Goal: Task Accomplishment & Management: Manage account settings

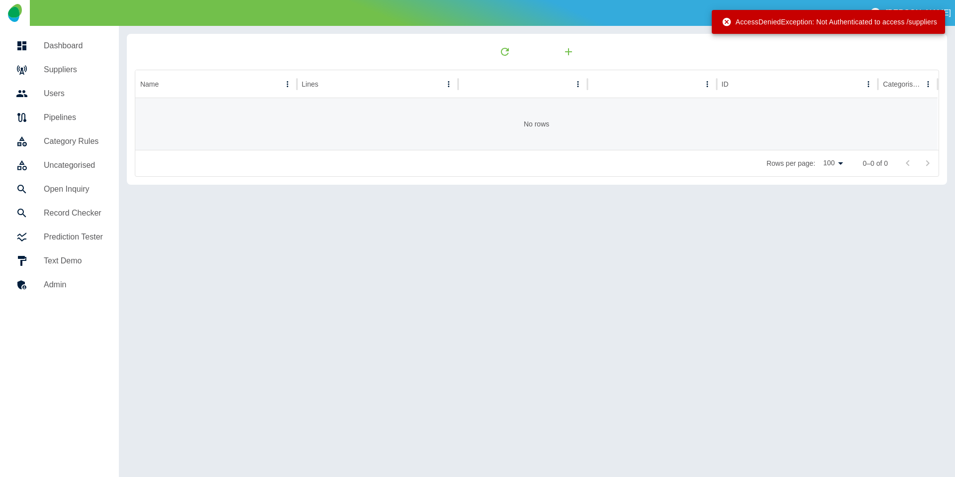
click at [63, 72] on h5 "Suppliers" at bounding box center [73, 70] width 59 height 12
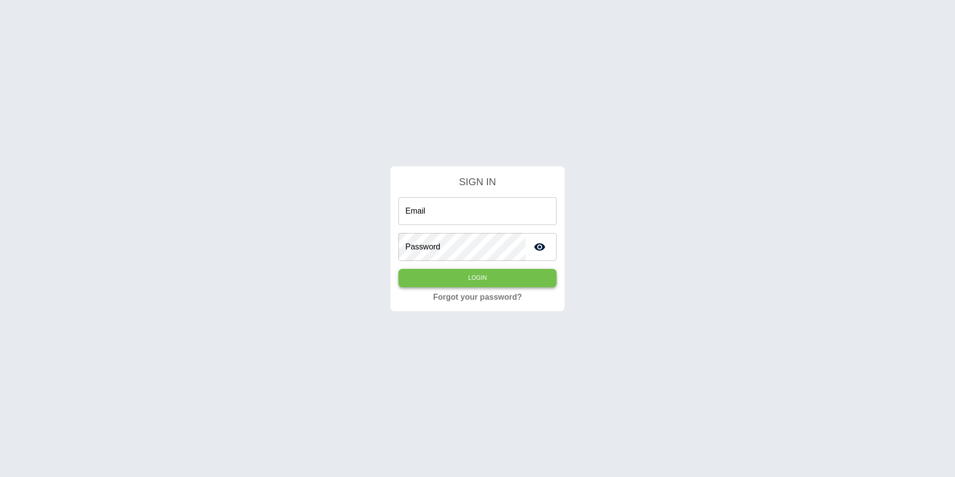
type input "**********"
click at [468, 282] on button "Login" at bounding box center [477, 278] width 158 height 18
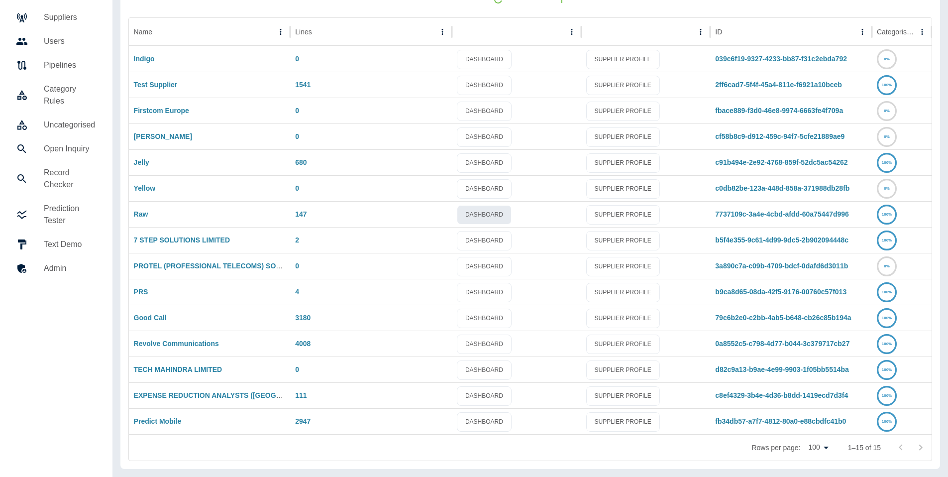
scroll to position [52, 0]
click at [141, 163] on link "Jelly" at bounding box center [141, 163] width 15 height 8
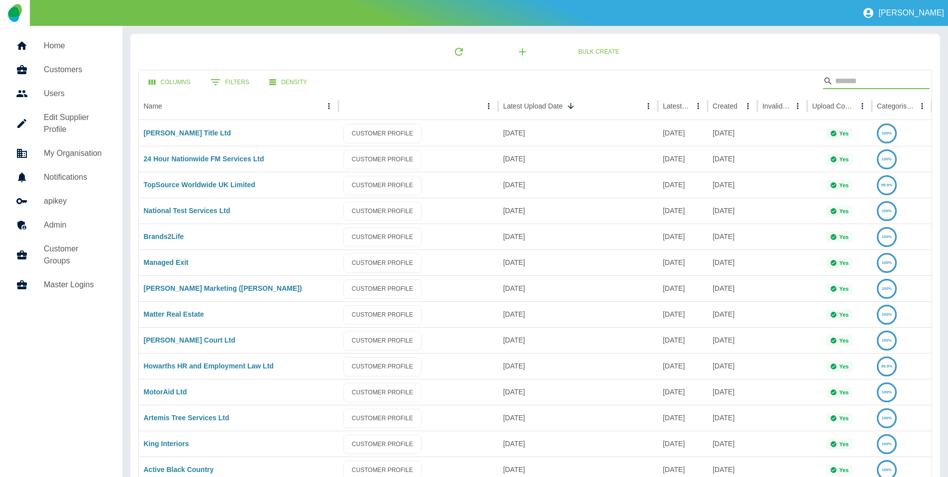
click at [866, 85] on input "Search" at bounding box center [875, 81] width 80 height 16
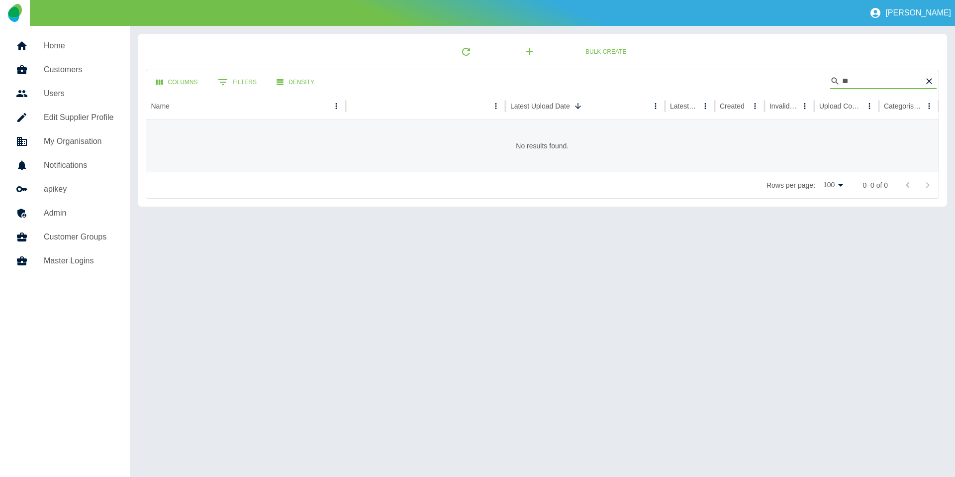
type input "*"
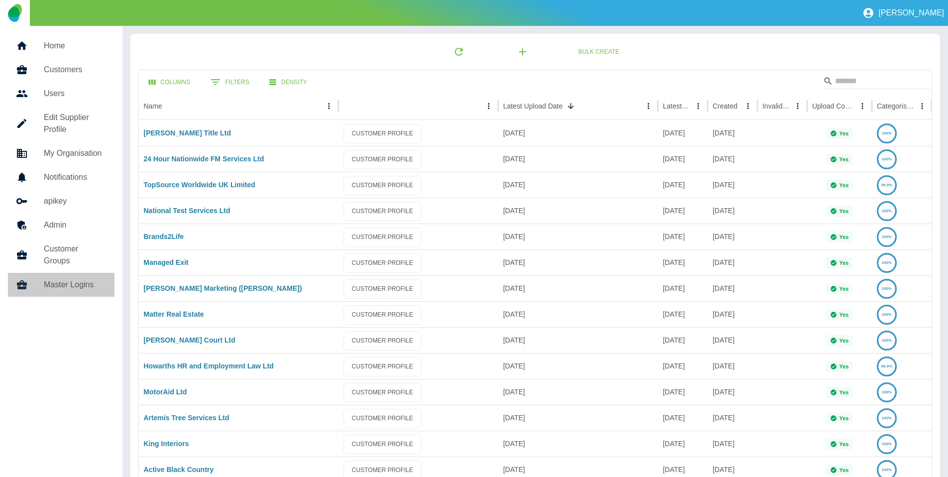
click at [66, 279] on h5 "Master Logins" at bounding box center [75, 285] width 63 height 12
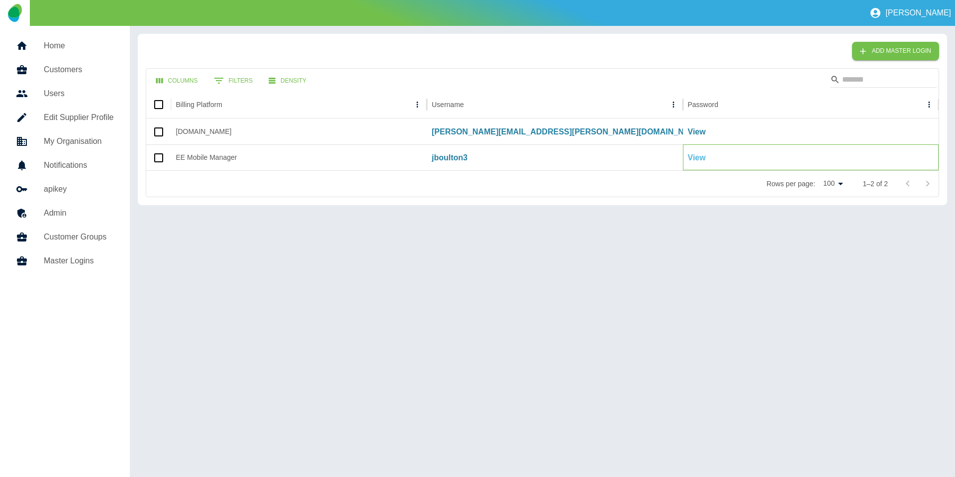
click at [696, 154] on p "View" at bounding box center [697, 158] width 18 height 12
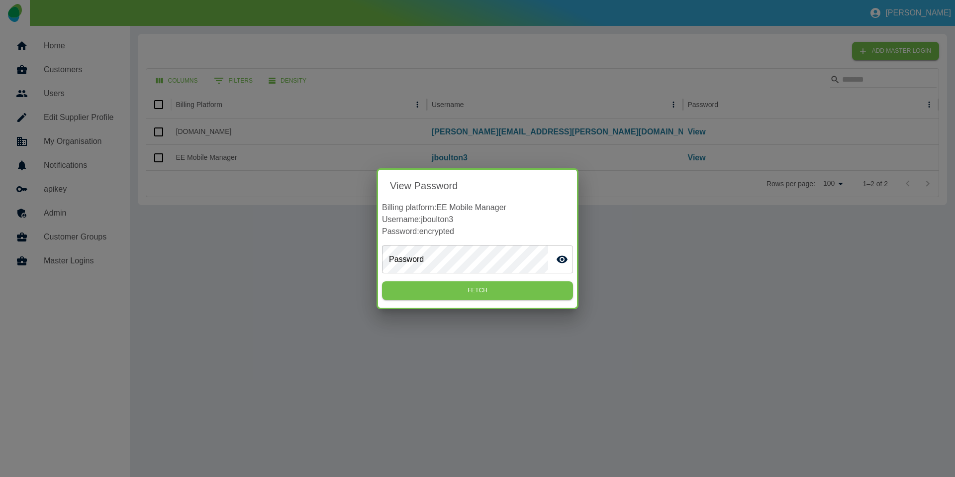
click at [563, 260] on icon "toggle password visibility" at bounding box center [562, 258] width 11 height 7
click at [563, 260] on icon "toggle password visibility" at bounding box center [562, 259] width 12 height 12
click at [451, 286] on button "Fetch" at bounding box center [477, 290] width 191 height 18
click at [447, 221] on p "Username: jboulton3" at bounding box center [477, 219] width 191 height 12
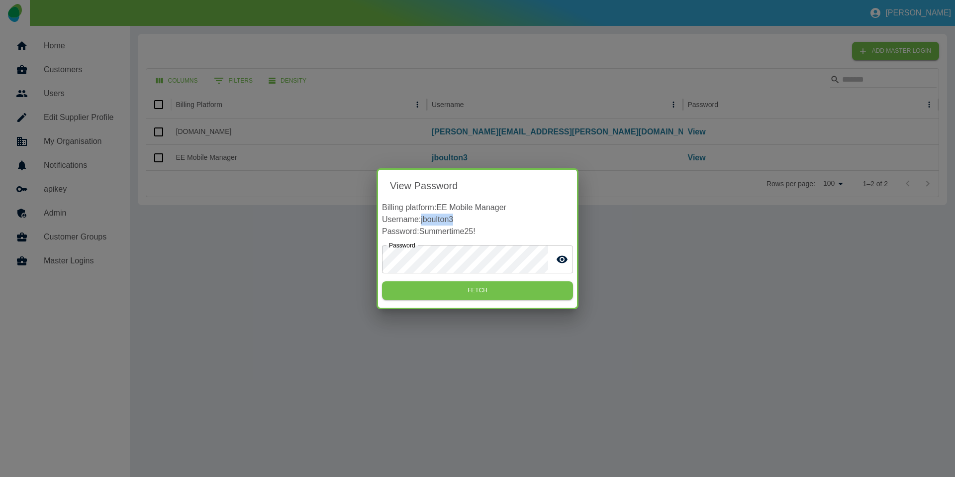
copy p "jboulton3"
drag, startPoint x: 484, startPoint y: 233, endPoint x: 422, endPoint y: 233, distance: 62.2
click at [422, 233] on p "Password: Summertime25!" at bounding box center [477, 231] width 191 height 12
copy p "Summertime25!"
click at [446, 221] on p "Username: jboulton3" at bounding box center [477, 219] width 191 height 12
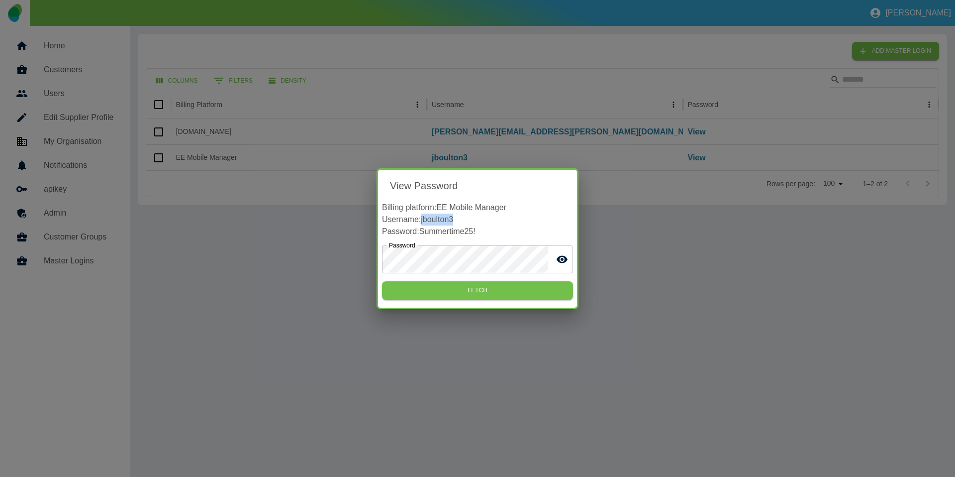
click at [446, 221] on p "Username: jboulton3" at bounding box center [477, 219] width 191 height 12
copy p "jboulton3"
click at [318, 165] on div "View Password Billing platform: EE Mobile Manager Username: jboulton3 Password:…" at bounding box center [477, 238] width 955 height 477
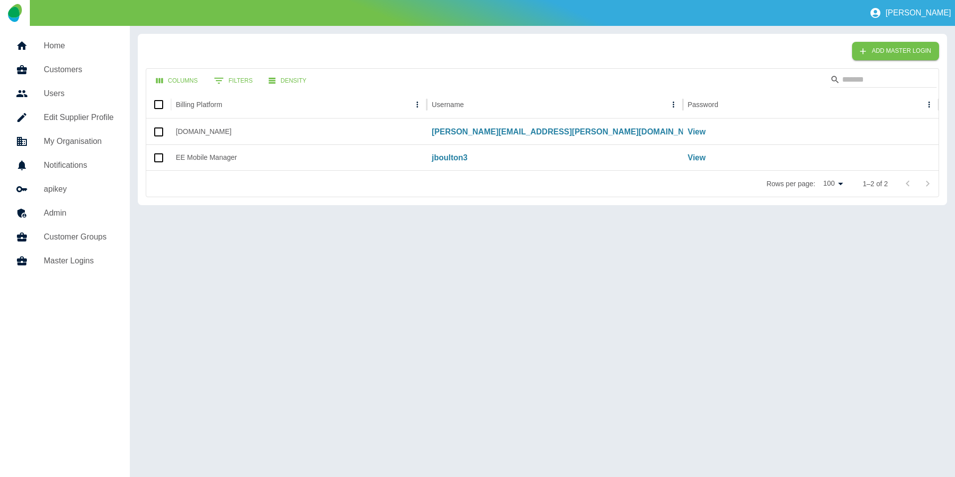
click at [57, 49] on h5 "Home" at bounding box center [79, 46] width 70 height 12
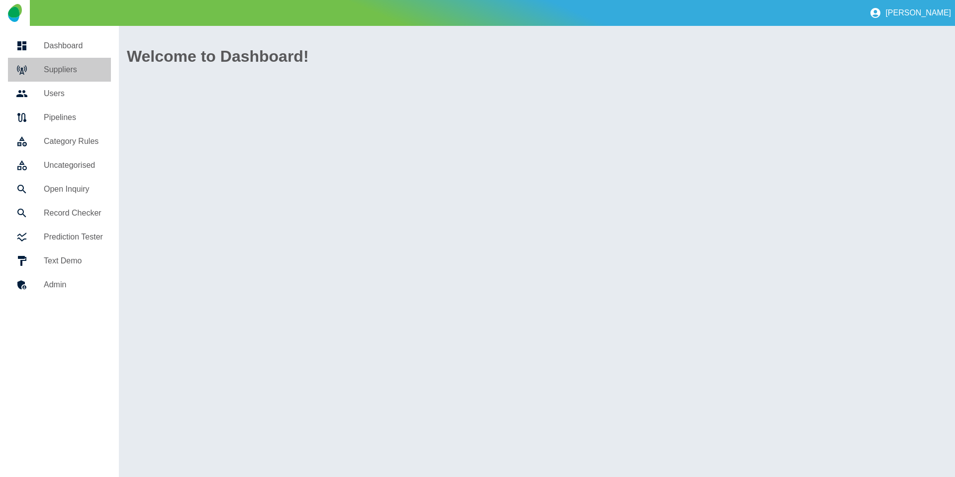
click at [64, 71] on h5 "Suppliers" at bounding box center [73, 70] width 59 height 12
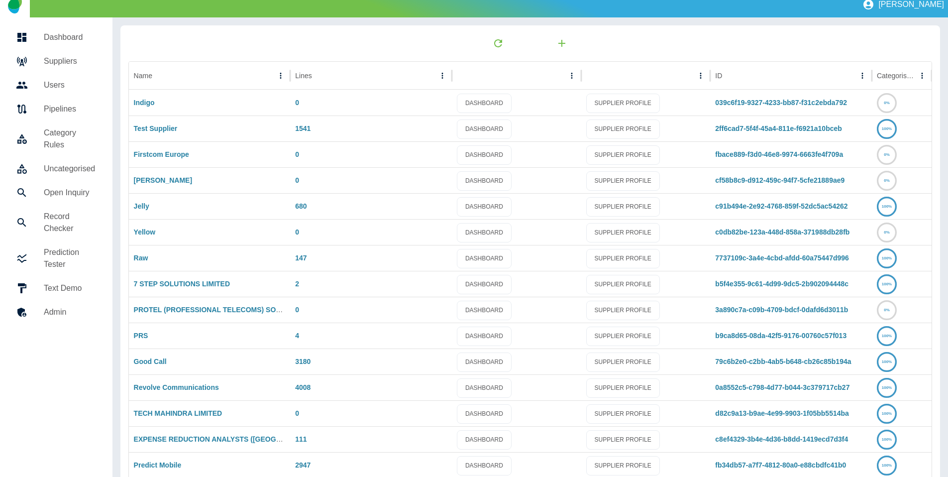
scroll to position [52, 0]
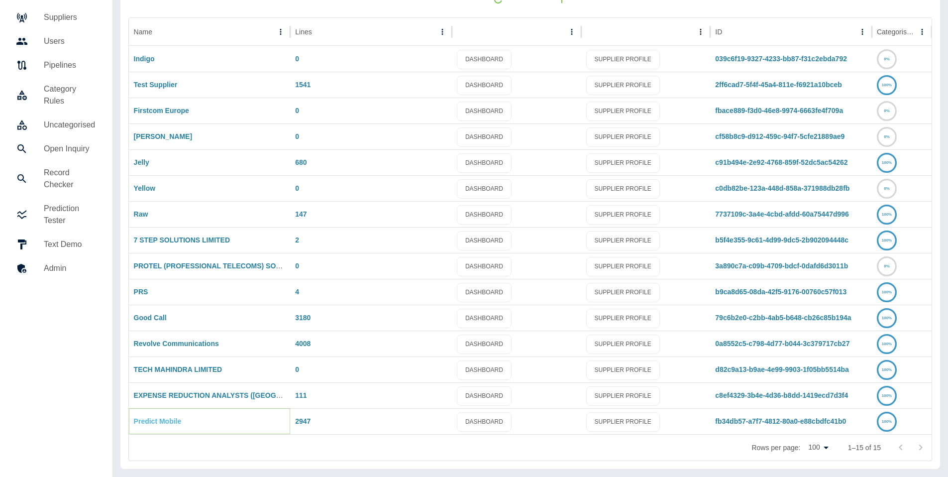
click at [155, 423] on link "Predict Mobile" at bounding box center [158, 421] width 48 height 8
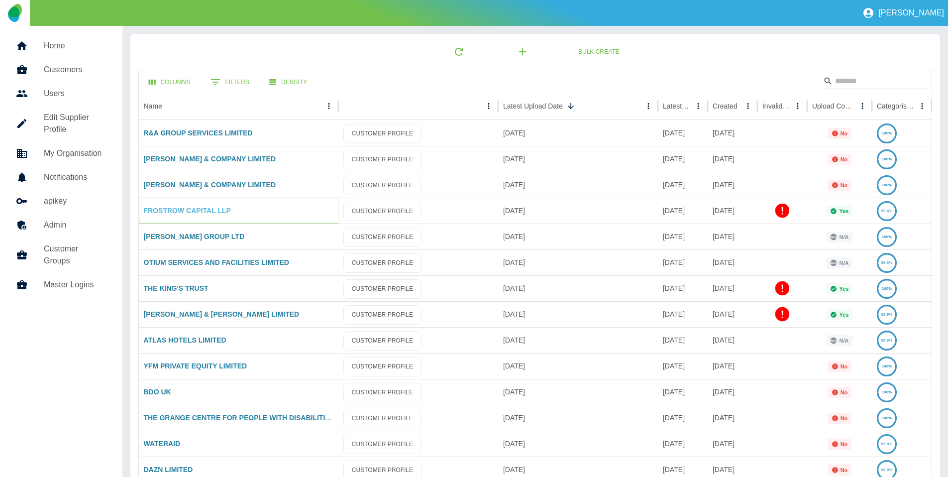
click at [192, 209] on link "FROSTROW CAPITAL LLP" at bounding box center [187, 210] width 87 height 8
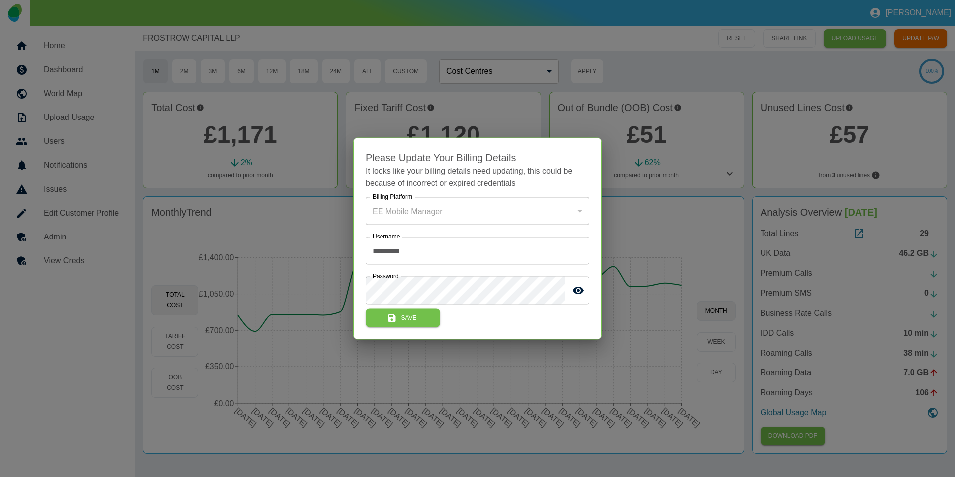
click at [171, 232] on div at bounding box center [477, 238] width 955 height 477
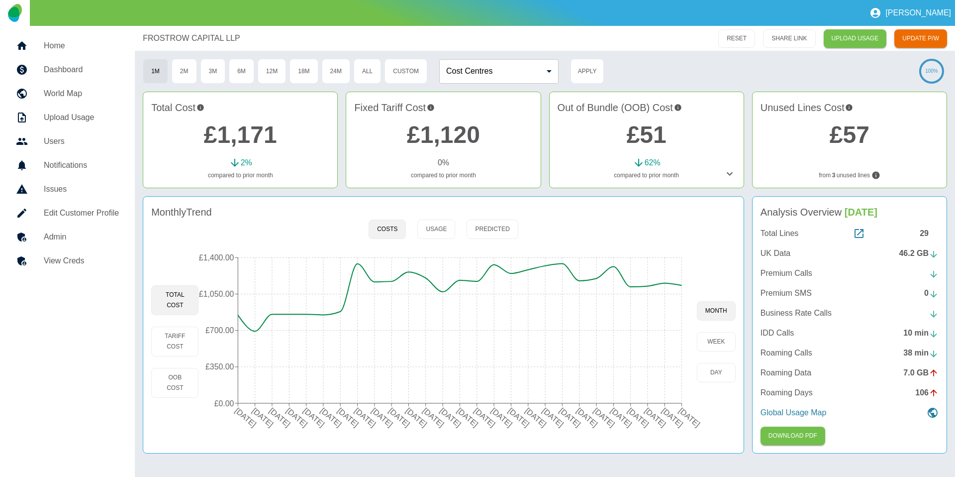
click at [87, 260] on h5 "View Creds" at bounding box center [81, 261] width 75 height 12
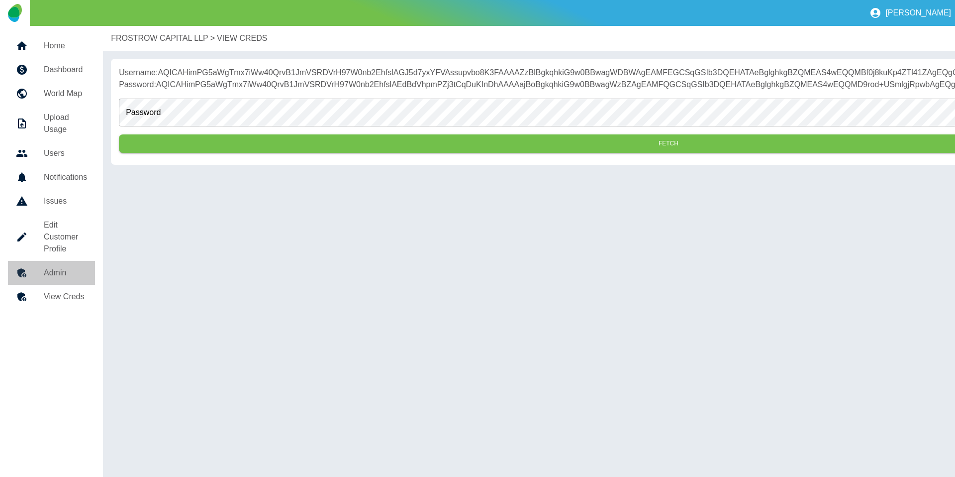
click at [87, 261] on link "Admin" at bounding box center [51, 273] width 87 height 24
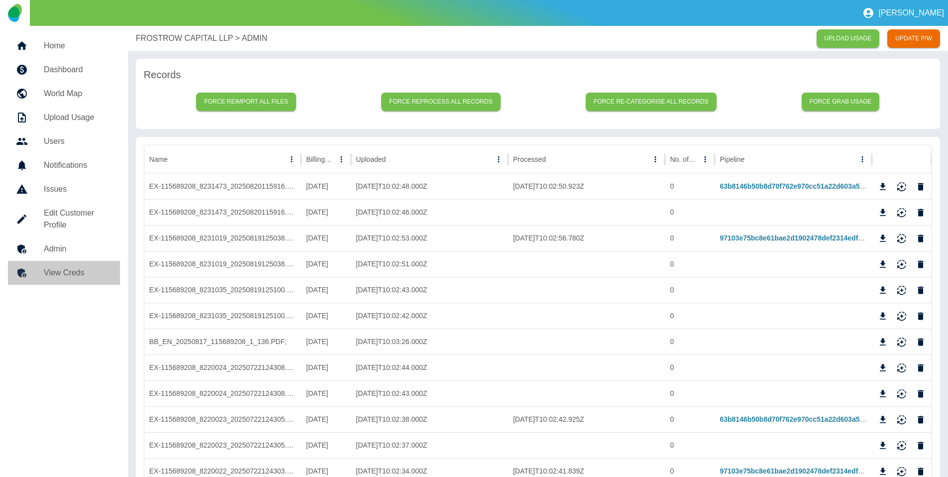
click at [82, 268] on h5 "View Creds" at bounding box center [78, 273] width 68 height 12
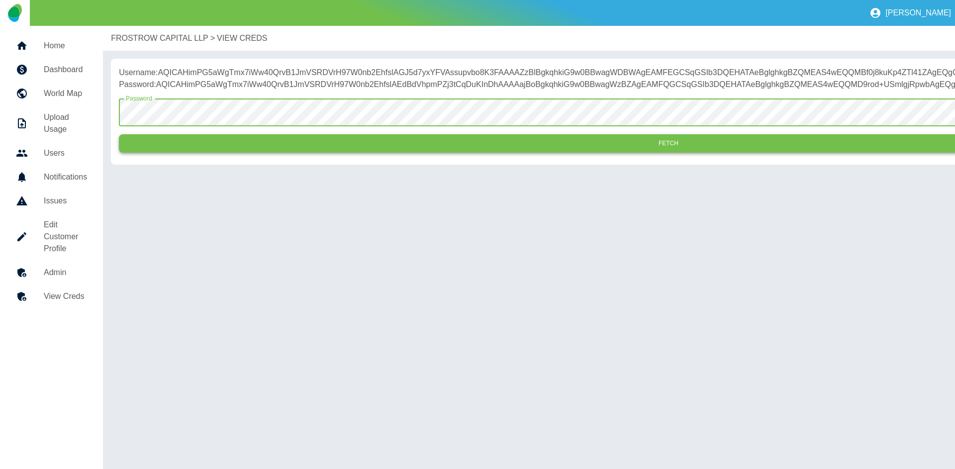
click at [261, 153] on button "Fetch" at bounding box center [668, 143] width 1099 height 18
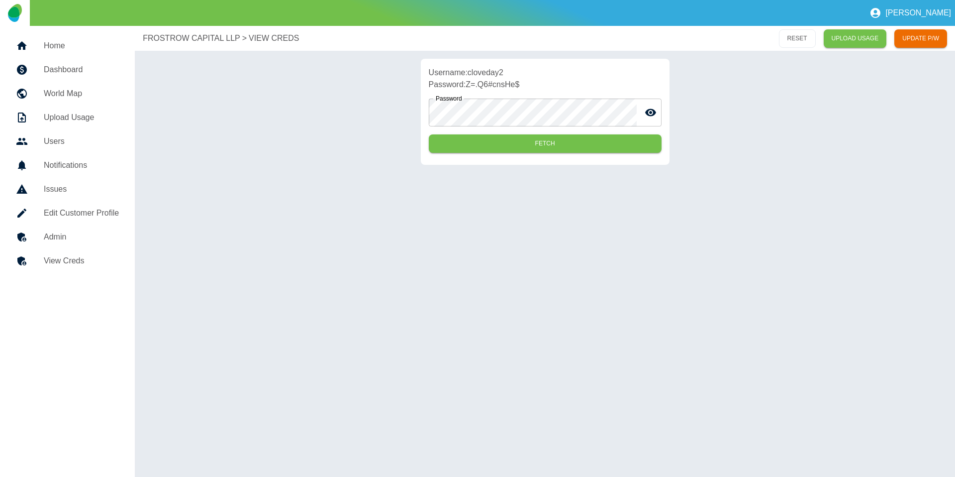
click at [484, 76] on p "Username: cloveday2" at bounding box center [545, 73] width 233 height 12
copy p "cloveday2"
drag, startPoint x: 527, startPoint y: 84, endPoint x: 466, endPoint y: 84, distance: 60.7
click at [466, 84] on p "Password: Z=.Q6#cnsHe$" at bounding box center [545, 85] width 233 height 12
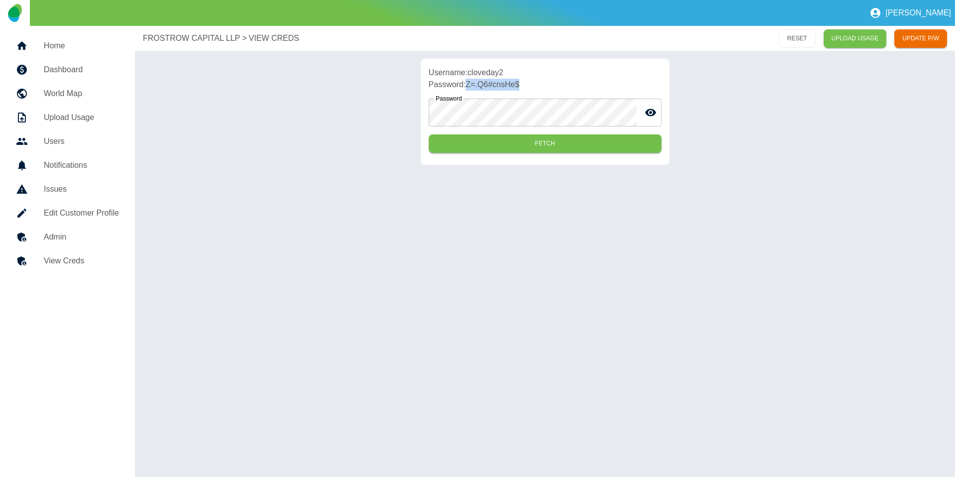
copy p "Z=.Q6#cnsHe$"
click at [69, 51] on h5 "Home" at bounding box center [81, 46] width 75 height 12
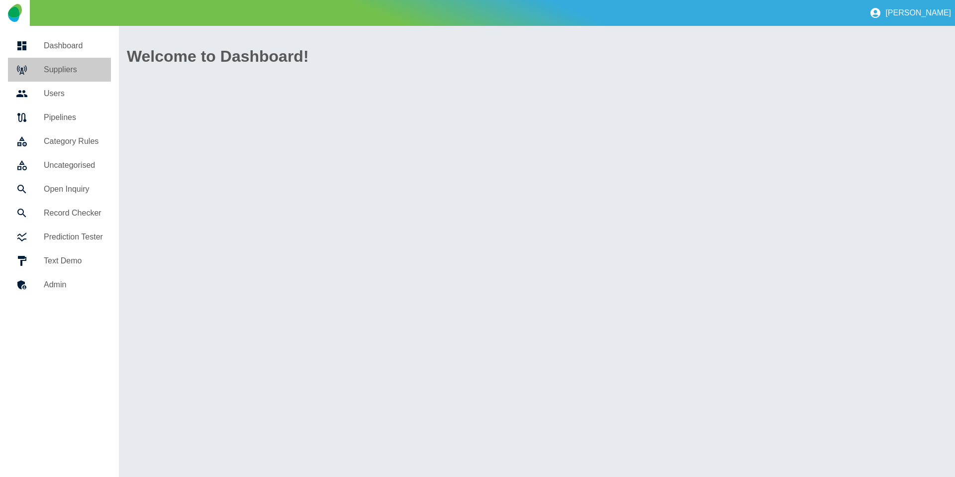
drag, startPoint x: 69, startPoint y: 73, endPoint x: 75, endPoint y: 78, distance: 7.8
click at [69, 73] on h5 "Suppliers" at bounding box center [73, 70] width 59 height 12
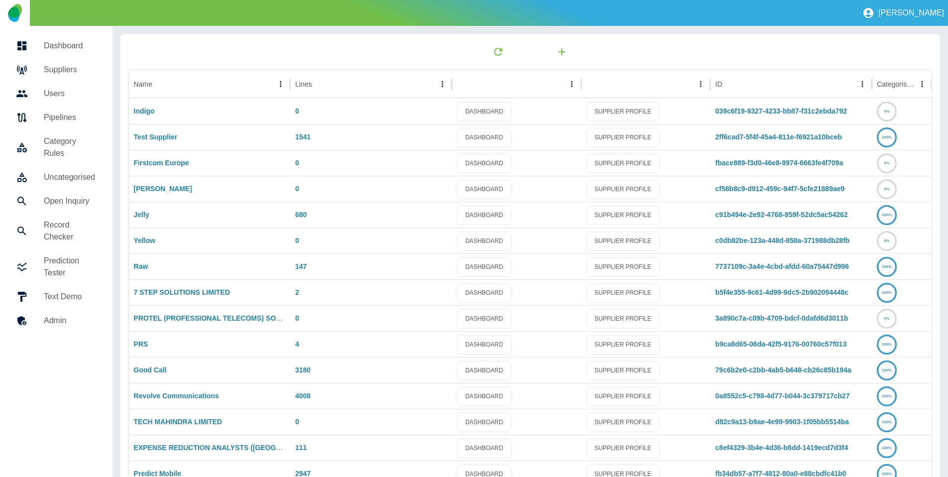
scroll to position [52, 0]
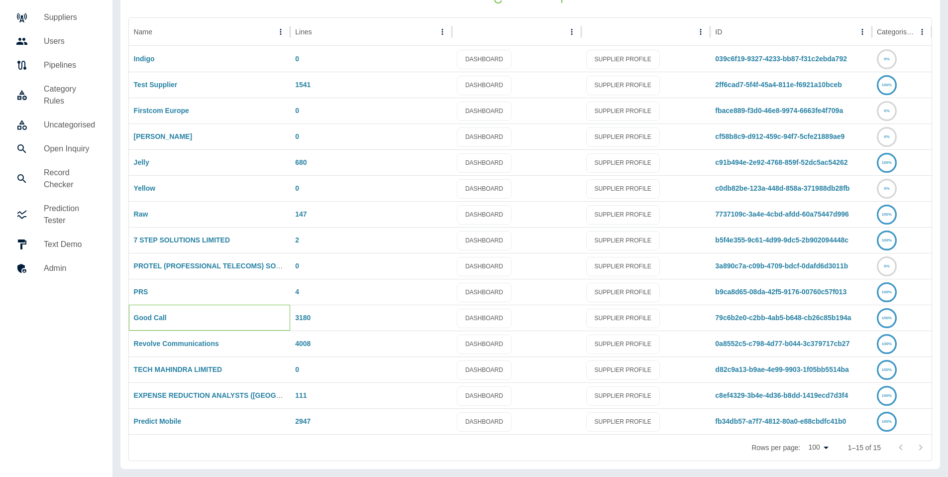
click at [147, 323] on div "Good Call" at bounding box center [210, 317] width 162 height 26
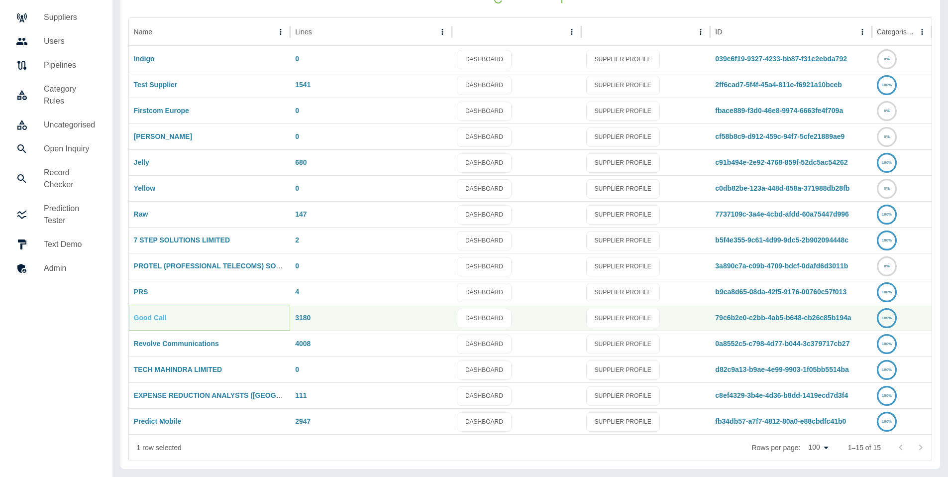
click at [152, 319] on link "Good Call" at bounding box center [150, 317] width 33 height 8
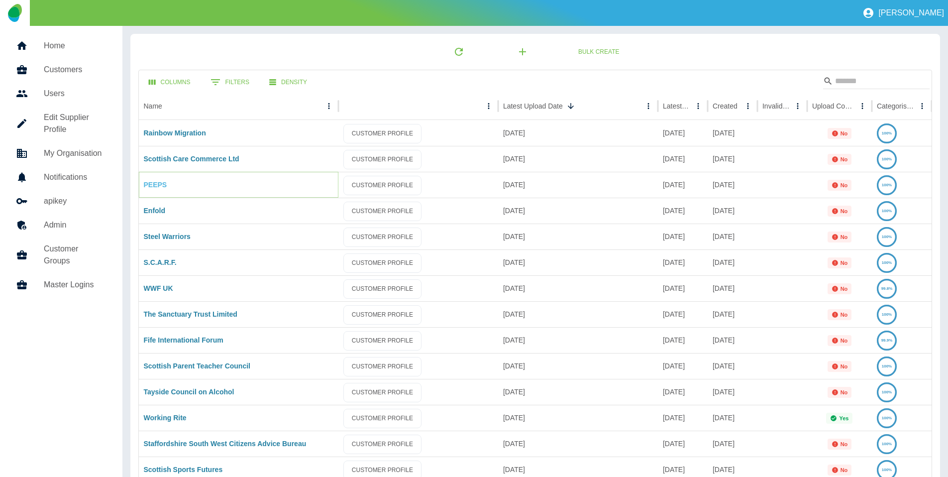
click at [161, 184] on link "PEEPS" at bounding box center [155, 185] width 23 height 8
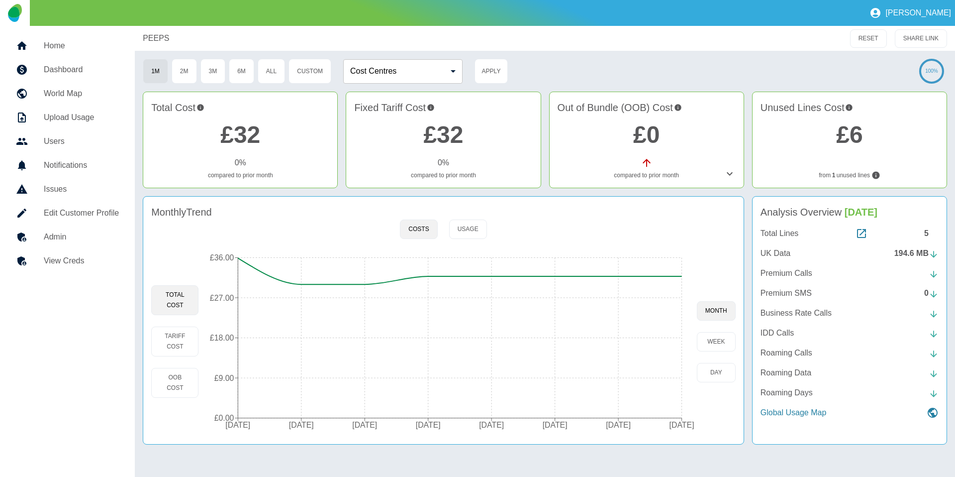
click at [72, 239] on h5 "Admin" at bounding box center [81, 237] width 75 height 12
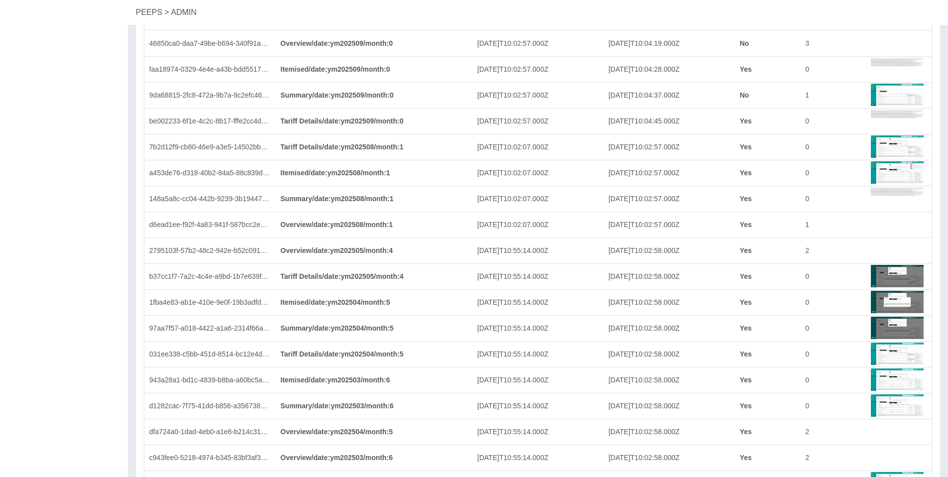
scroll to position [1672, 0]
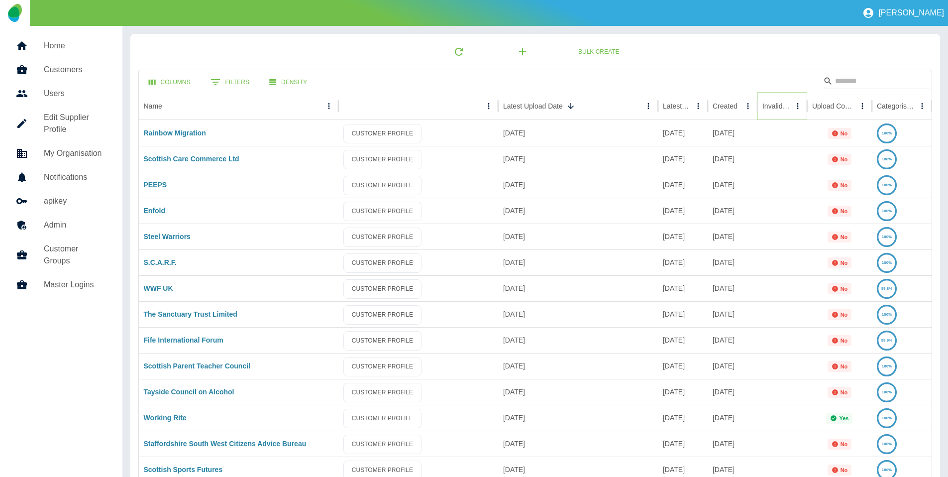
click at [790, 105] on button "Sort" at bounding box center [797, 106] width 14 height 14
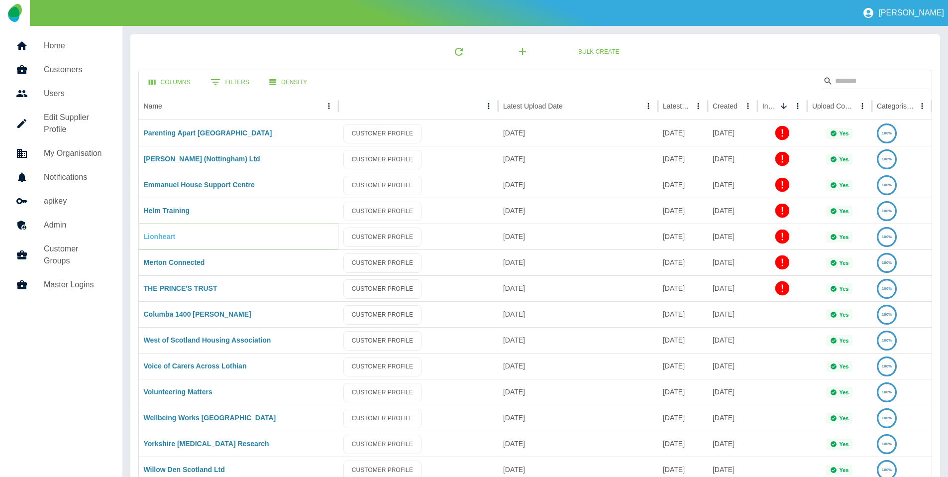
click at [166, 237] on link "Lionheart" at bounding box center [160, 236] width 32 height 8
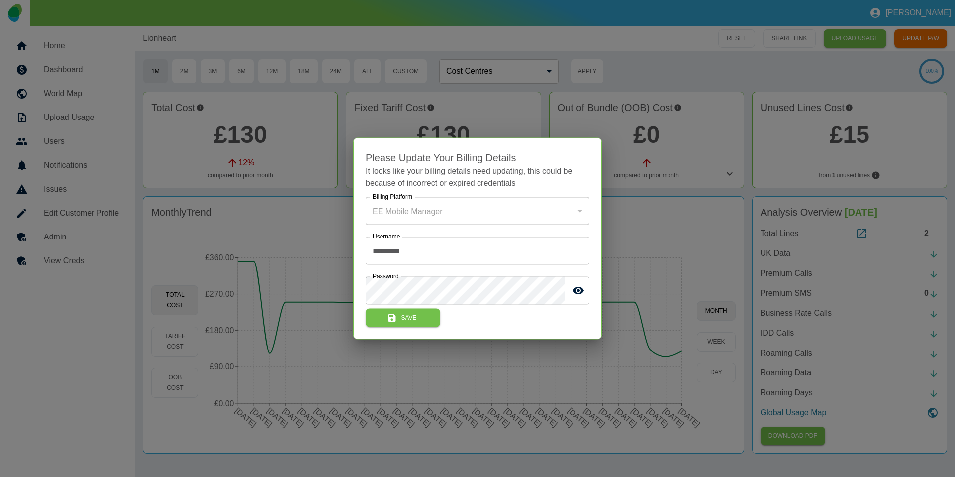
click at [195, 231] on div at bounding box center [477, 238] width 955 height 477
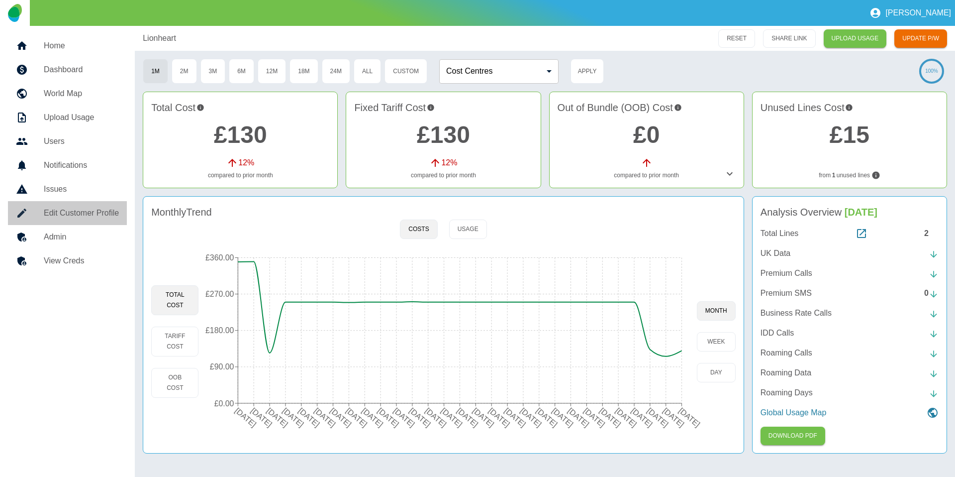
click at [95, 216] on h5 "Edit Customer Profile" at bounding box center [81, 213] width 75 height 12
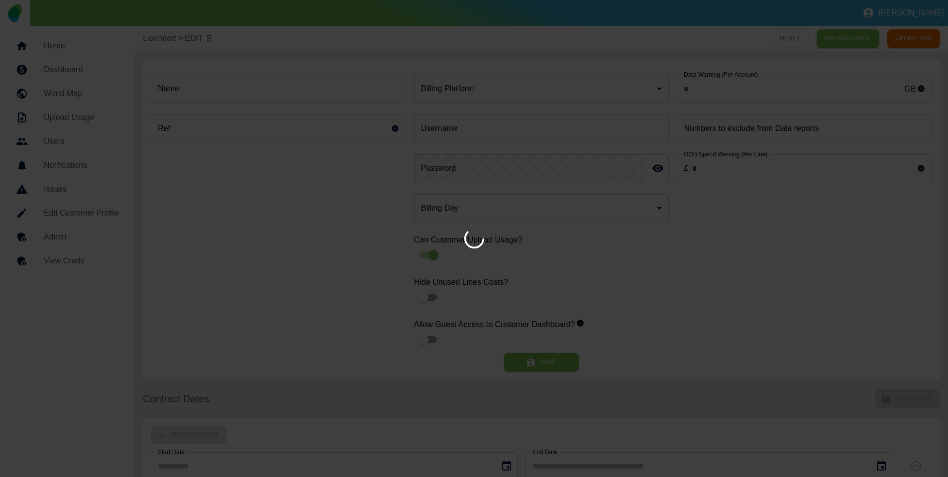
type input "*"
type input "*********"
type input "*"
type input "*********"
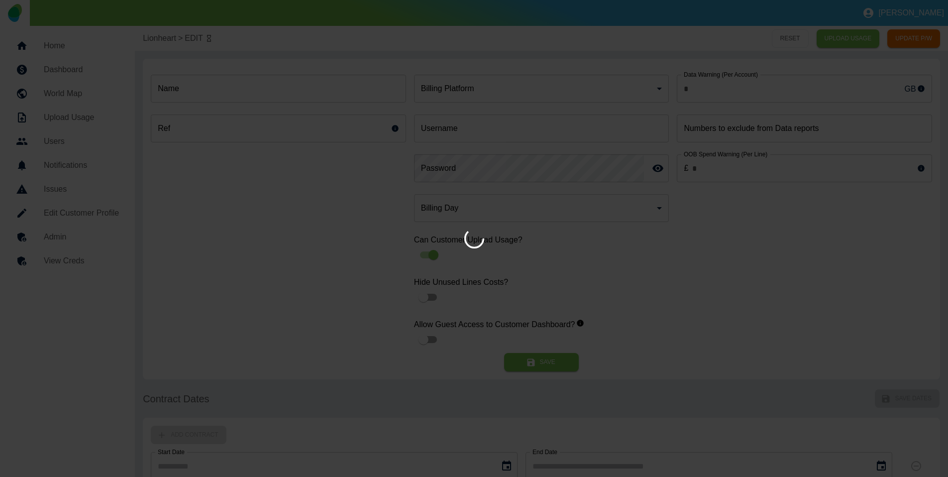
type input "**"
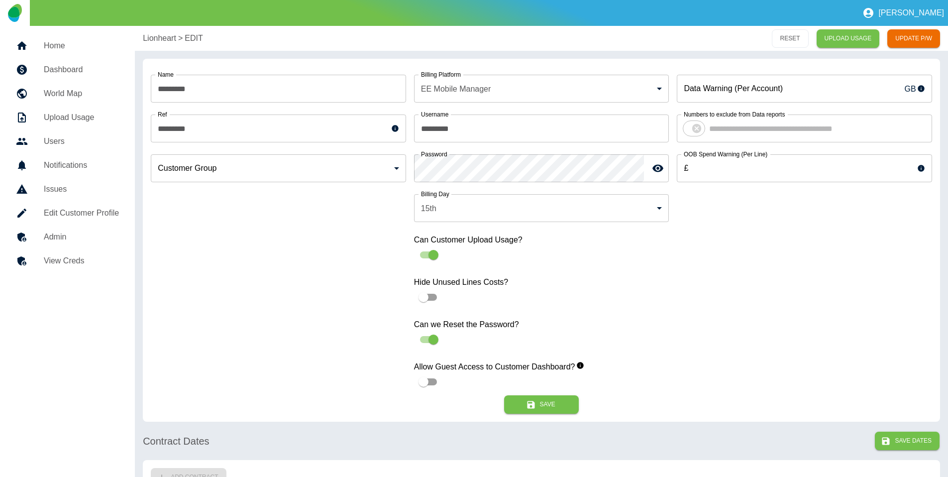
drag, startPoint x: 497, startPoint y: 130, endPoint x: 300, endPoint y: 124, distance: 197.0
click at [300, 124] on div "Name ********* Name Ref ********* Ref Customer Group ​ Customer Group Billing P…" at bounding box center [541, 231] width 781 height 328
paste input "***"
type input "**********"
click at [295, 163] on div "**********" at bounding box center [541, 231] width 781 height 328
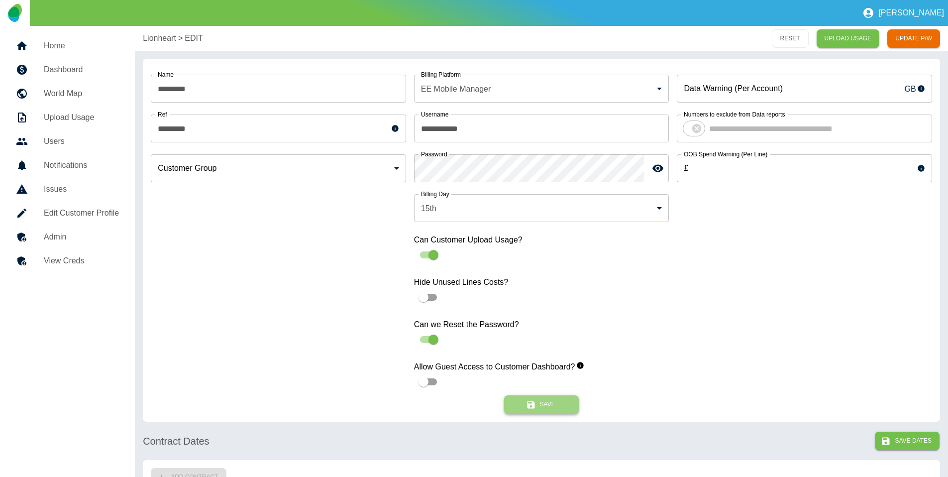
click at [537, 400] on button "Save" at bounding box center [541, 404] width 75 height 18
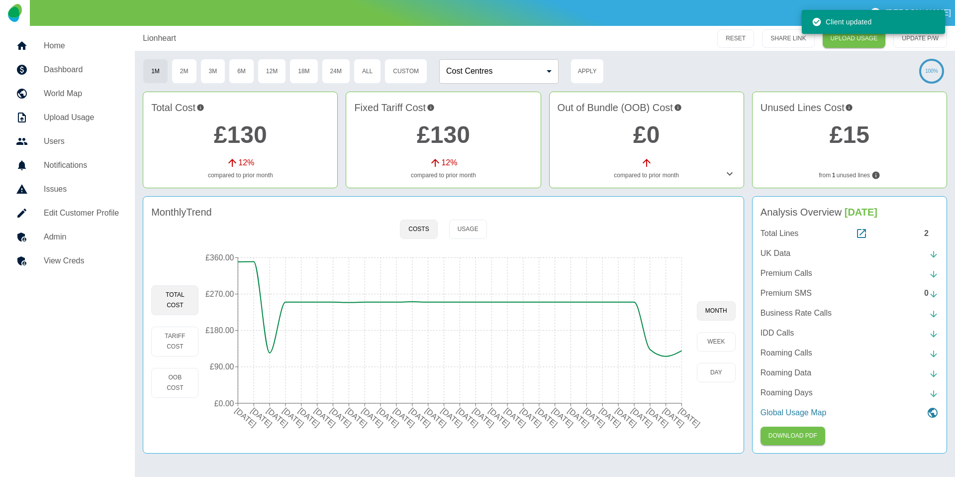
click at [72, 48] on h5 "Home" at bounding box center [81, 46] width 75 height 12
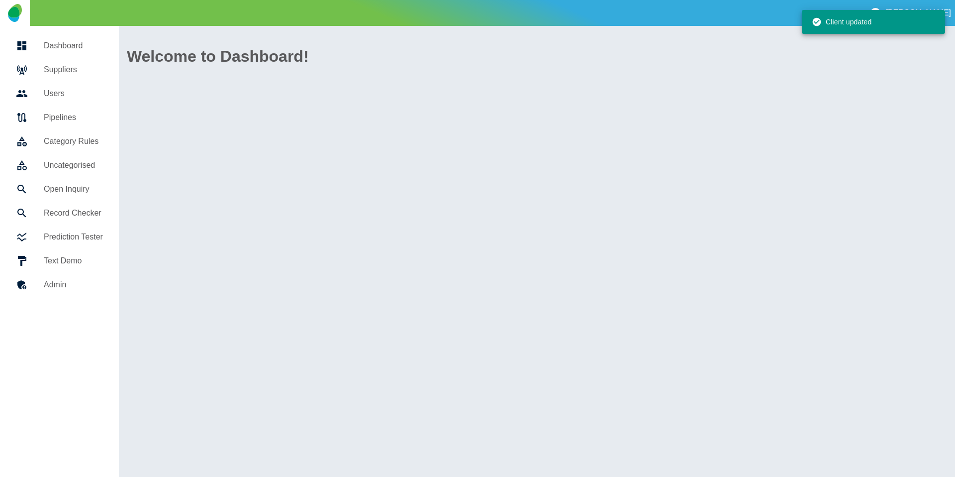
click at [66, 62] on link "Suppliers" at bounding box center [59, 70] width 103 height 24
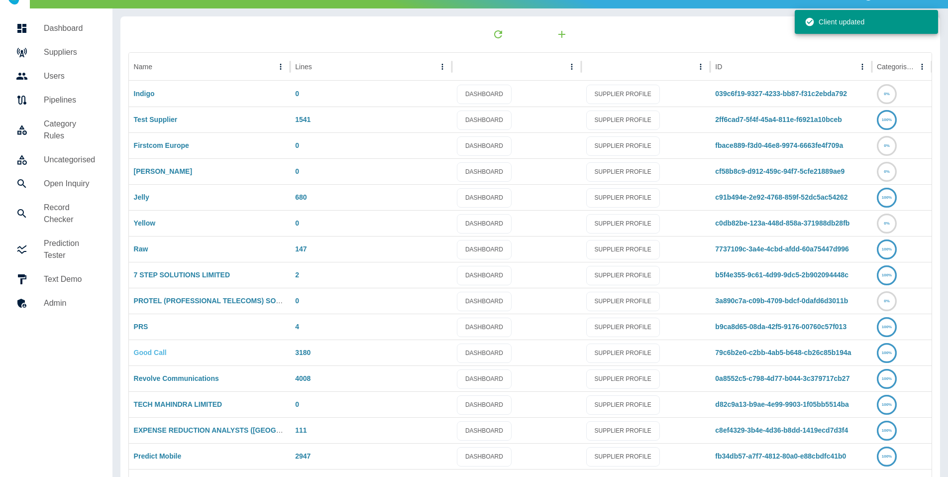
scroll to position [18, 0]
click at [140, 200] on link "Jelly" at bounding box center [141, 196] width 15 height 8
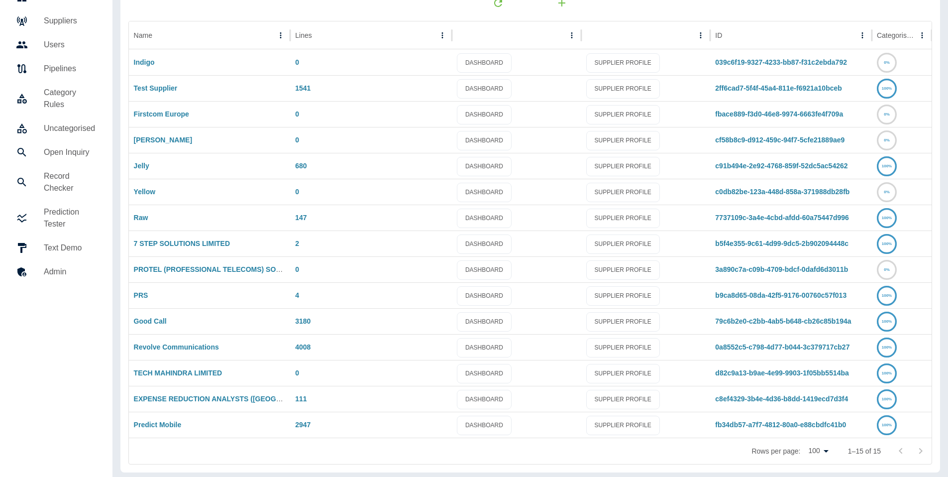
scroll to position [52, 0]
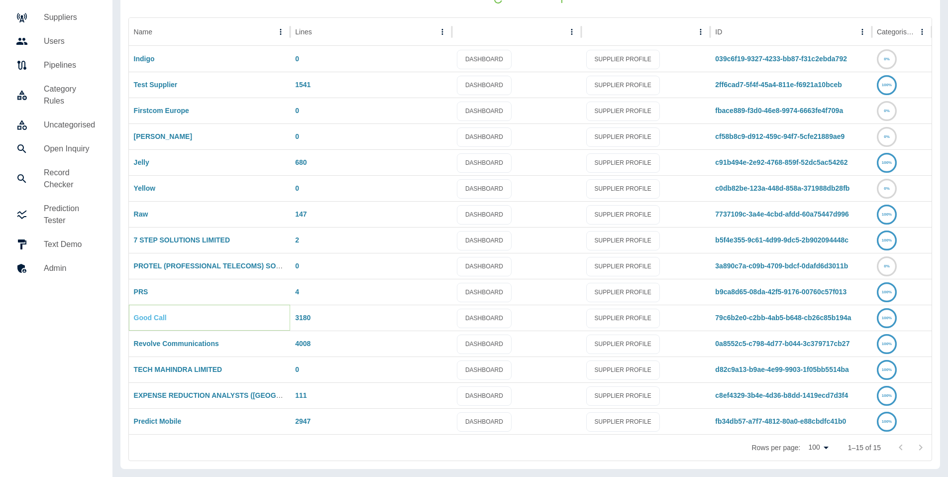
click at [160, 316] on link "Good Call" at bounding box center [150, 317] width 33 height 8
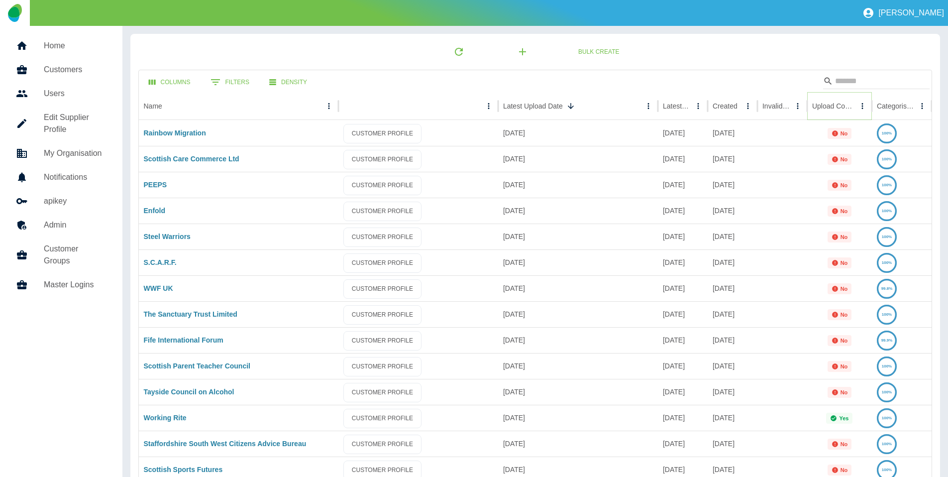
click at [858, 108] on icon "Sort" at bounding box center [862, 105] width 9 height 9
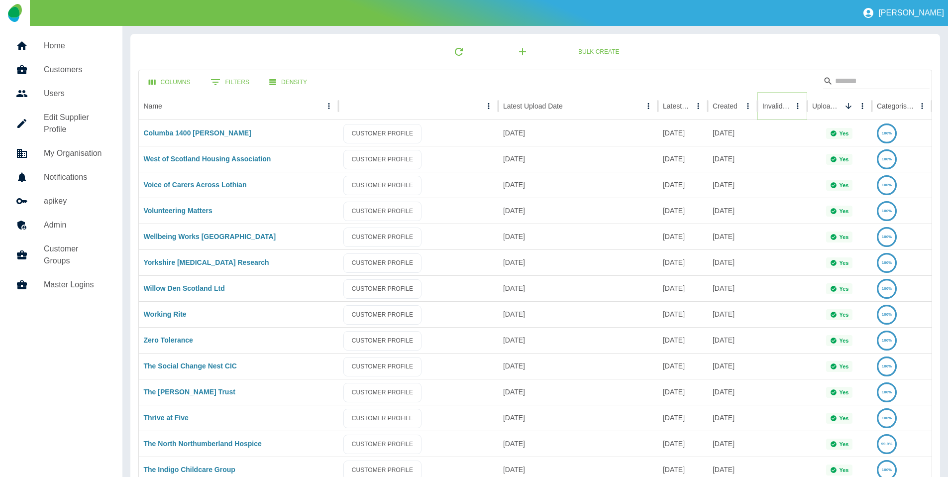
click at [793, 107] on icon "Sort" at bounding box center [797, 105] width 9 height 9
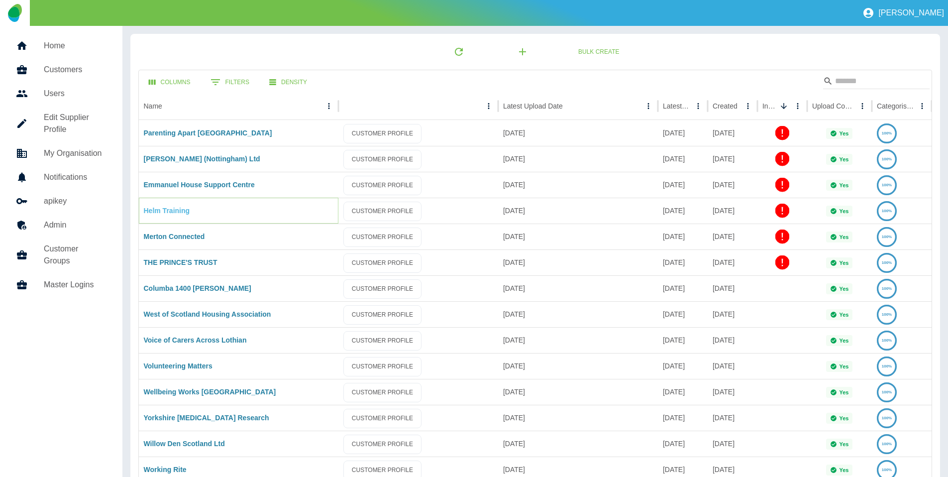
click at [181, 209] on link "Helm Training" at bounding box center [167, 210] width 46 height 8
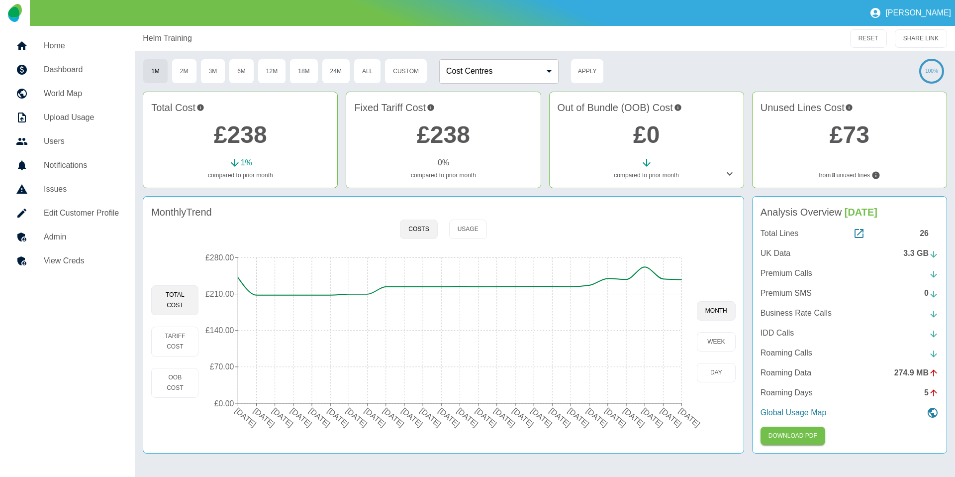
click at [49, 203] on link "Edit Customer Profile" at bounding box center [67, 213] width 119 height 24
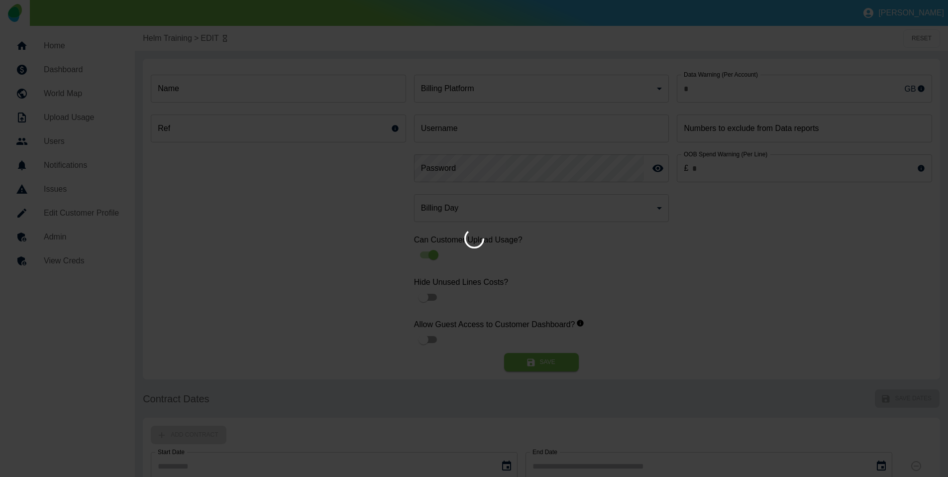
type input "**********"
type input "*"
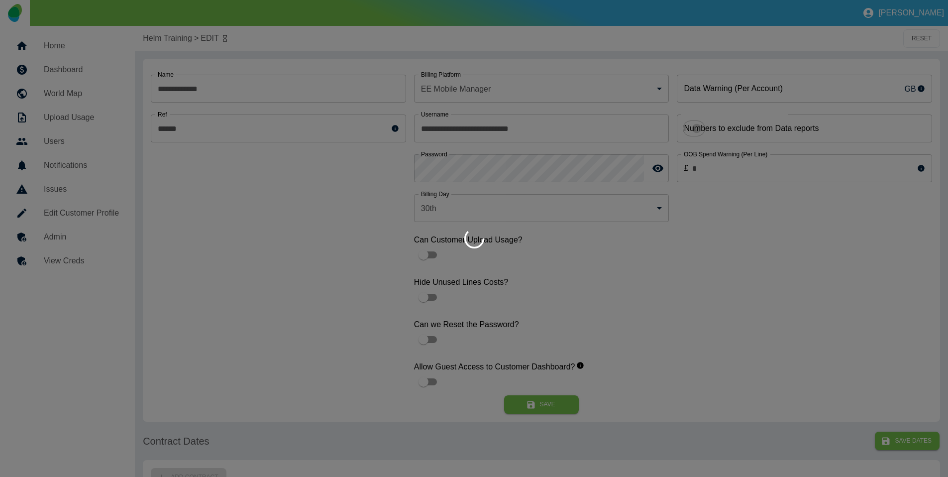
type input "**********"
type input "******"
type input "*"
type input "*********"
type input "**"
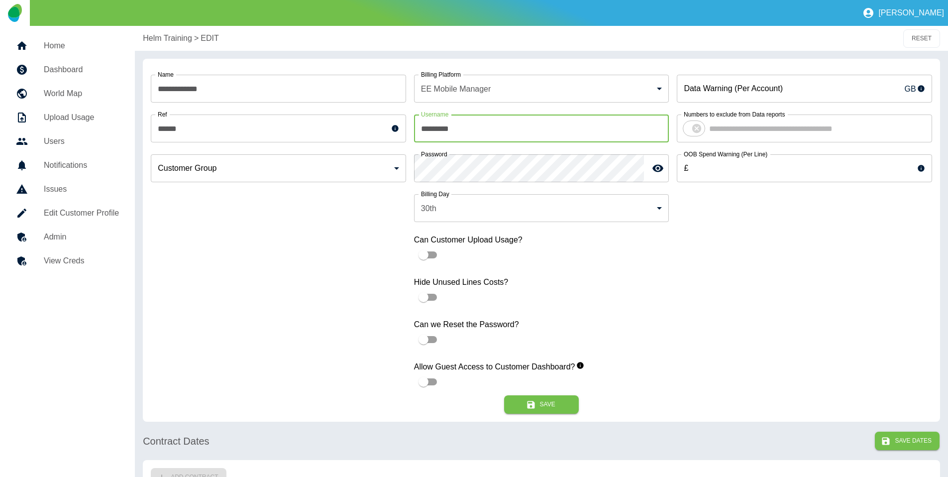
drag, startPoint x: 481, startPoint y: 130, endPoint x: 360, endPoint y: 105, distance: 123.5
click at [424, 124] on input "*********" at bounding box center [541, 128] width 255 height 28
drag, startPoint x: 521, startPoint y: 125, endPoint x: 331, endPoint y: 122, distance: 190.0
click at [331, 122] on div "**********" at bounding box center [541, 231] width 781 height 328
paste input "***"
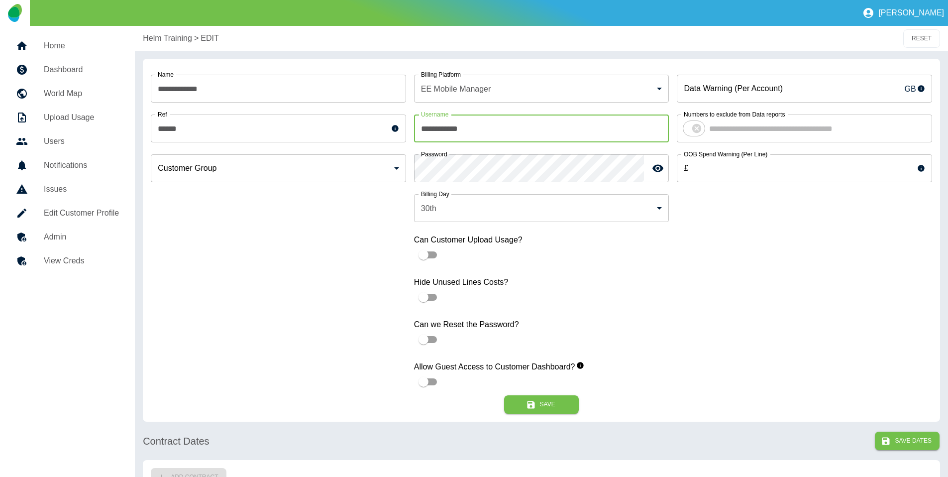
type input "**********"
click at [301, 151] on div "**********" at bounding box center [541, 231] width 781 height 328
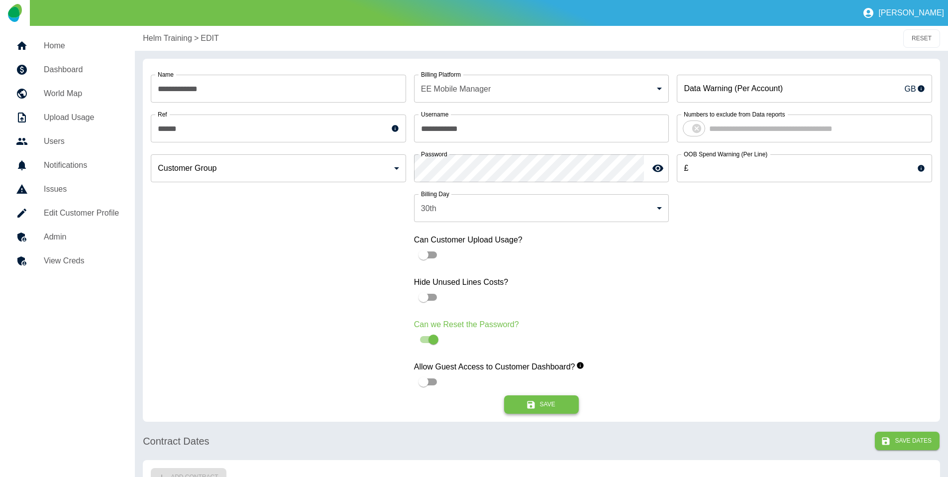
click at [530, 398] on button "Save" at bounding box center [541, 404] width 75 height 18
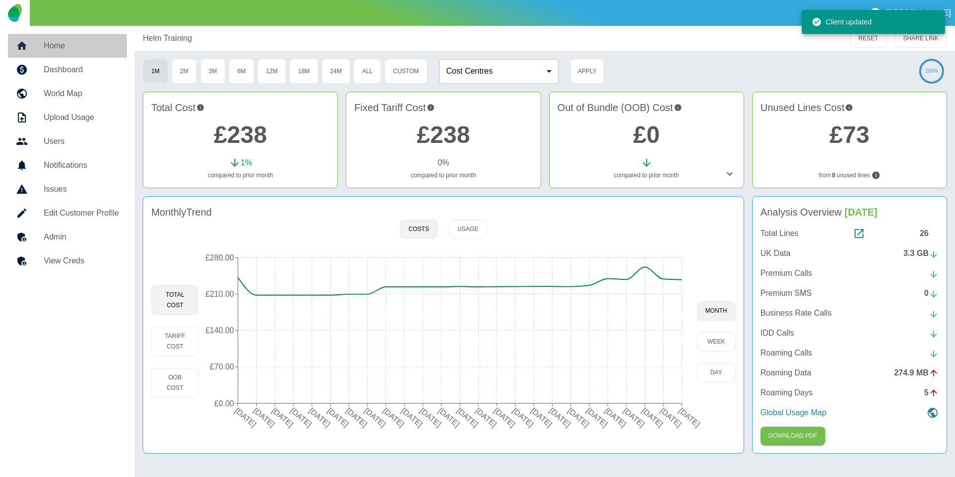
click at [46, 48] on h5 "Home" at bounding box center [81, 46] width 75 height 12
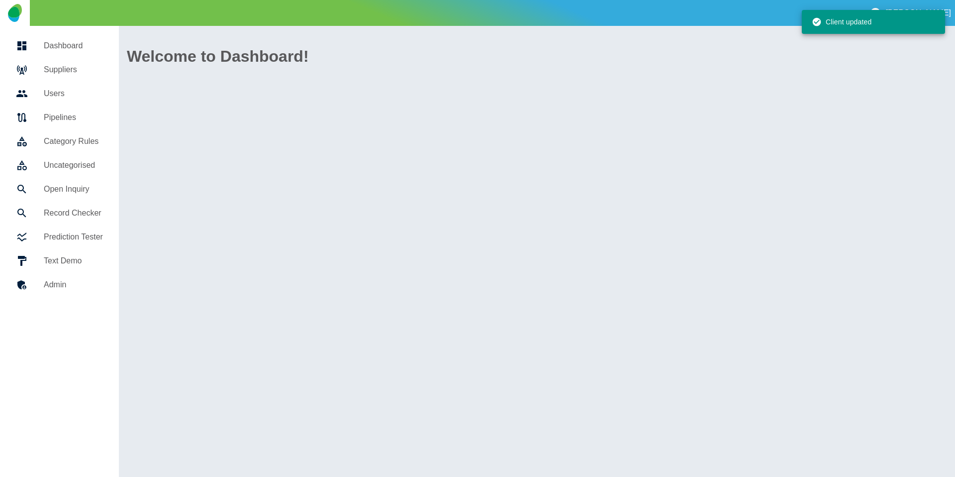
click at [62, 74] on h5 "Suppliers" at bounding box center [73, 70] width 59 height 12
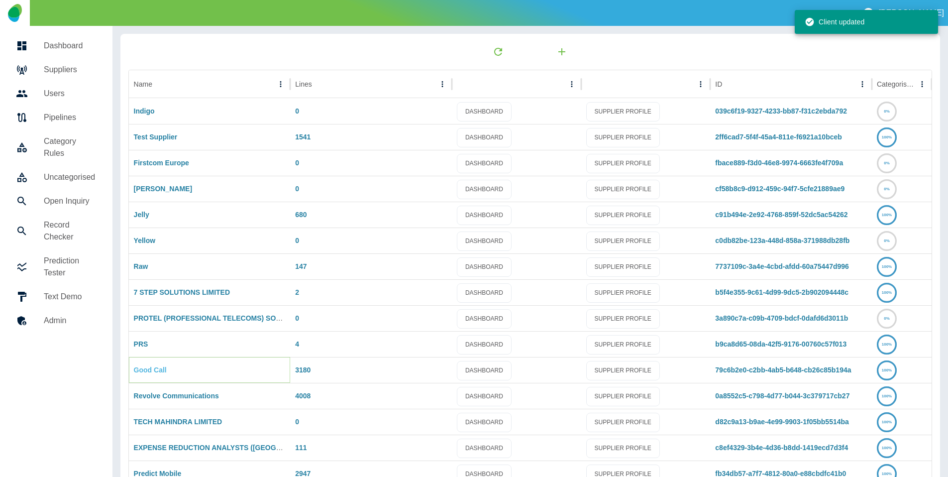
click at [151, 372] on link "Good Call" at bounding box center [150, 370] width 33 height 8
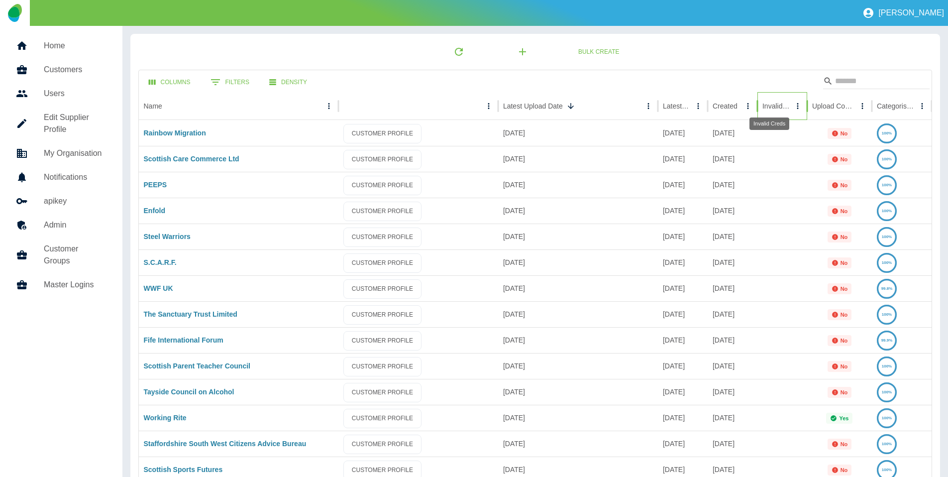
click at [773, 103] on div "Invalid Creds" at bounding box center [775, 106] width 27 height 8
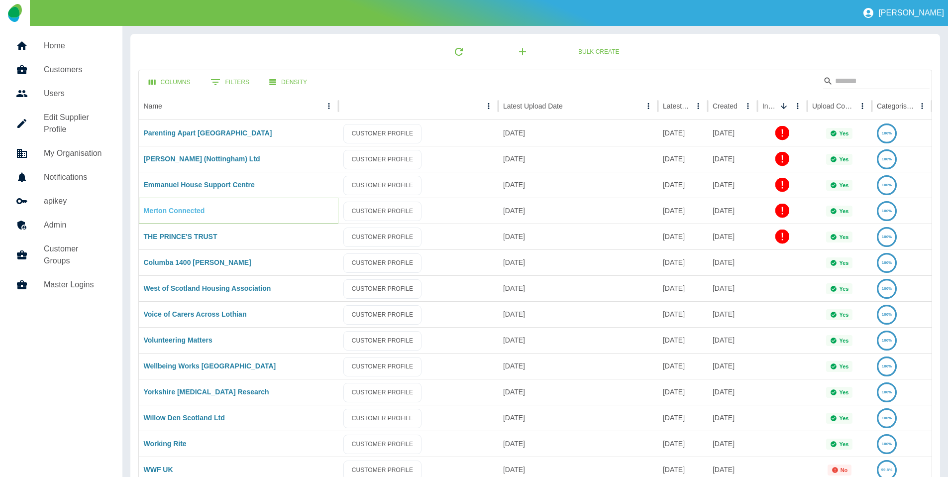
click at [153, 206] on link "Merton Connected" at bounding box center [174, 210] width 61 height 8
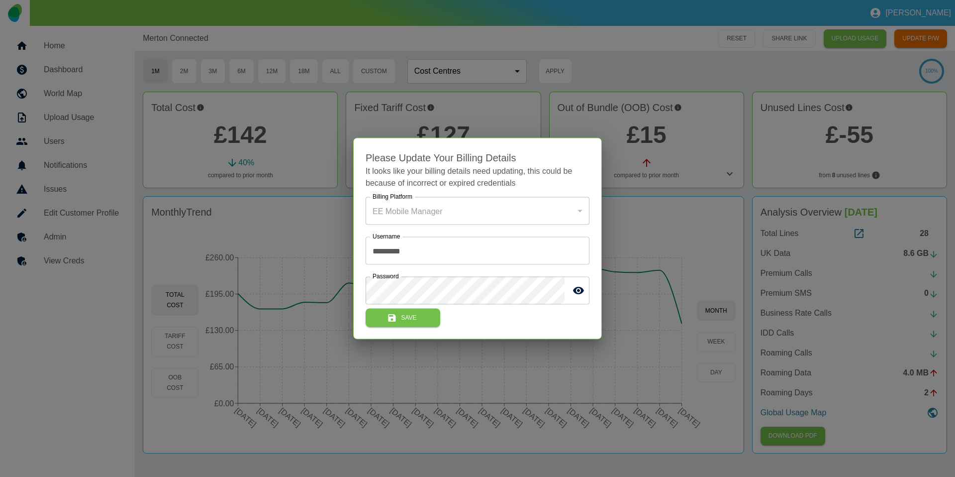
click at [242, 211] on div at bounding box center [477, 238] width 955 height 477
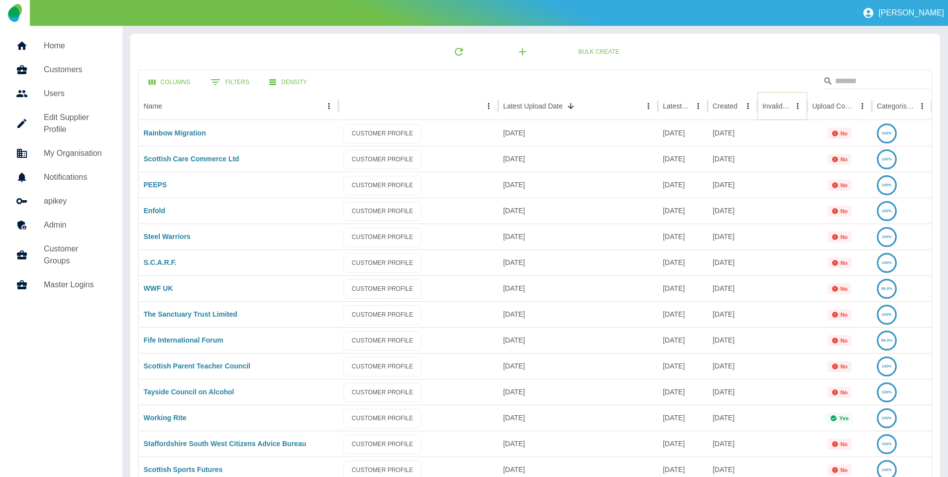
click at [793, 107] on icon "Sort" at bounding box center [797, 105] width 9 height 9
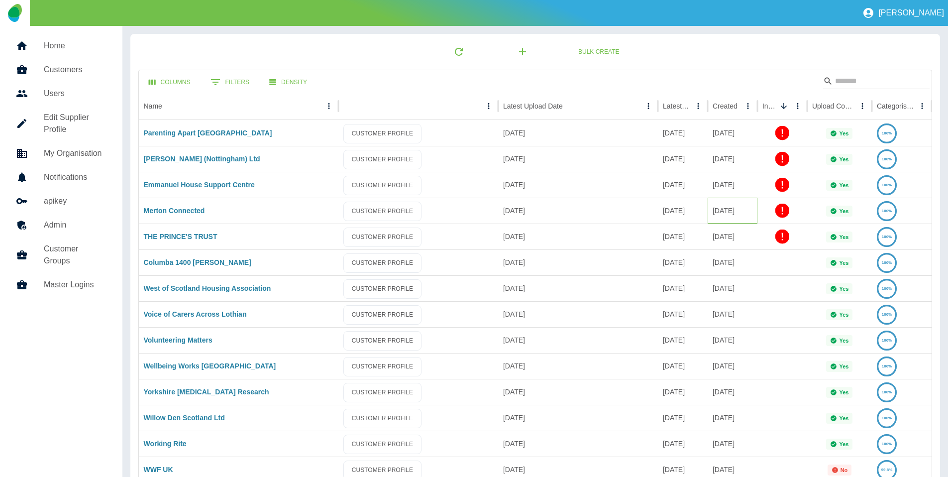
click at [756, 210] on div "[DATE]" at bounding box center [732, 210] width 50 height 26
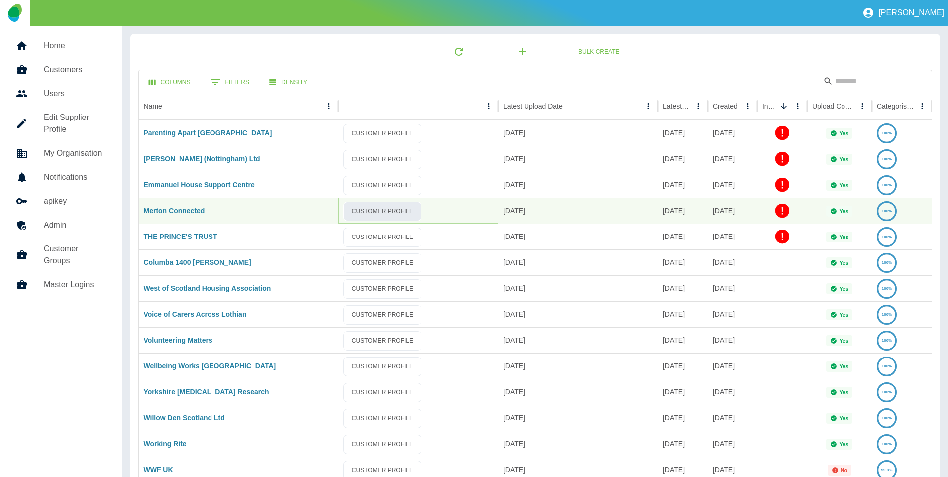
click at [356, 213] on link "CUSTOMER PROFILE" at bounding box center [382, 210] width 78 height 19
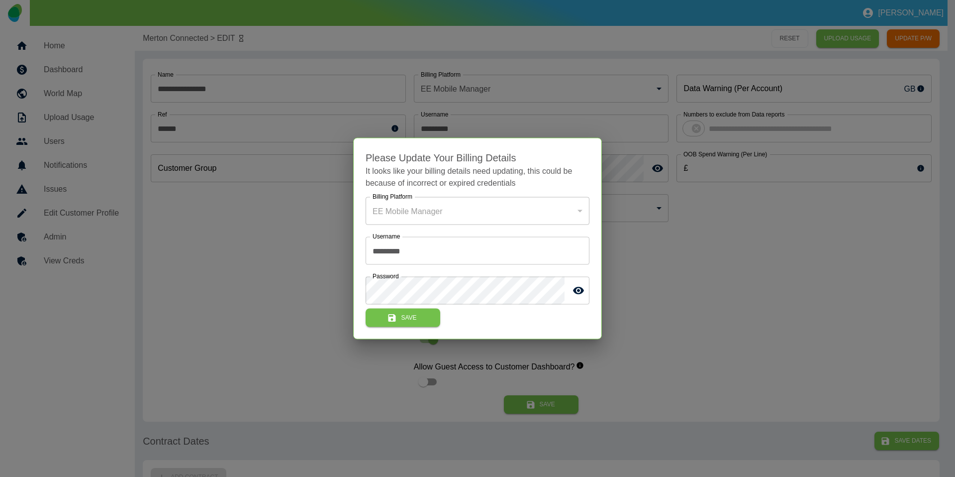
click at [694, 204] on div at bounding box center [477, 238] width 955 height 477
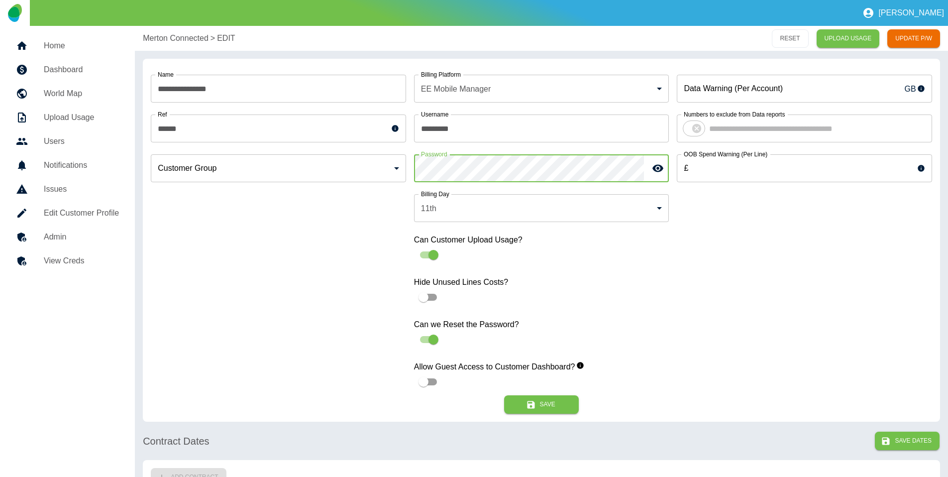
click at [293, 132] on div "**********" at bounding box center [541, 231] width 781 height 328
click at [780, 314] on div "Data Warning (Per Account) GB Data Warning (Per Account) Numbers to exclude fro…" at bounding box center [803, 231] width 255 height 328
click at [545, 405] on button "Save" at bounding box center [541, 404] width 75 height 18
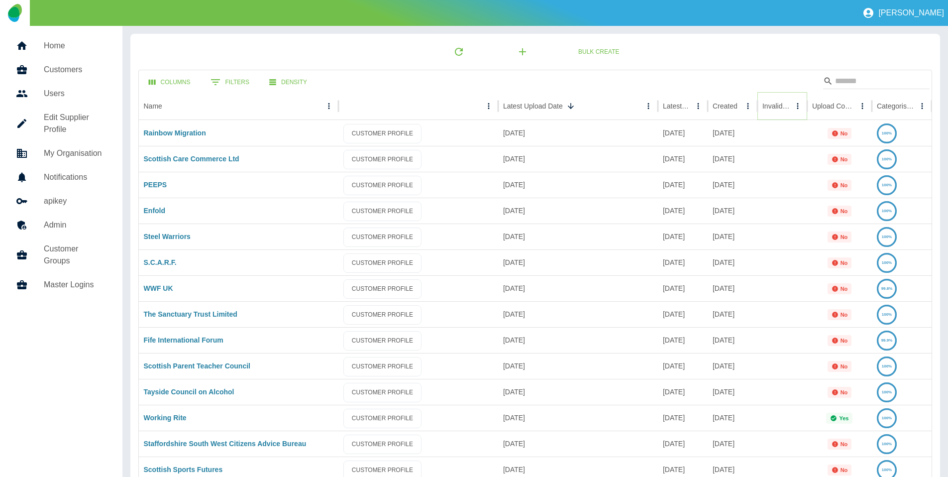
click at [791, 104] on button "Invalid Creds column menu" at bounding box center [797, 106] width 14 height 14
click at [793, 105] on icon "Sort" at bounding box center [797, 105] width 9 height 9
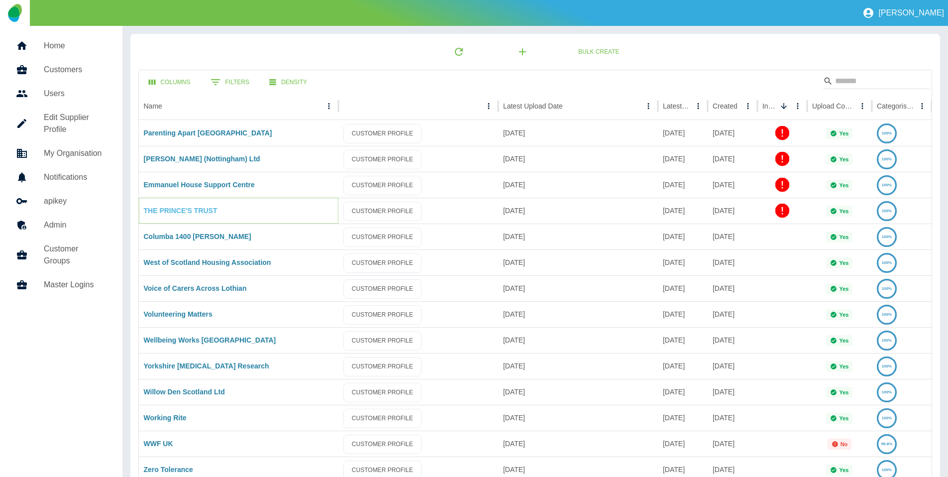
click at [160, 210] on link "THE PRINCE'S TRUST" at bounding box center [181, 210] width 74 height 8
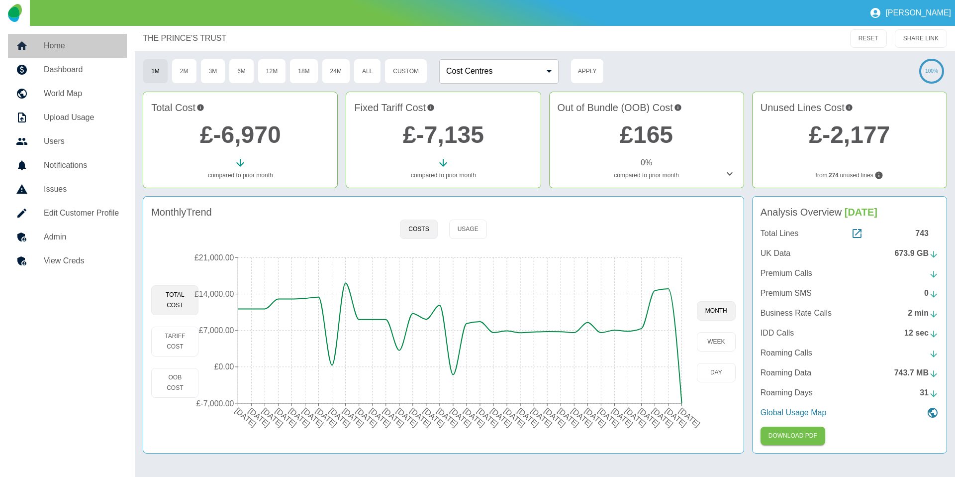
click at [62, 45] on h5 "Home" at bounding box center [81, 46] width 75 height 12
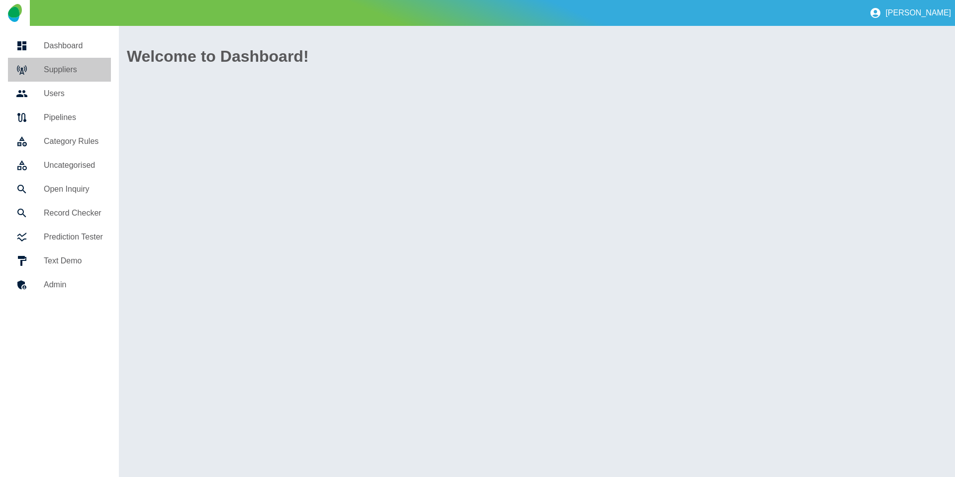
click at [65, 69] on h5 "Suppliers" at bounding box center [73, 70] width 59 height 12
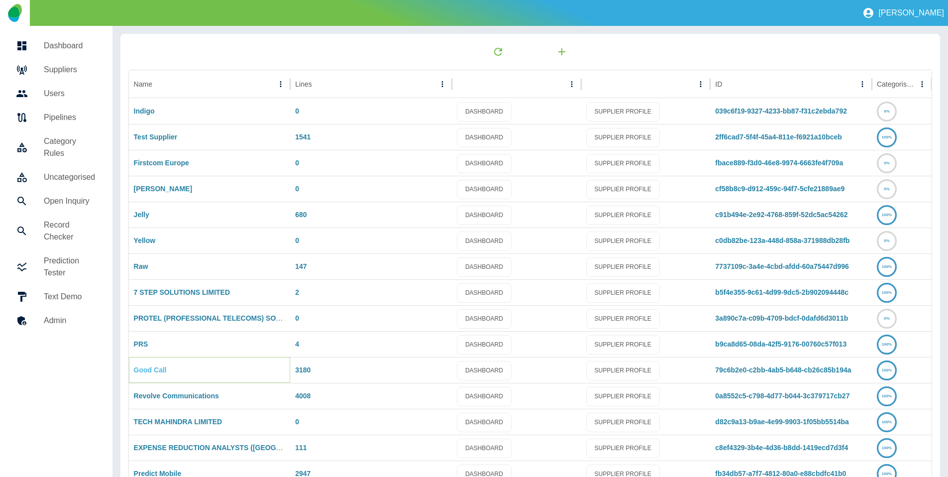
click at [158, 366] on link "Good Call" at bounding box center [150, 370] width 33 height 8
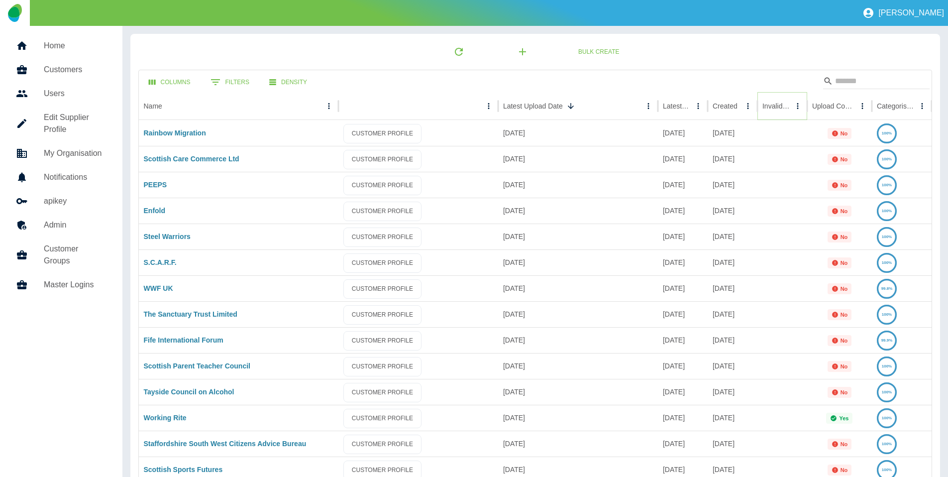
click at [793, 103] on icon "Sort" at bounding box center [797, 105] width 9 height 9
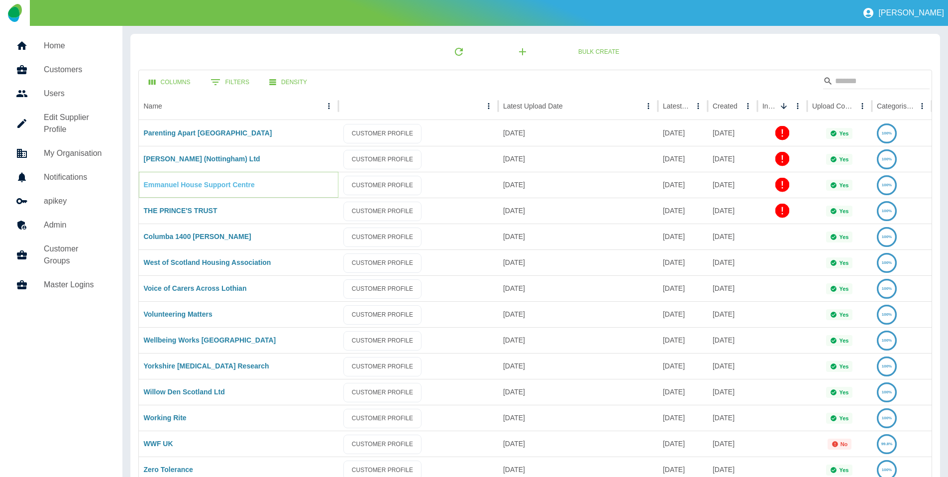
click at [194, 185] on link "Emmanuel House Support Centre" at bounding box center [199, 185] width 111 height 8
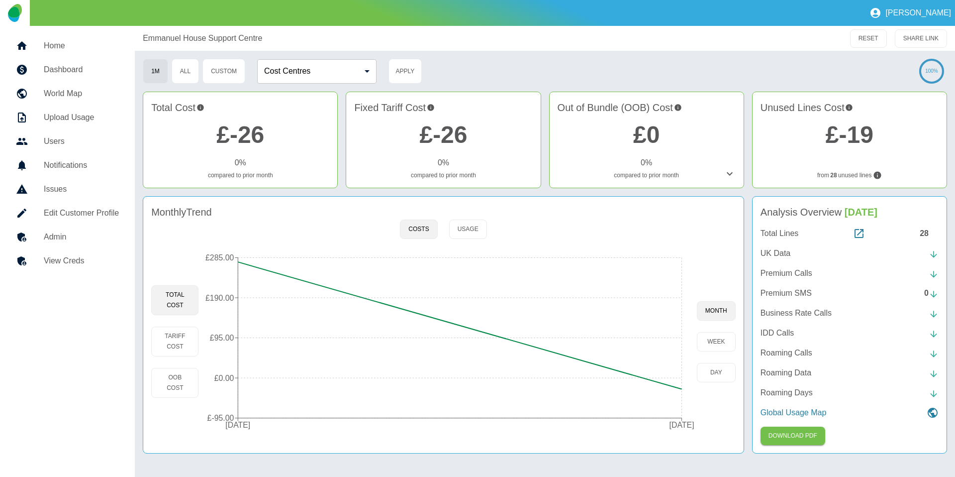
click at [75, 255] on h5 "View Creds" at bounding box center [81, 261] width 75 height 12
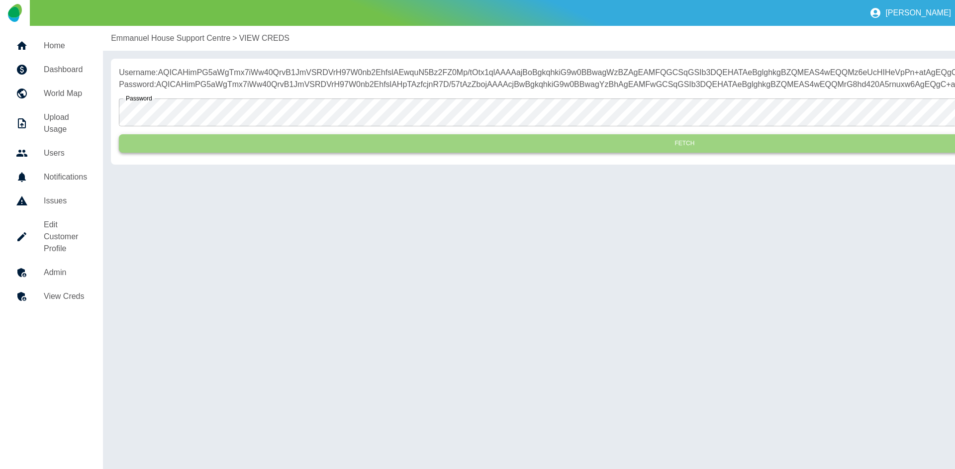
click at [285, 153] on button "Fetch" at bounding box center [684, 143] width 1131 height 18
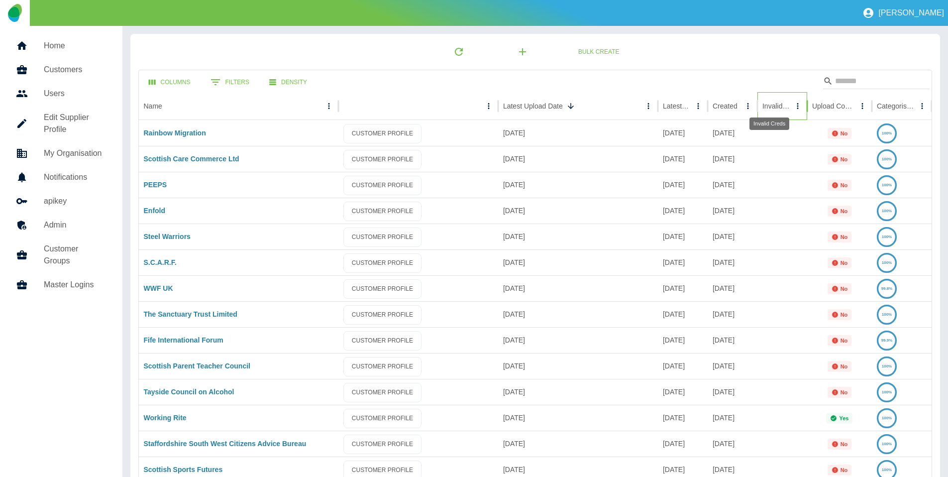
click at [771, 104] on div "Invalid Creds" at bounding box center [775, 106] width 27 height 8
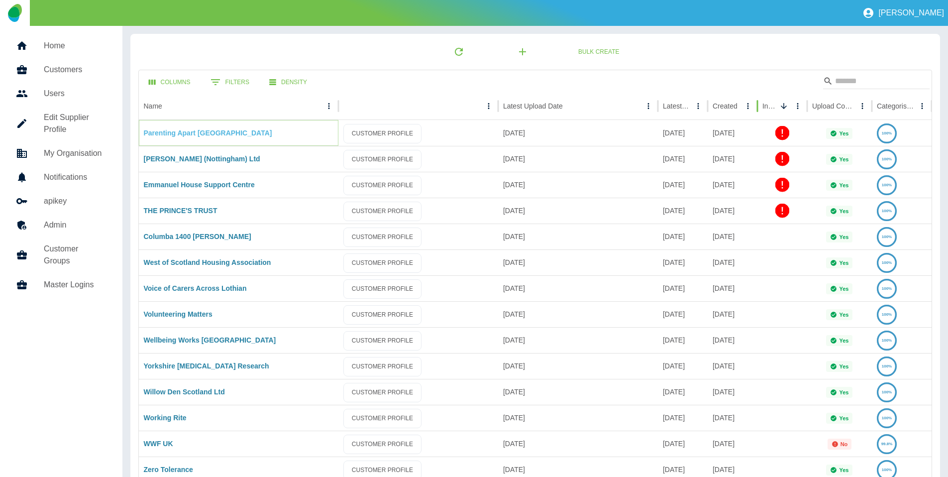
click at [187, 132] on link "Parenting Apart Centre East CIC" at bounding box center [208, 133] width 128 height 8
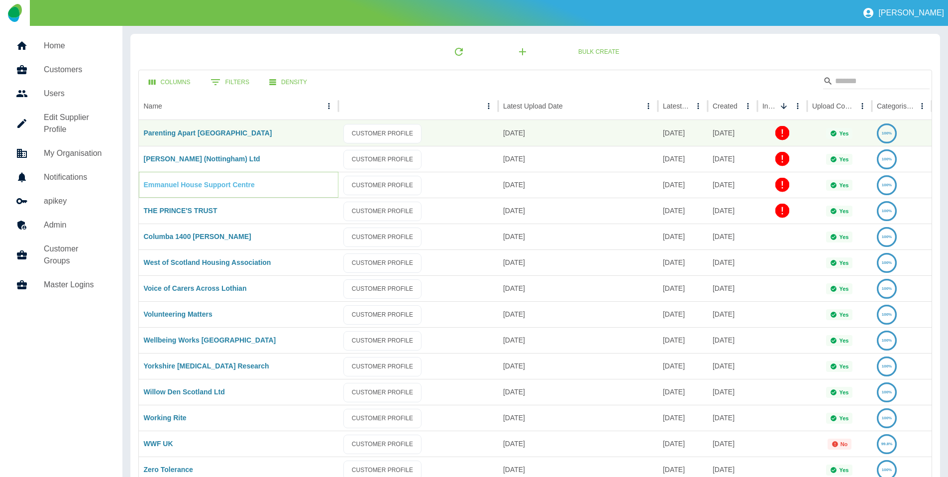
click at [192, 184] on link "Emmanuel House Support Centre" at bounding box center [199, 185] width 111 height 8
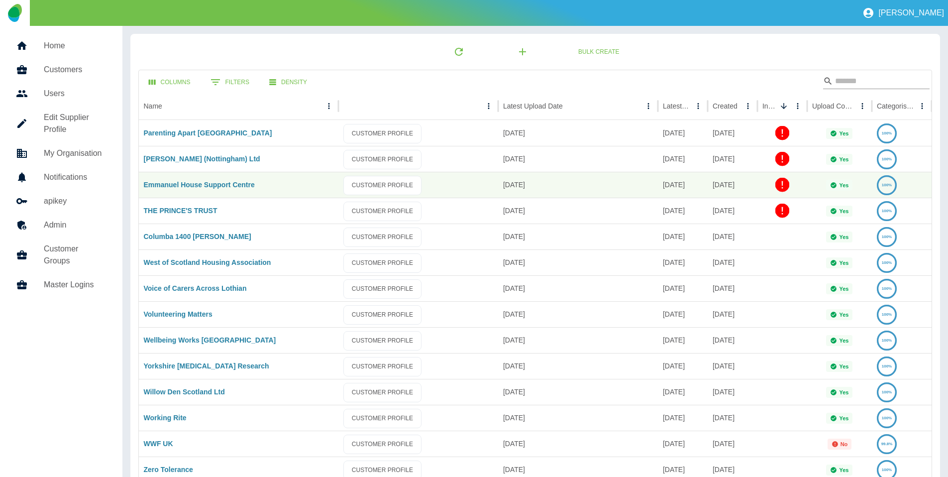
click at [903, 84] on input "Search" at bounding box center [875, 81] width 80 height 16
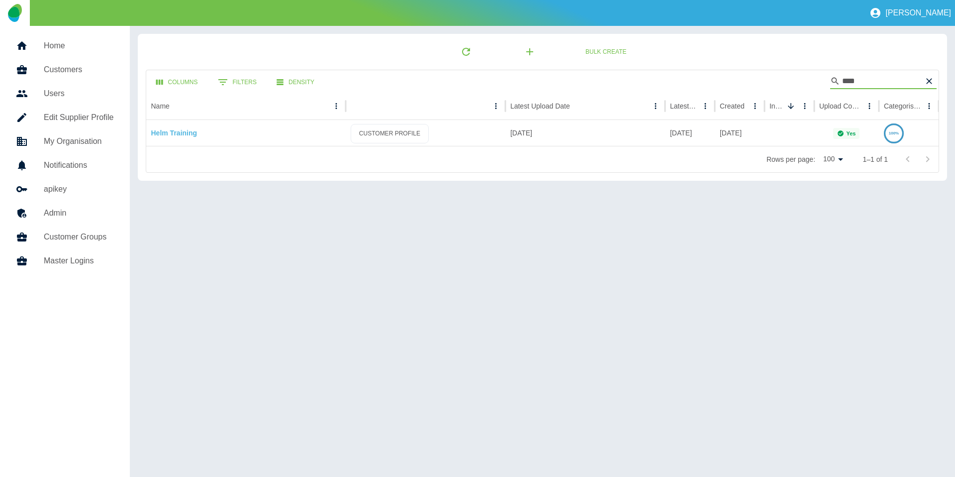
type input "****"
click at [160, 131] on link "Helm Training" at bounding box center [174, 133] width 46 height 8
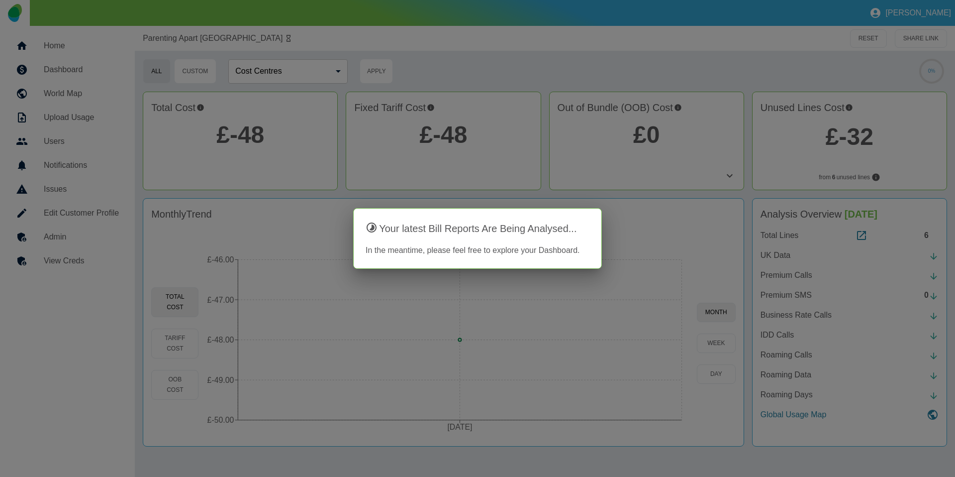
click at [77, 254] on div at bounding box center [477, 238] width 955 height 477
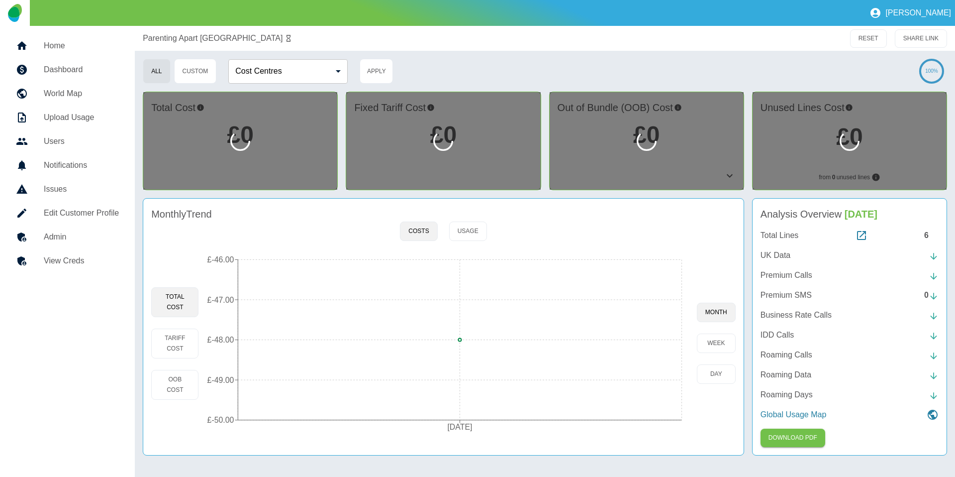
click at [76, 259] on h5 "View Creds" at bounding box center [81, 261] width 75 height 12
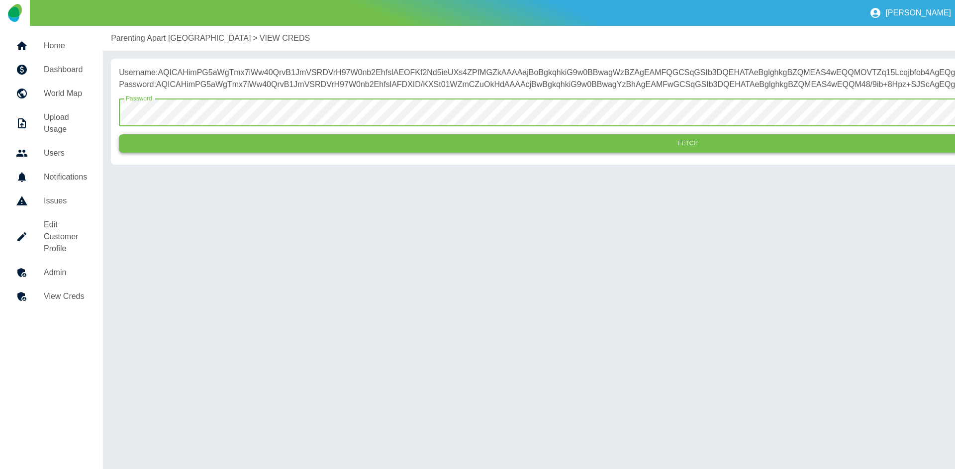
click at [261, 153] on button "Fetch" at bounding box center [688, 143] width 1138 height 18
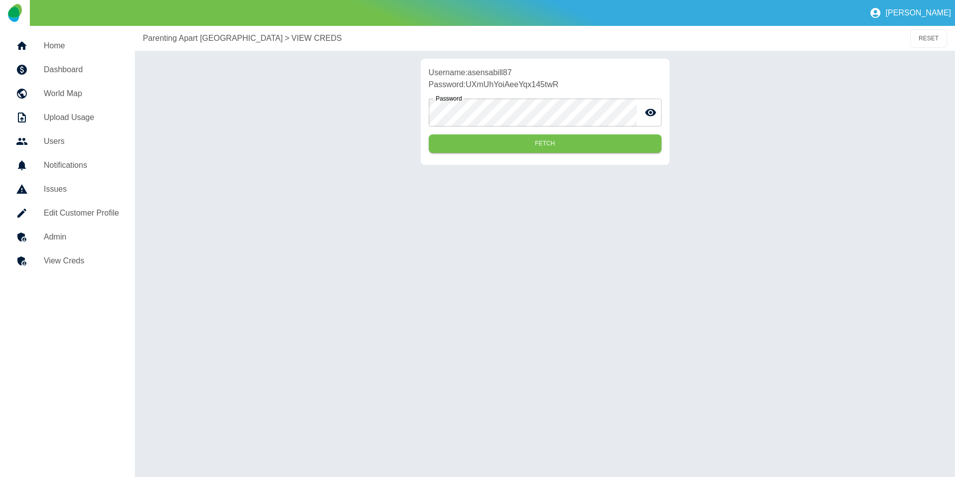
click at [491, 69] on p "Username: asensabill87" at bounding box center [545, 73] width 233 height 12
click at [491, 70] on p "Username: asensabill87" at bounding box center [545, 73] width 233 height 12
copy p "asensabill87"
click at [183, 36] on p "Parenting Apart [GEOGRAPHIC_DATA]" at bounding box center [213, 38] width 140 height 12
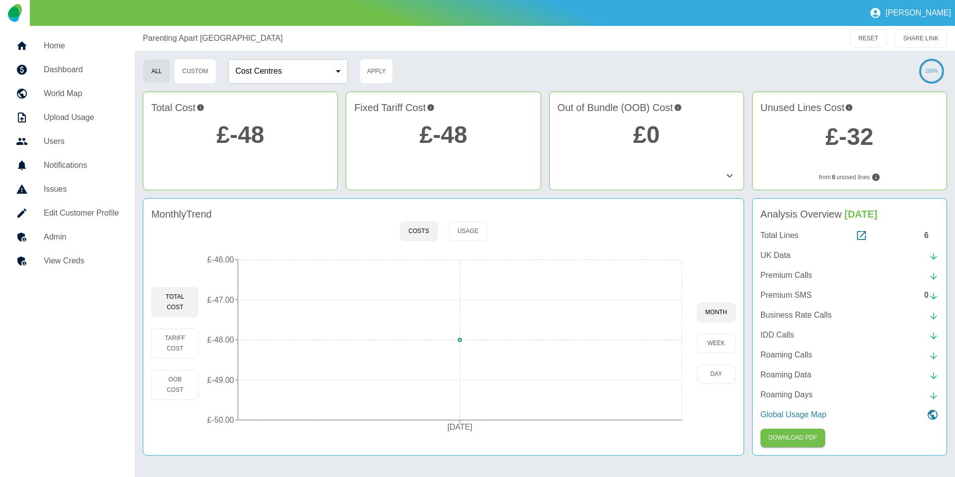
click at [71, 238] on h5 "Admin" at bounding box center [81, 237] width 75 height 12
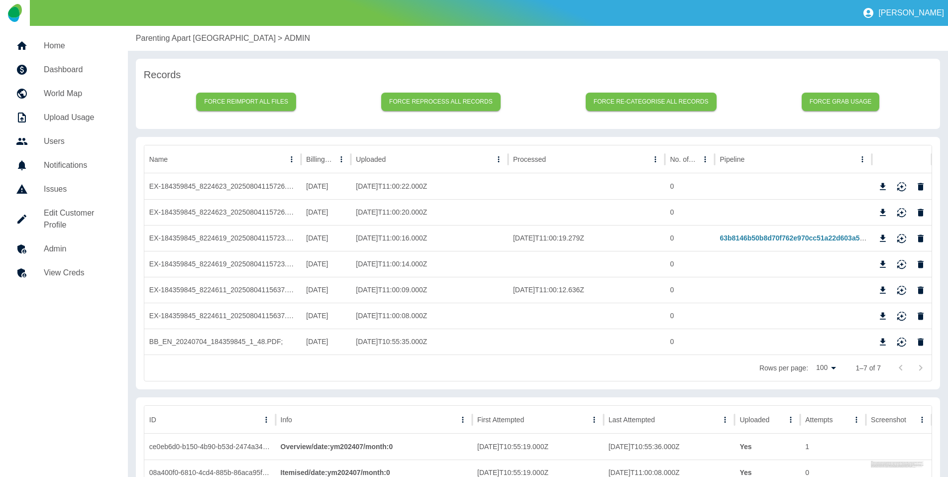
click at [191, 45] on div "Parenting Apart Centre East CIC > ADMIN" at bounding box center [538, 38] width 820 height 25
click at [180, 40] on p "Parenting Apart [GEOGRAPHIC_DATA]" at bounding box center [206, 38] width 140 height 12
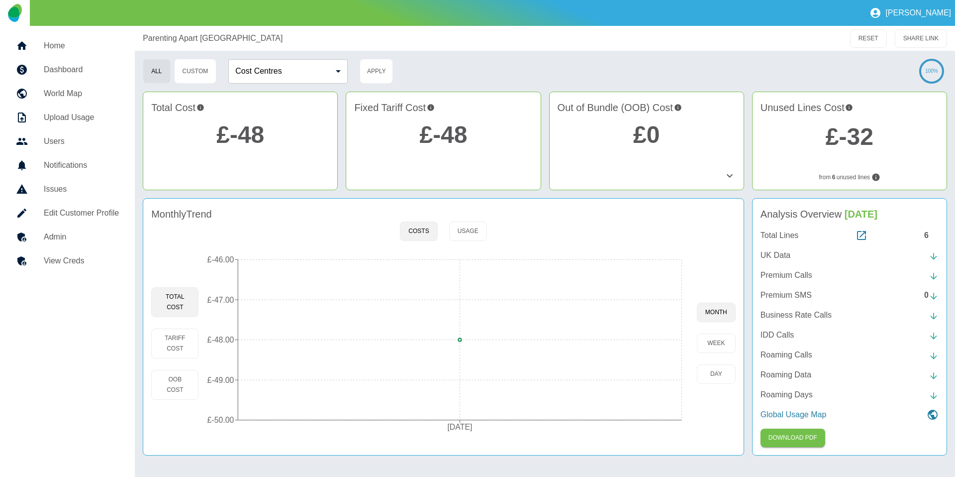
click at [88, 213] on h5 "Edit Customer Profile" at bounding box center [81, 213] width 75 height 12
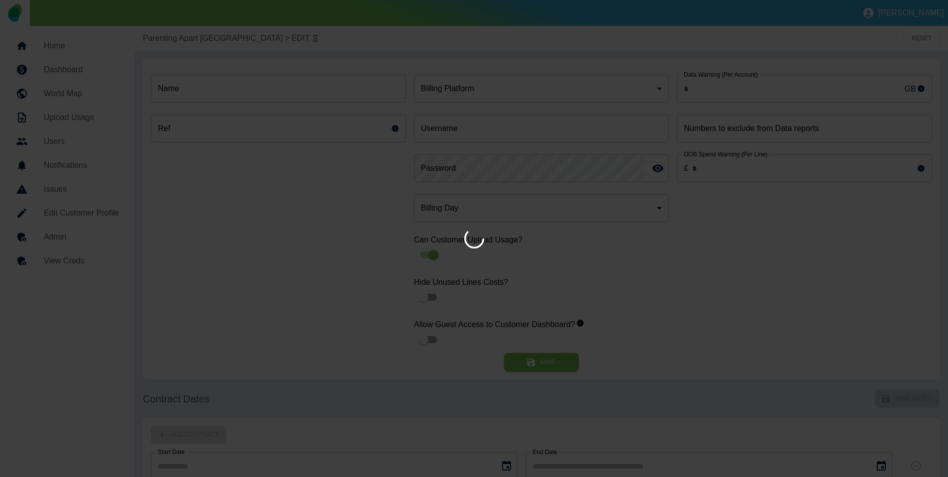
type input "*"
type input "**********"
type input "*"
type input "*********"
type input "*"
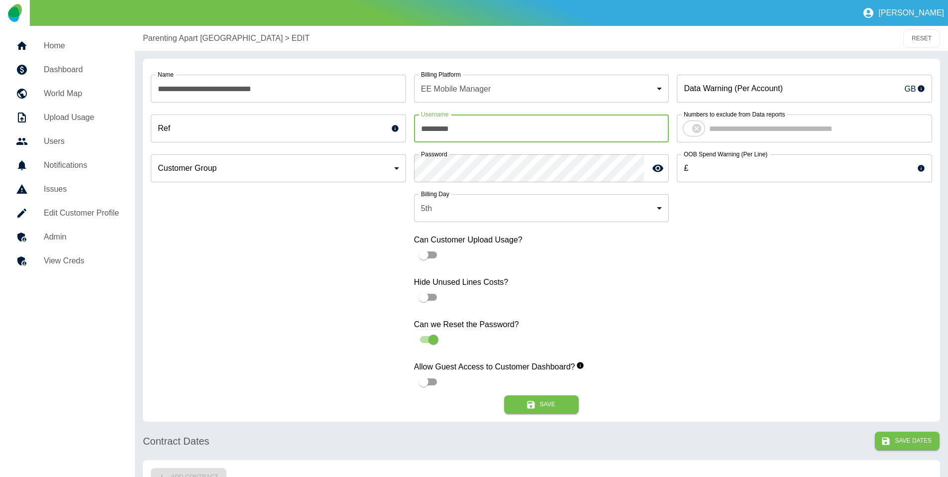
drag, startPoint x: 493, startPoint y: 127, endPoint x: 348, endPoint y: 122, distance: 145.3
click at [353, 123] on div "**********" at bounding box center [541, 231] width 781 height 328
paste input "****"
type input "**********"
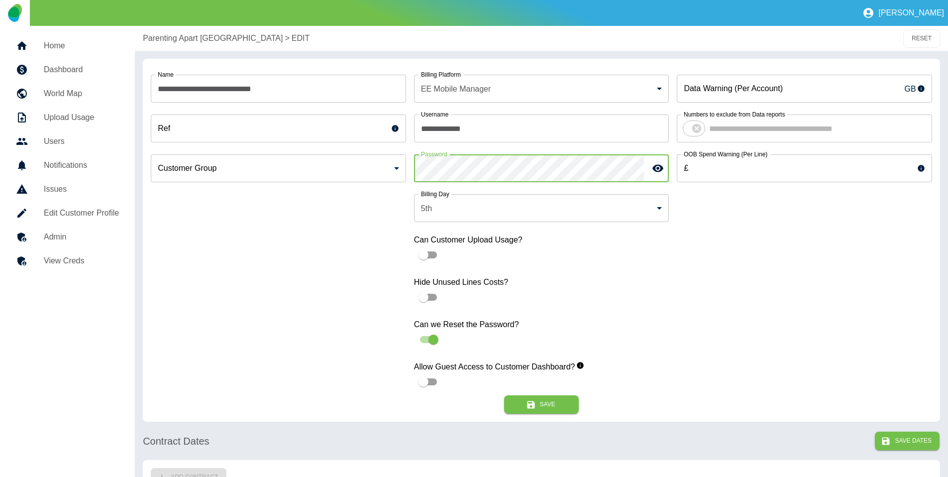
click at [266, 159] on div "**********" at bounding box center [541, 231] width 781 height 328
click at [515, 407] on button "Save" at bounding box center [541, 404] width 75 height 18
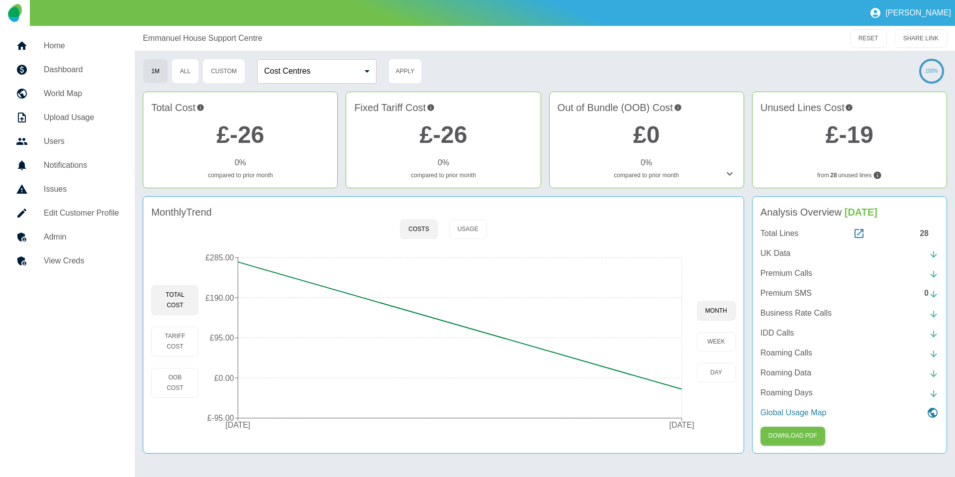
click at [78, 259] on h5 "View Creds" at bounding box center [81, 261] width 75 height 12
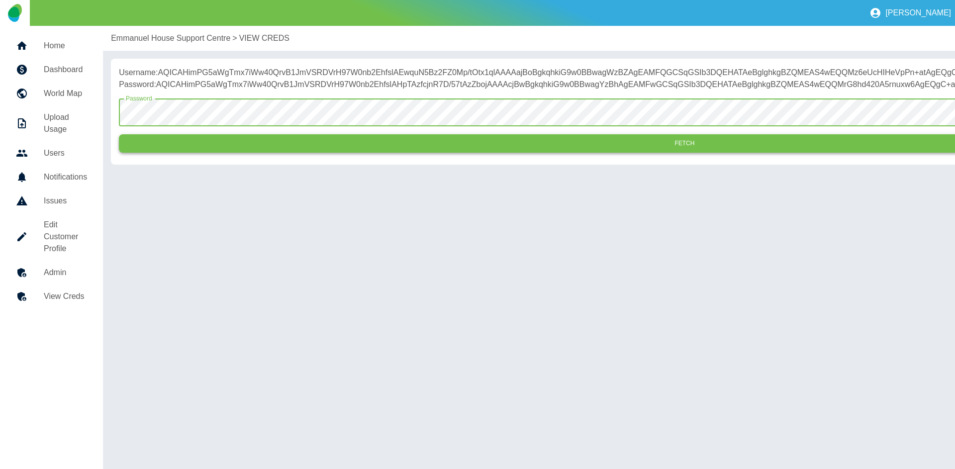
click at [246, 153] on button "Fetch" at bounding box center [684, 143] width 1131 height 18
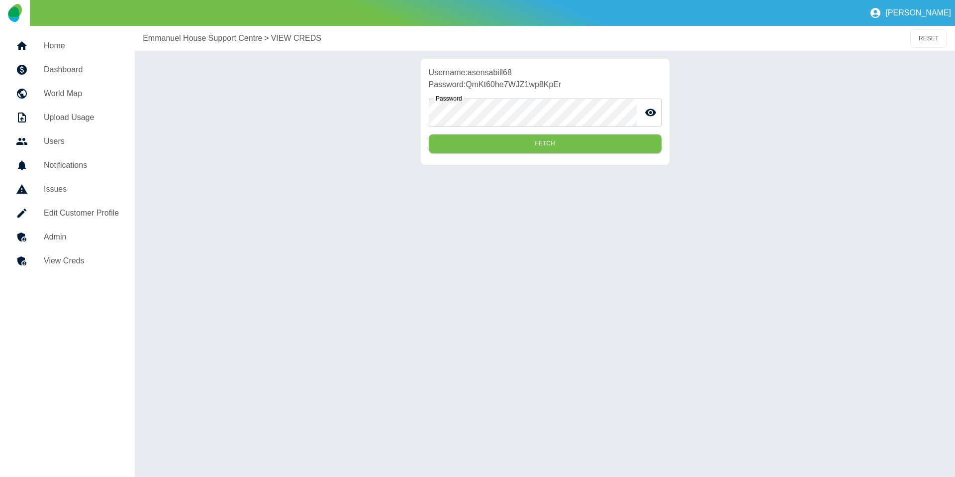
click at [495, 71] on p "Username: asensabill68" at bounding box center [545, 73] width 233 height 12
copy p "asensabill68"
click at [84, 228] on link "Admin" at bounding box center [67, 237] width 119 height 24
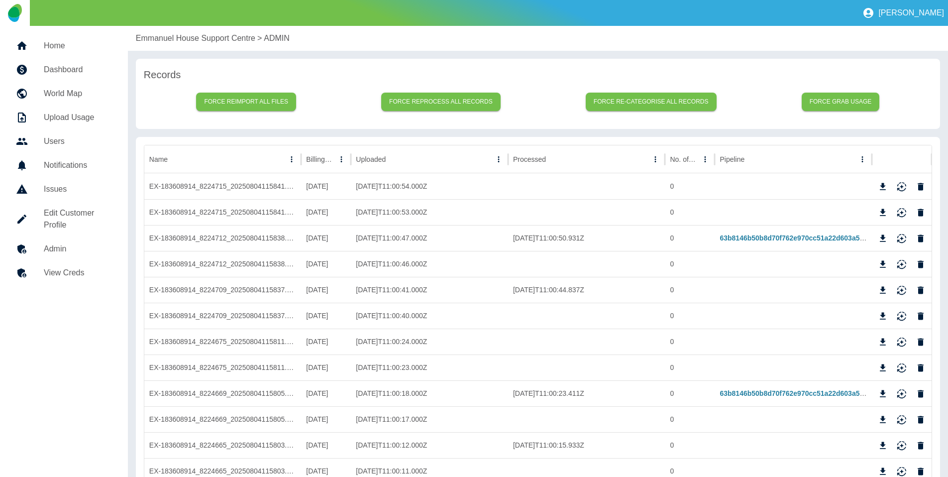
click at [192, 38] on p "Emmanuel House Support Centre" at bounding box center [195, 38] width 119 height 12
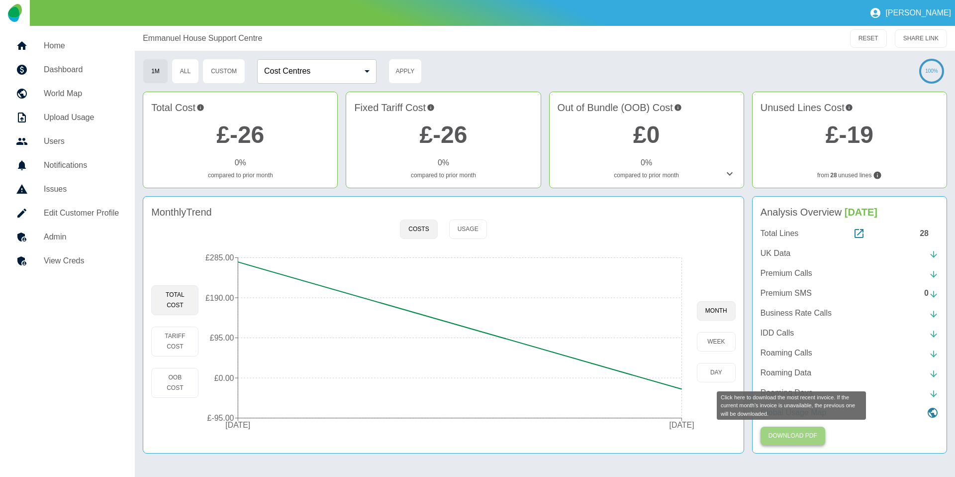
click at [803, 434] on button "Download PDF" at bounding box center [793, 435] width 65 height 18
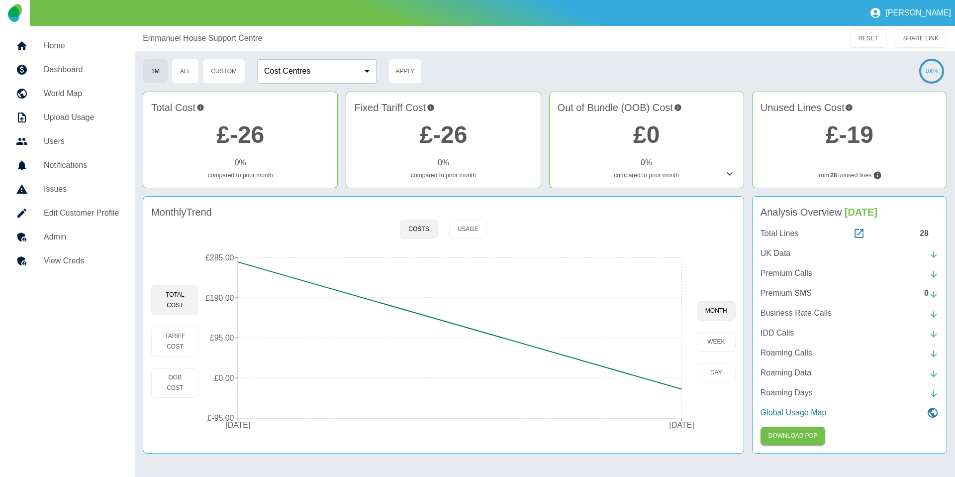
click at [75, 257] on h5 "View Creds" at bounding box center [81, 261] width 75 height 12
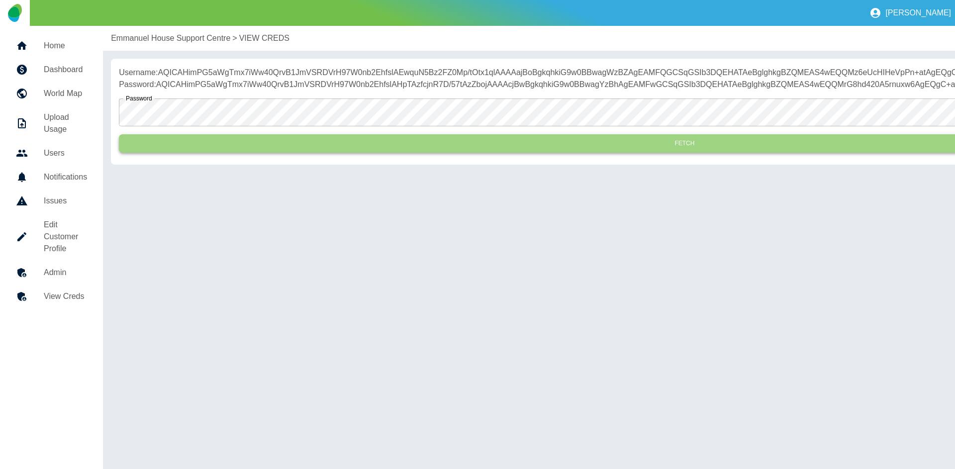
click at [249, 153] on button "Fetch" at bounding box center [684, 143] width 1131 height 18
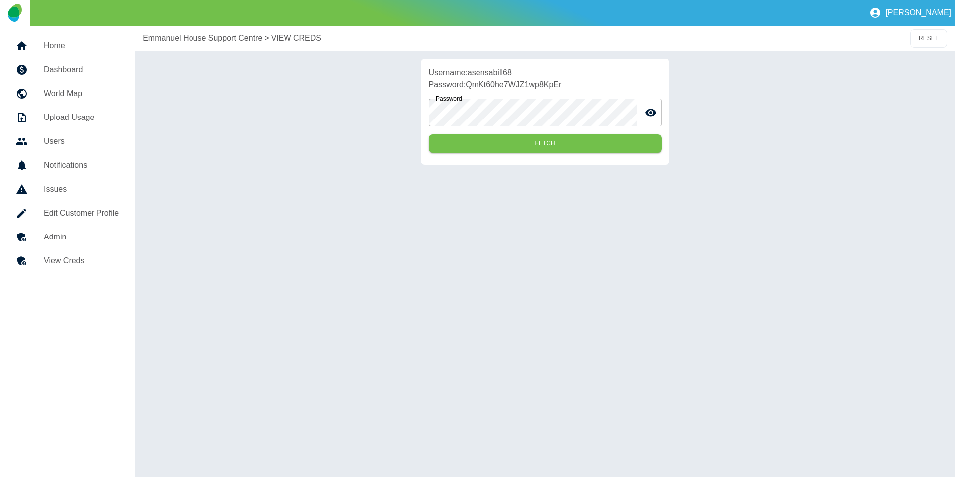
click at [496, 71] on p "Username: asensabill68" at bounding box center [545, 73] width 233 height 12
click at [80, 193] on h5 "Issues" at bounding box center [81, 189] width 75 height 12
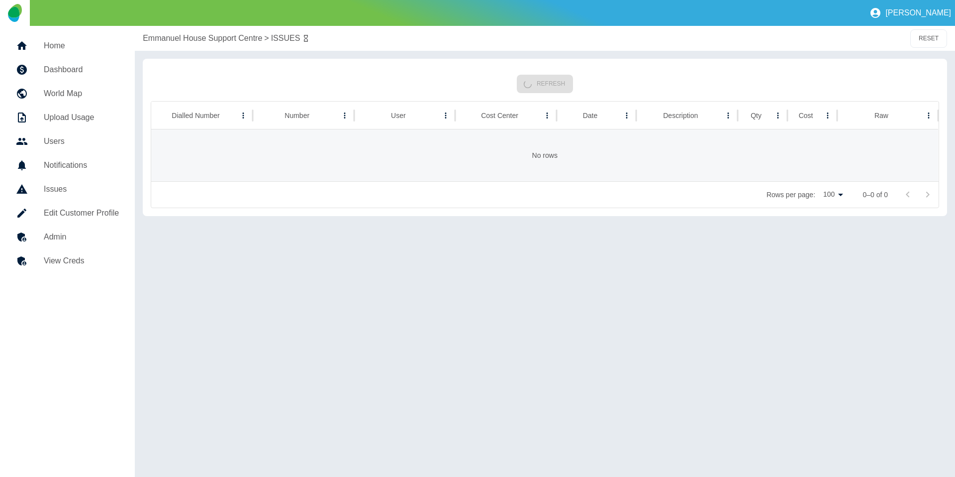
click at [83, 206] on link "Edit Customer Profile" at bounding box center [67, 213] width 119 height 24
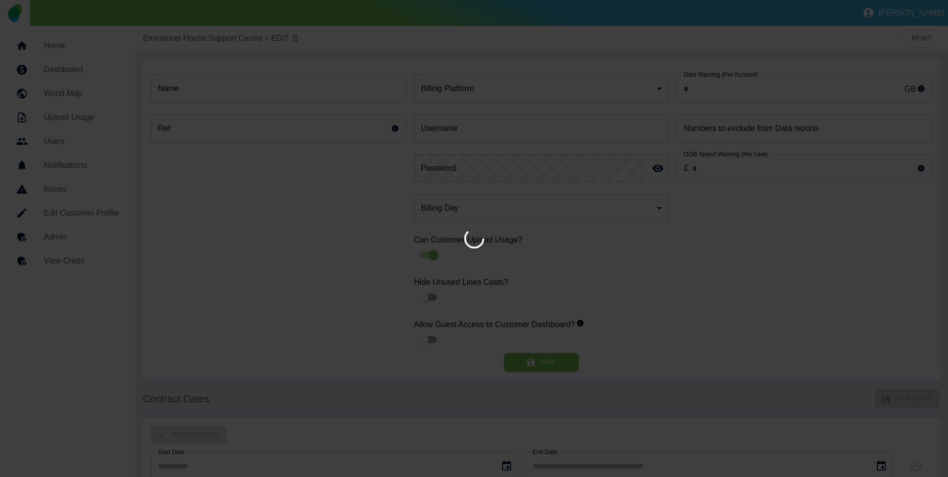
type input "*"
type input "**********"
type input "*"
type input "*********"
type input "*"
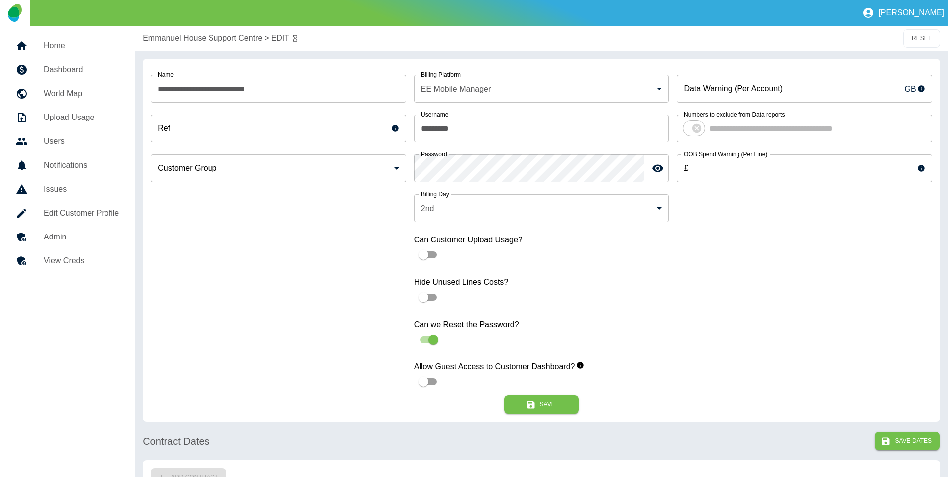
click at [509, 124] on input "*********" at bounding box center [541, 128] width 255 height 28
paste input "****"
type input "**********"
click at [228, 141] on div "**********" at bounding box center [541, 231] width 781 height 328
click at [555, 406] on button "Save" at bounding box center [541, 404] width 75 height 18
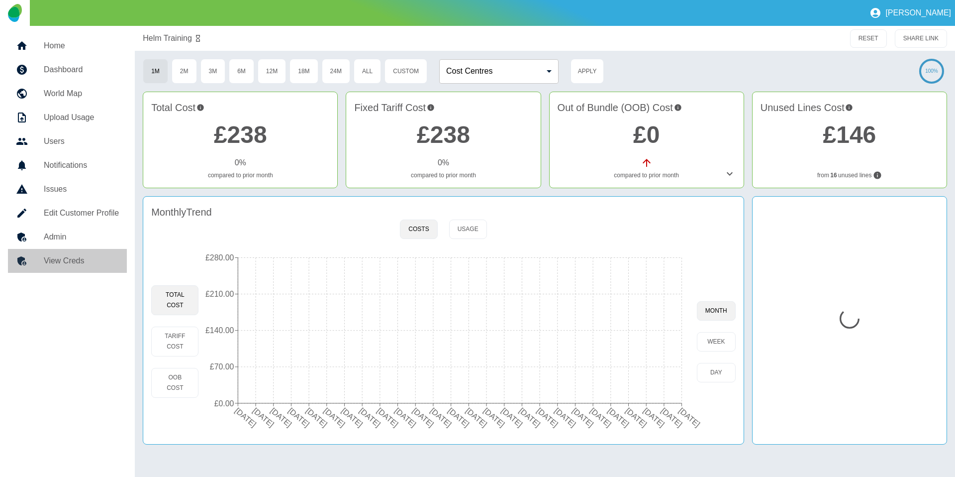
click at [61, 255] on h5 "View Creds" at bounding box center [81, 261] width 75 height 12
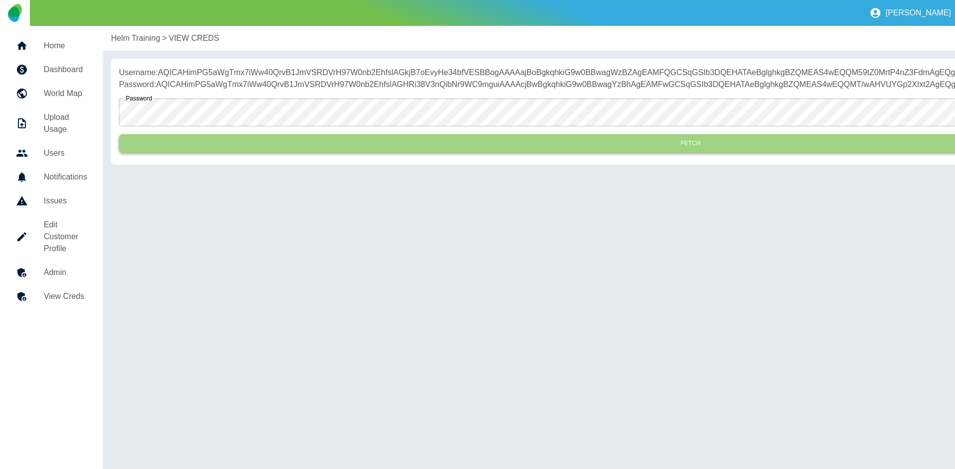
click at [267, 153] on button "Fetch" at bounding box center [690, 143] width 1143 height 18
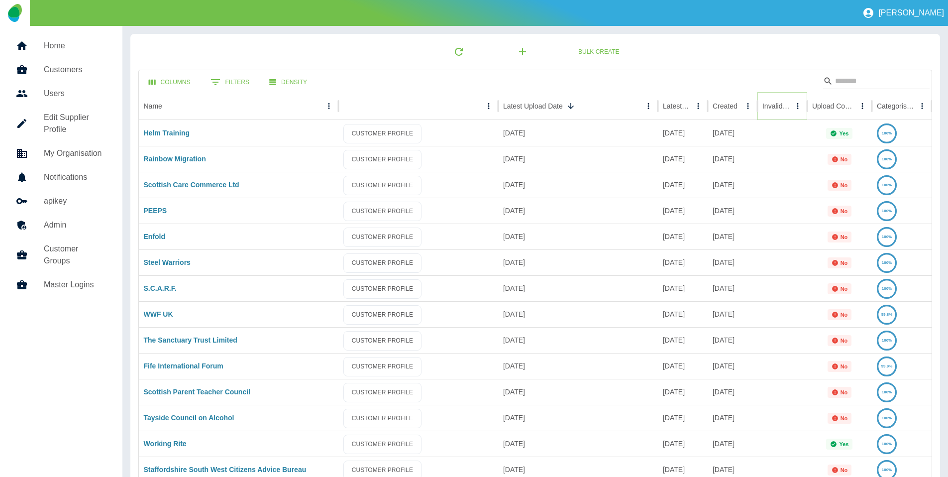
click at [790, 111] on button "Sort" at bounding box center [797, 106] width 14 height 14
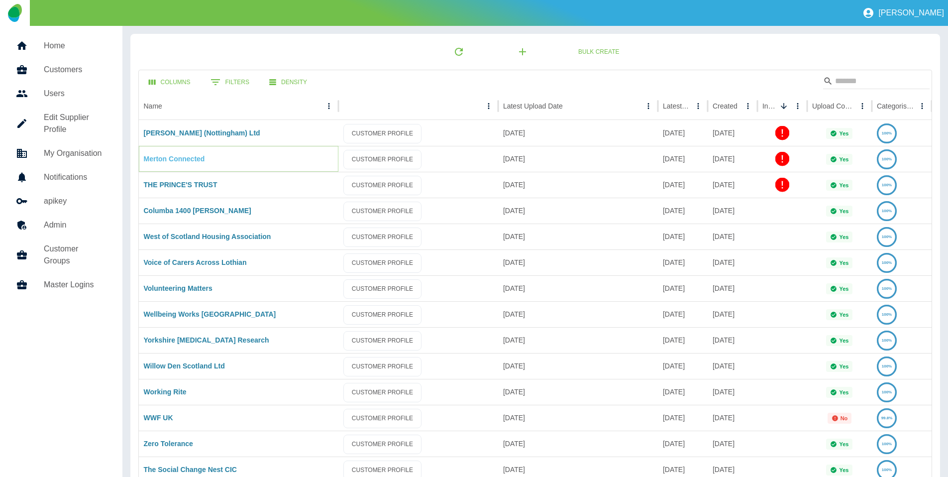
click at [180, 163] on link "Merton Connected" at bounding box center [174, 159] width 61 height 8
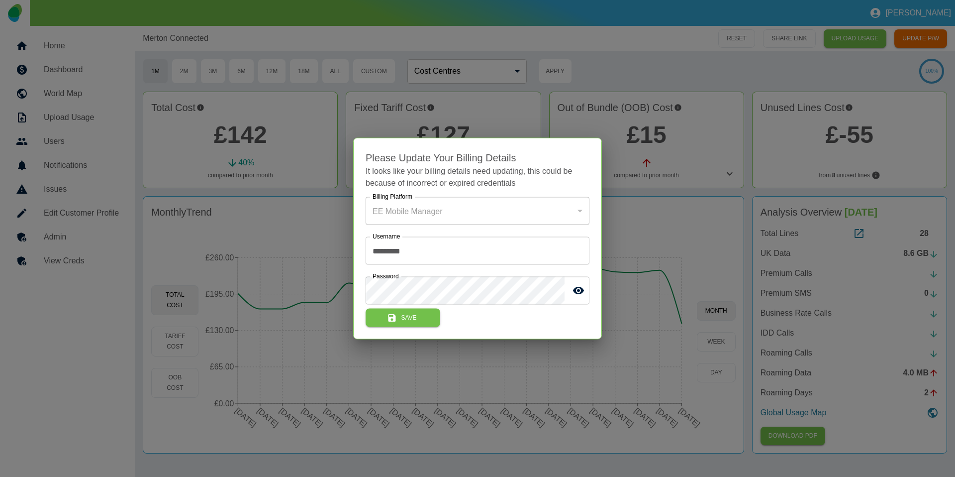
drag, startPoint x: 47, startPoint y: 269, endPoint x: 54, endPoint y: 264, distance: 8.6
click at [47, 269] on div at bounding box center [477, 238] width 955 height 477
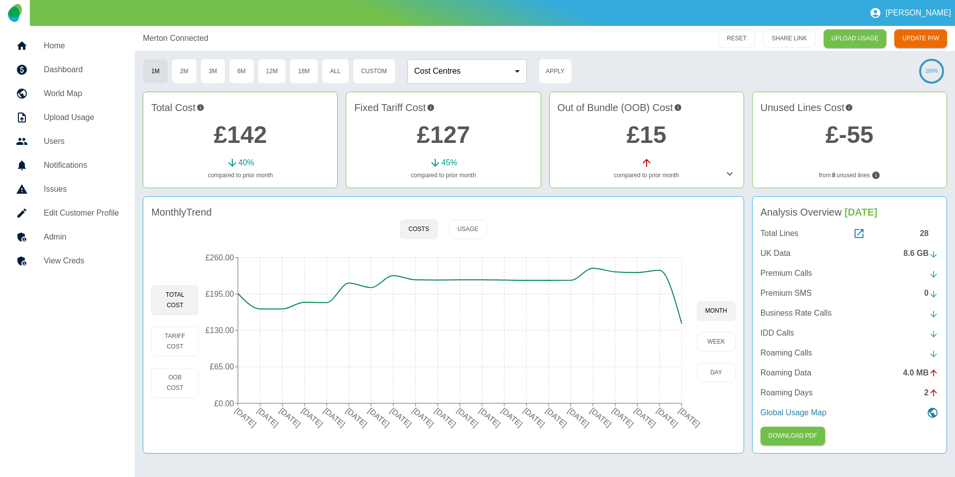
drag, startPoint x: 59, startPoint y: 257, endPoint x: 161, endPoint y: 227, distance: 106.2
click at [60, 256] on h5 "View Creds" at bounding box center [81, 261] width 75 height 12
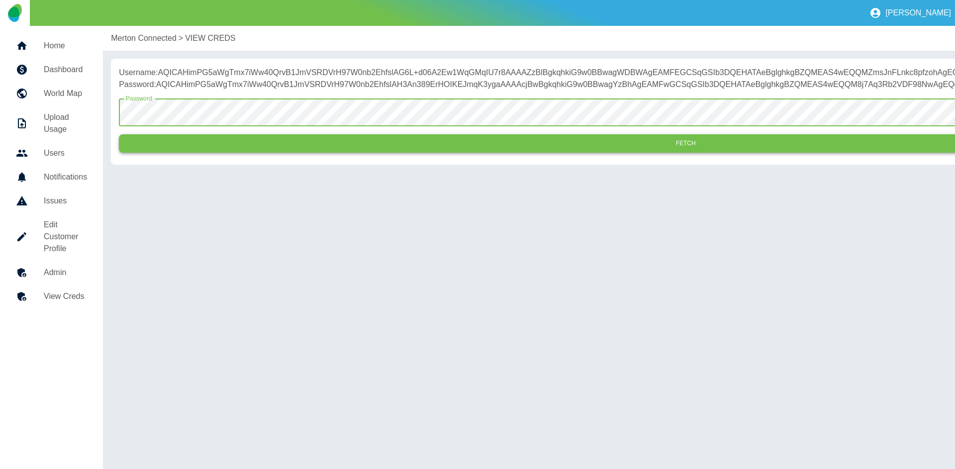
click at [329, 153] on button "Fetch" at bounding box center [686, 143] width 1134 height 18
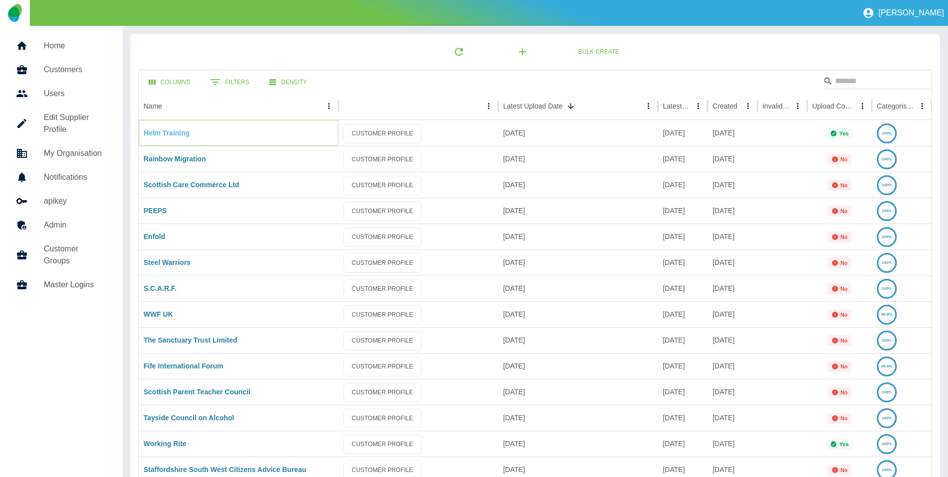
click at [152, 130] on link "Helm Training" at bounding box center [167, 133] width 46 height 8
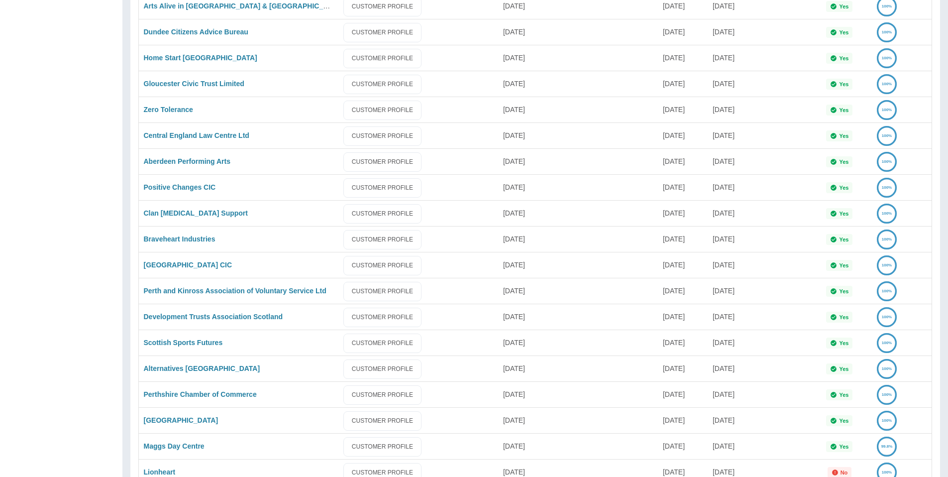
scroll to position [2273, 0]
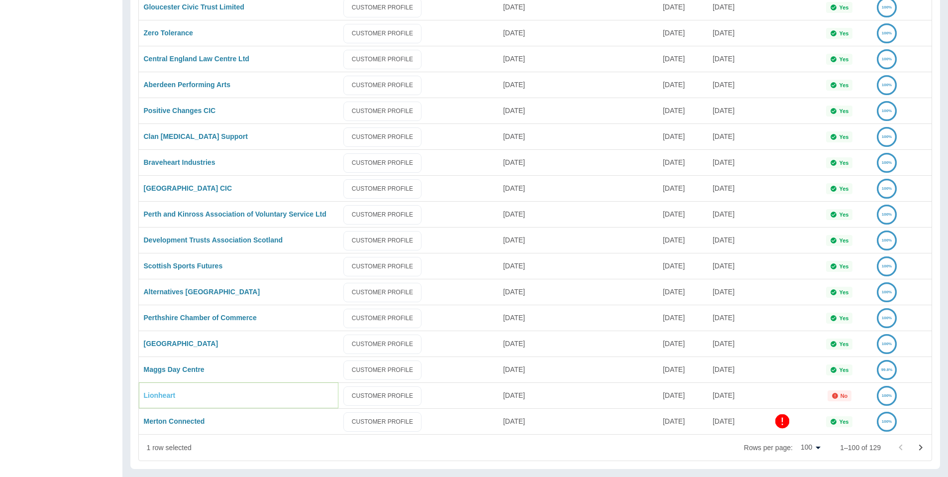
click at [155, 396] on link "Lionheart" at bounding box center [160, 395] width 32 height 8
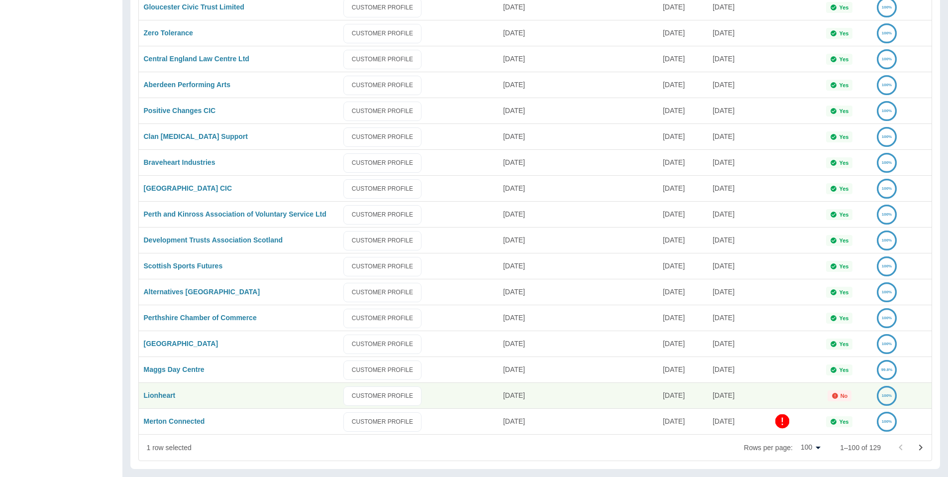
click at [916, 446] on icon "Go to next page" at bounding box center [920, 447] width 12 height 12
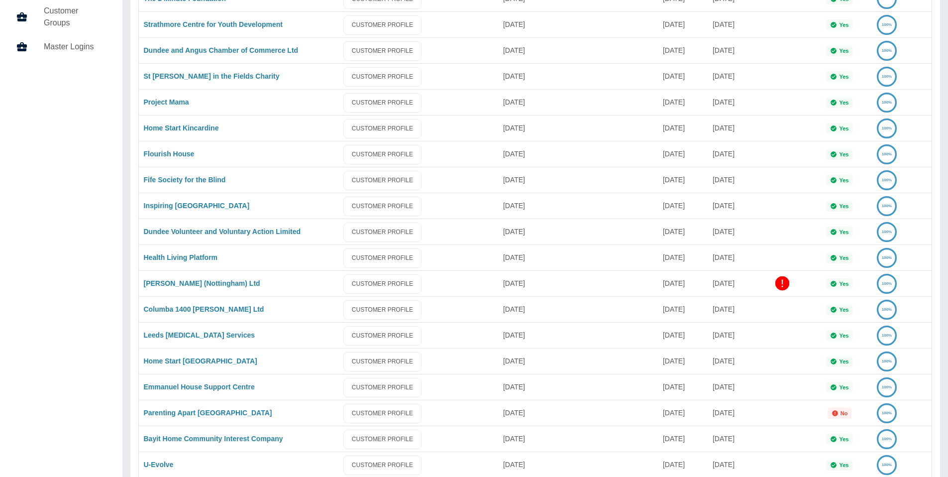
scroll to position [436, 0]
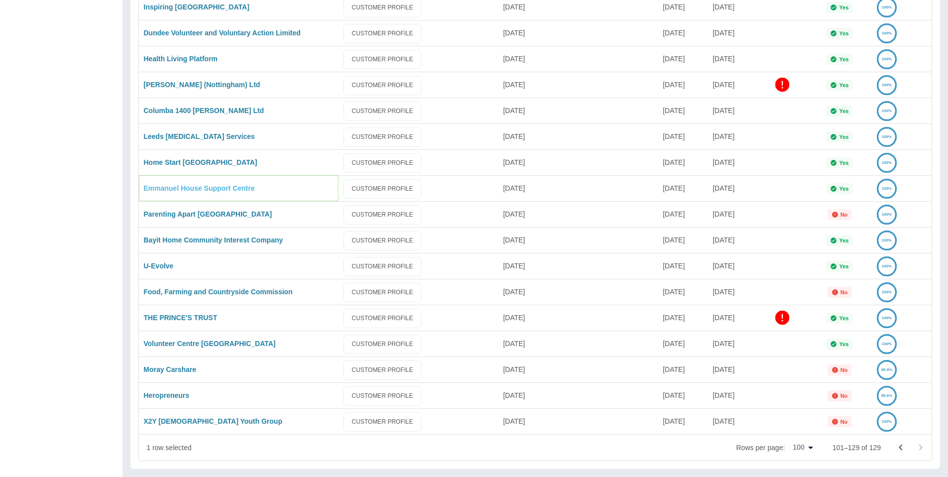
click at [203, 185] on link "Emmanuel House Support Centre" at bounding box center [199, 188] width 111 height 8
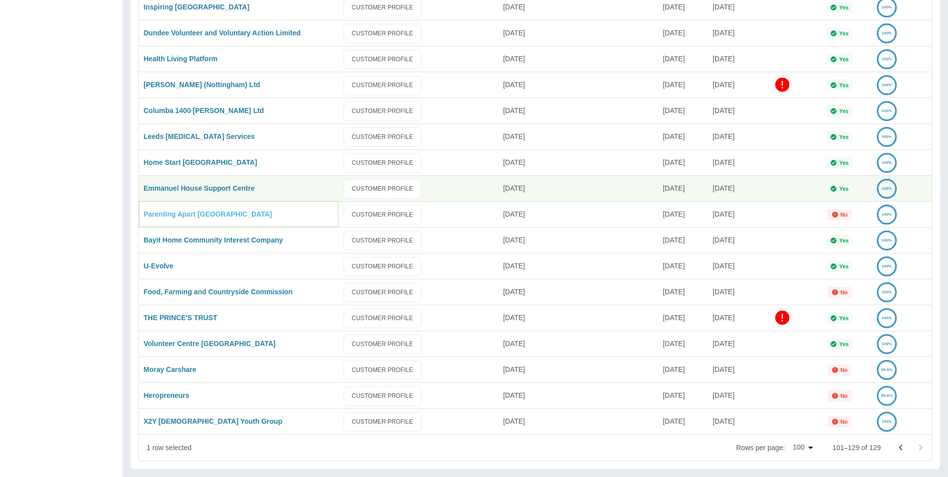
click at [210, 218] on link "Parenting Apart Centre East CIC" at bounding box center [208, 214] width 128 height 8
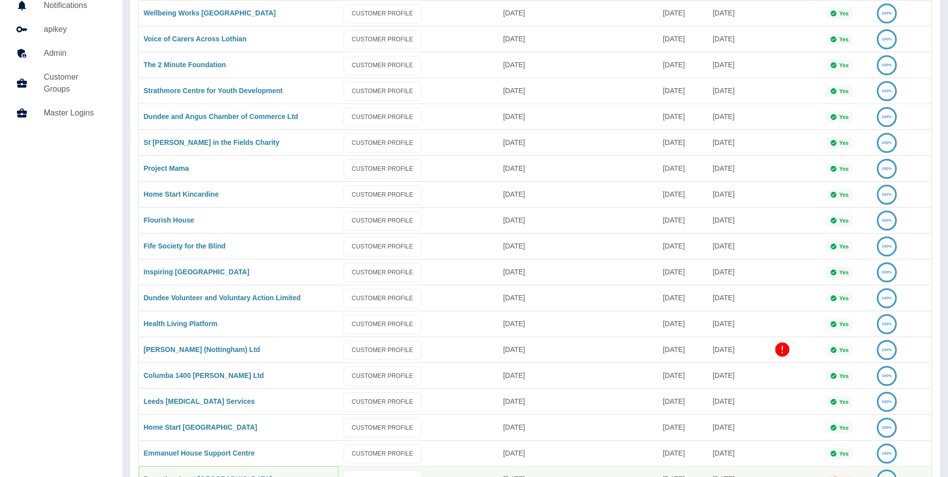
scroll to position [0, 0]
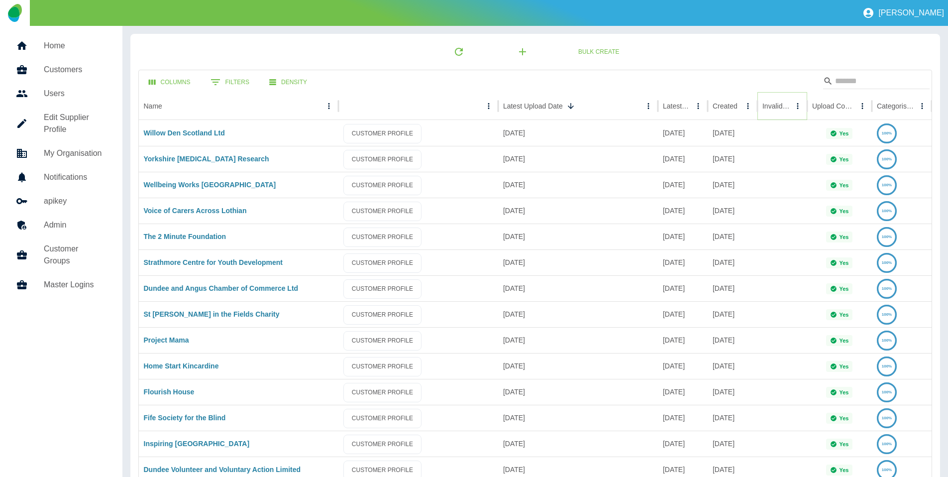
click at [793, 108] on icon "Sort" at bounding box center [797, 105] width 9 height 9
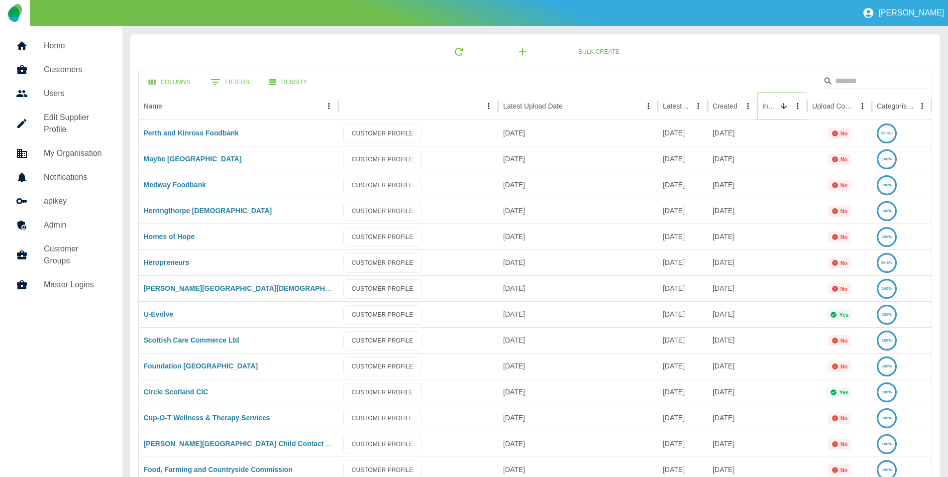
click at [783, 108] on icon "Sort" at bounding box center [783, 105] width 9 height 9
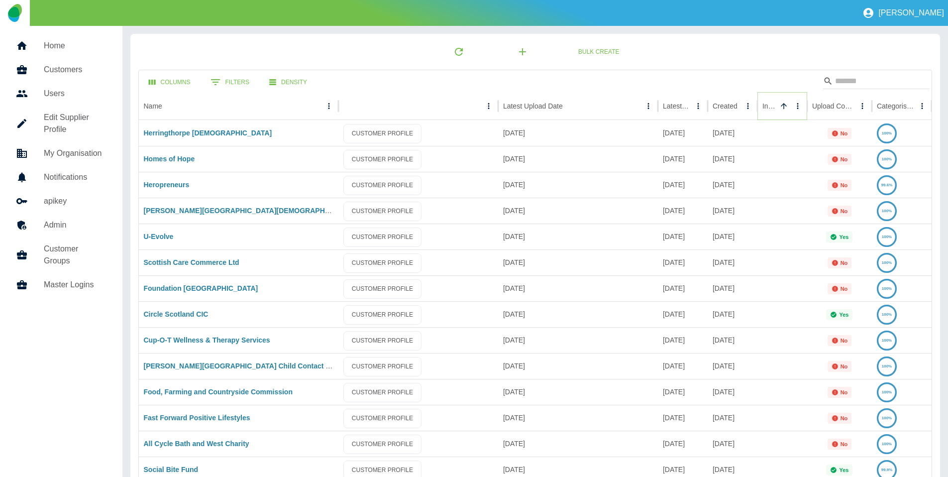
click at [779, 107] on icon "Sort" at bounding box center [783, 105] width 9 height 9
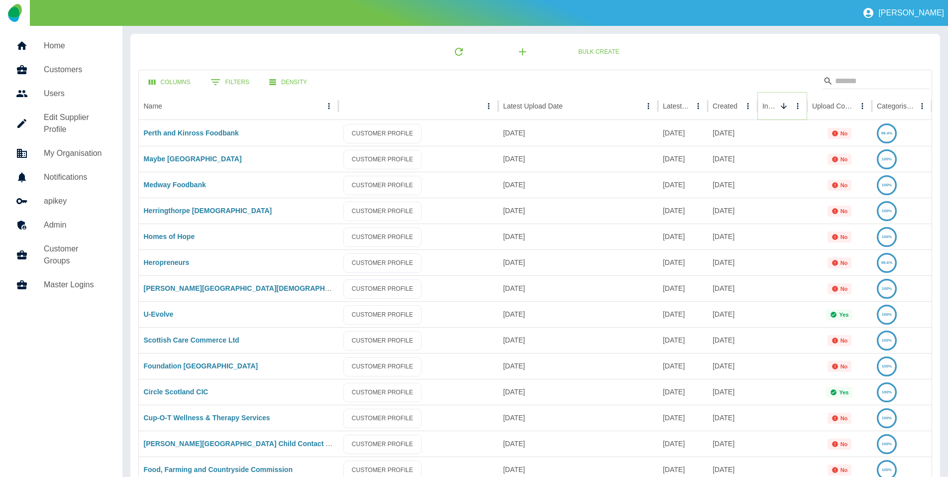
scroll to position [436, 0]
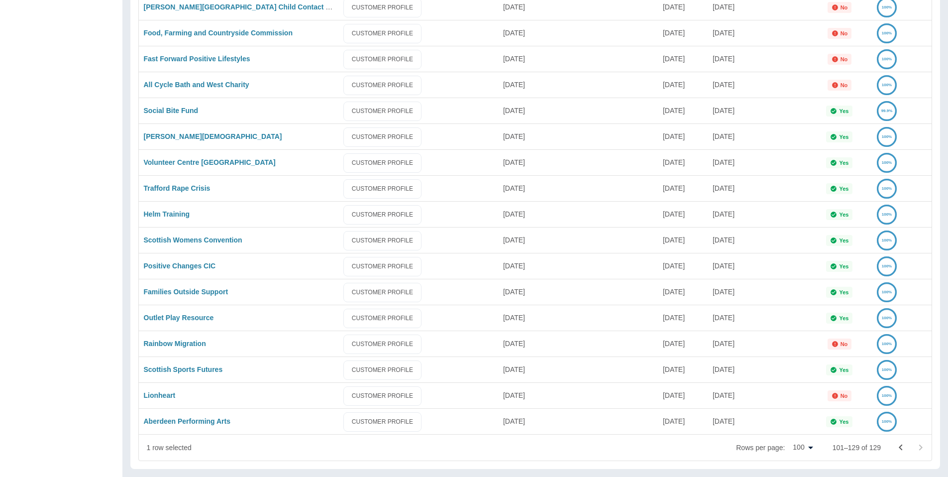
click at [903, 445] on icon "Go to previous page" at bounding box center [900, 447] width 12 height 12
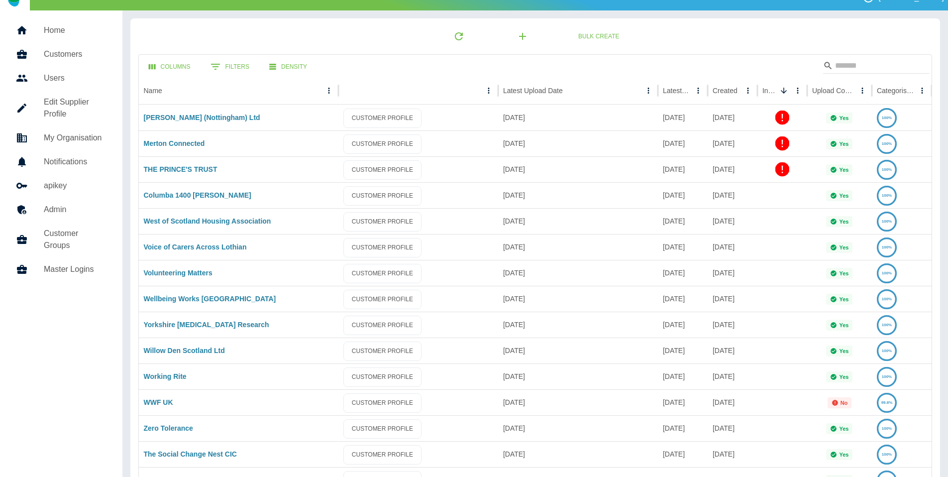
scroll to position [0, 0]
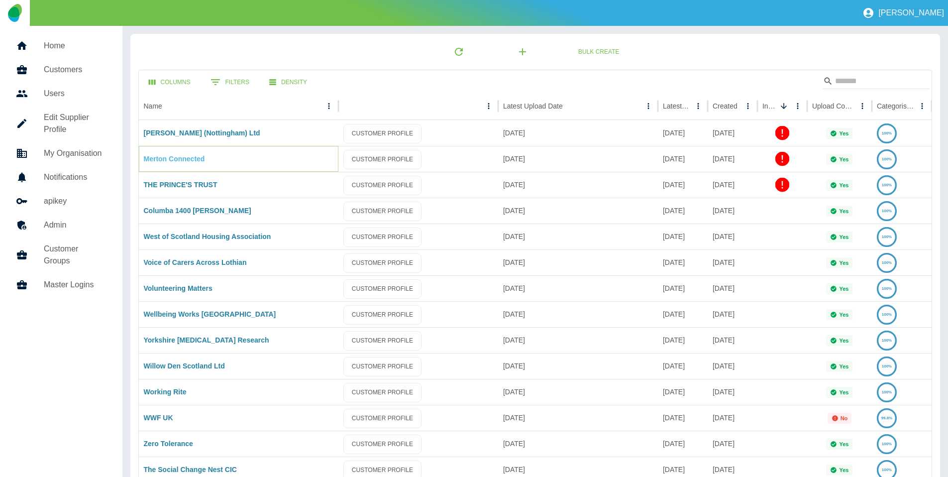
click at [179, 159] on link "Merton Connected" at bounding box center [174, 159] width 61 height 8
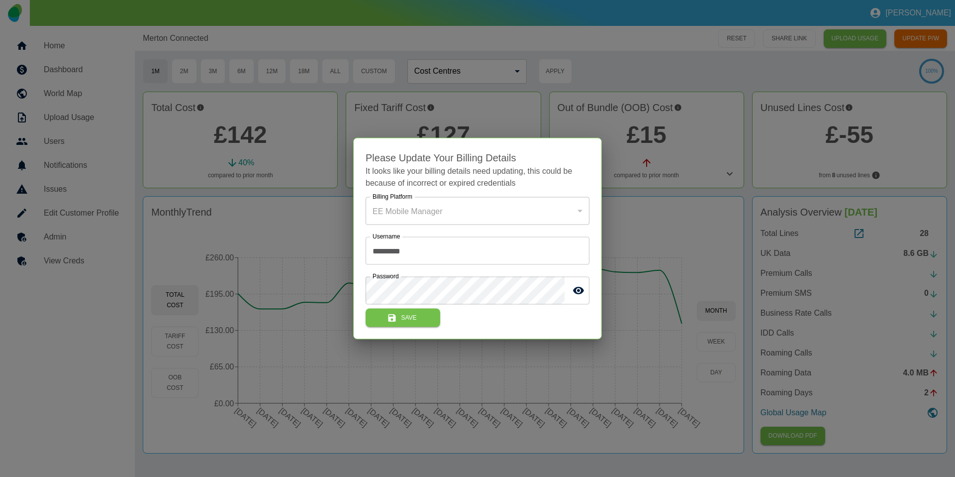
click at [500, 113] on div at bounding box center [477, 238] width 955 height 477
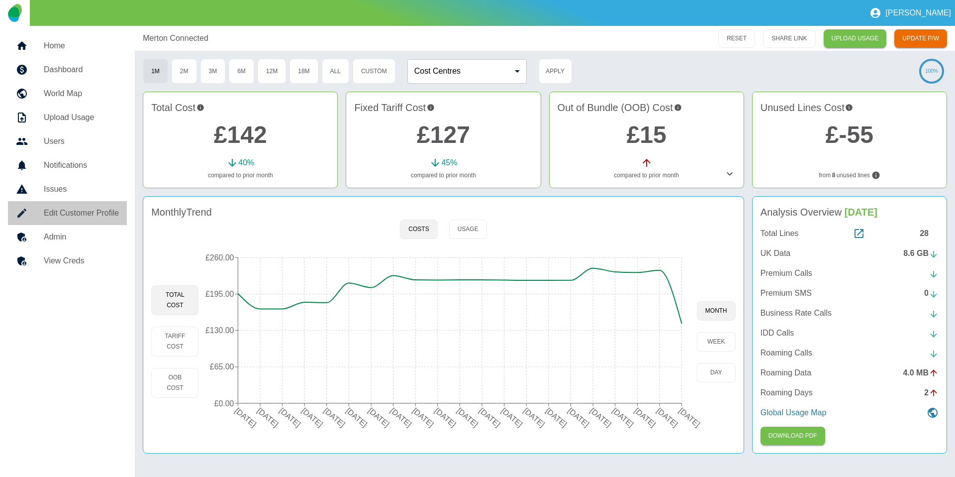
click at [61, 216] on h5 "Edit Customer Profile" at bounding box center [81, 213] width 75 height 12
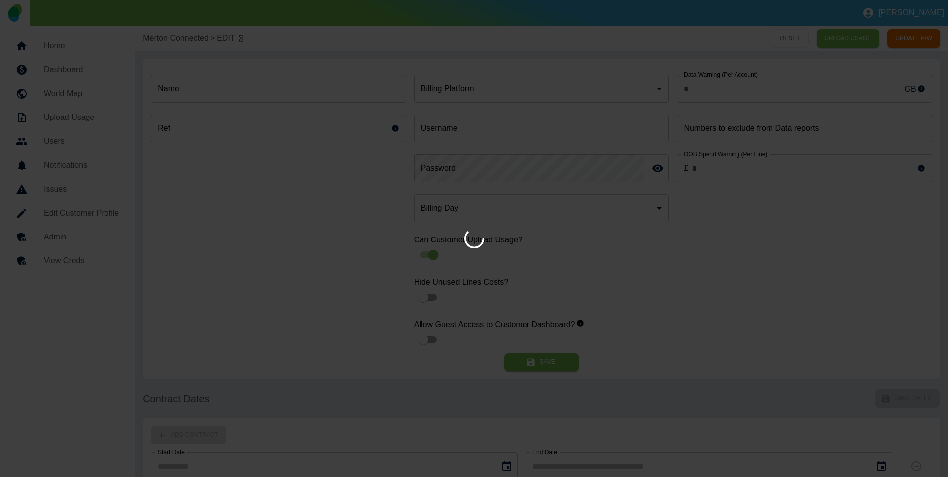
type input "*"
type input "**********"
type input "******"
type input "*"
type input "*********"
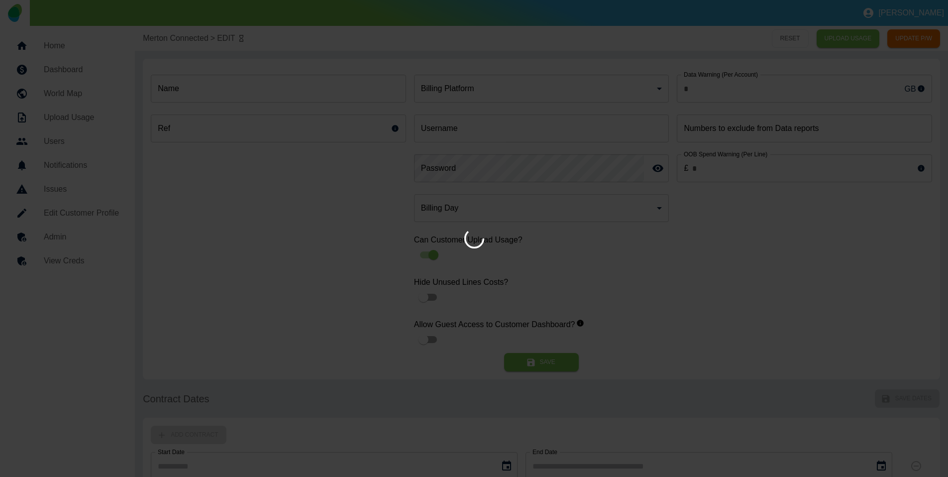
type input "**"
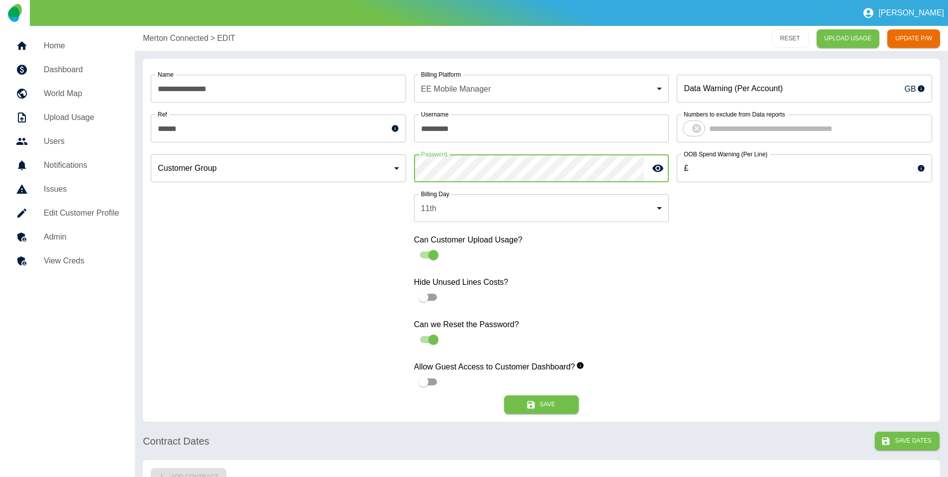
click at [327, 159] on div "**********" at bounding box center [541, 231] width 781 height 328
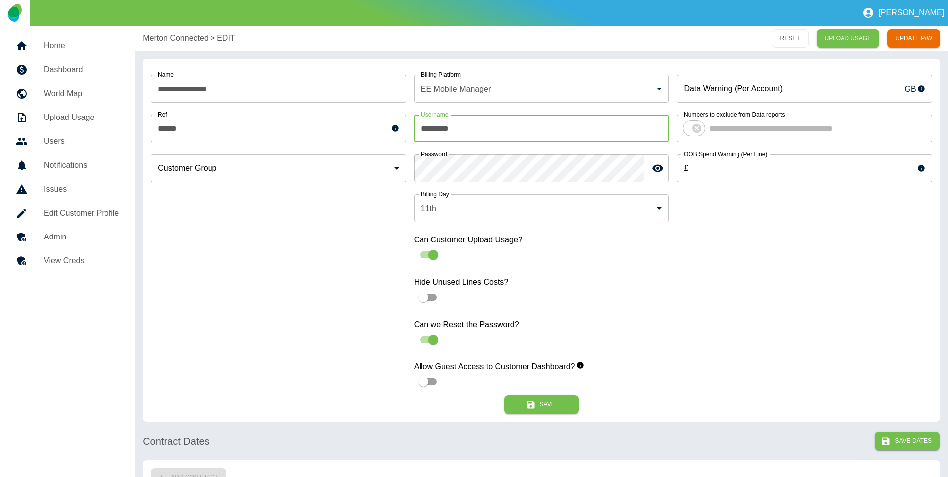
drag, startPoint x: 468, startPoint y: 130, endPoint x: 341, endPoint y: 111, distance: 128.3
click at [341, 111] on div "**********" at bounding box center [541, 231] width 781 height 328
paste input "***"
type input "**********"
click at [544, 409] on button "Save" at bounding box center [541, 404] width 75 height 18
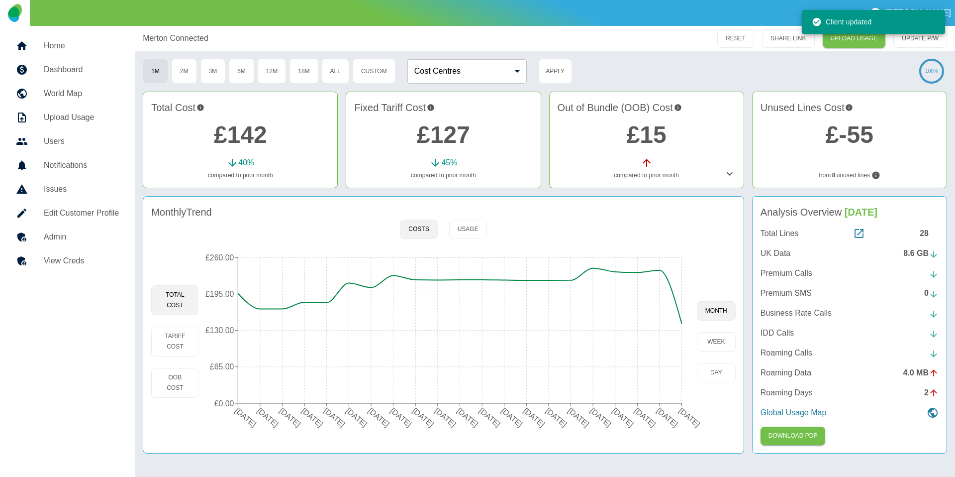
click at [57, 53] on link "Home" at bounding box center [67, 46] width 119 height 24
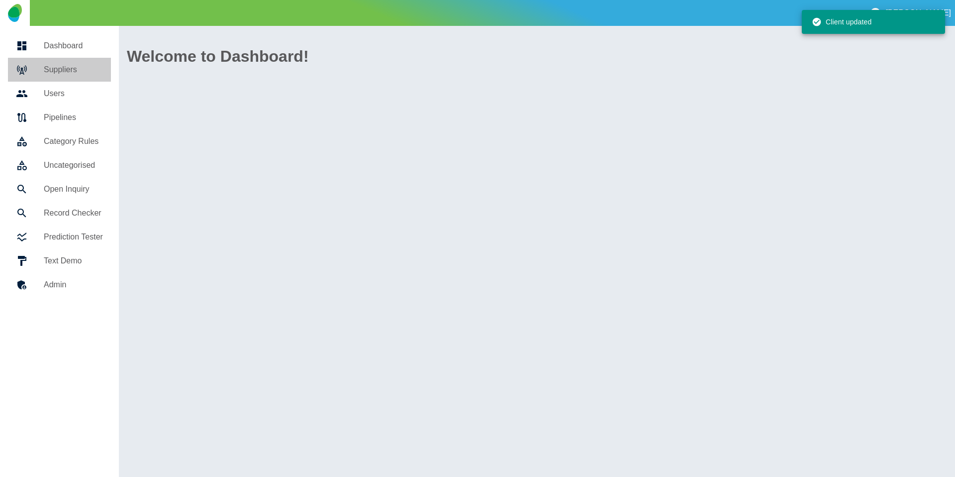
drag, startPoint x: 64, startPoint y: 69, endPoint x: 83, endPoint y: 81, distance: 22.8
click at [64, 69] on h5 "Suppliers" at bounding box center [73, 70] width 59 height 12
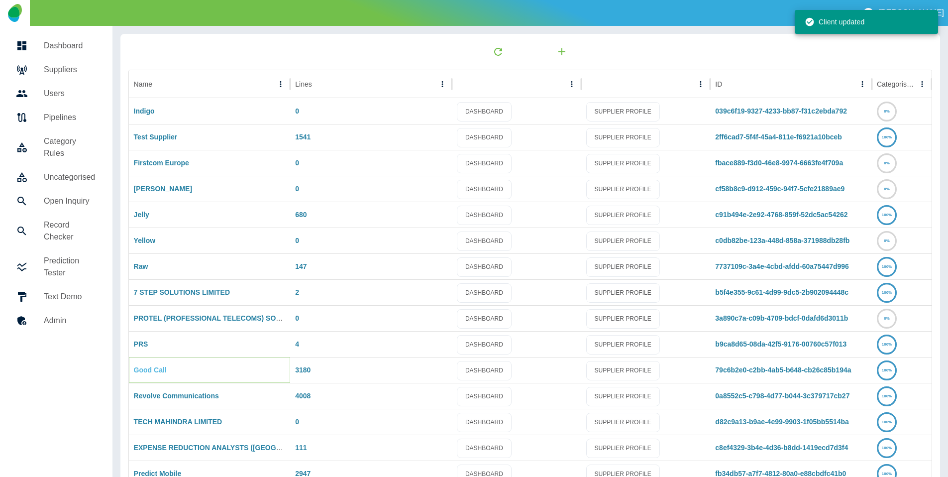
click at [156, 370] on link "Good Call" at bounding box center [150, 370] width 33 height 8
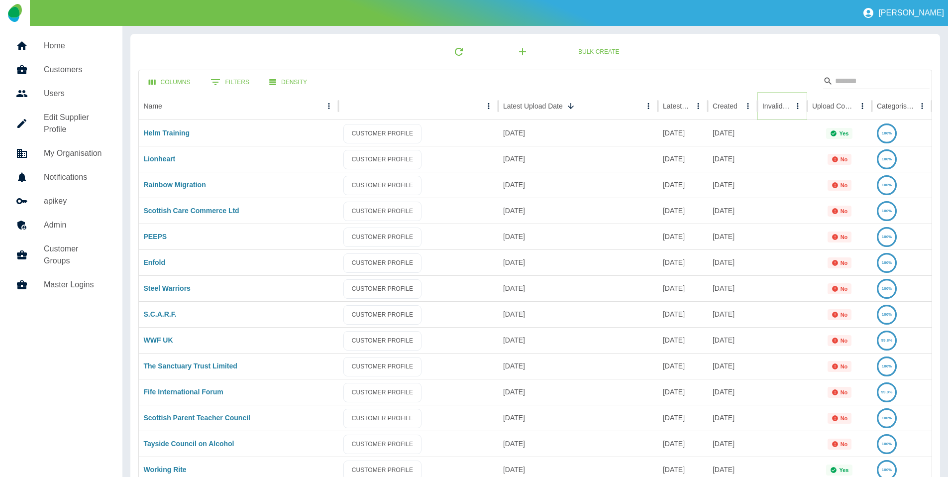
click at [793, 108] on icon "Sort" at bounding box center [797, 105] width 9 height 9
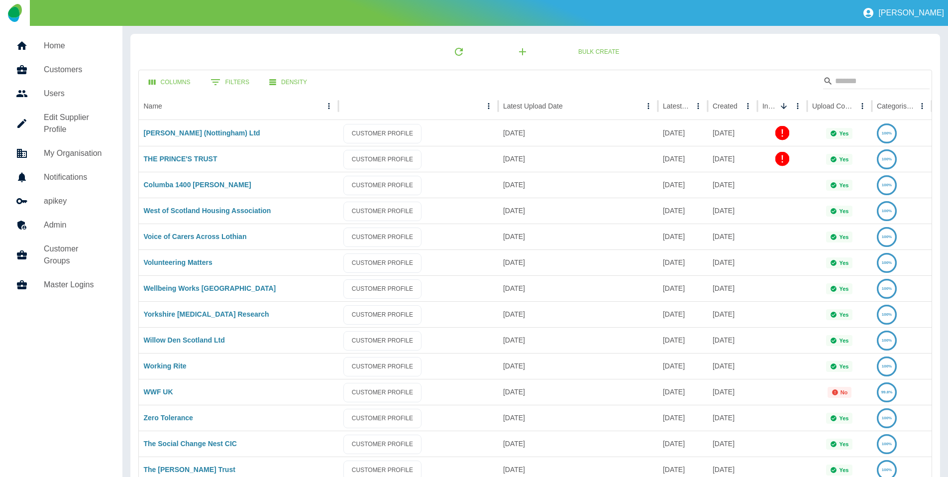
click at [72, 228] on h5 "Admin" at bounding box center [75, 225] width 63 height 12
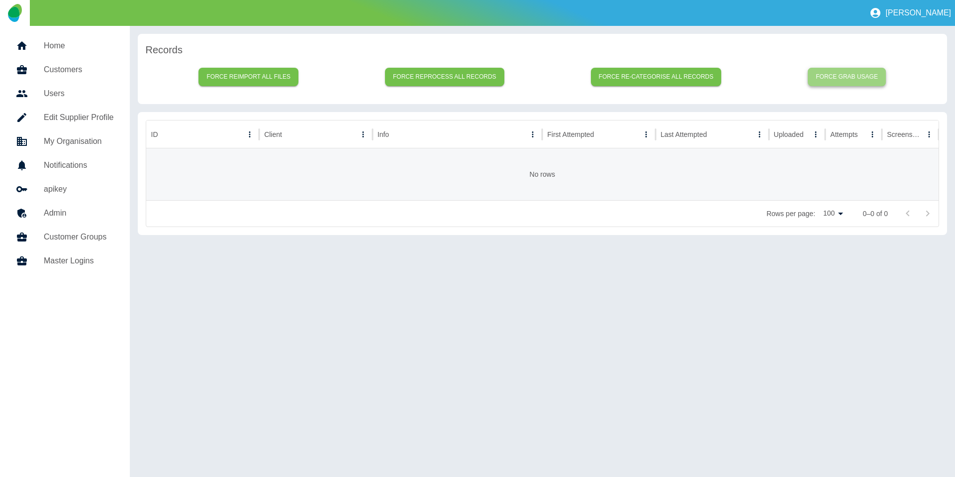
click at [855, 73] on button "Force grab usage" at bounding box center [847, 77] width 78 height 18
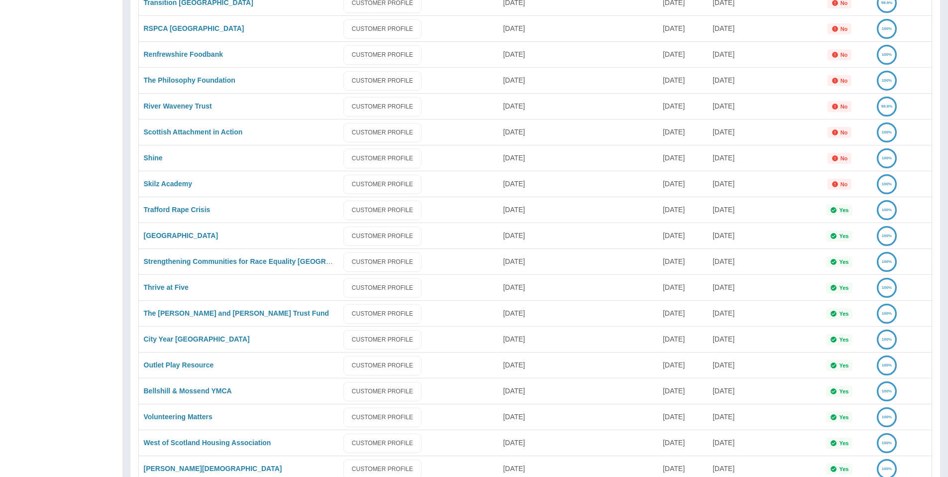
scroll to position [2273, 0]
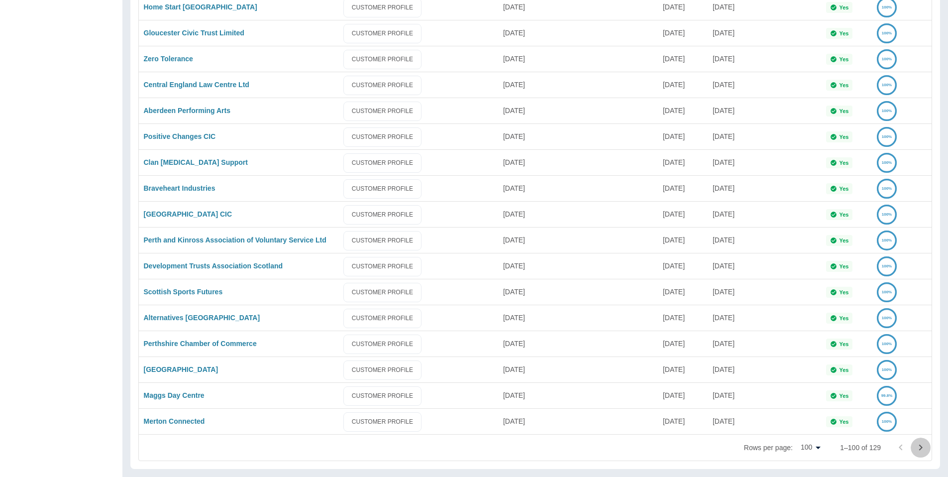
click at [917, 442] on icon "Go to next page" at bounding box center [920, 447] width 12 height 12
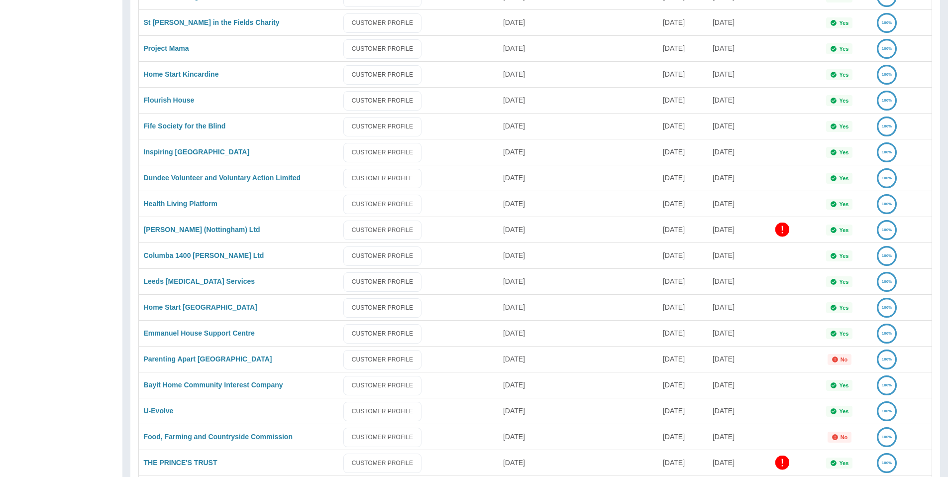
scroll to position [436, 0]
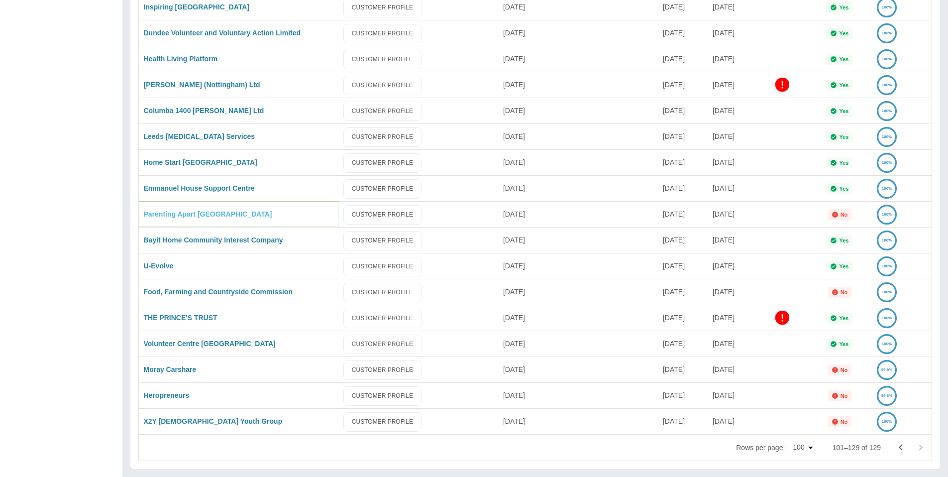
click at [228, 211] on link "Parenting Apart Centre East CIC" at bounding box center [208, 214] width 128 height 8
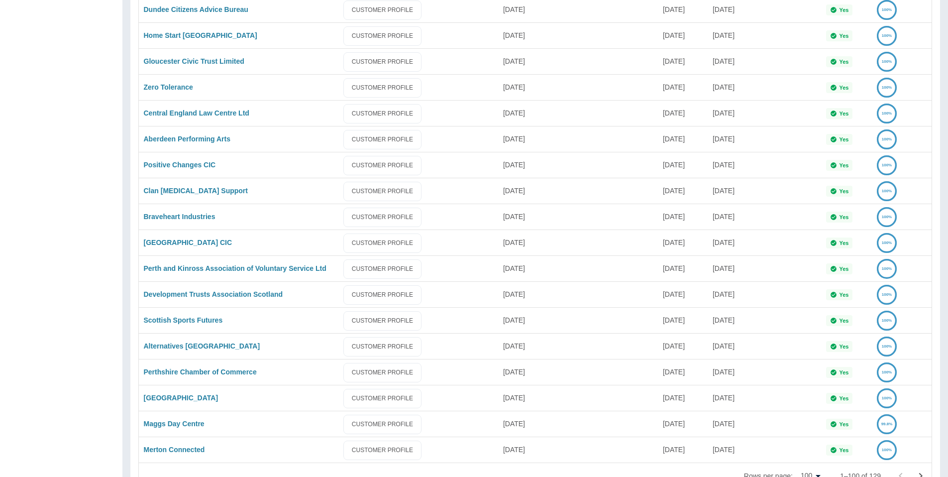
scroll to position [2273, 0]
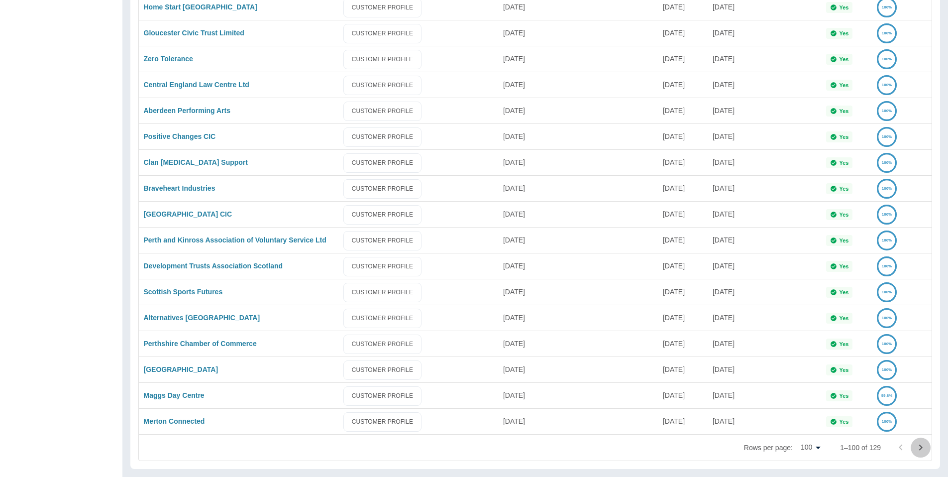
click at [915, 445] on icon "Go to next page" at bounding box center [920, 447] width 12 height 12
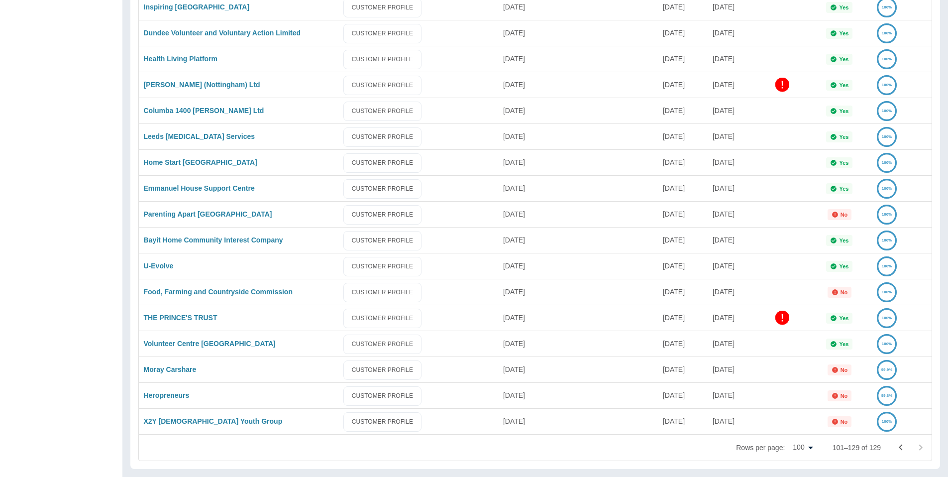
click at [903, 448] on icon "Go to previous page" at bounding box center [900, 447] width 12 height 12
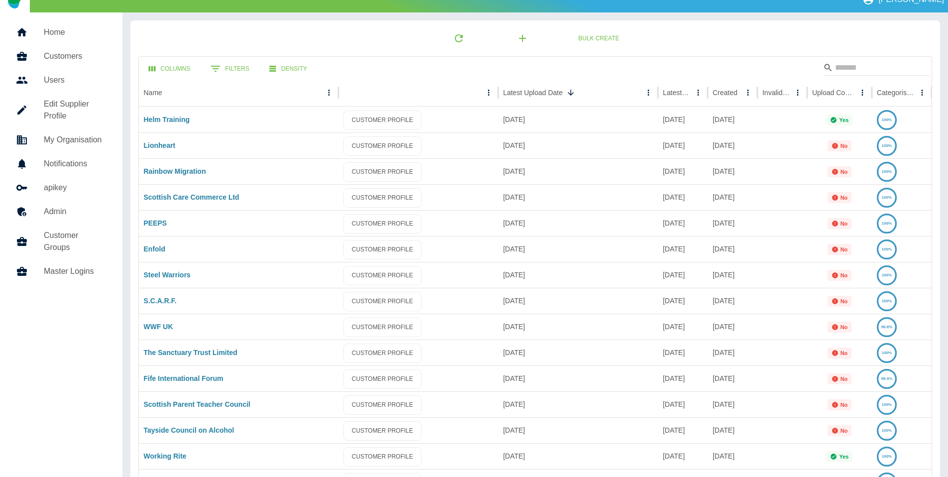
scroll to position [0, 0]
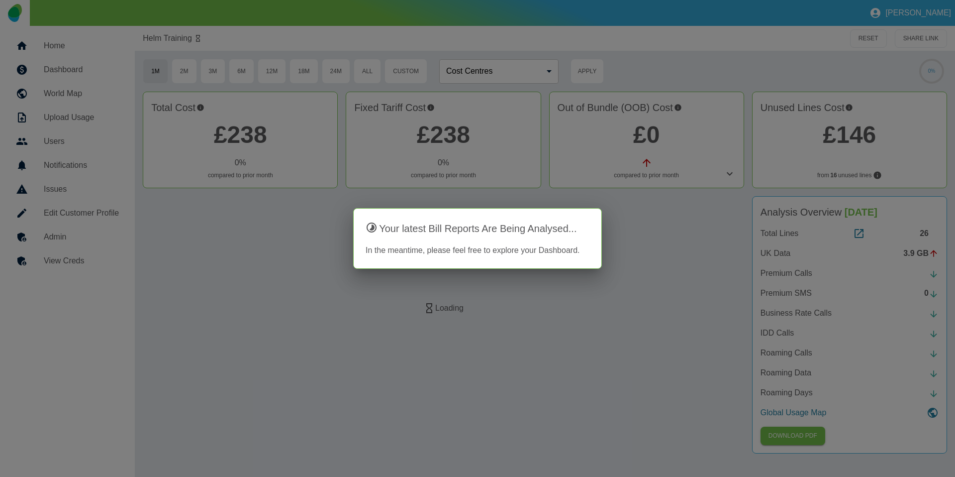
click at [67, 264] on div at bounding box center [477, 238] width 955 height 477
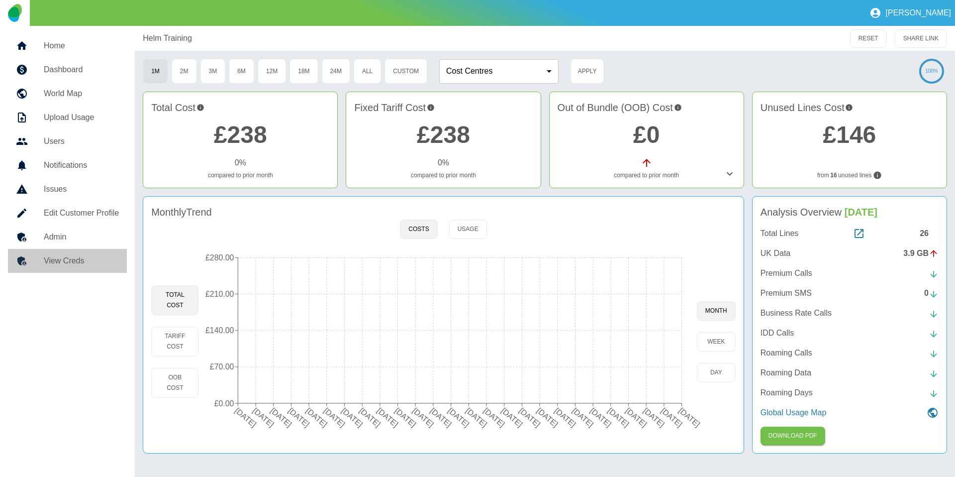
click at [76, 263] on h5 "View Creds" at bounding box center [81, 261] width 75 height 12
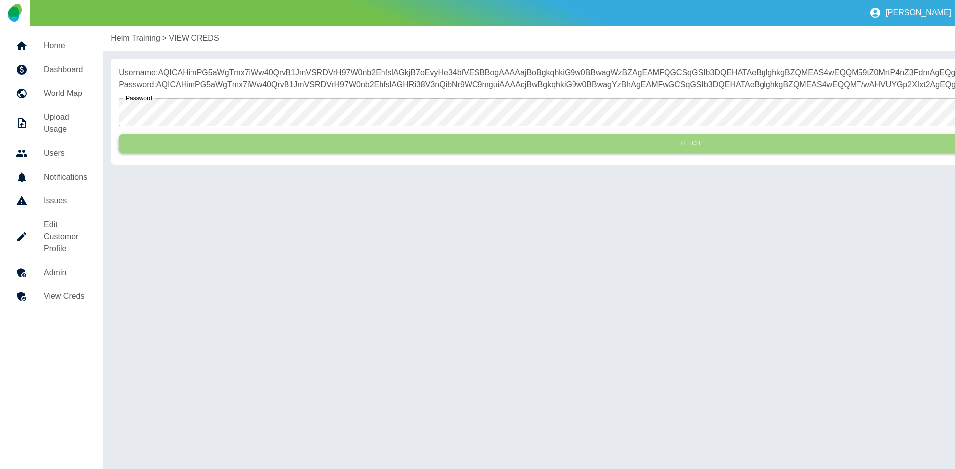
click at [266, 153] on button "Fetch" at bounding box center [690, 143] width 1143 height 18
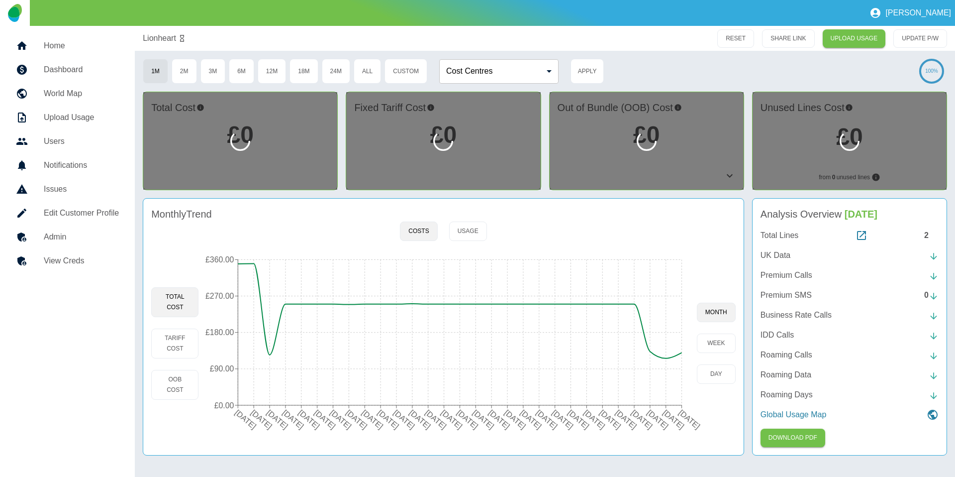
click at [87, 259] on h5 "View Creds" at bounding box center [81, 261] width 75 height 12
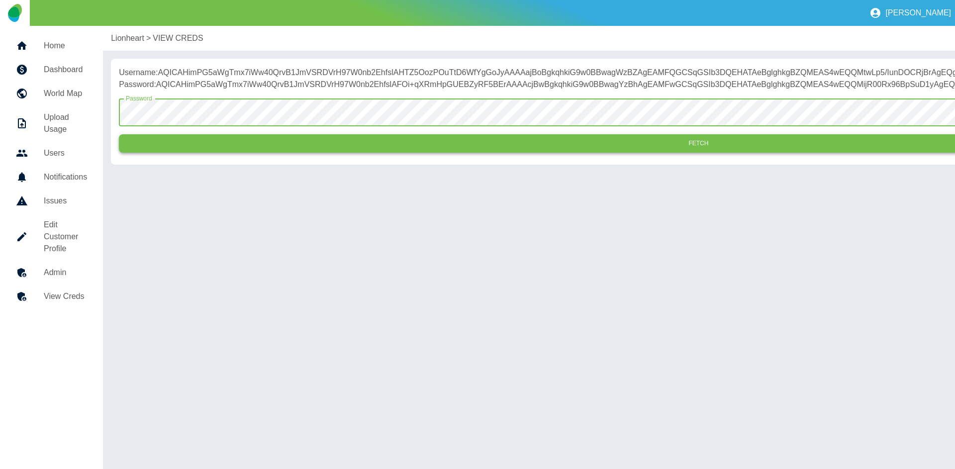
click at [226, 150] on button "Fetch" at bounding box center [698, 143] width 1159 height 18
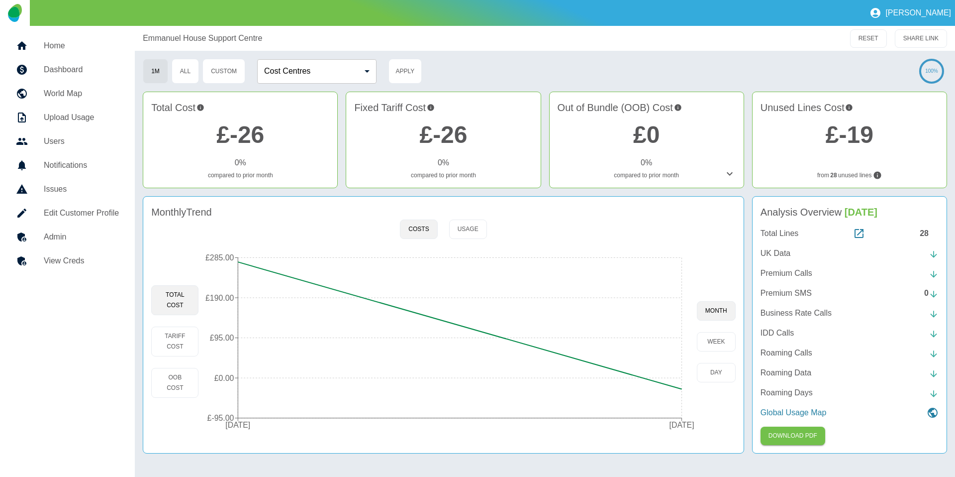
click at [70, 261] on h5 "View Creds" at bounding box center [81, 261] width 75 height 12
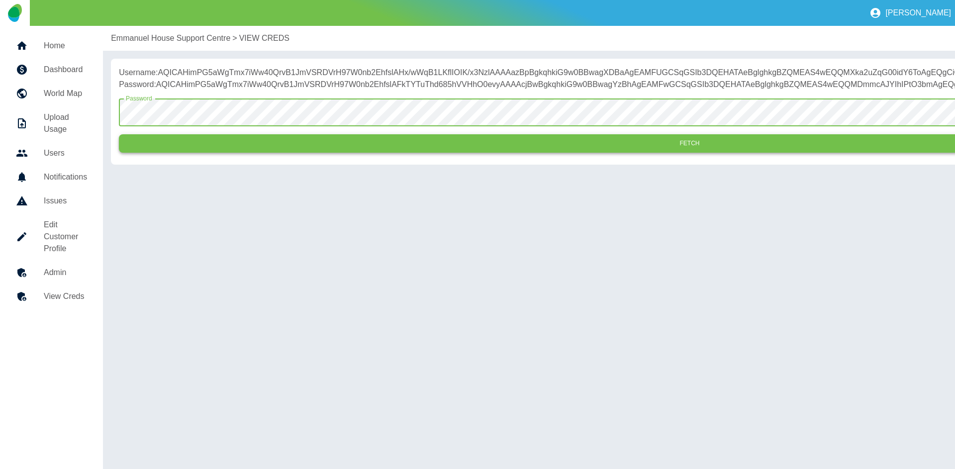
click at [250, 153] on button "Fetch" at bounding box center [690, 143] width 1142 height 18
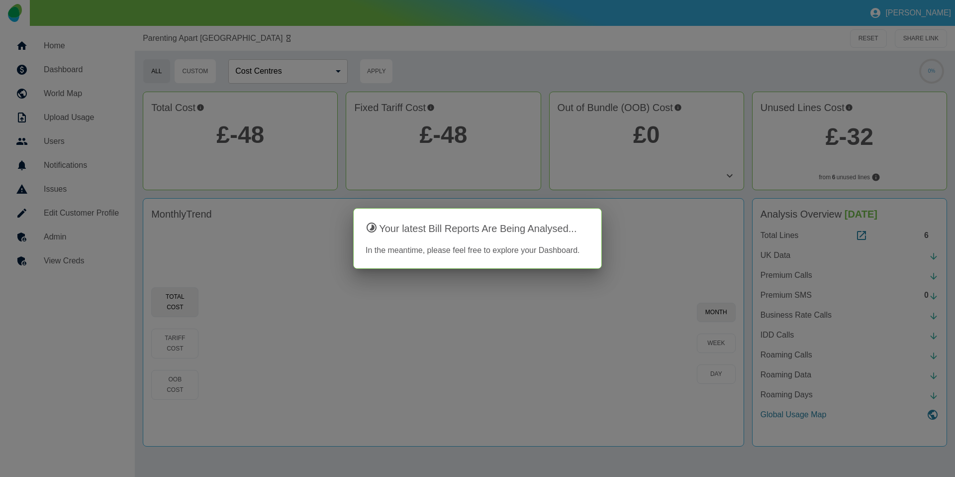
click at [80, 259] on div at bounding box center [477, 238] width 955 height 477
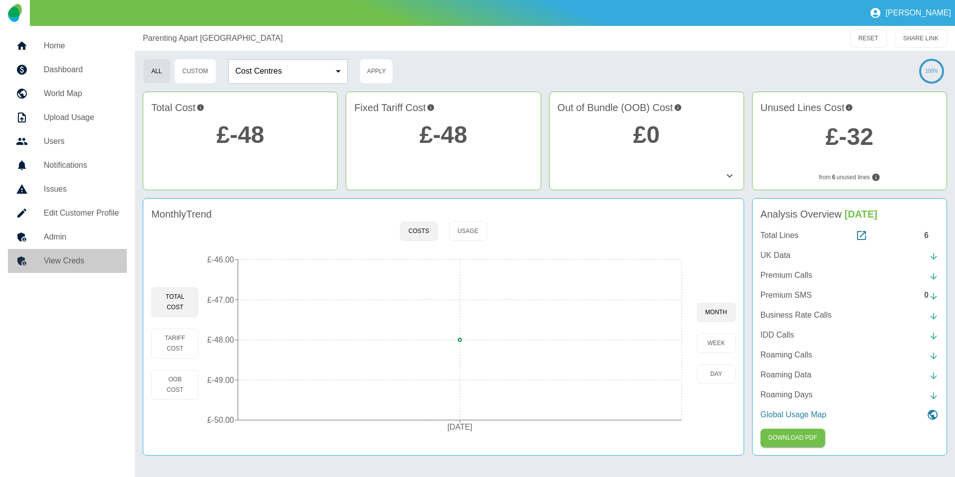
click at [76, 262] on h5 "View Creds" at bounding box center [81, 261] width 75 height 12
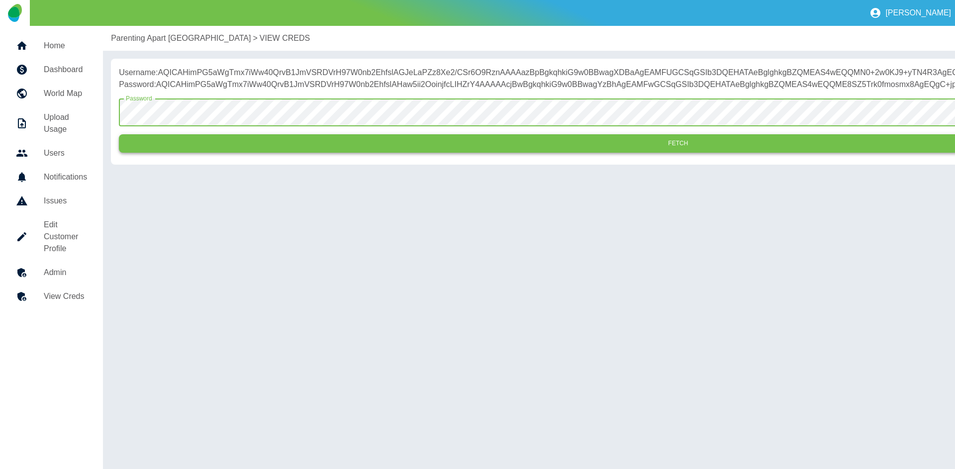
click at [247, 153] on button "Fetch" at bounding box center [678, 143] width 1118 height 18
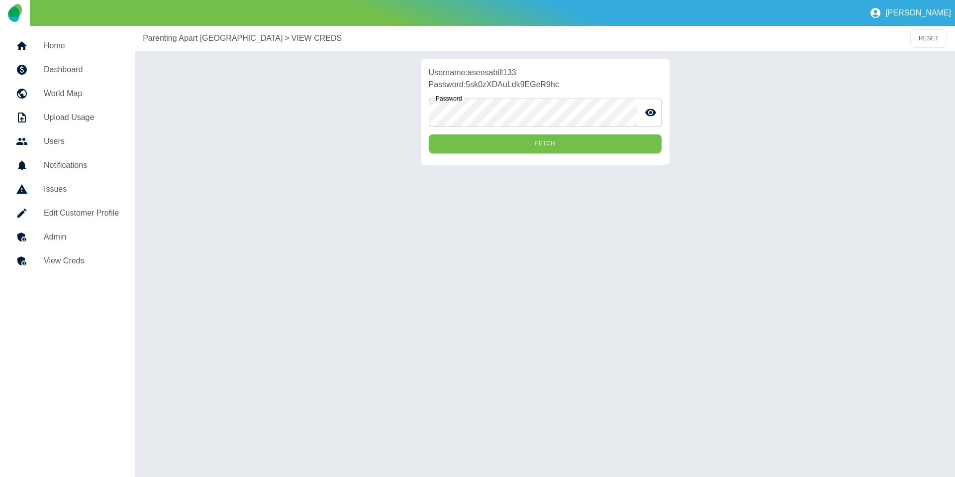
click at [170, 42] on p "Parenting Apart Centre East CIC" at bounding box center [213, 38] width 140 height 12
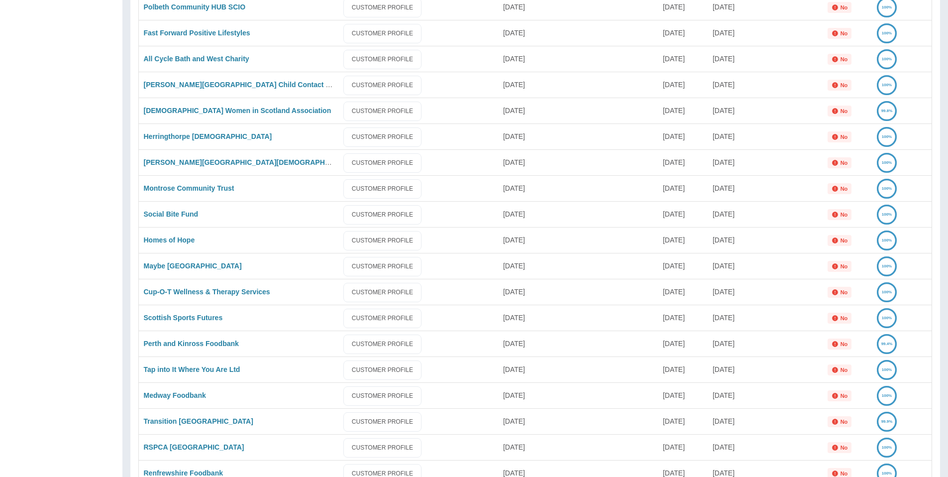
scroll to position [880, 0]
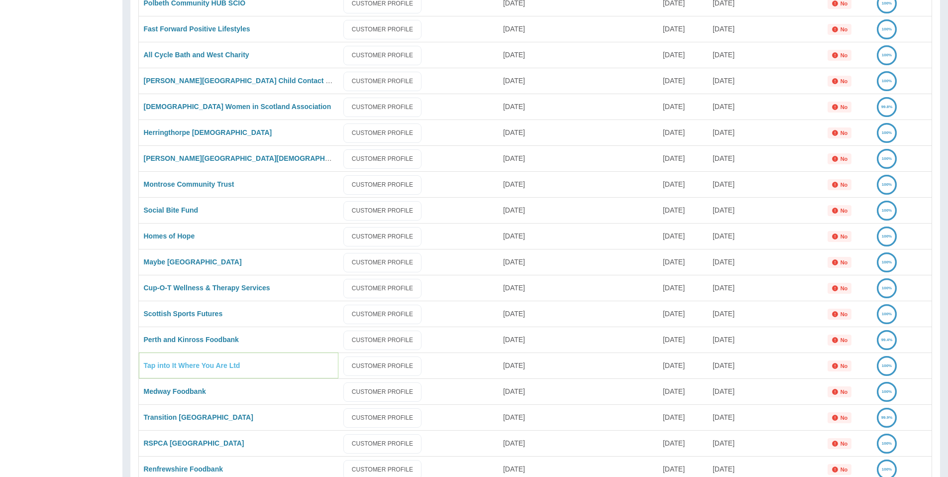
click at [200, 367] on link "Tap into It Where You Are Ltd" at bounding box center [192, 365] width 96 height 8
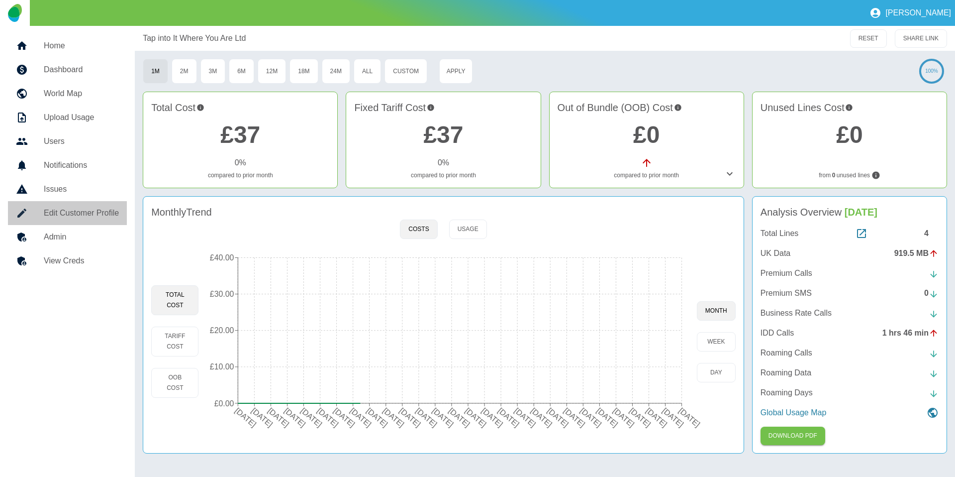
click at [70, 212] on h5 "Edit Customer Profile" at bounding box center [81, 213] width 75 height 12
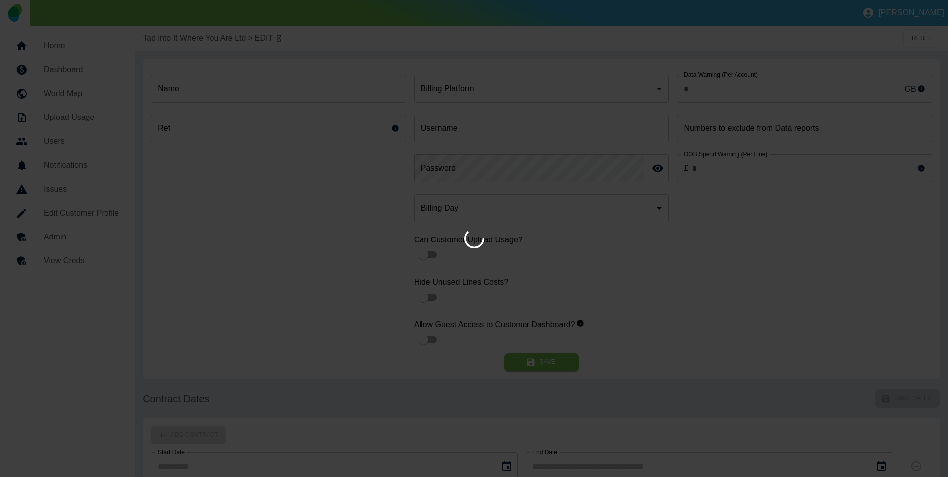
type input "**********"
type input "********"
type input "*"
type input "*********"
type input "*"
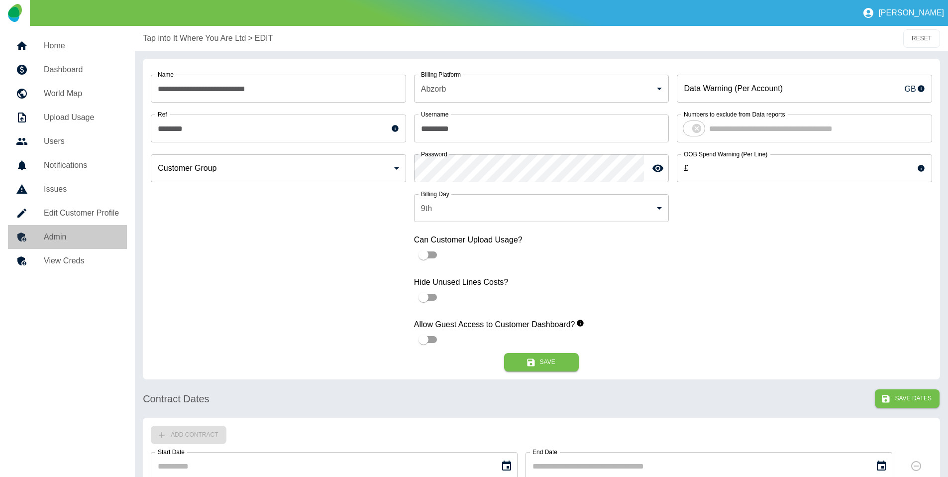
click at [67, 238] on h5 "Admin" at bounding box center [81, 237] width 75 height 12
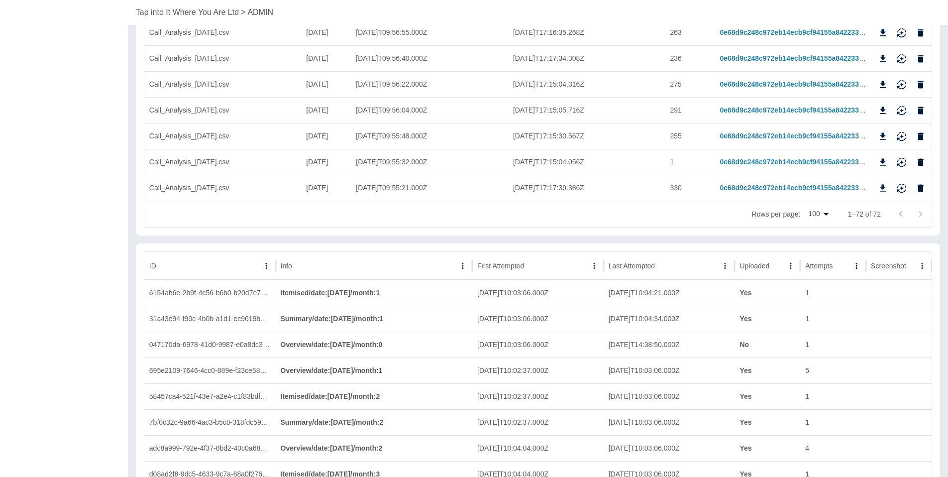
scroll to position [1822, 0]
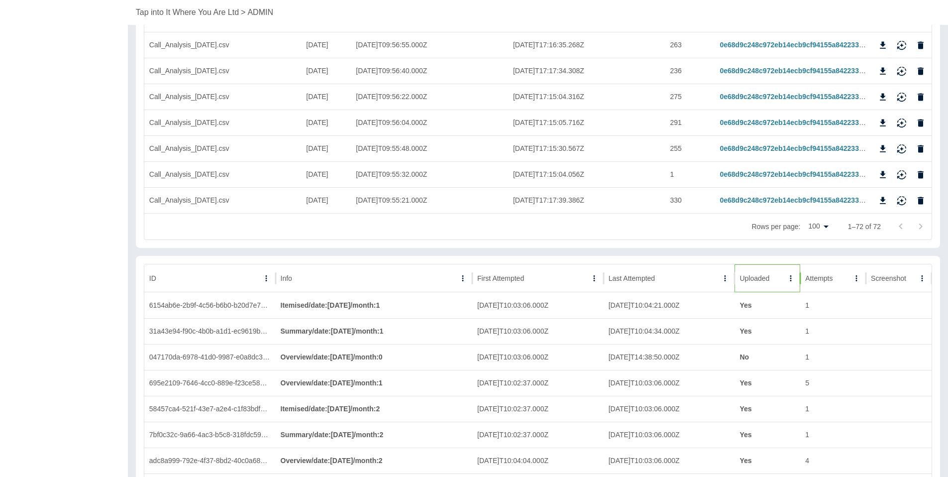
click at [752, 286] on div "Uploaded" at bounding box center [761, 277] width 44 height 27
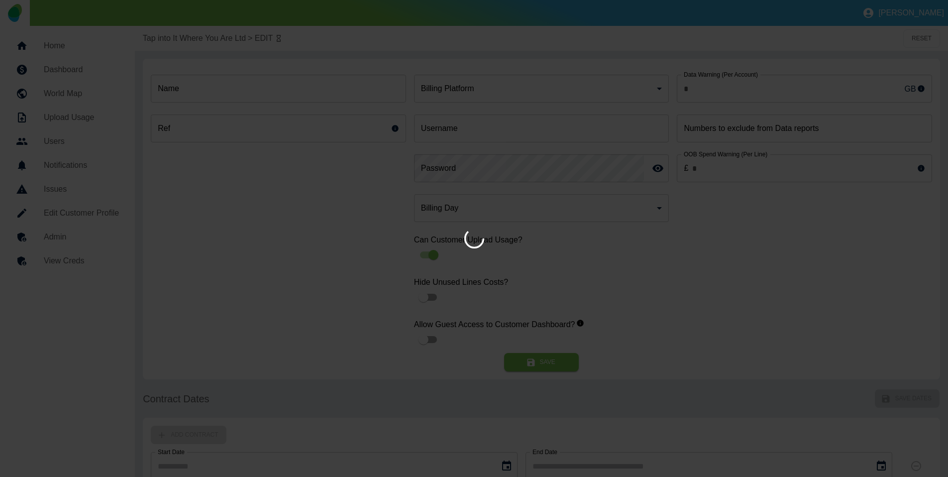
type input "*"
type input "**********"
type input "********"
type input "*"
type input "*********"
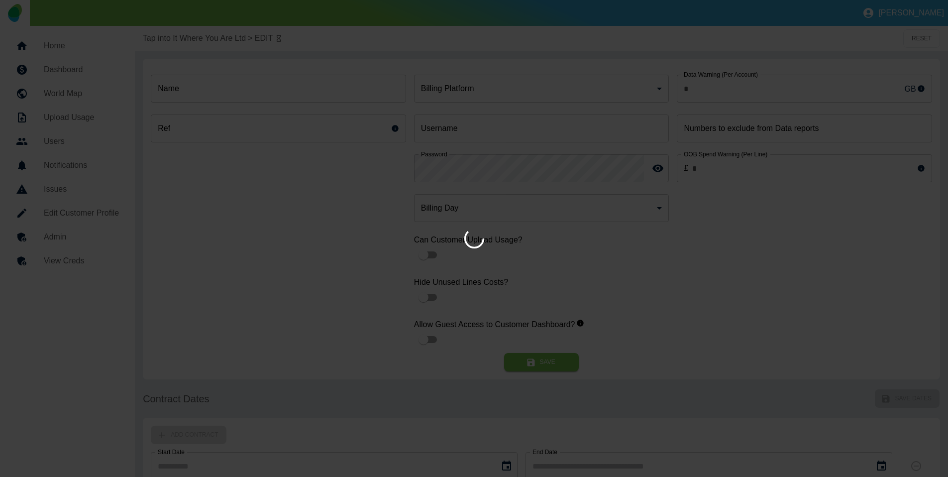
type input "*"
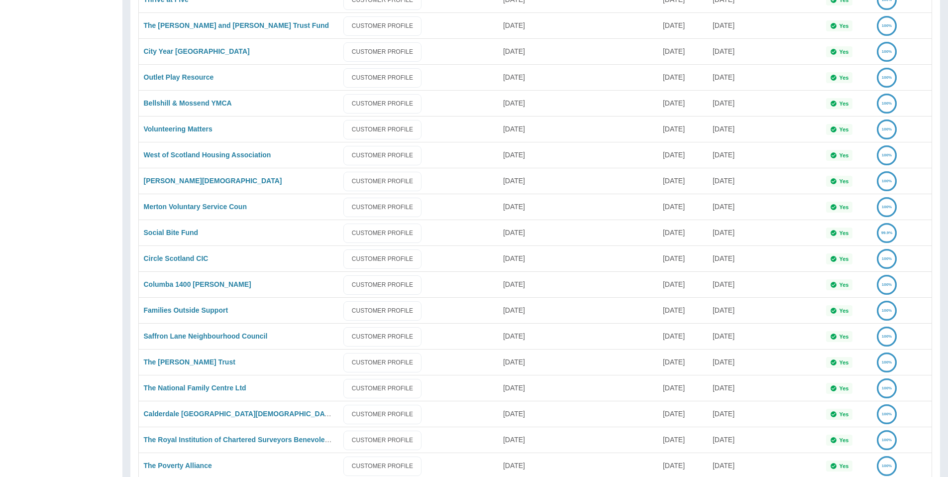
scroll to position [2273, 0]
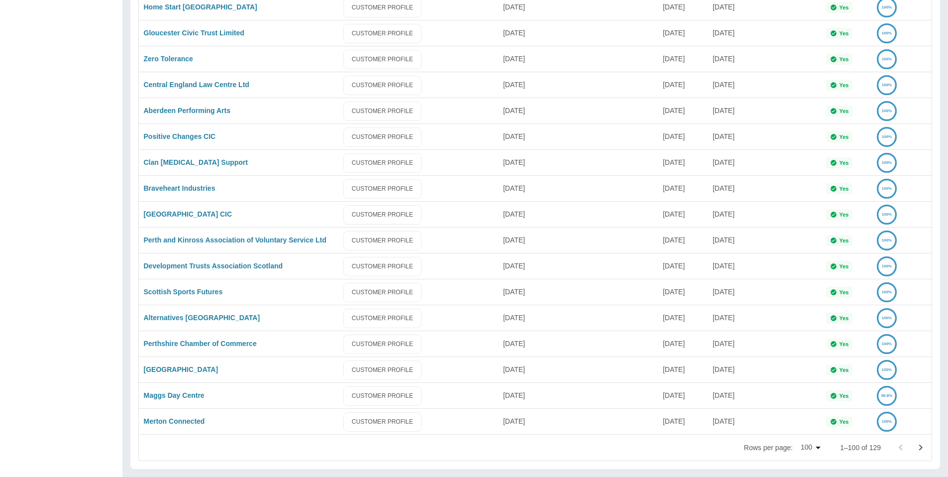
click at [912, 447] on button "Go to next page" at bounding box center [920, 447] width 20 height 20
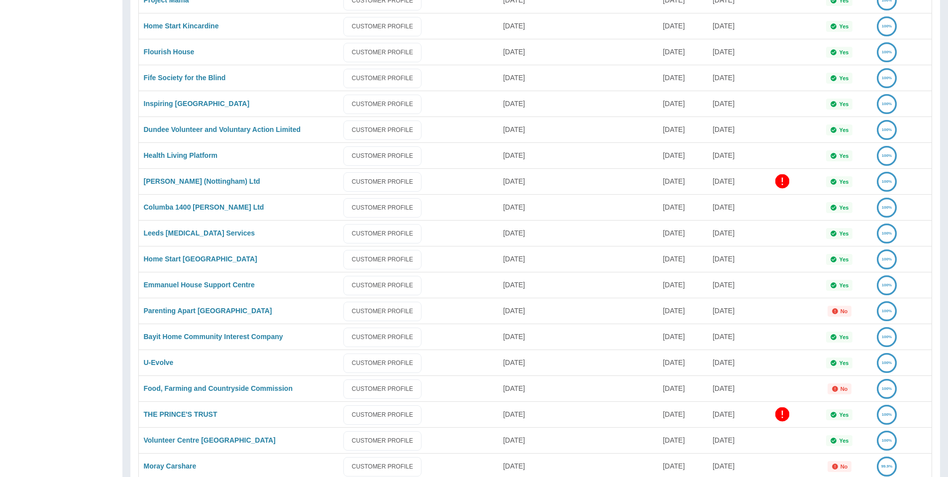
scroll to position [436, 0]
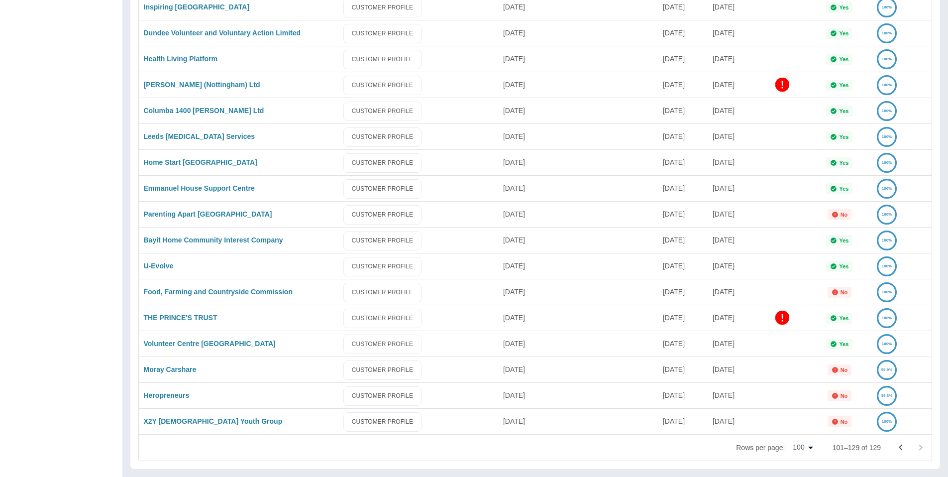
click at [901, 445] on icon "Go to previous page" at bounding box center [899, 447] width 3 height 6
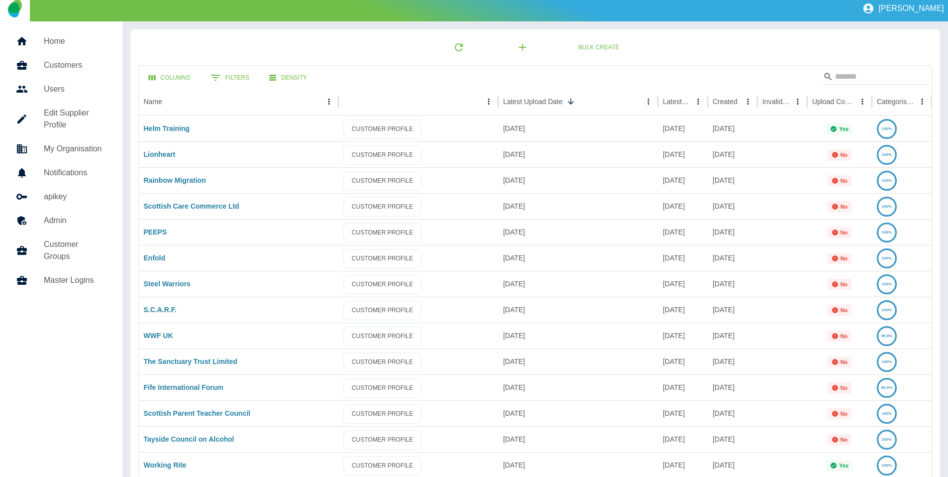
scroll to position [0, 0]
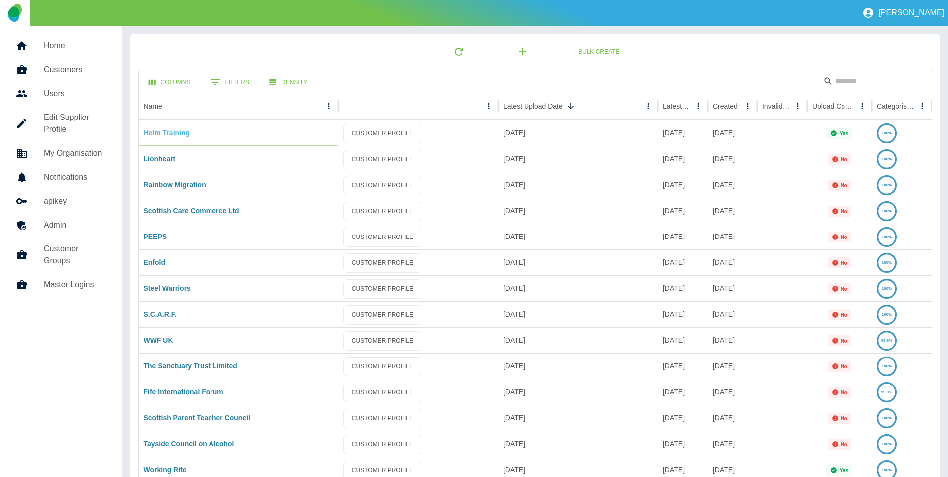
click at [184, 131] on link "Helm Training" at bounding box center [167, 133] width 46 height 8
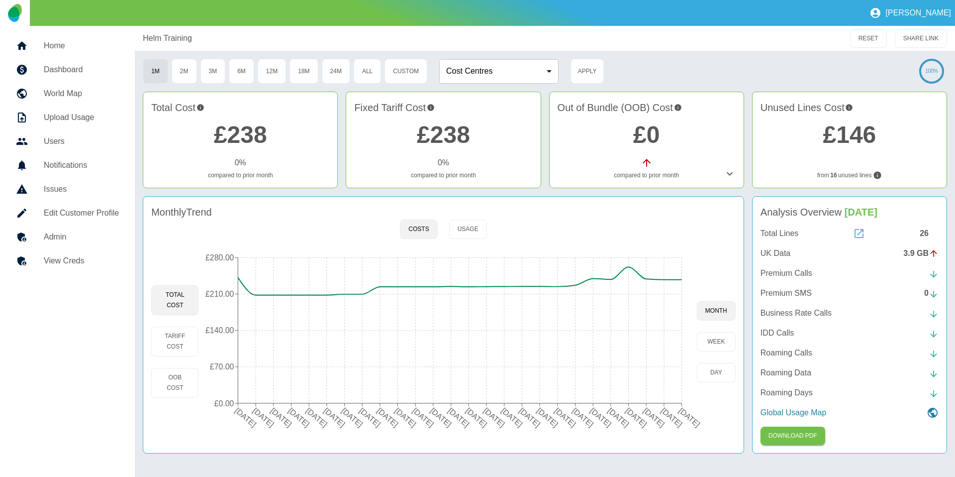
click at [854, 231] on icon at bounding box center [859, 233] width 12 height 12
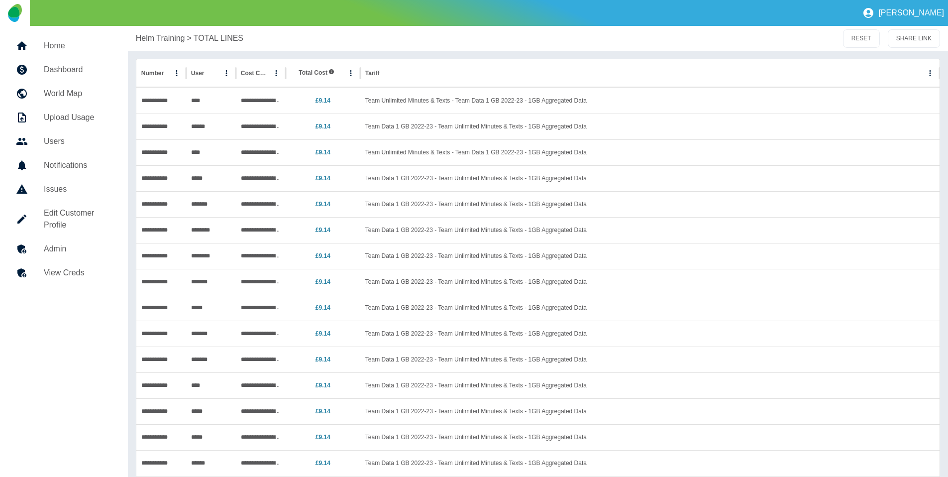
click at [169, 44] on div "Helm Training > TOTAL LINES RESET SHARE LINK" at bounding box center [538, 38] width 820 height 25
click at [168, 39] on p "Helm Training" at bounding box center [160, 38] width 49 height 12
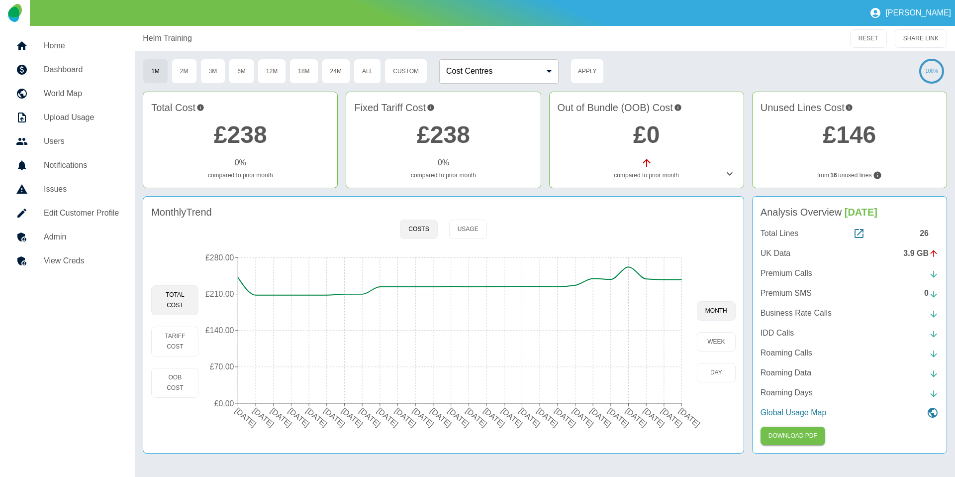
click at [774, 249] on p "UK Data" at bounding box center [776, 253] width 30 height 12
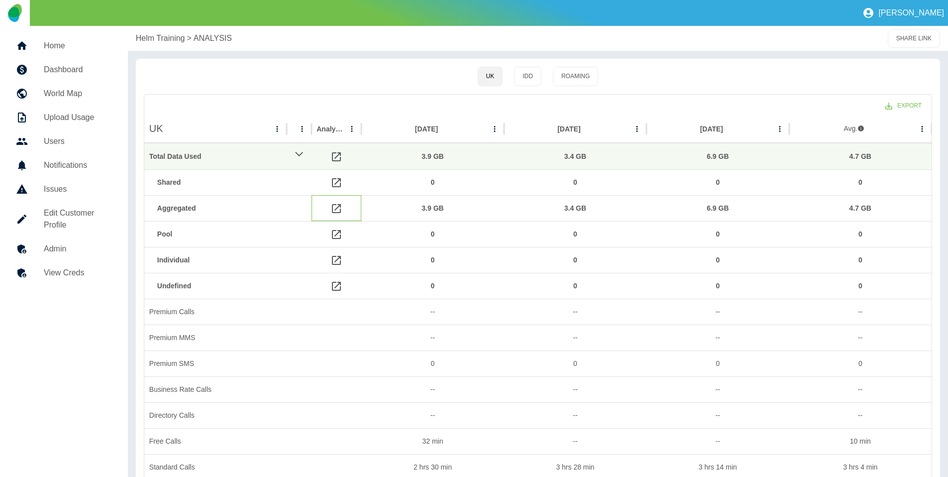
click at [331, 203] on icon at bounding box center [336, 208] width 12 height 12
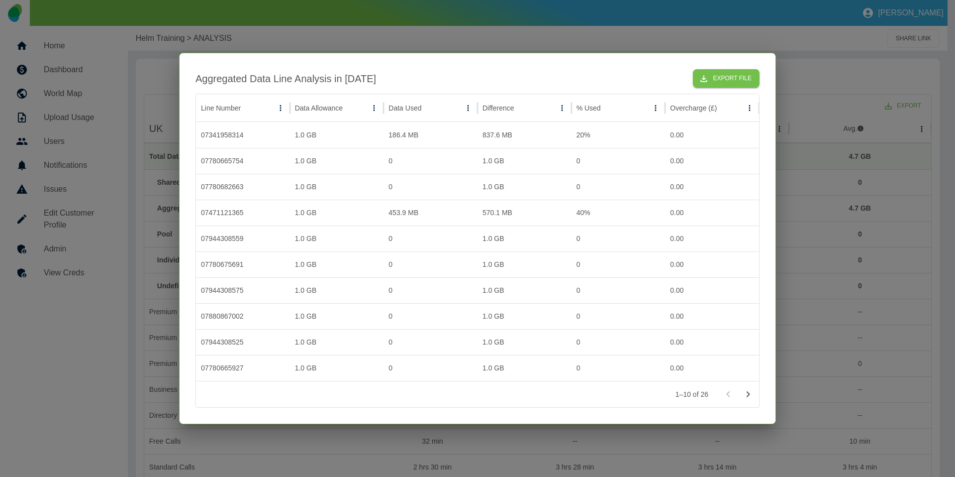
click at [809, 224] on div at bounding box center [477, 238] width 955 height 477
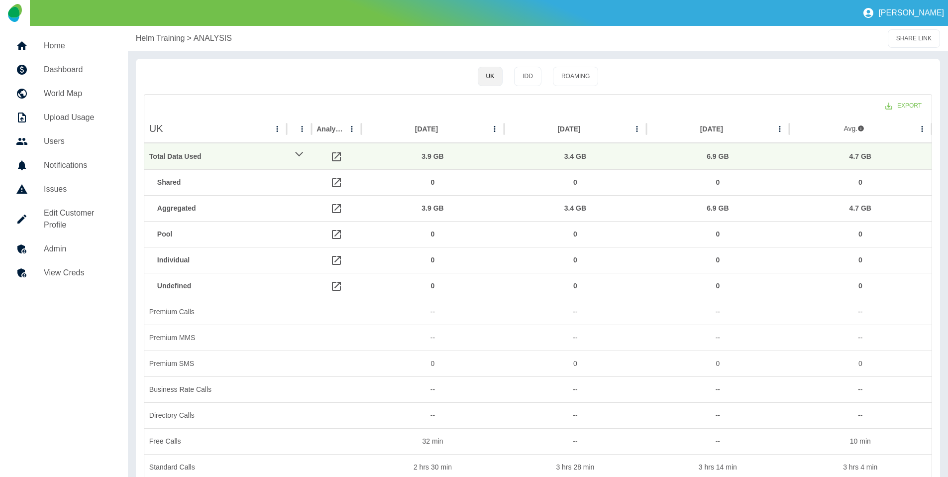
click at [161, 36] on p "Helm Training" at bounding box center [160, 38] width 49 height 12
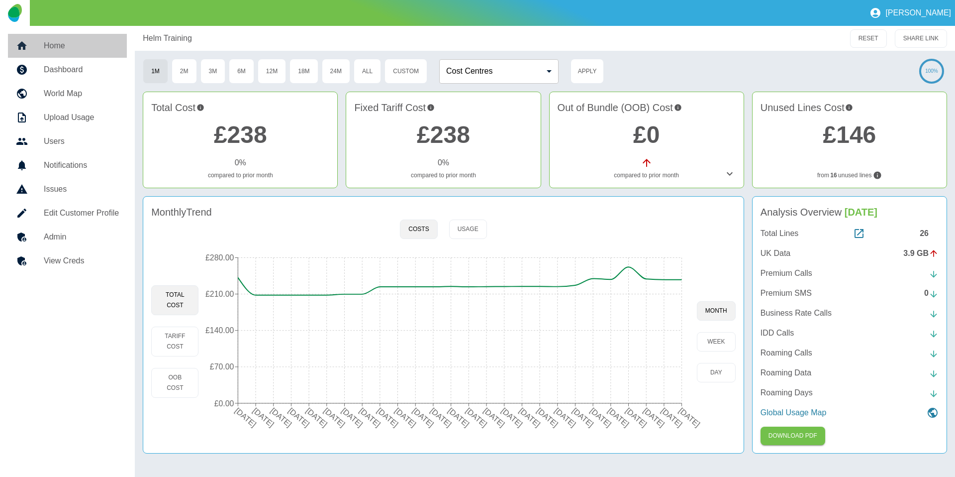
click at [78, 50] on h5 "Home" at bounding box center [81, 46] width 75 height 12
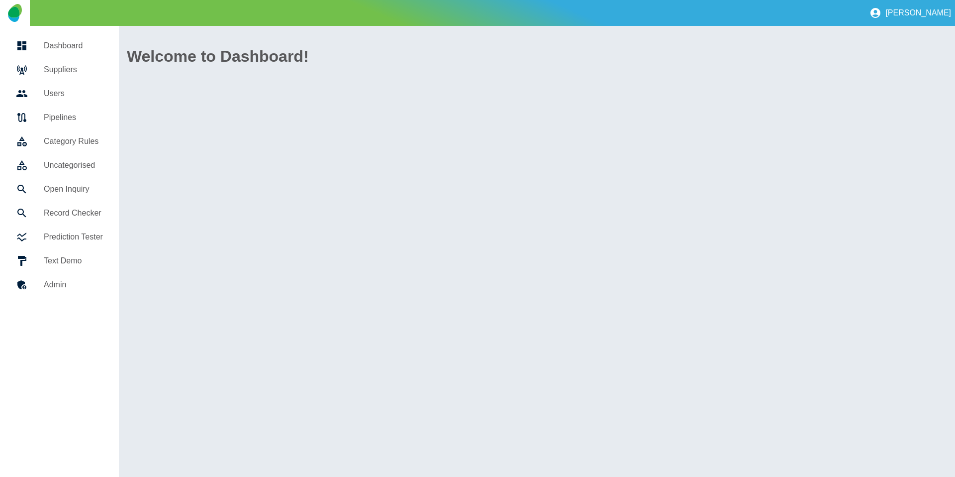
click at [71, 71] on h5 "Suppliers" at bounding box center [73, 70] width 59 height 12
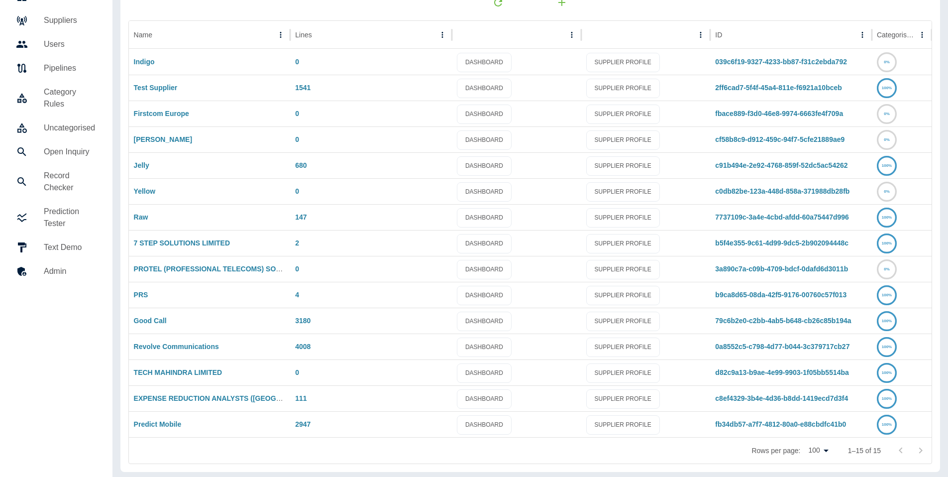
scroll to position [52, 0]
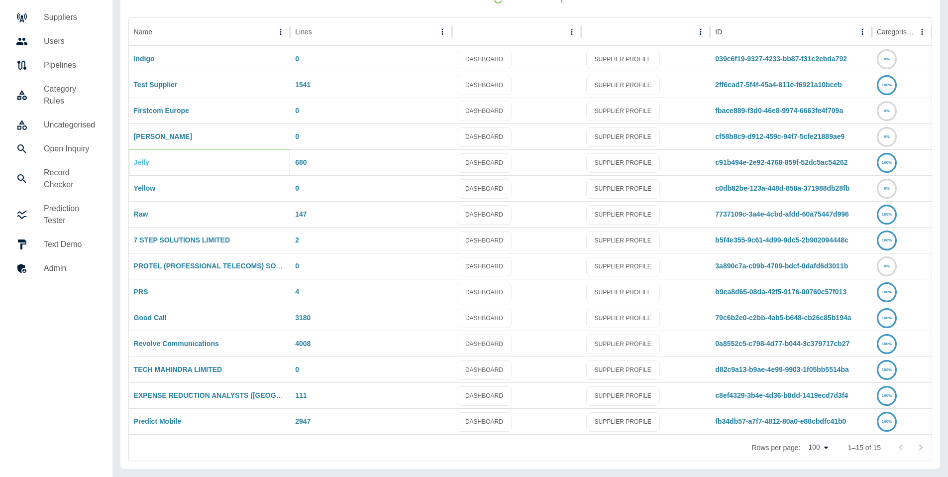
click at [137, 162] on link "Jelly" at bounding box center [141, 162] width 15 height 8
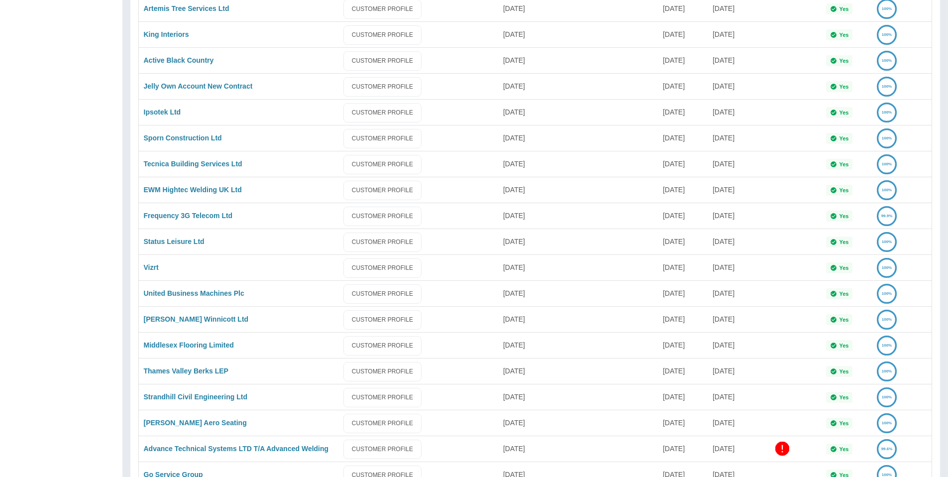
scroll to position [488, 0]
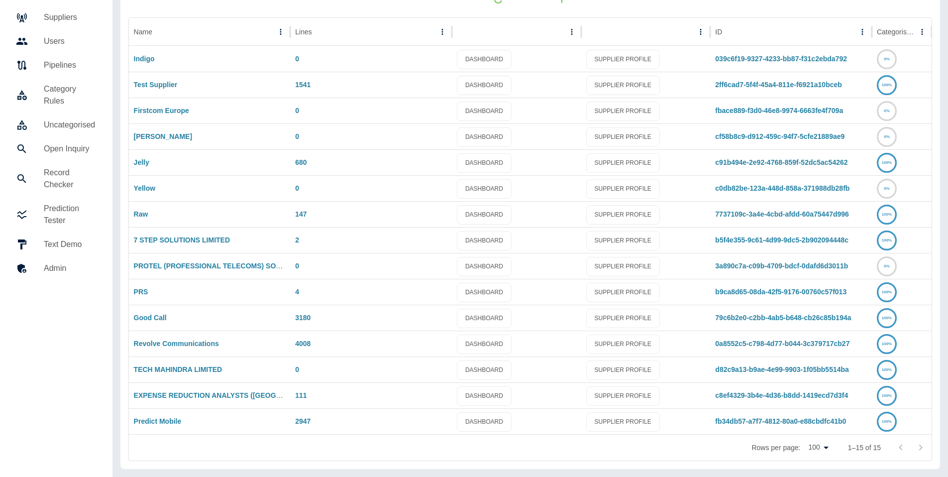
scroll to position [52, 0]
click at [179, 341] on link "Revolve Communications" at bounding box center [176, 343] width 85 height 8
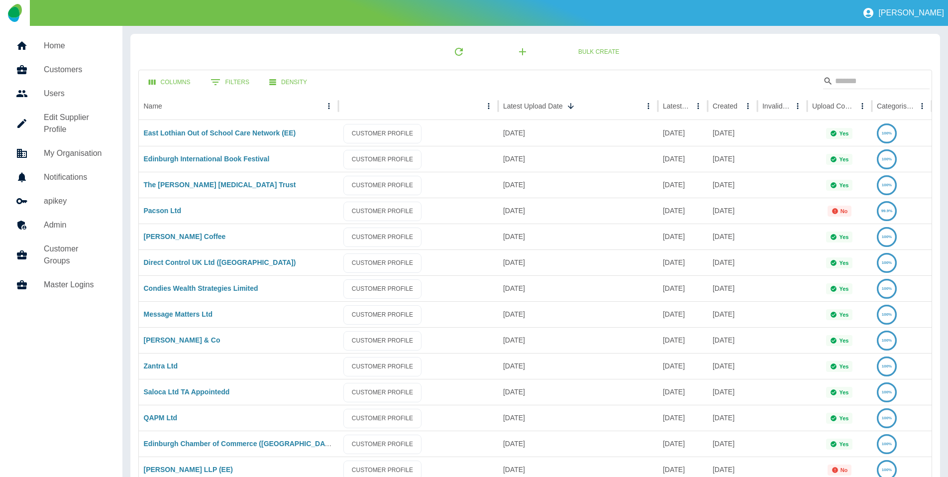
click at [66, 230] on h5 "Admin" at bounding box center [75, 225] width 63 height 12
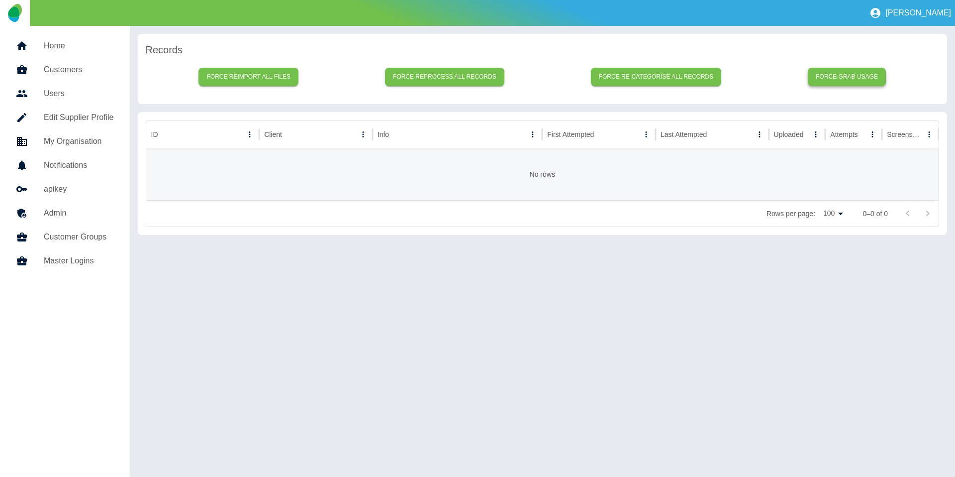
click at [834, 78] on button "Force grab usage" at bounding box center [847, 77] width 78 height 18
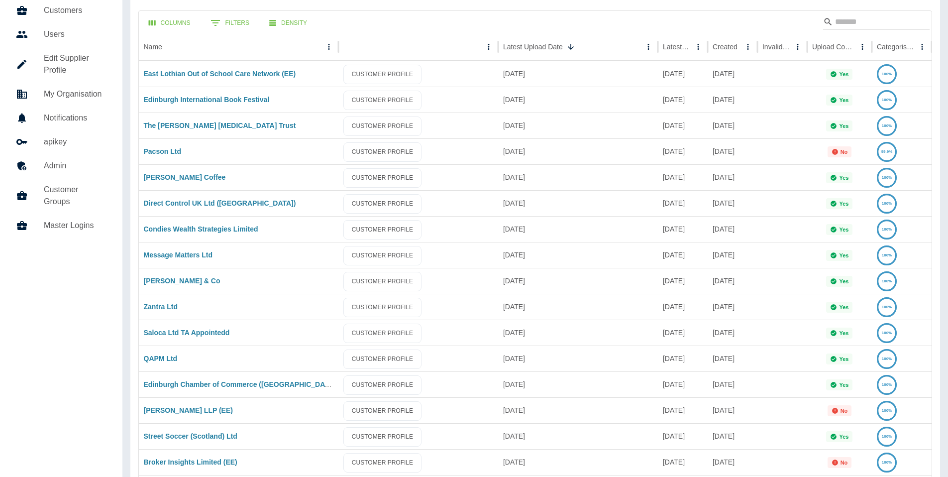
scroll to position [79, 0]
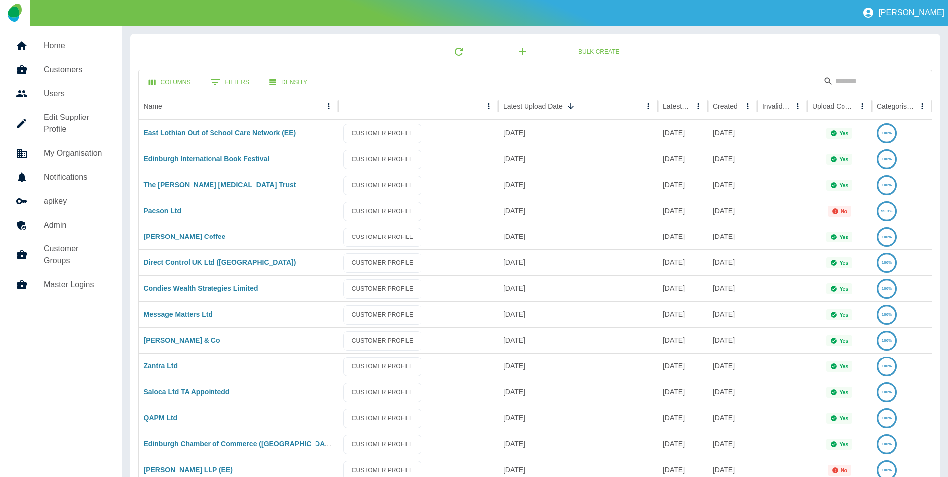
click at [43, 45] on div at bounding box center [30, 46] width 28 height 12
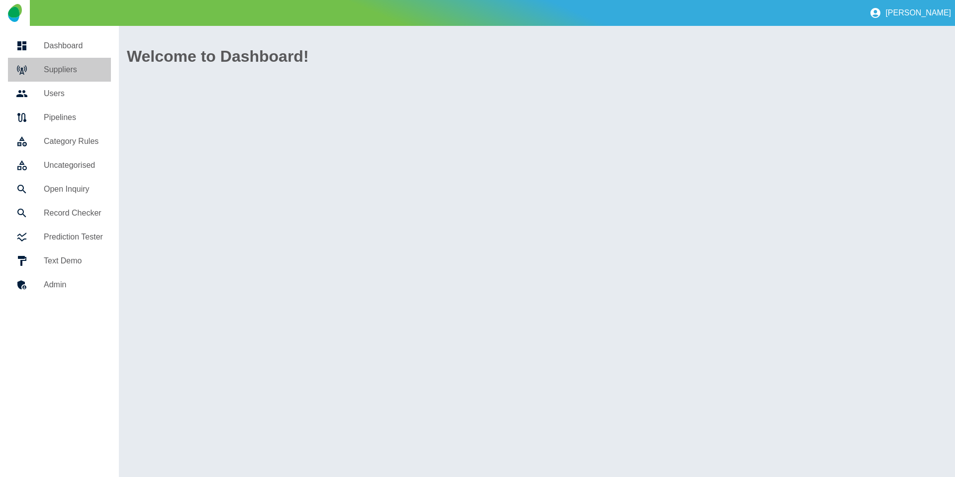
click at [56, 65] on h5 "Suppliers" at bounding box center [73, 70] width 59 height 12
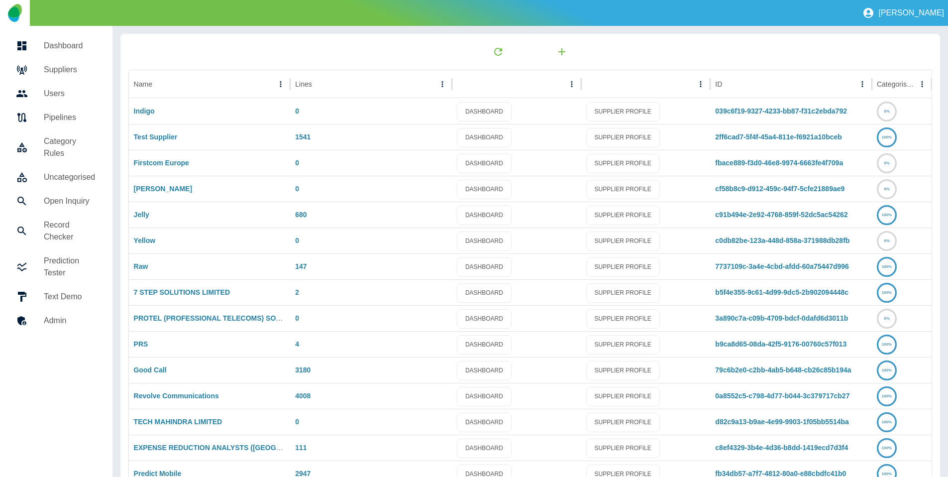
scroll to position [52, 0]
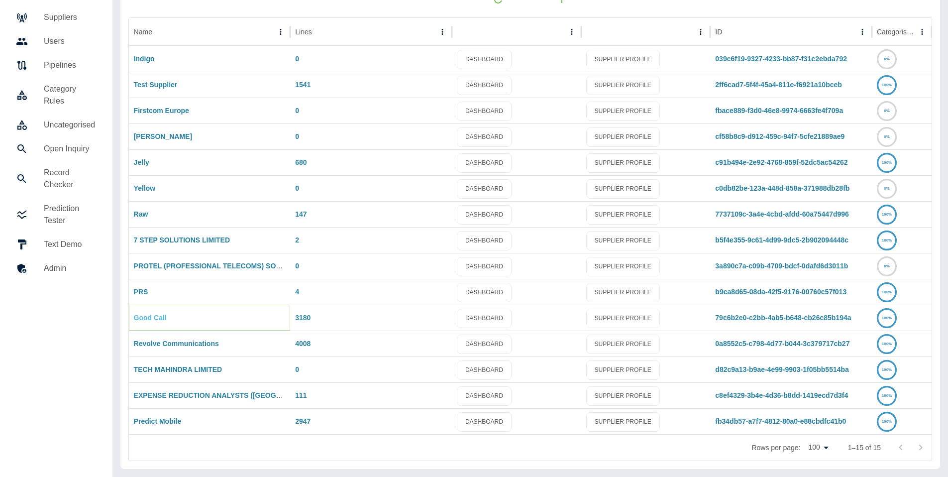
click at [148, 316] on link "Good Call" at bounding box center [150, 317] width 33 height 8
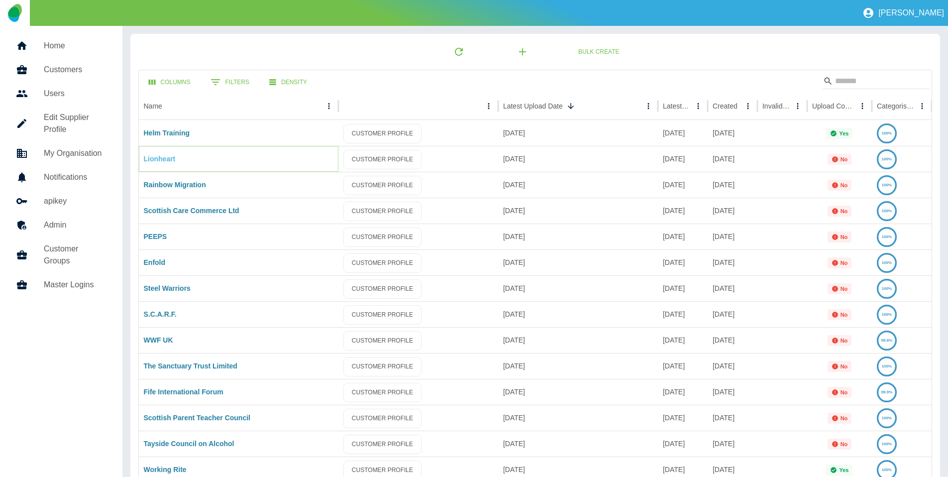
click at [161, 158] on link "Lionheart" at bounding box center [160, 159] width 32 height 8
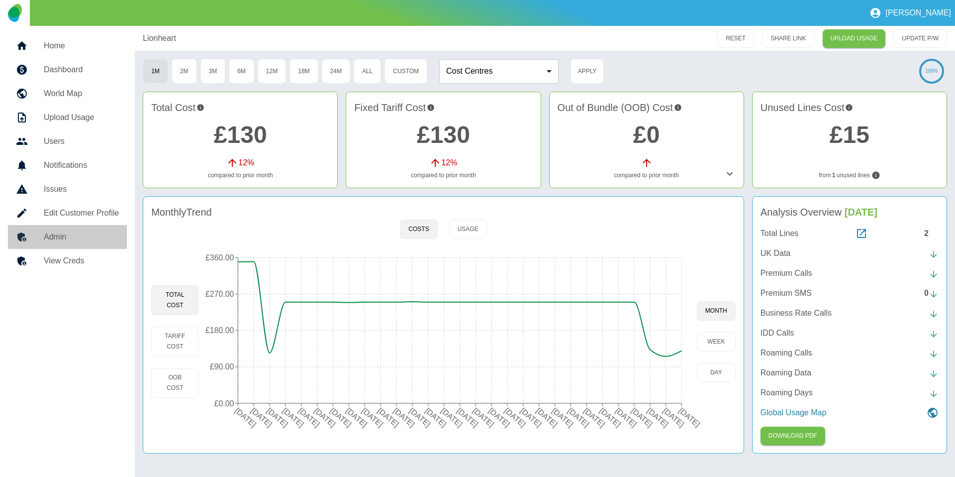
click at [82, 238] on h5 "Admin" at bounding box center [81, 237] width 75 height 12
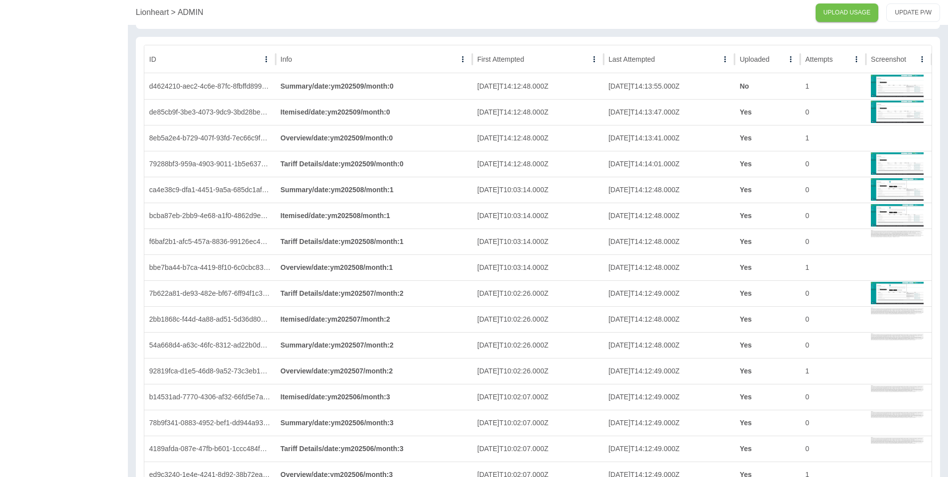
scroll to position [2686, 0]
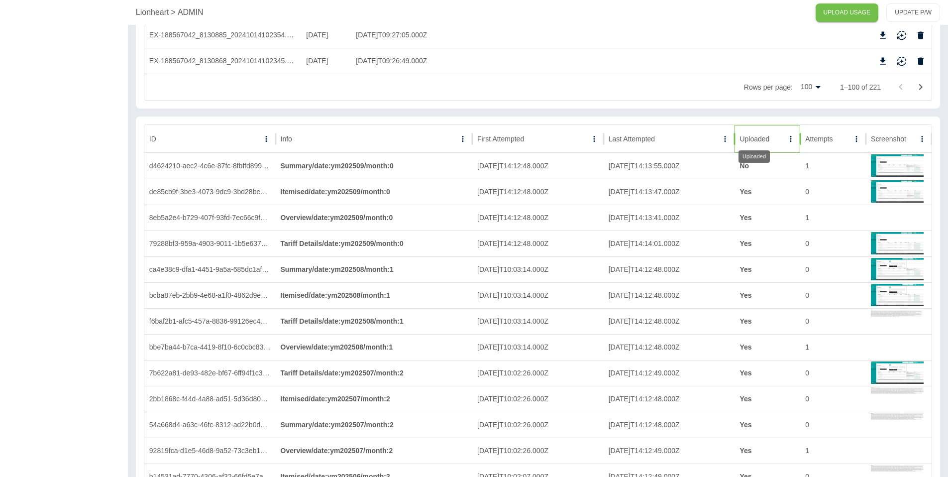
click at [762, 141] on div "Uploaded" at bounding box center [754, 139] width 30 height 8
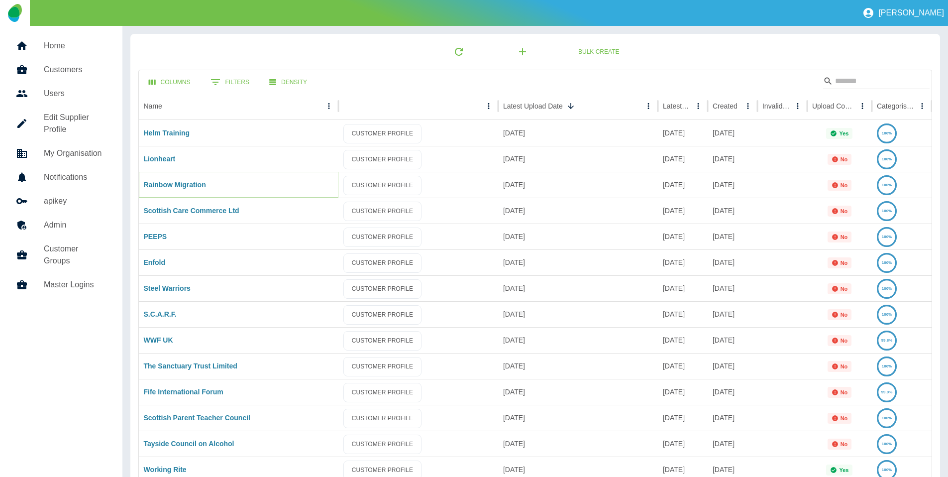
drag, startPoint x: 163, startPoint y: 186, endPoint x: 163, endPoint y: 193, distance: 8.0
click at [163, 186] on link "Rainbow Migration" at bounding box center [175, 185] width 62 height 8
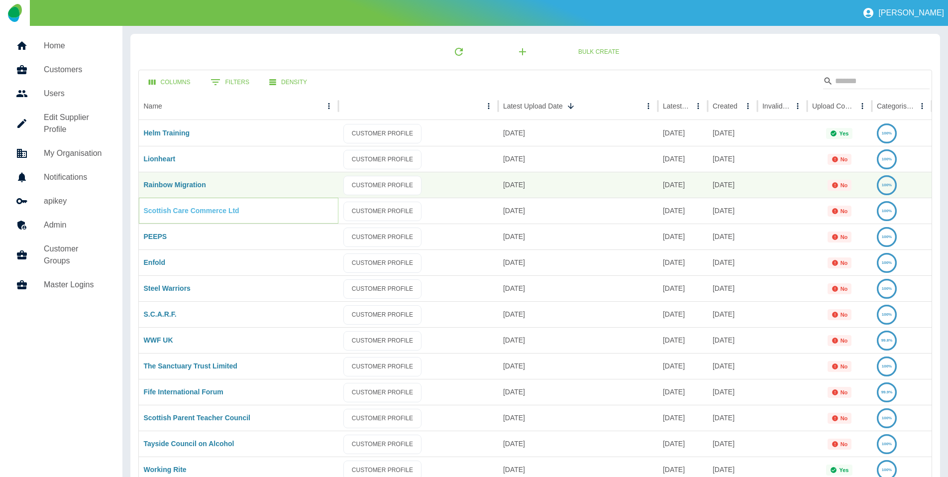
click at [161, 208] on link "Scottish Care Commerce Ltd" at bounding box center [192, 210] width 96 height 8
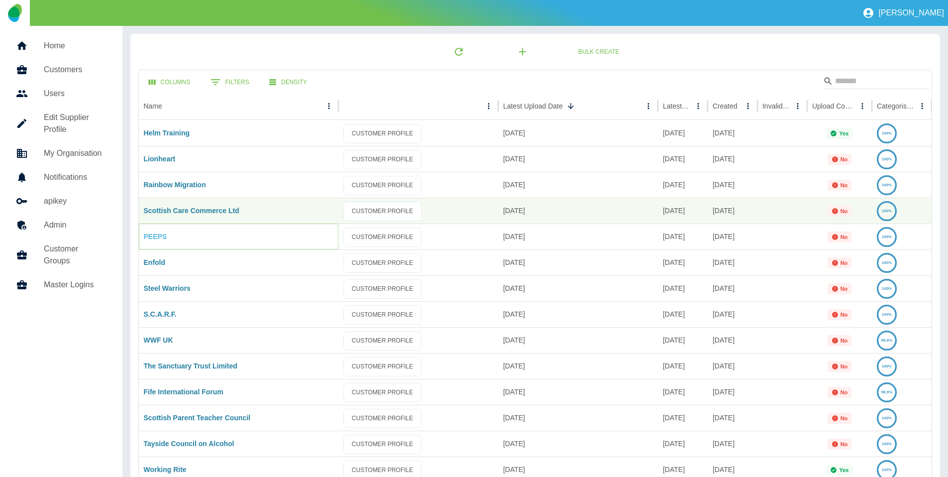
click at [154, 233] on link "PEEPS" at bounding box center [155, 236] width 23 height 8
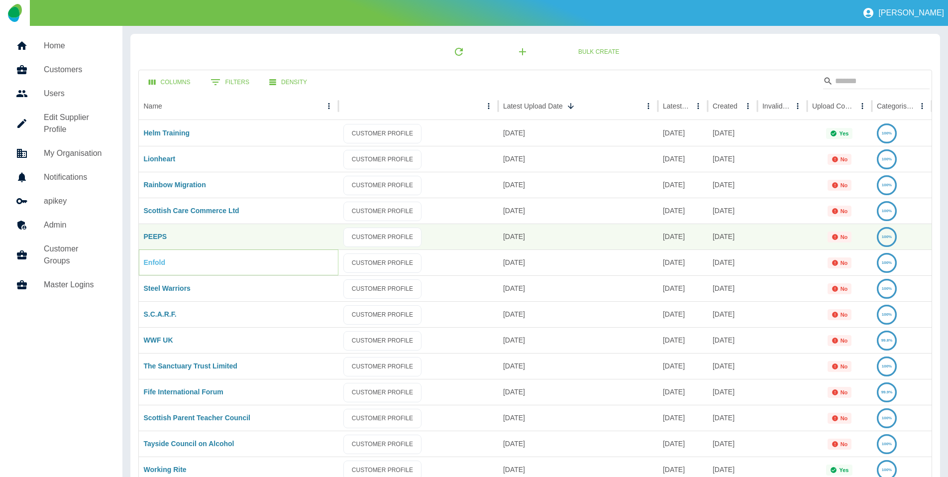
click at [154, 260] on link "Enfold" at bounding box center [155, 262] width 22 height 8
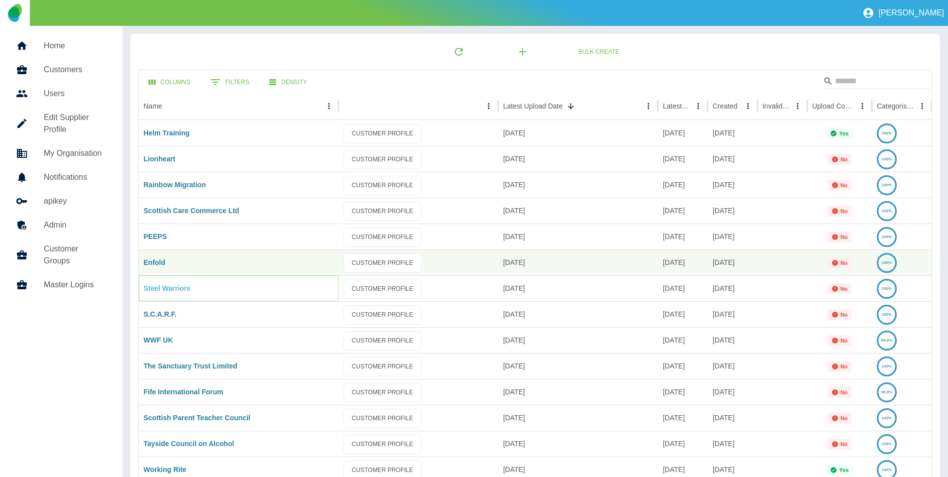
click at [158, 285] on link "Steel Warriors" at bounding box center [167, 288] width 47 height 8
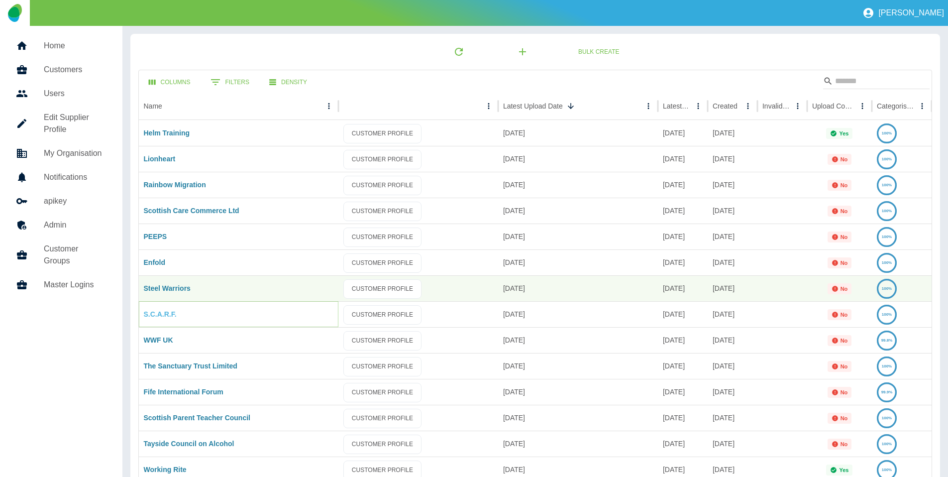
click at [145, 315] on link "S.C.A.R.F." at bounding box center [160, 314] width 33 height 8
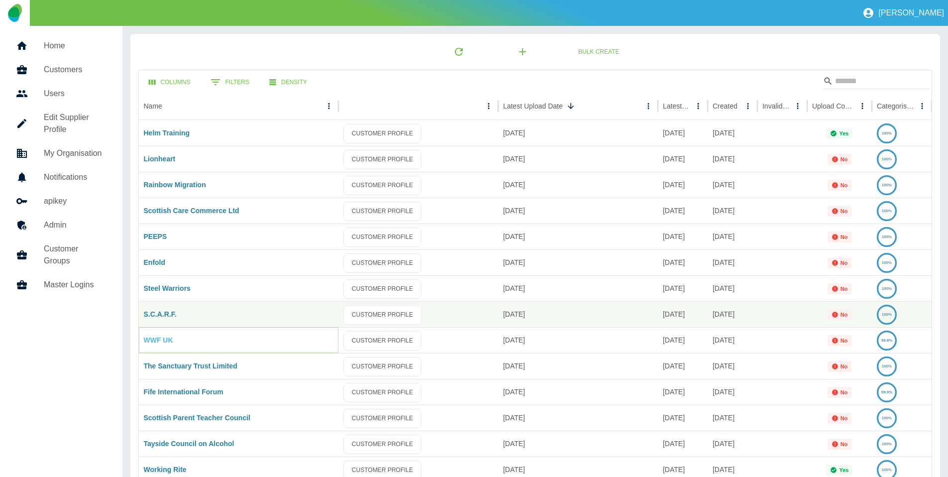
click at [151, 339] on link "WWF UK" at bounding box center [158, 340] width 29 height 8
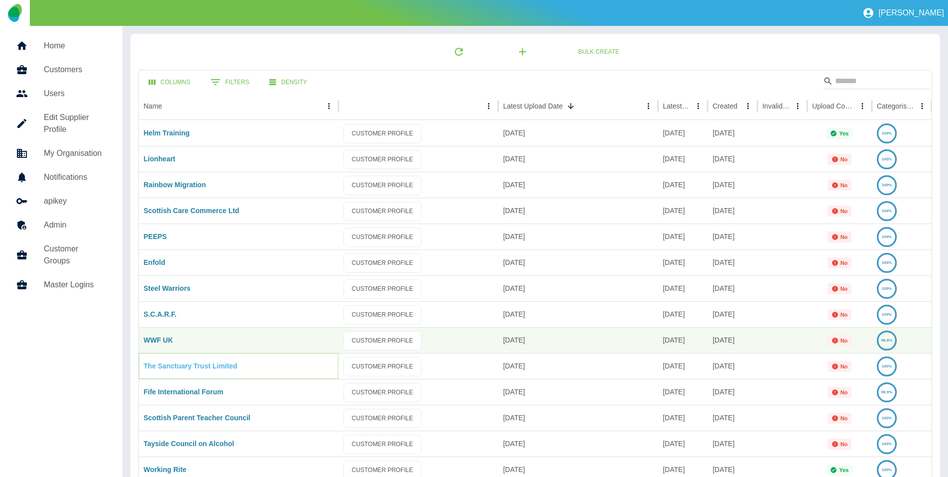
click at [172, 366] on link "The Sanctuary Trust Limited" at bounding box center [191, 366] width 94 height 8
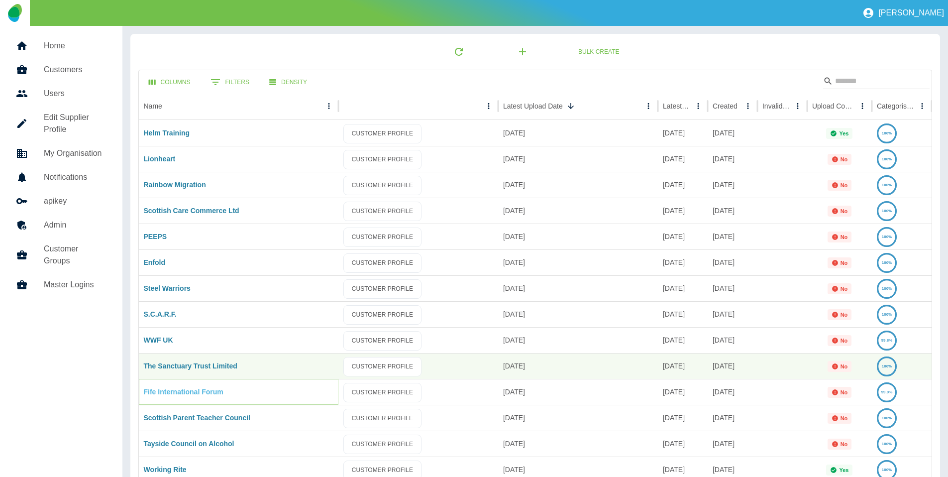
click at [178, 392] on link "Fife International Forum" at bounding box center [184, 391] width 80 height 8
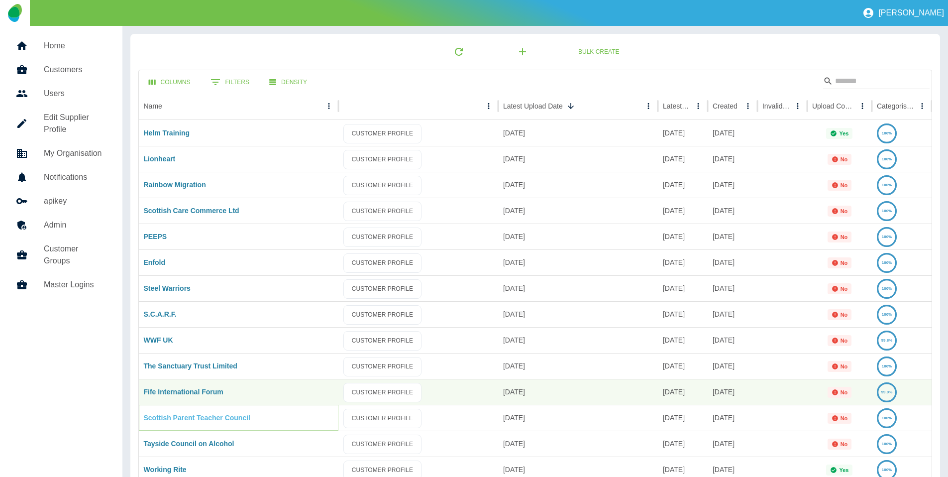
click at [176, 415] on link "Scottish Parent Teacher Council" at bounding box center [197, 417] width 106 height 8
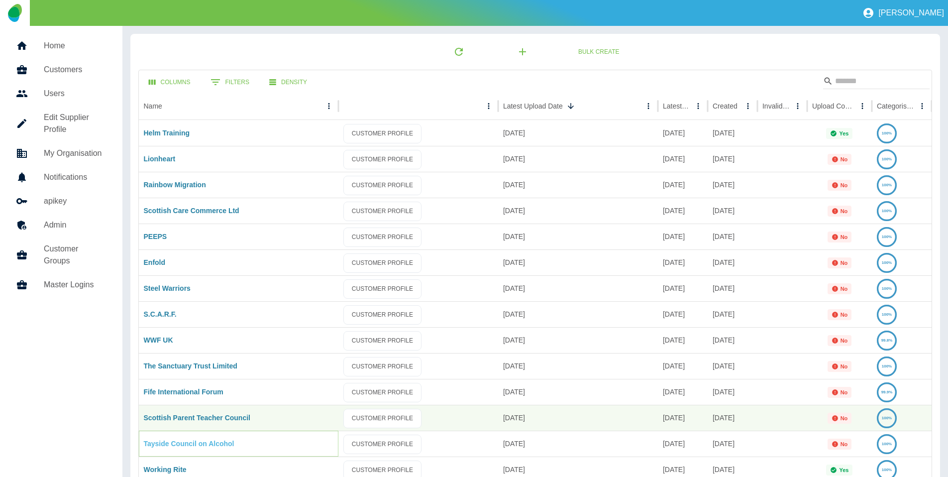
click at [175, 446] on link "Tayside Council on Alcohol" at bounding box center [189, 443] width 91 height 8
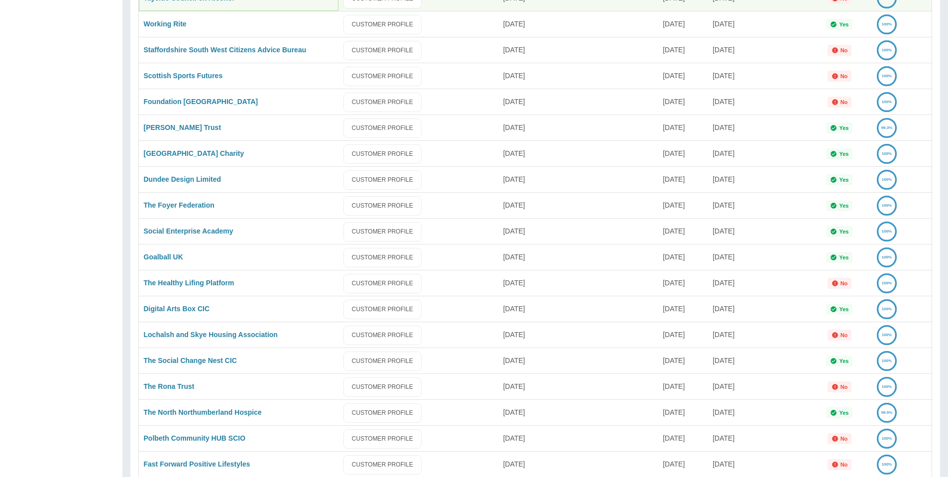
scroll to position [451, 0]
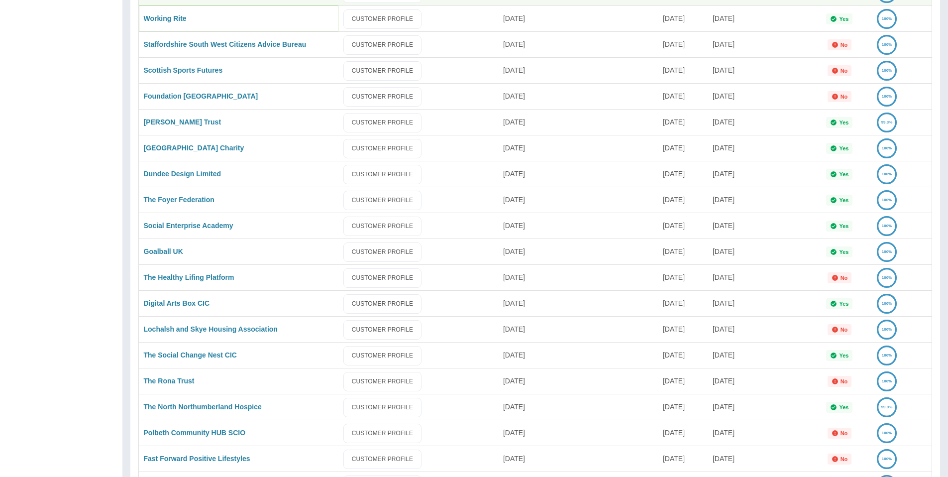
drag, startPoint x: 159, startPoint y: 18, endPoint x: 162, endPoint y: 31, distance: 13.4
click at [159, 18] on link "Working Rite" at bounding box center [165, 18] width 43 height 8
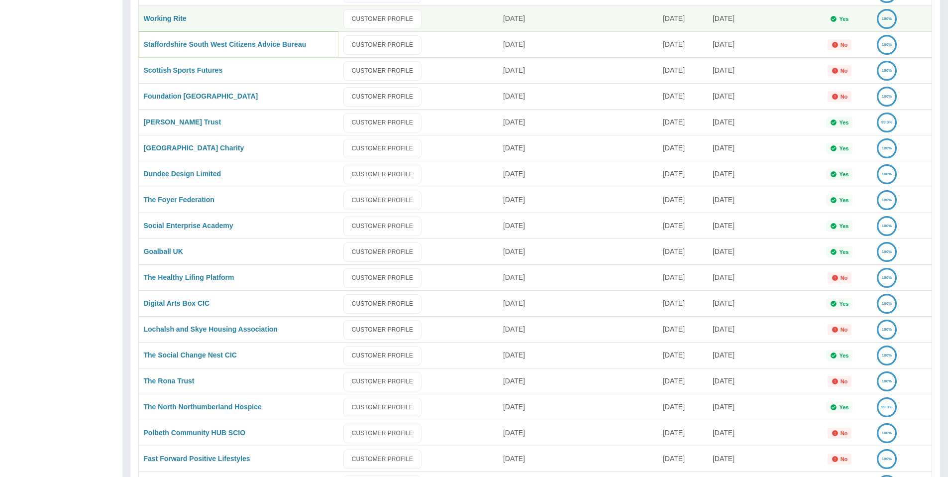
click at [167, 46] on link "Staffordshire South West Citizens Advice Bureau" at bounding box center [225, 44] width 163 height 8
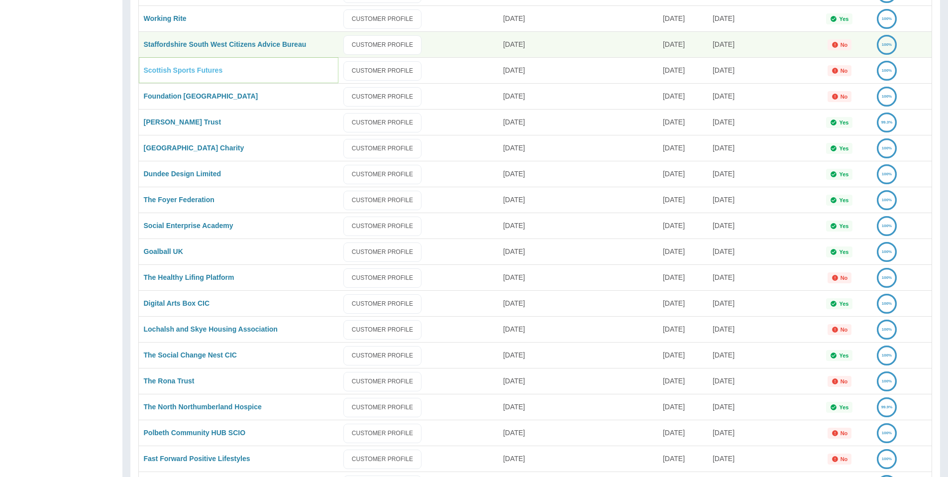
click at [165, 71] on link "Scottish Sports Futures" at bounding box center [183, 70] width 79 height 8
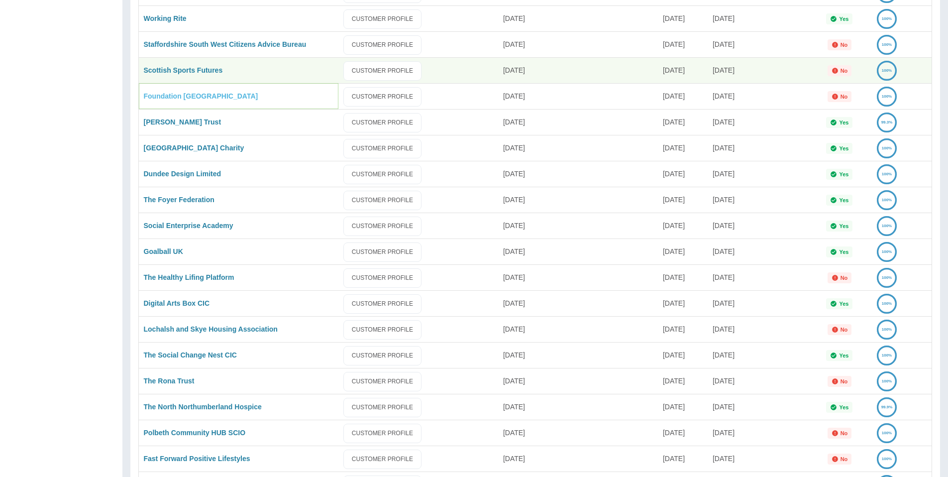
click at [163, 92] on link "Foundation Scotland" at bounding box center [201, 96] width 114 height 8
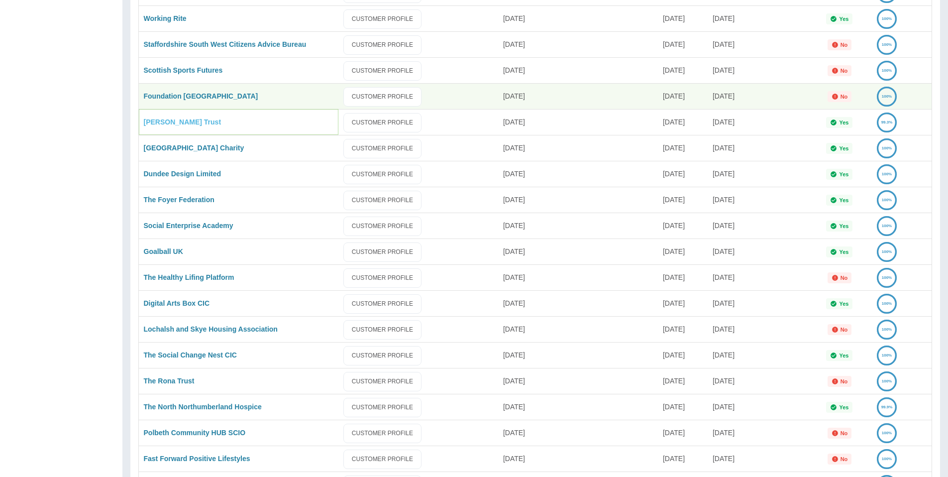
click at [161, 122] on link "Shannon Trust" at bounding box center [183, 122] width 78 height 8
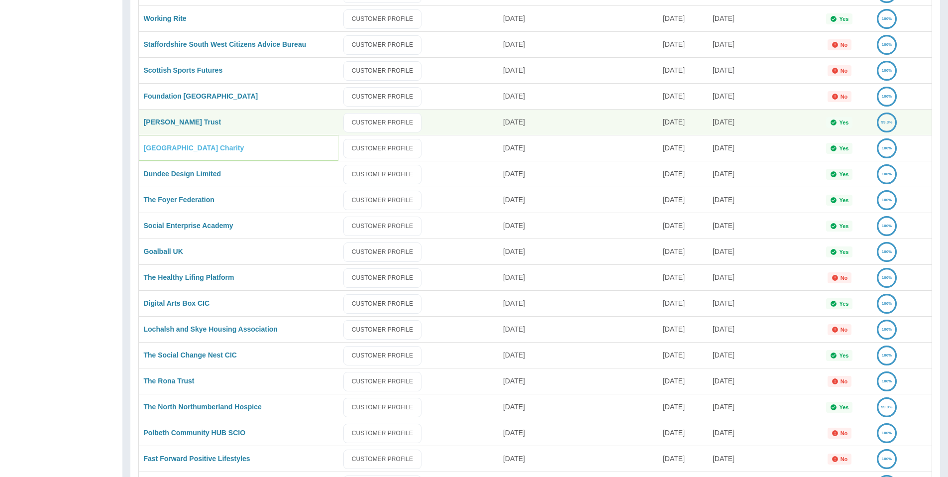
click at [186, 145] on link "St George's Hospital Charity" at bounding box center [194, 148] width 100 height 8
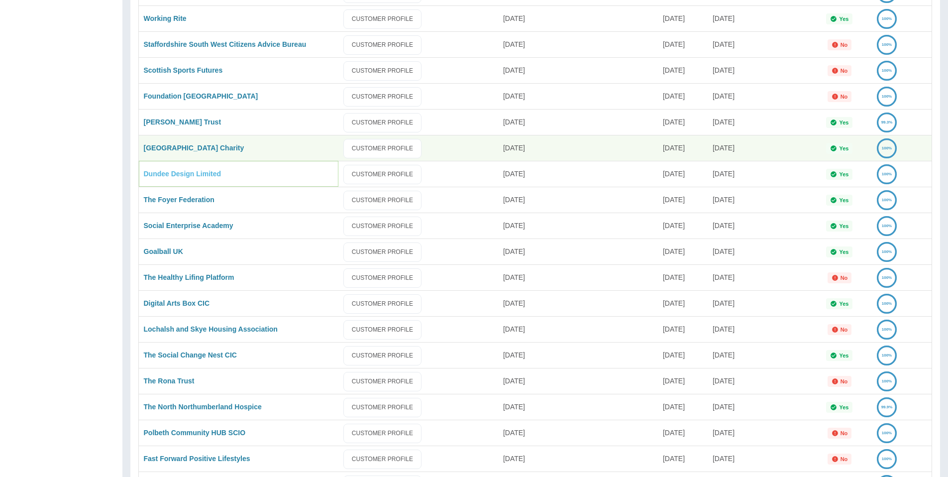
click at [189, 171] on link "Dundee Design Limited" at bounding box center [183, 174] width 78 height 8
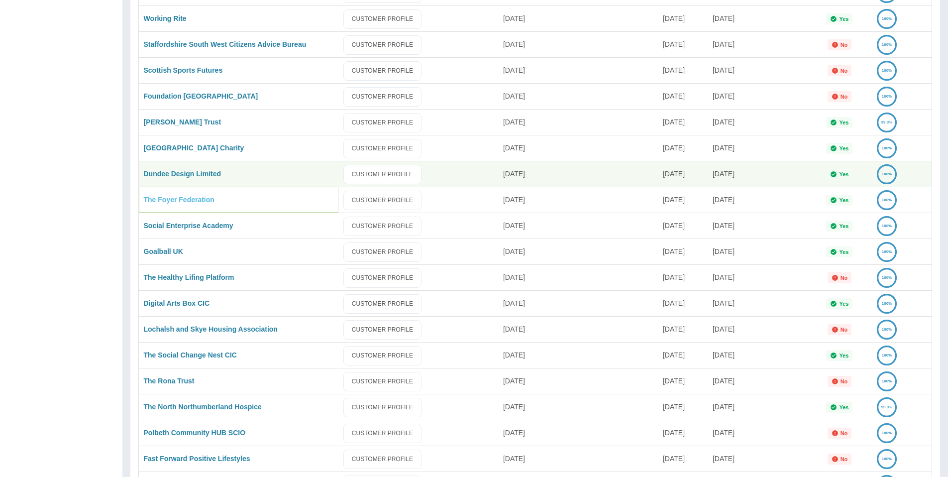
click at [183, 197] on link "The Foyer Federation" at bounding box center [179, 199] width 71 height 8
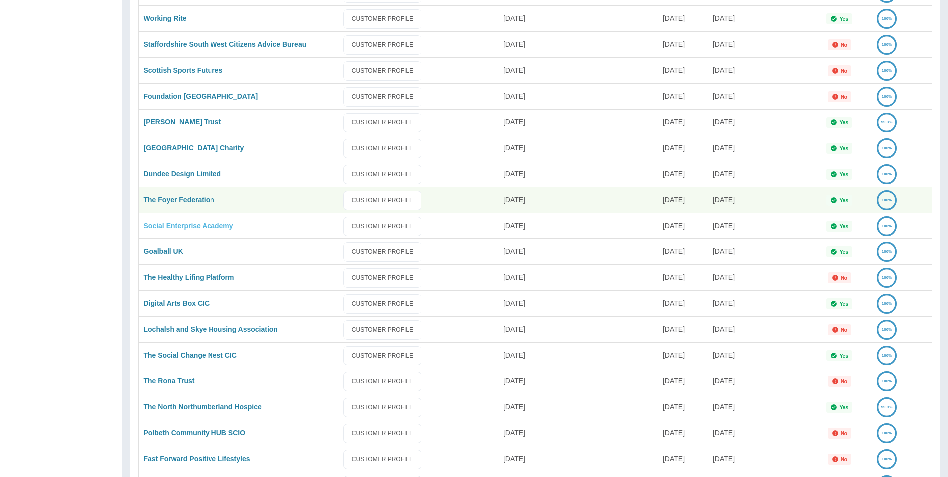
click at [183, 223] on link "Social Enterprise Academy" at bounding box center [189, 225] width 90 height 8
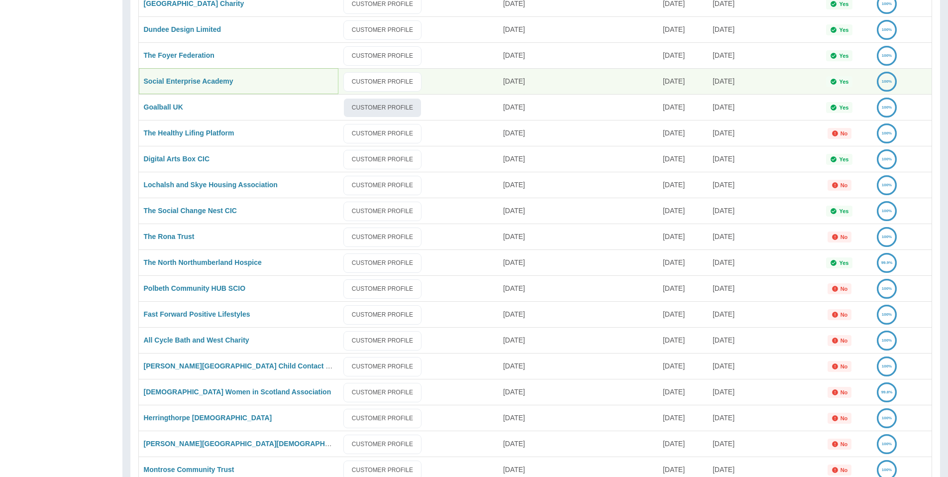
scroll to position [593, 0]
click at [171, 105] on link "Goalball UK" at bounding box center [163, 108] width 39 height 8
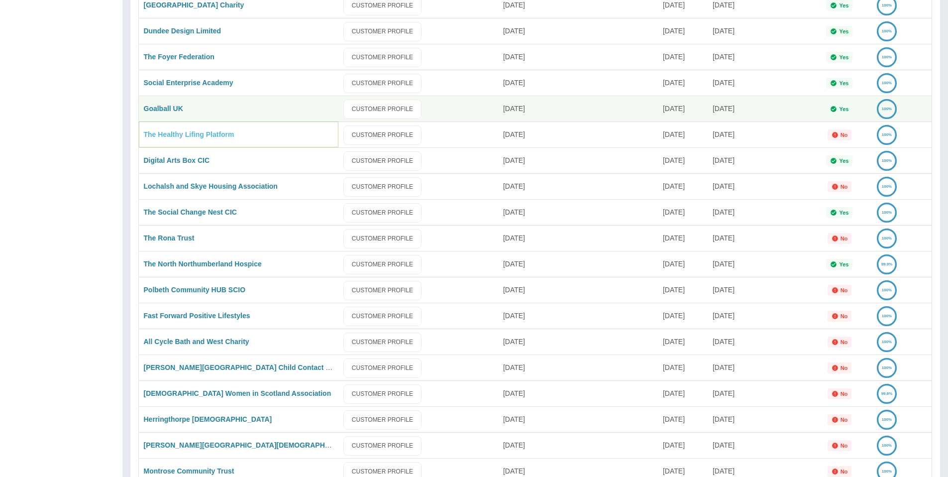
drag, startPoint x: 171, startPoint y: 132, endPoint x: 176, endPoint y: 136, distance: 6.7
click at [172, 133] on link "The Healthy Lifing Platform" at bounding box center [189, 134] width 91 height 8
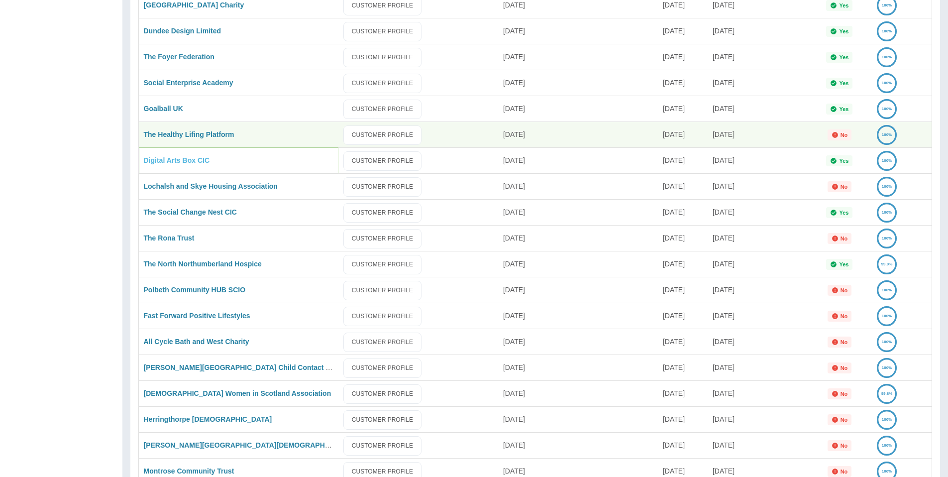
click at [181, 160] on link "Digital Arts Box CIC" at bounding box center [177, 160] width 66 height 8
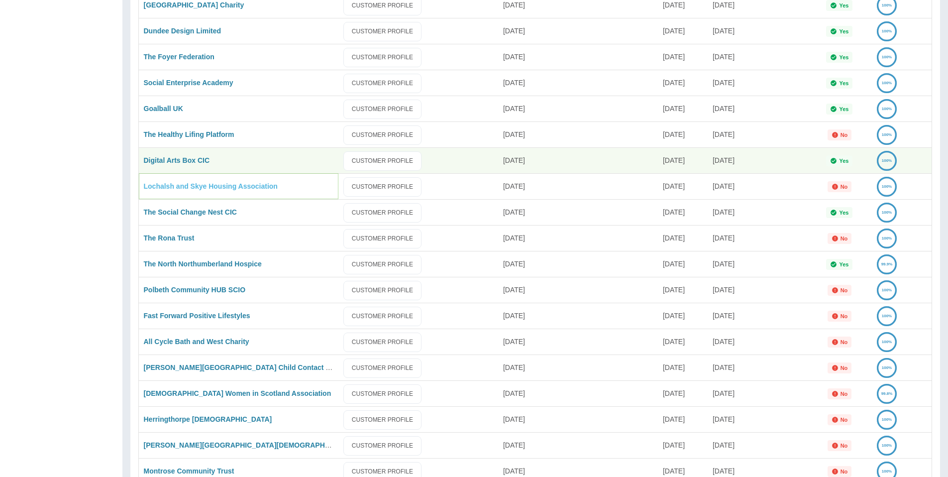
click at [182, 184] on link "Lochalsh and Skye Housing Association" at bounding box center [211, 186] width 134 height 8
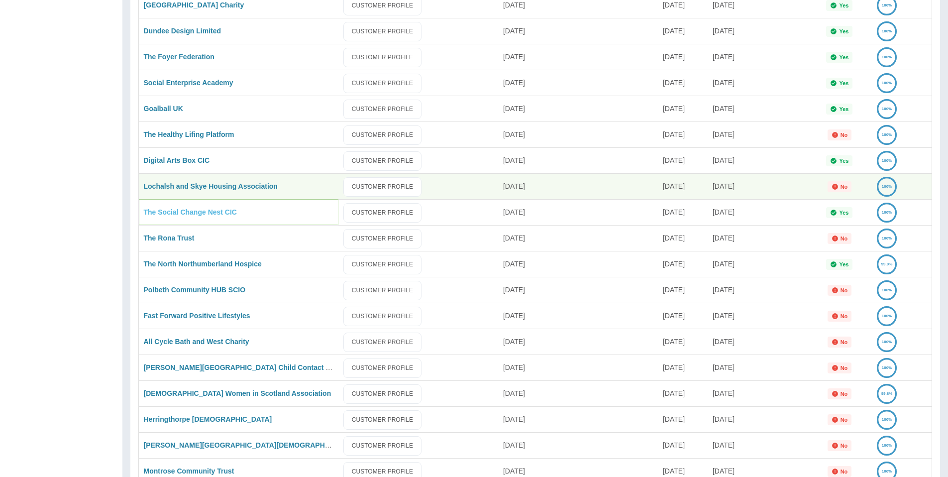
click at [185, 208] on link "The Social Change Nest CIC" at bounding box center [190, 212] width 93 height 8
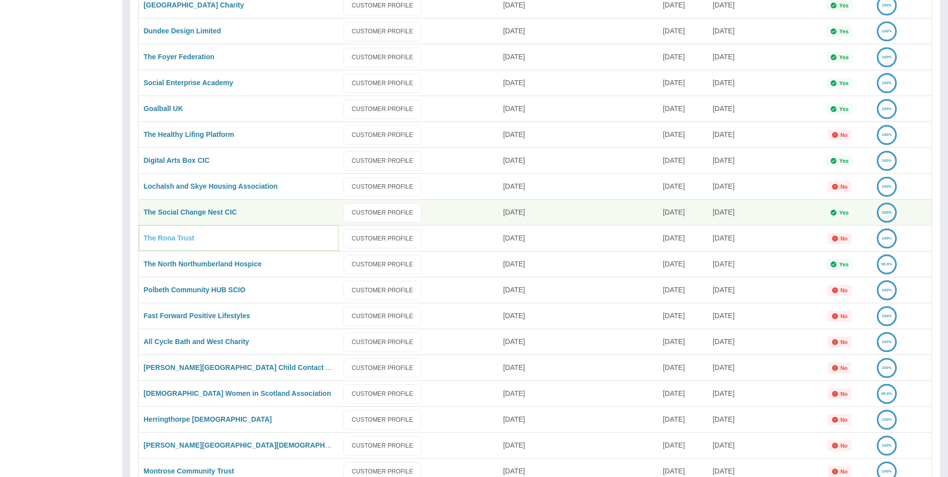
click at [168, 238] on link "The Rona Trust" at bounding box center [169, 238] width 51 height 8
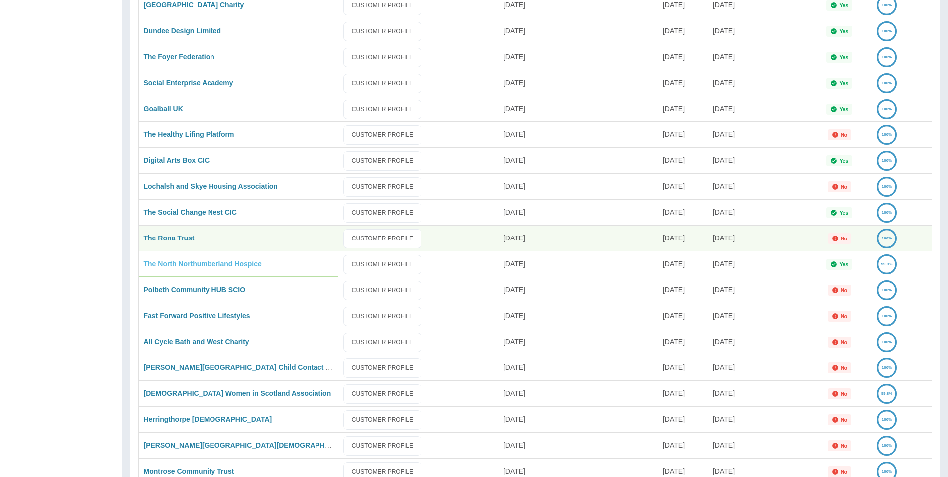
click at [184, 262] on link "The North Northumberland Hospice" at bounding box center [203, 264] width 118 height 8
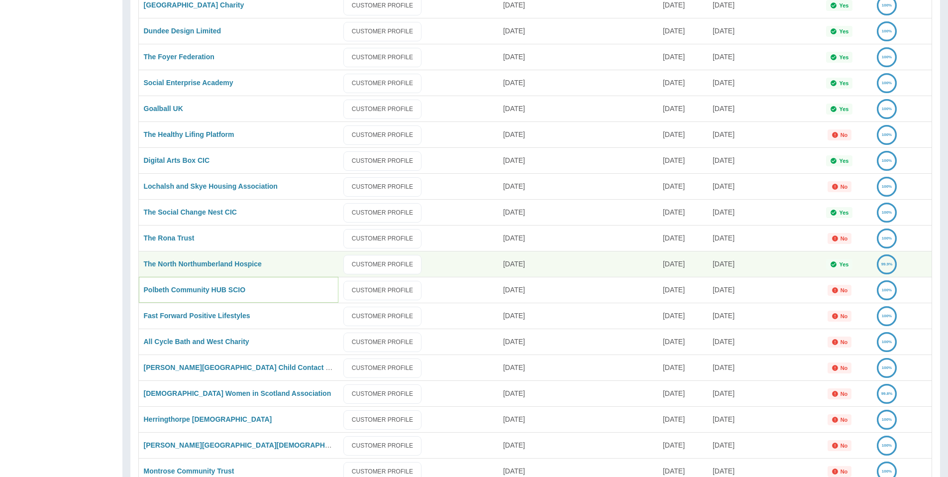
drag, startPoint x: 200, startPoint y: 287, endPoint x: 209, endPoint y: 306, distance: 22.0
click at [200, 287] on link "Polbeth Community HUB SCIO" at bounding box center [195, 290] width 102 height 8
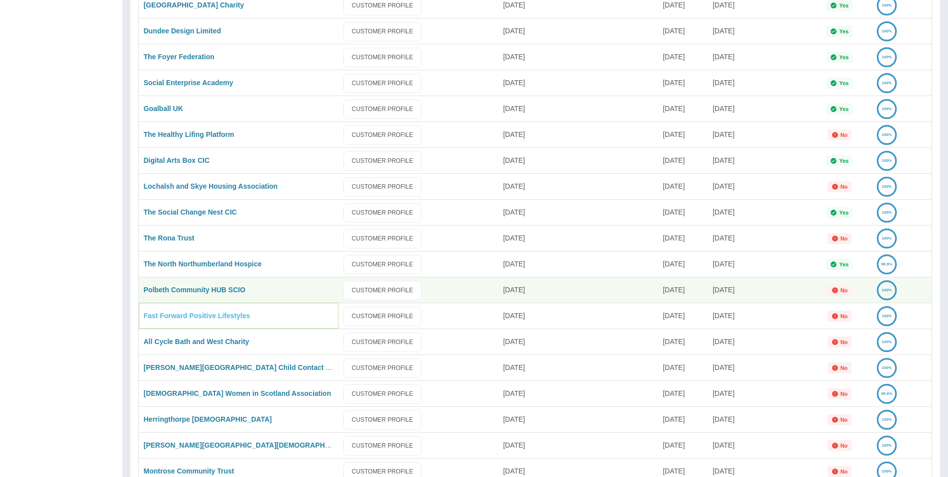
click at [207, 313] on link "Fast Forward Positive Lifestyles" at bounding box center [197, 315] width 106 height 8
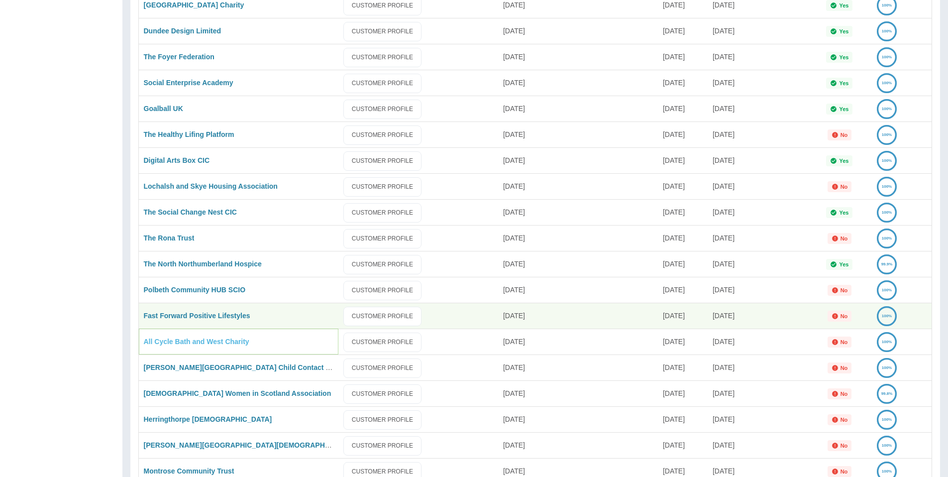
click at [192, 342] on link "All Cycle Bath and West Charity" at bounding box center [196, 341] width 105 height 8
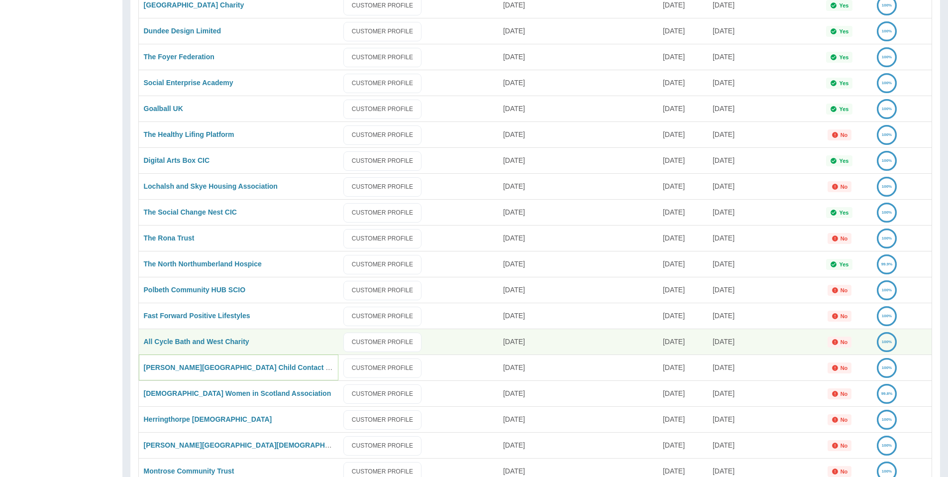
drag, startPoint x: 202, startPoint y: 370, endPoint x: 213, endPoint y: 380, distance: 14.4
click at [203, 369] on link "[PERSON_NAME][GEOGRAPHIC_DATA] Child Contact Centre" at bounding box center [246, 367] width 204 height 8
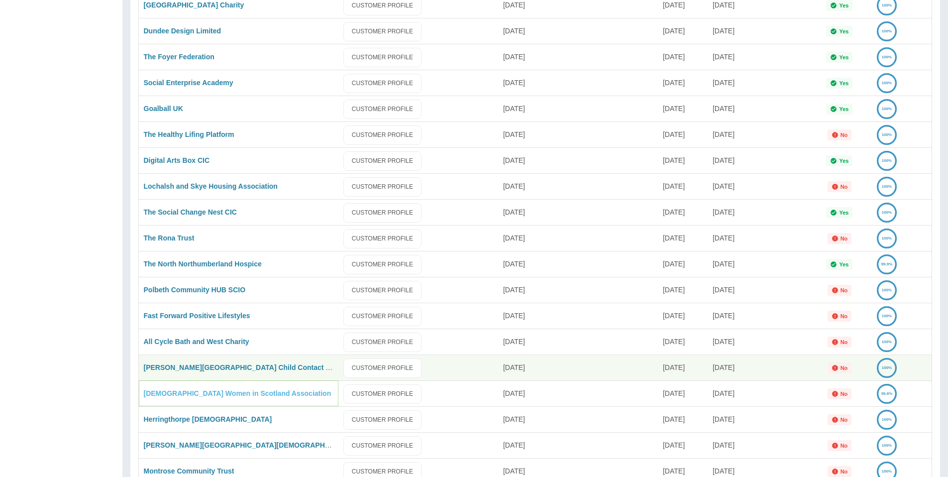
click at [208, 389] on link "[DEMOGRAPHIC_DATA] Women in Scotland Association" at bounding box center [238, 393] width 188 height 8
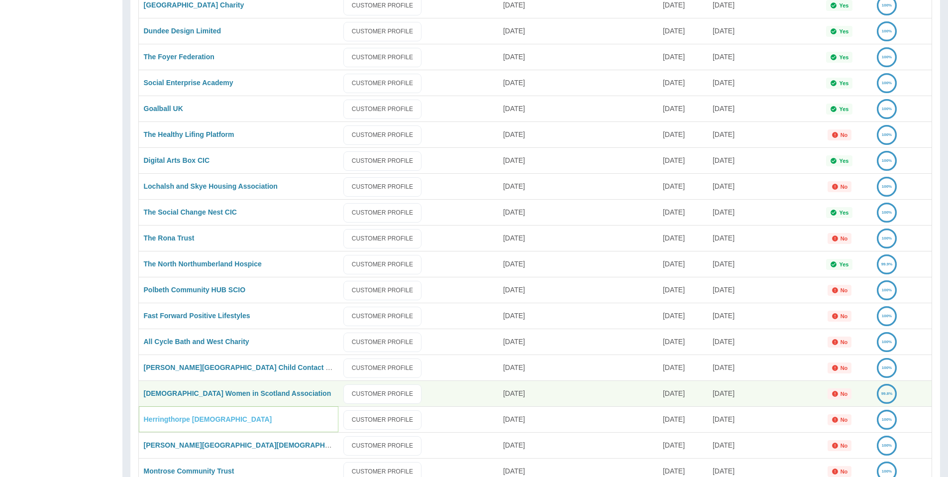
click at [196, 416] on link "Herringthorpe [DEMOGRAPHIC_DATA]" at bounding box center [208, 419] width 128 height 8
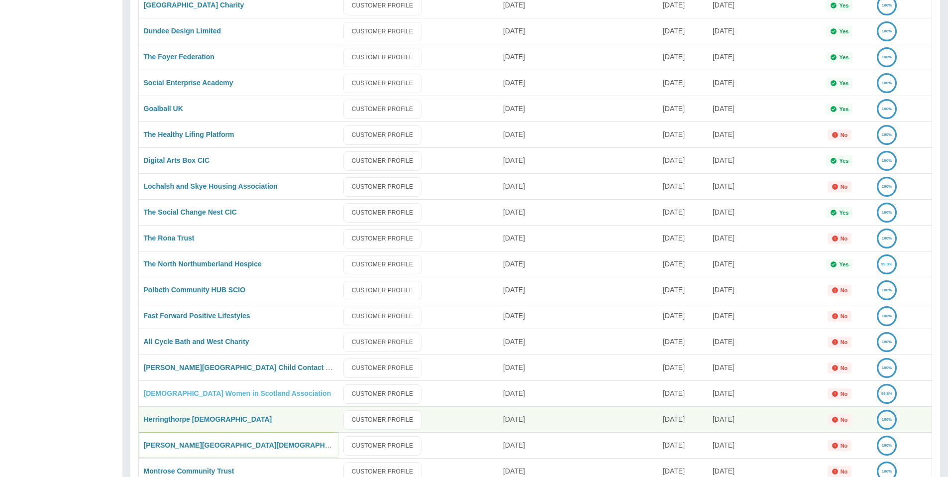
drag, startPoint x: 192, startPoint y: 444, endPoint x: 184, endPoint y: 390, distance: 54.4
click at [192, 443] on link "[PERSON_NAME][GEOGRAPHIC_DATA][DEMOGRAPHIC_DATA]" at bounding box center [250, 445] width 213 height 8
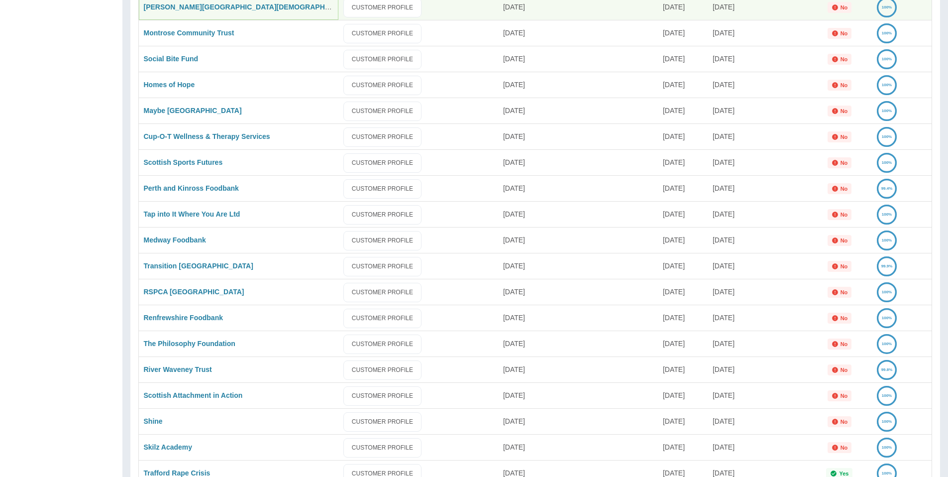
scroll to position [1033, 0]
click at [179, 33] on link "Montrose Community Trust" at bounding box center [189, 31] width 91 height 8
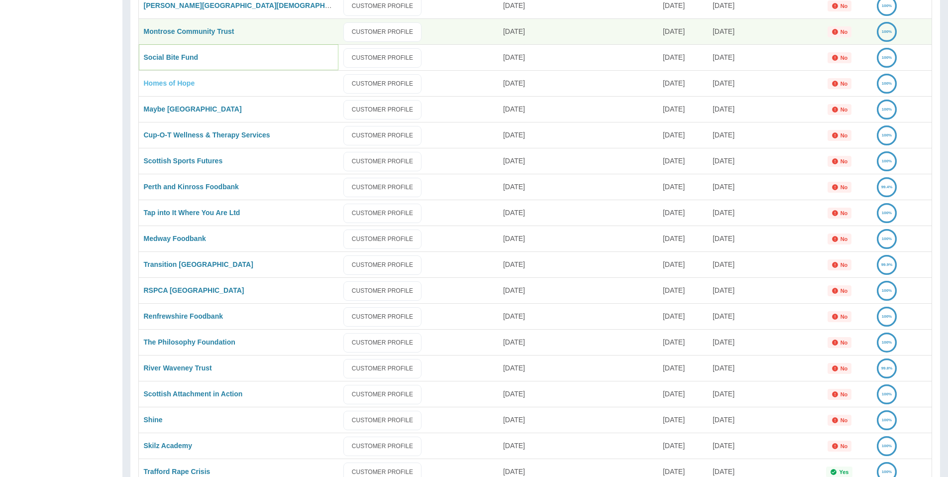
drag, startPoint x: 174, startPoint y: 58, endPoint x: 173, endPoint y: 84, distance: 25.9
click at [174, 58] on link "Social Bite Fund" at bounding box center [171, 57] width 55 height 8
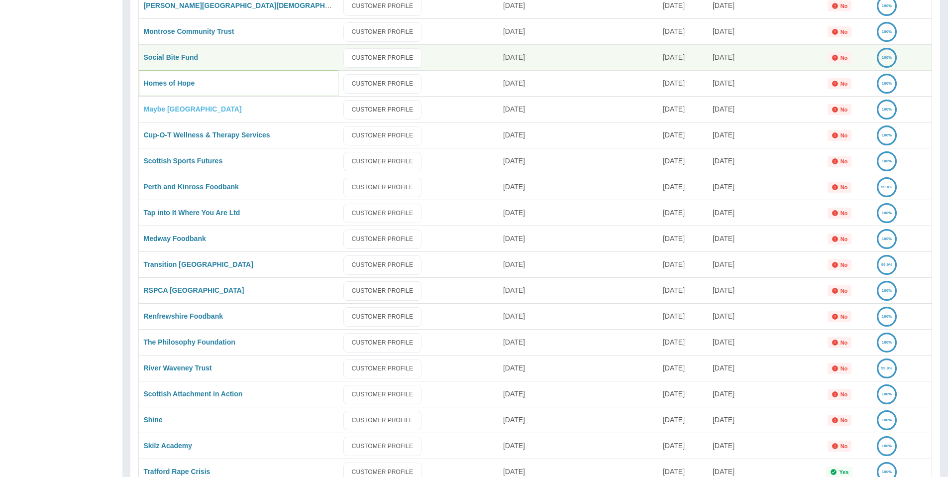
drag, startPoint x: 175, startPoint y: 85, endPoint x: 178, endPoint y: 105, distance: 20.1
click at [175, 85] on link "Homes of Hope" at bounding box center [169, 83] width 51 height 8
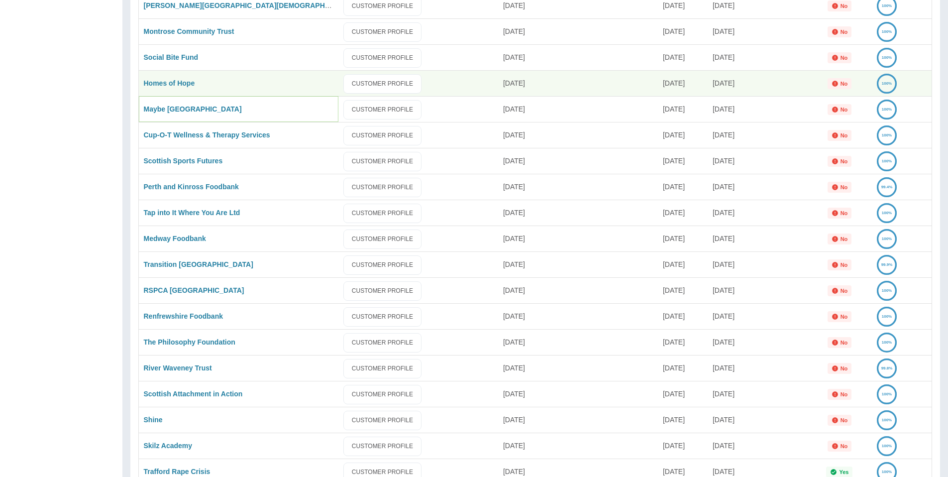
drag, startPoint x: 177, startPoint y: 109, endPoint x: 179, endPoint y: 127, distance: 18.1
click at [177, 109] on link "Maybe [GEOGRAPHIC_DATA]" at bounding box center [193, 109] width 98 height 8
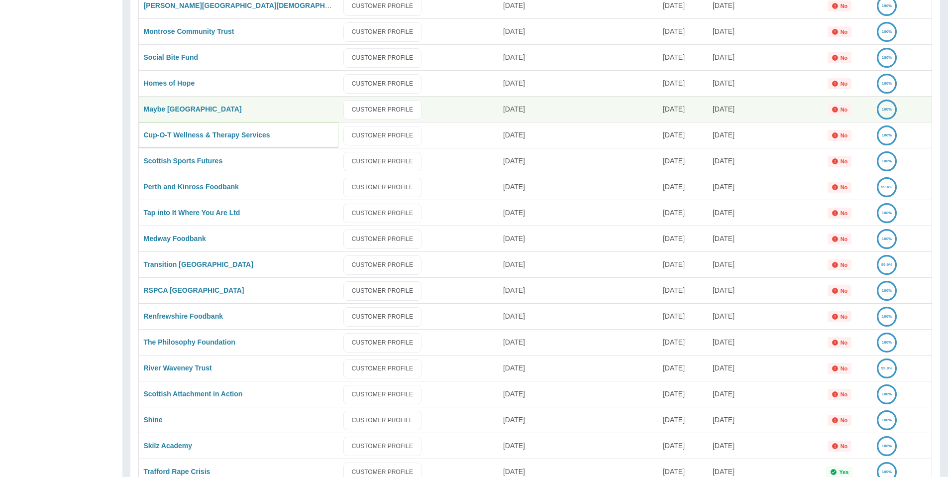
drag, startPoint x: 180, startPoint y: 131, endPoint x: 180, endPoint y: 143, distance: 11.5
click at [180, 132] on link "Cup-O-T Wellness & Therapy Services" at bounding box center [207, 135] width 126 height 8
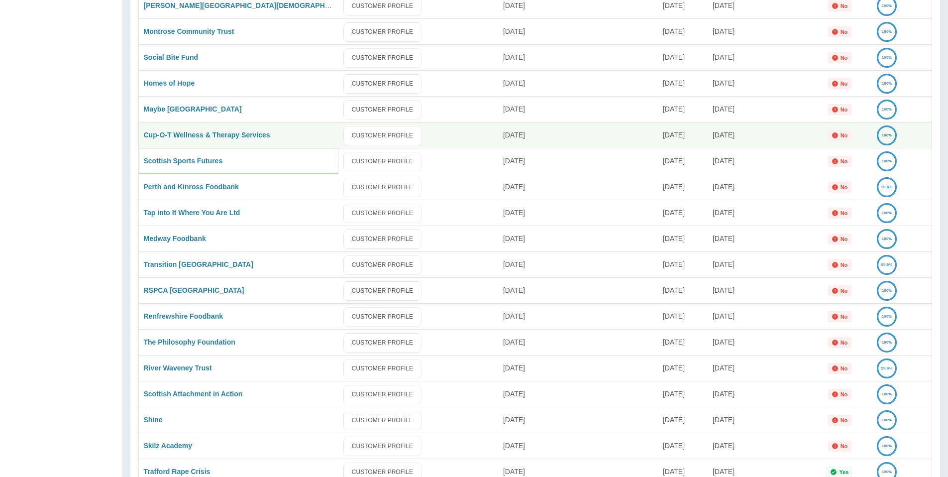
drag, startPoint x: 180, startPoint y: 160, endPoint x: 179, endPoint y: 179, distance: 18.4
click at [180, 160] on link "Scottish Sports Futures" at bounding box center [183, 161] width 79 height 8
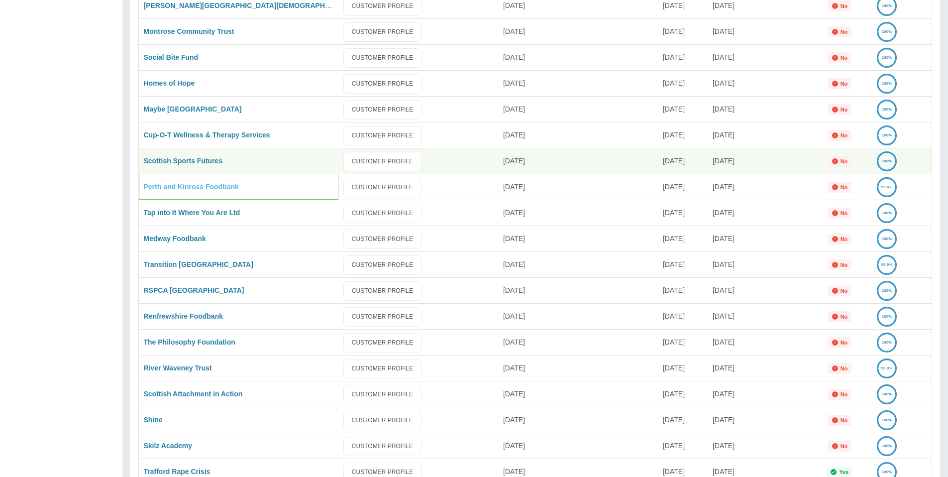
click at [181, 181] on div "Perth and Kinross Foodbank" at bounding box center [238, 187] width 199 height 26
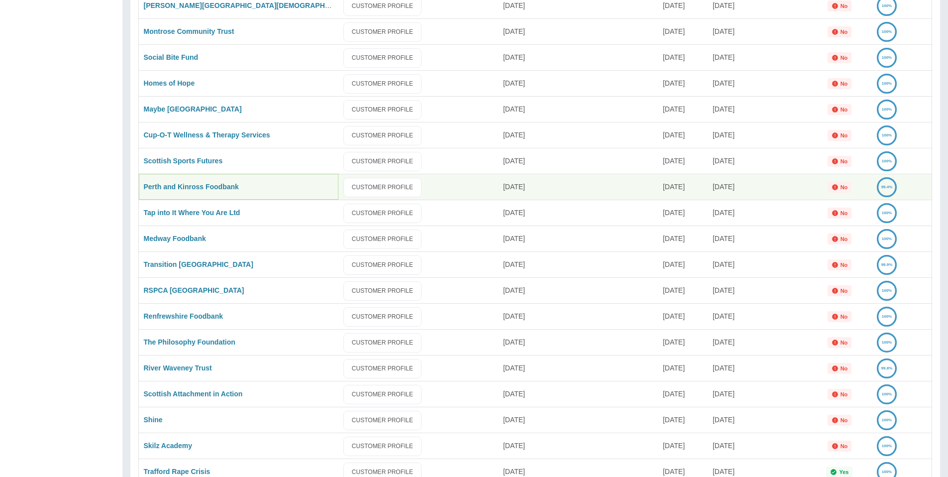
drag, startPoint x: 184, startPoint y: 183, endPoint x: 185, endPoint y: 206, distance: 23.9
click at [184, 183] on link "Perth and Kinross Foodbank" at bounding box center [191, 187] width 95 height 8
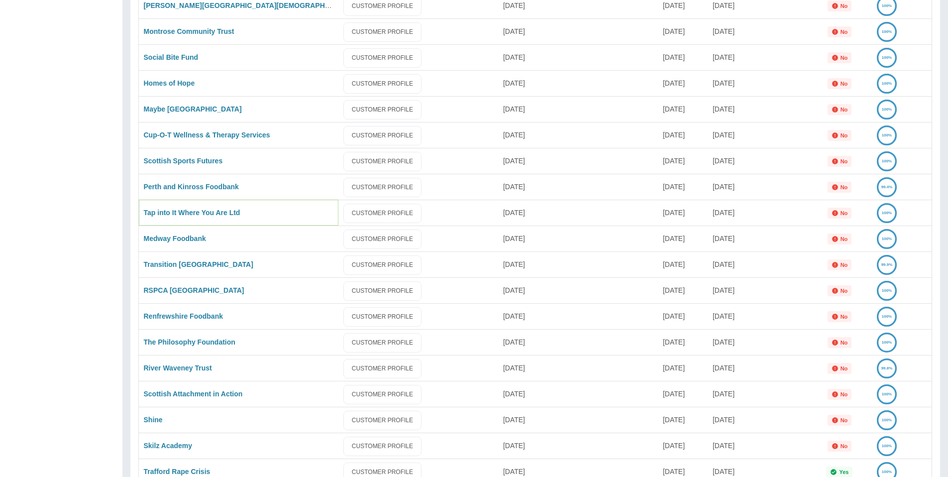
drag, startPoint x: 183, startPoint y: 214, endPoint x: 178, endPoint y: 223, distance: 10.1
click at [183, 214] on link "Tap into It Where You Are Ltd" at bounding box center [192, 212] width 96 height 8
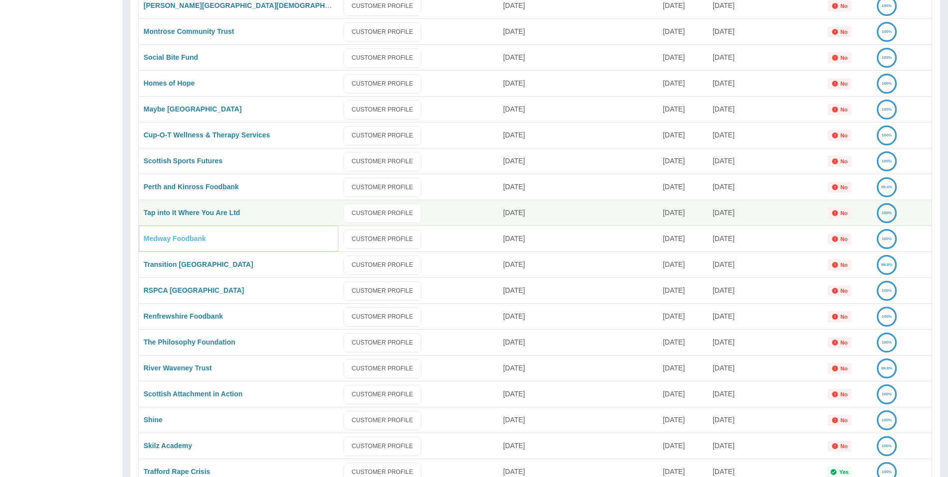
click at [175, 235] on link "Medway Foodbank" at bounding box center [175, 238] width 62 height 8
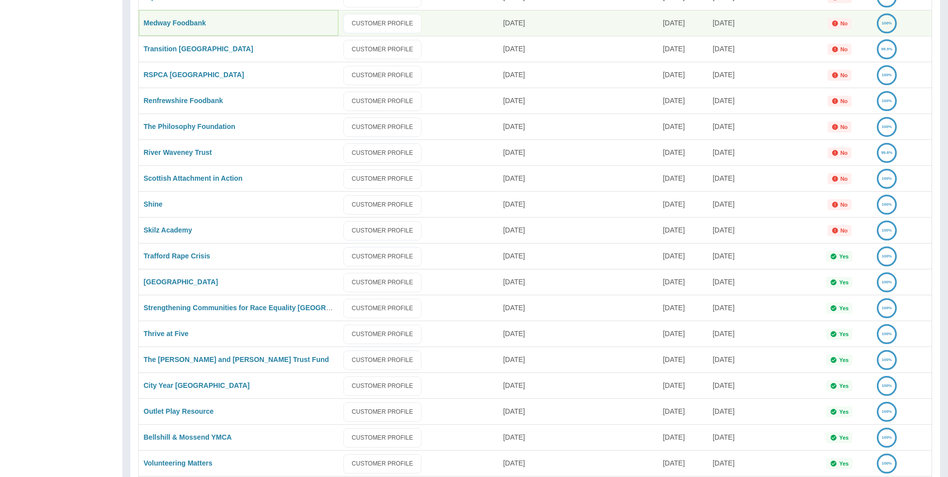
scroll to position [1245, 0]
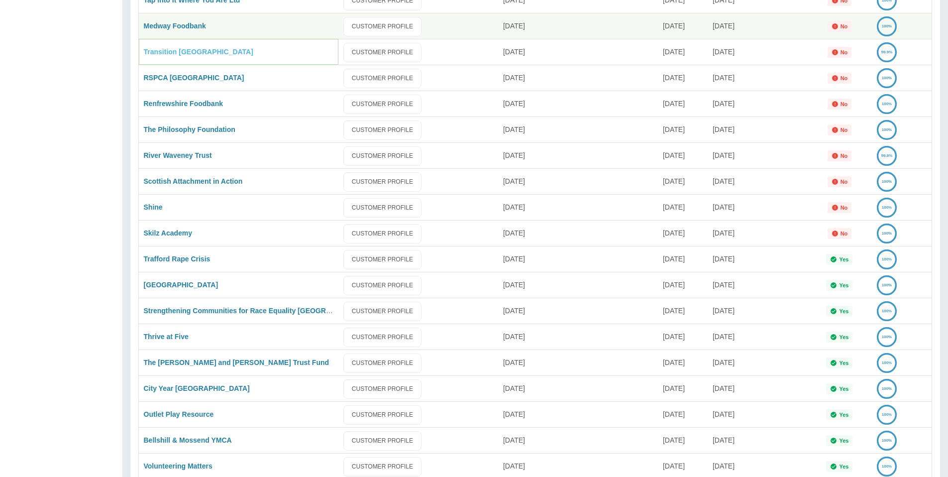
click at [184, 50] on link "Transition [GEOGRAPHIC_DATA]" at bounding box center [198, 52] width 109 height 8
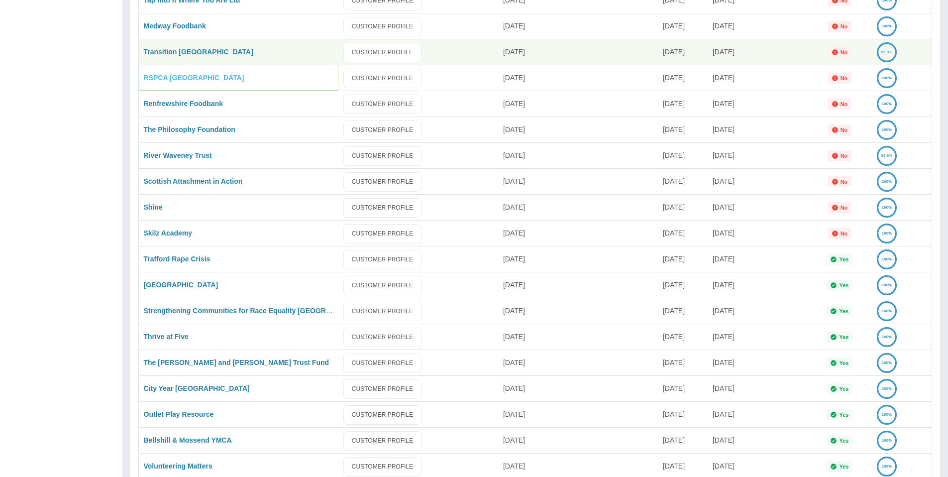
click at [180, 79] on link "RSPCA [GEOGRAPHIC_DATA]" at bounding box center [194, 78] width 100 height 8
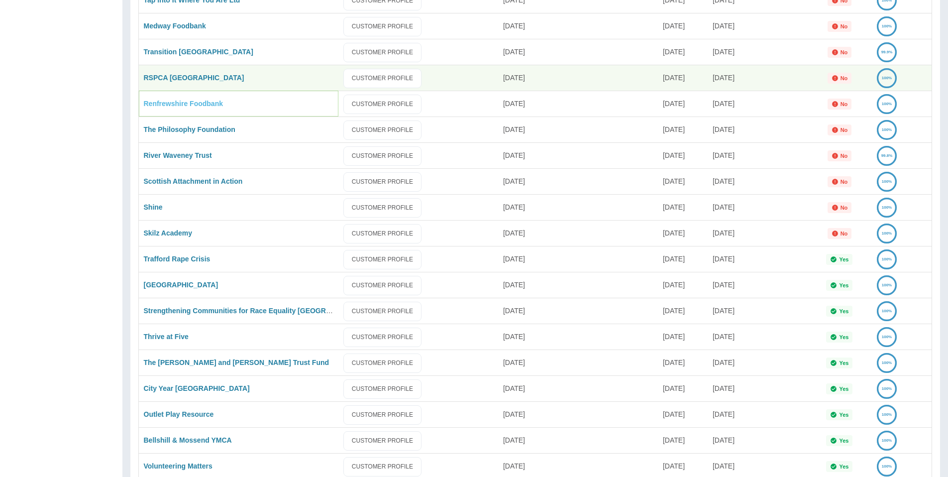
click at [180, 105] on link "Renfrewshire Foodbank" at bounding box center [183, 103] width 79 height 8
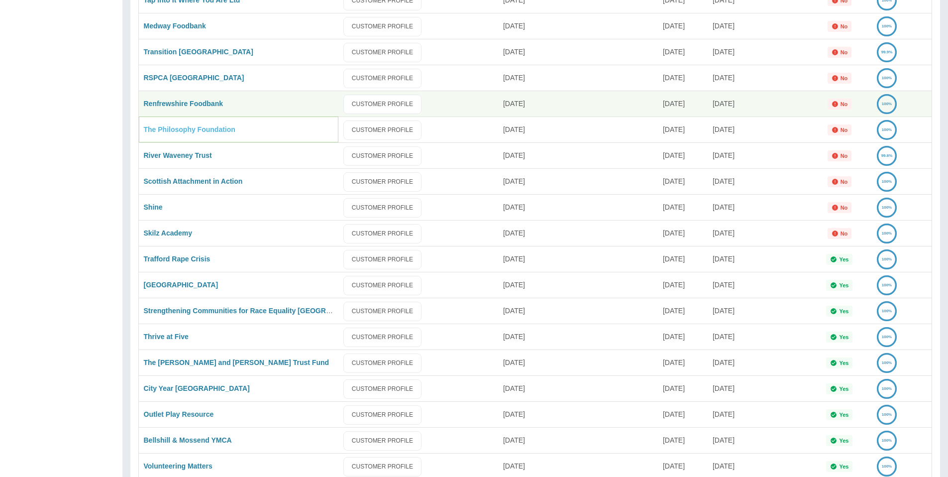
click at [187, 130] on link "The Philosophy Foundation" at bounding box center [190, 129] width 92 height 8
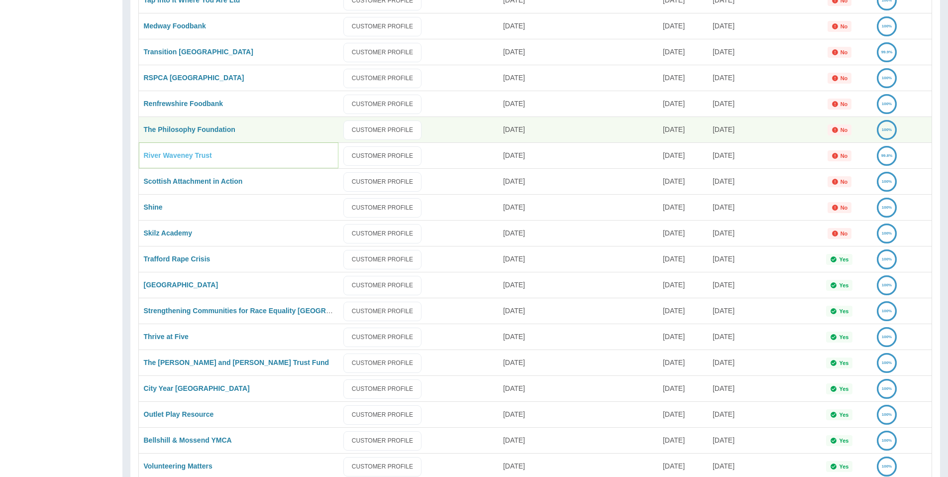
click at [181, 156] on link "River Waveney Trust" at bounding box center [178, 155] width 68 height 8
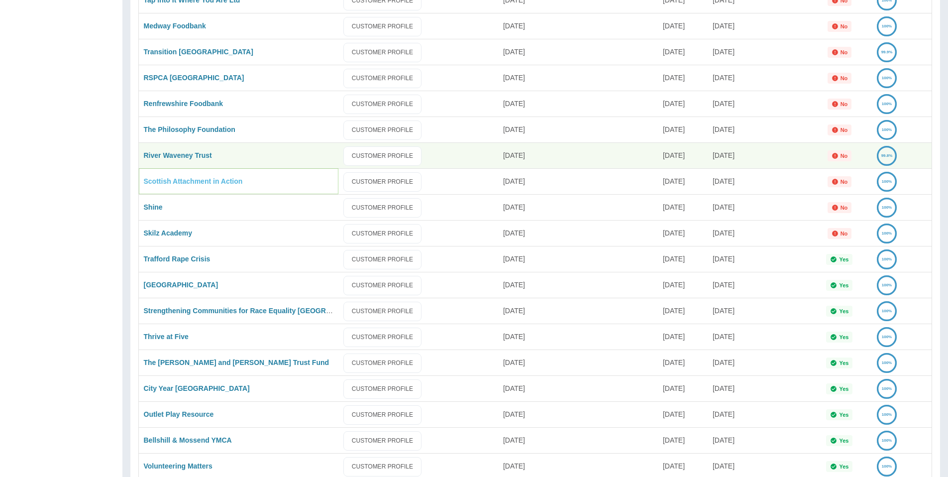
drag, startPoint x: 180, startPoint y: 176, endPoint x: 174, endPoint y: 186, distance: 11.2
click at [180, 177] on link "Scottish Attachment in Action" at bounding box center [193, 181] width 99 height 8
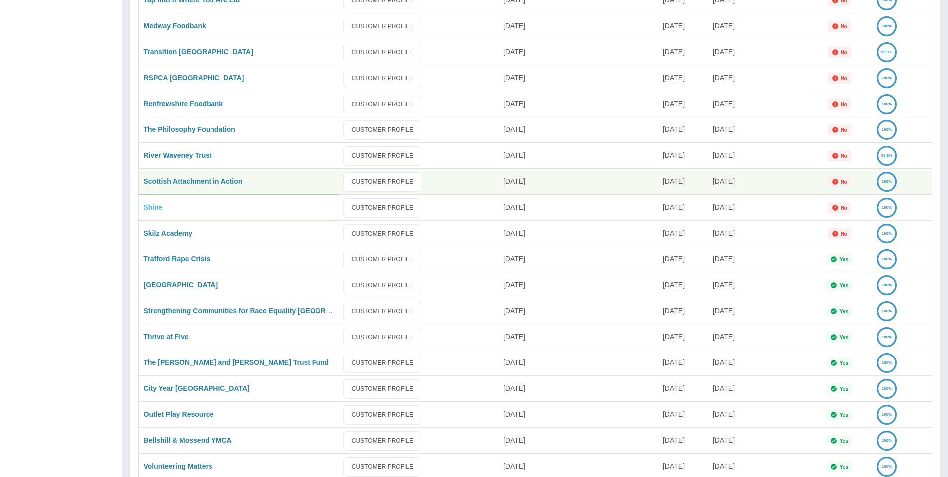
click at [153, 205] on link "Shine" at bounding box center [153, 207] width 19 height 8
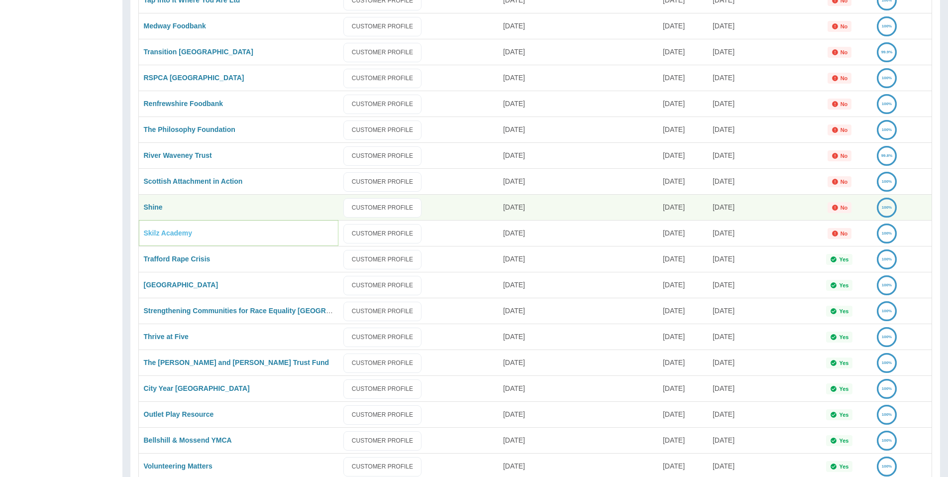
click at [172, 234] on link "Skilz Academy" at bounding box center [168, 233] width 49 height 8
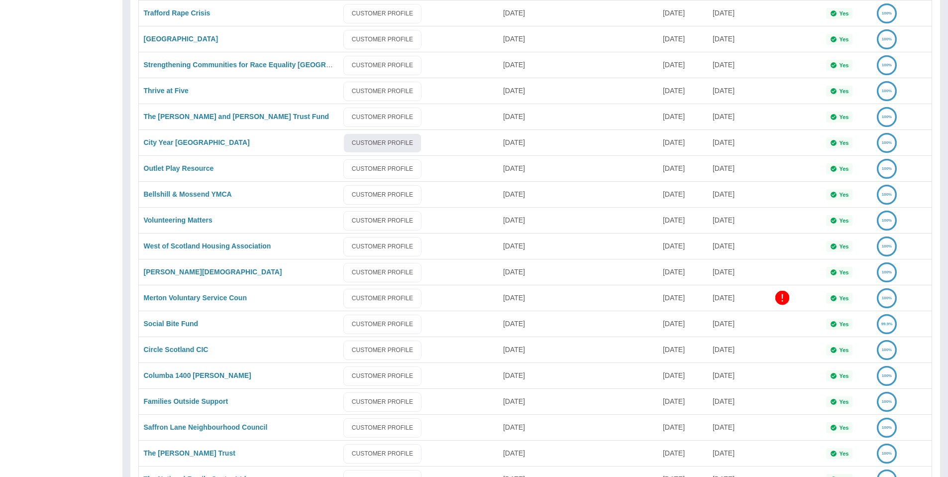
scroll to position [1464, 0]
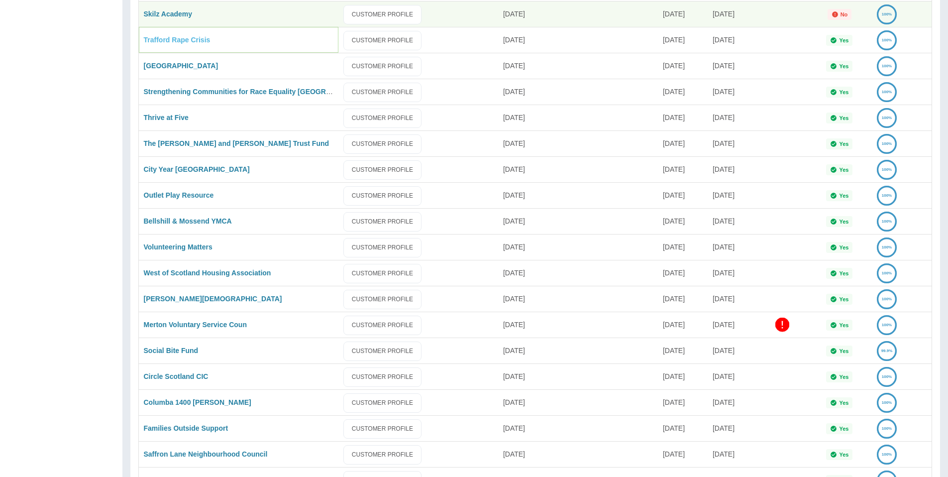
click at [178, 39] on link "Trafford Rape Crisis" at bounding box center [177, 40] width 67 height 8
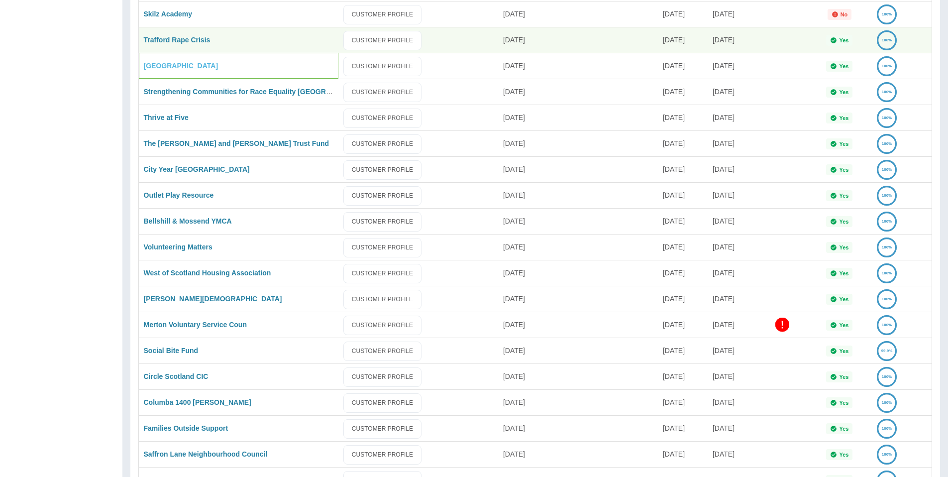
click at [174, 61] on div "[GEOGRAPHIC_DATA]" at bounding box center [238, 66] width 199 height 26
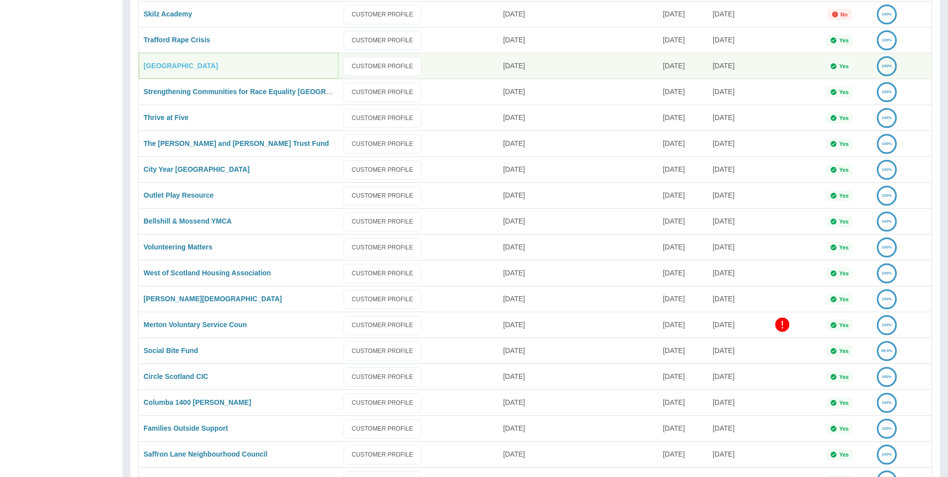
click at [175, 62] on link "[GEOGRAPHIC_DATA]" at bounding box center [181, 66] width 75 height 8
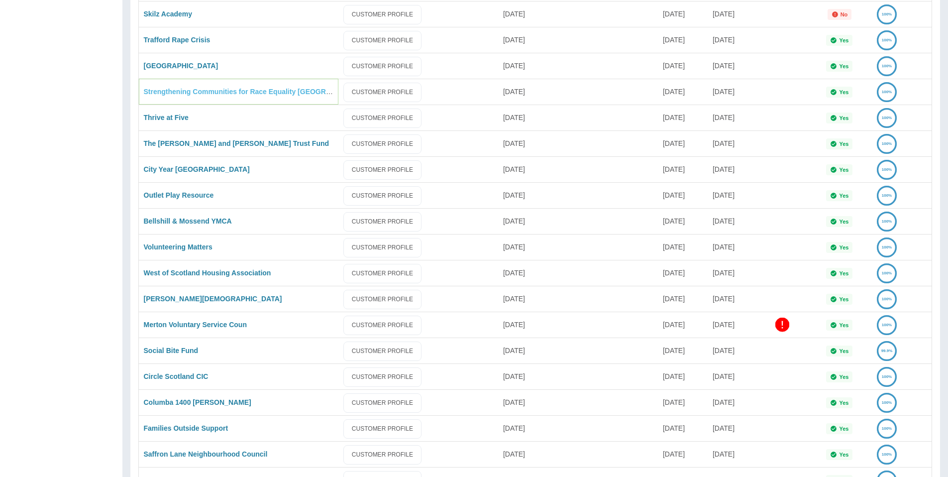
click at [198, 91] on link "Strengthening Communities for Race Equality [GEOGRAPHIC_DATA]" at bounding box center [258, 92] width 228 height 8
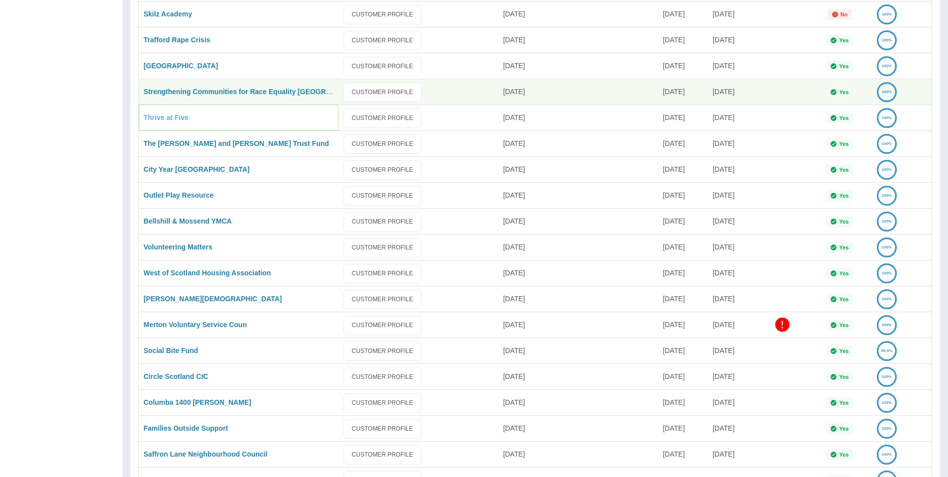
click at [167, 118] on link "Thrive at Five" at bounding box center [166, 117] width 45 height 8
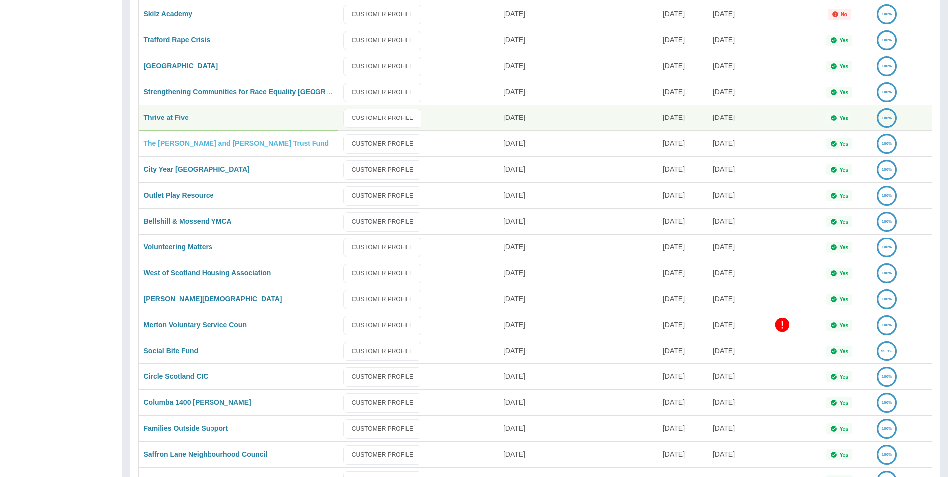
click at [172, 141] on link "The [PERSON_NAME] and [PERSON_NAME] Trust Fund" at bounding box center [237, 143] width 186 height 8
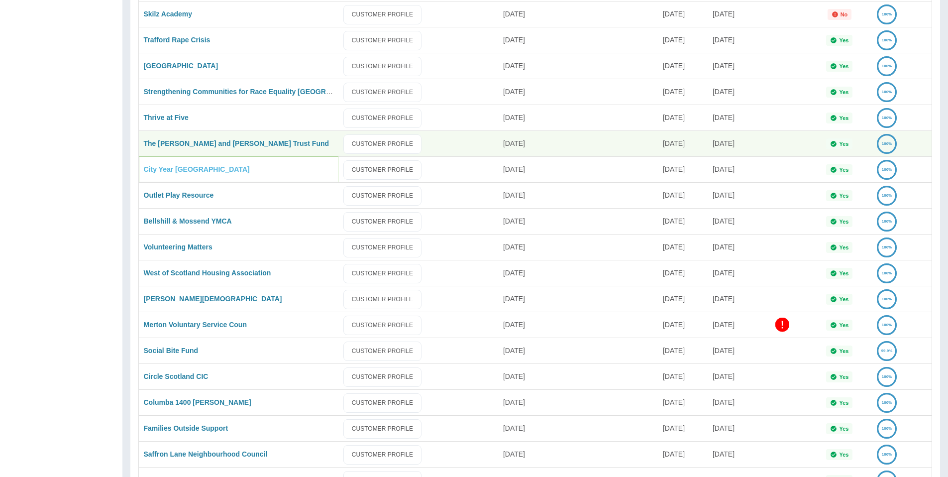
click at [166, 167] on link "City Year [GEOGRAPHIC_DATA]" at bounding box center [197, 169] width 106 height 8
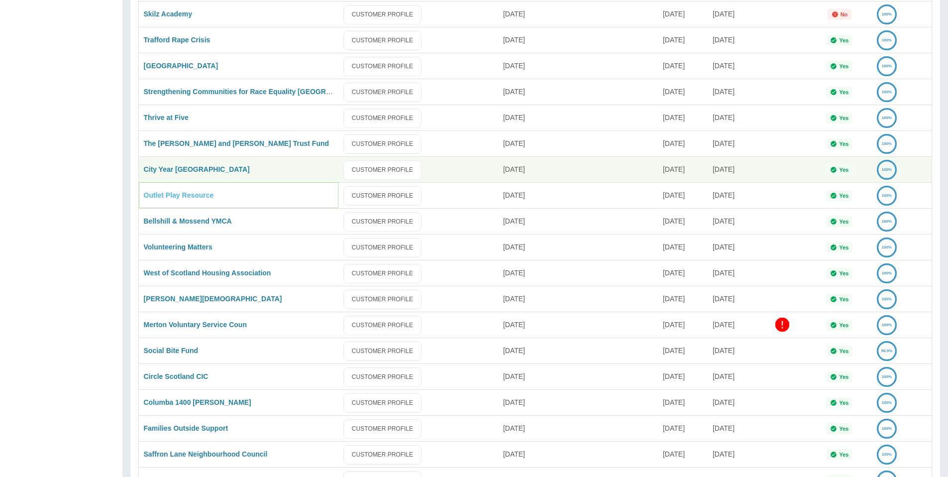
click at [170, 193] on link "Outlet Play Resource" at bounding box center [179, 195] width 70 height 8
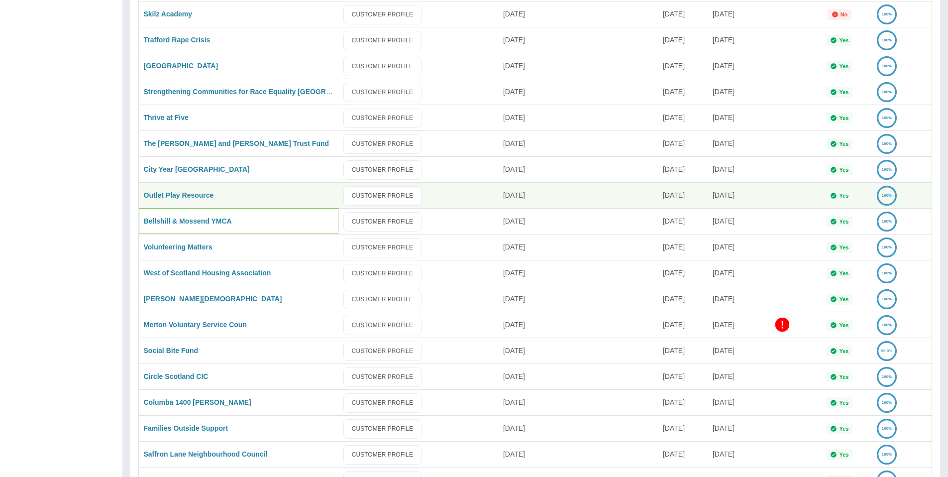
click at [173, 213] on div "Bellshill & Mossend YMCA" at bounding box center [238, 221] width 199 height 26
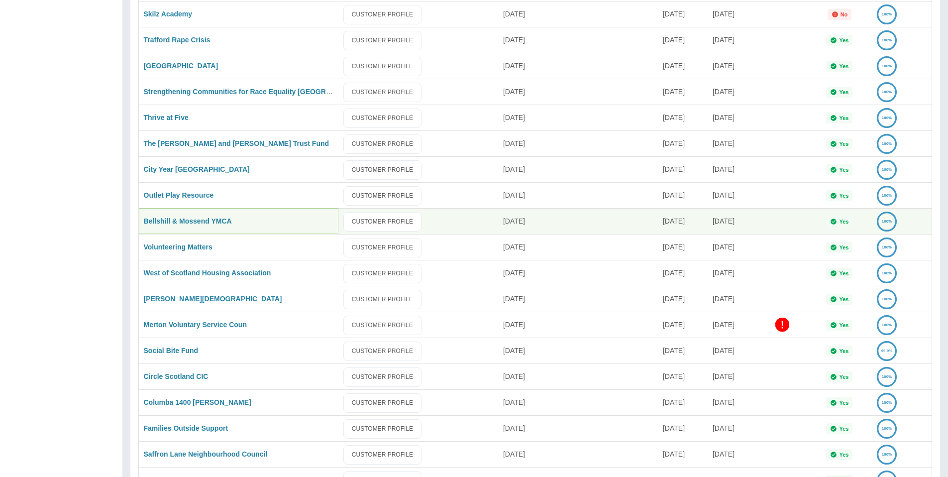
drag, startPoint x: 175, startPoint y: 217, endPoint x: 247, endPoint y: 200, distance: 74.1
click at [175, 217] on link "Bellshill & Mossend YMCA" at bounding box center [188, 221] width 88 height 8
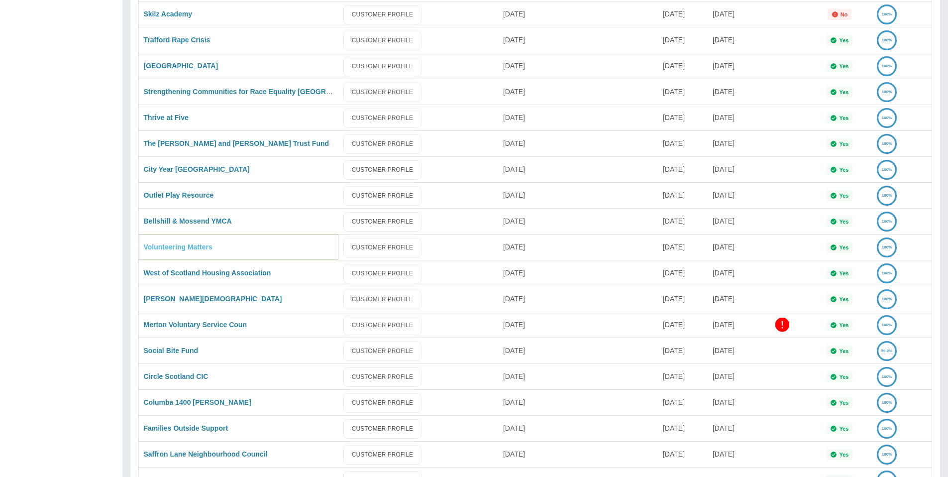
click at [182, 251] on link "Volunteering Matters" at bounding box center [178, 247] width 69 height 8
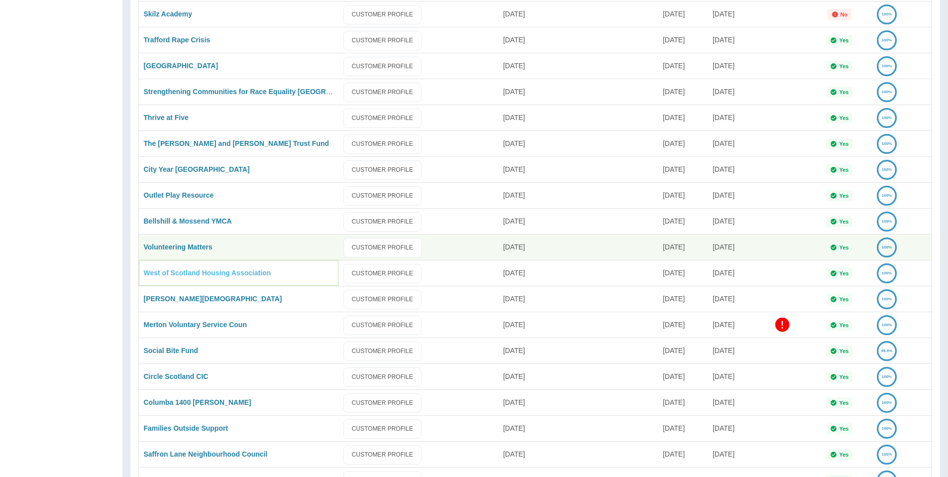
click at [188, 273] on link "West of Scotland Housing Association" at bounding box center [207, 273] width 127 height 8
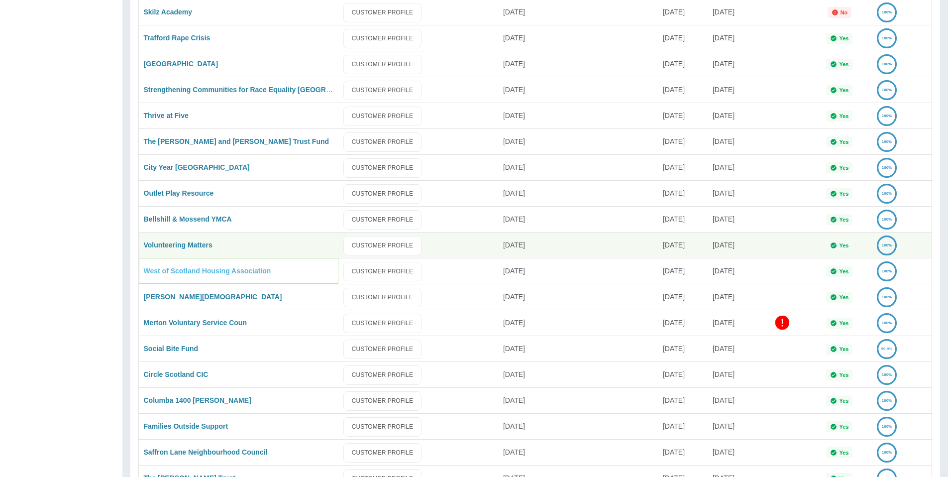
scroll to position [1464, 0]
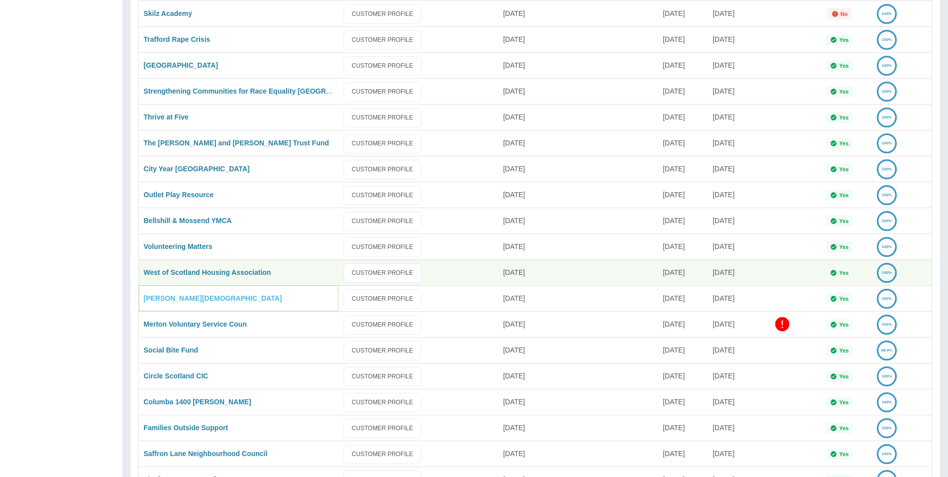
click at [202, 300] on link "[PERSON_NAME][DEMOGRAPHIC_DATA]" at bounding box center [213, 298] width 138 height 8
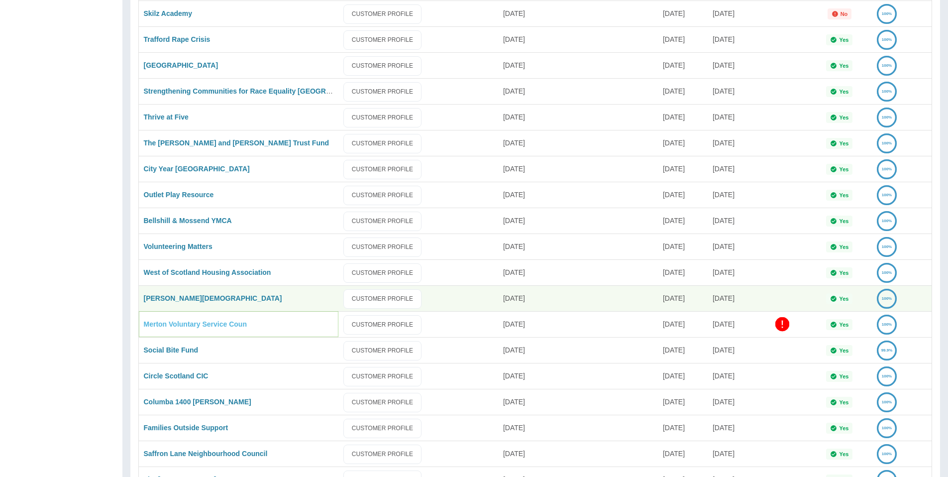
click at [190, 325] on link "Merton Voluntary Service Coun" at bounding box center [195, 324] width 103 height 8
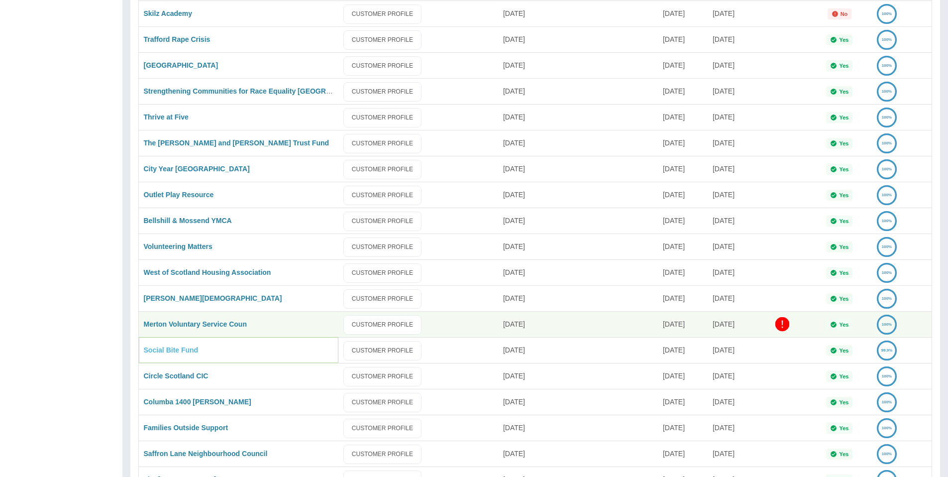
click at [174, 350] on link "Social Bite Fund" at bounding box center [171, 350] width 55 height 8
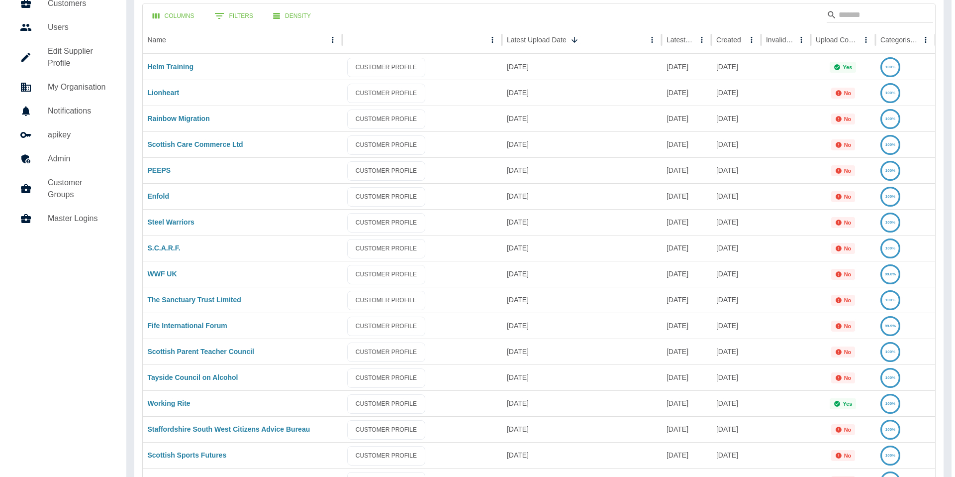
scroll to position [0, 0]
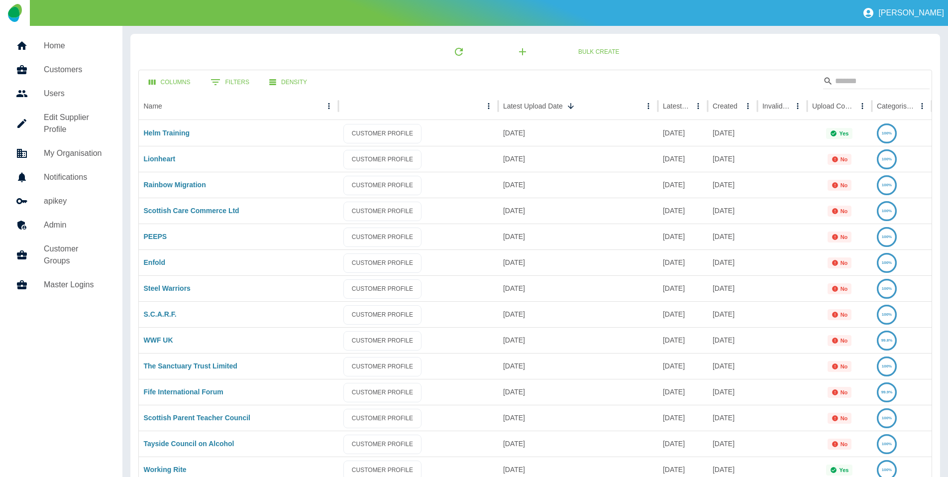
drag, startPoint x: 848, startPoint y: 81, endPoint x: 837, endPoint y: 72, distance: 13.8
click at [848, 84] on input "Search" at bounding box center [875, 81] width 80 height 16
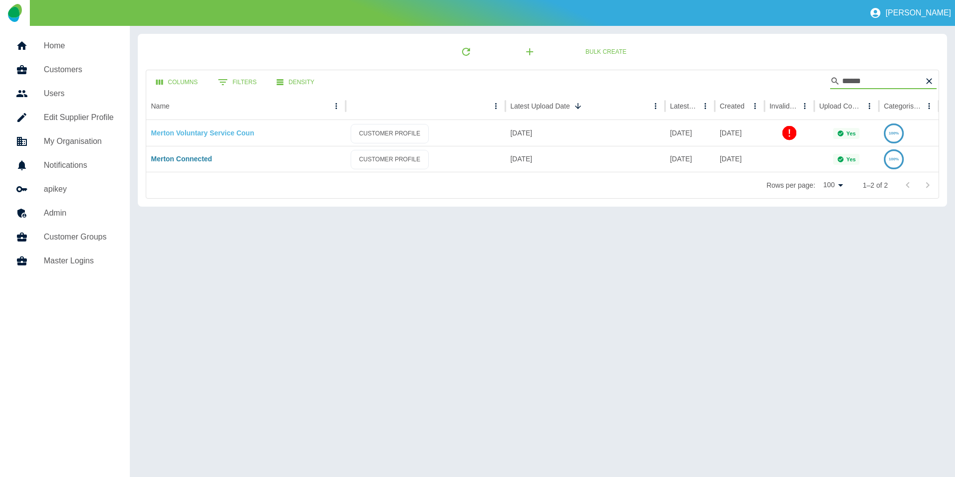
type input "******"
click at [221, 133] on link "Merton Voluntary Service Coun" at bounding box center [202, 133] width 103 height 8
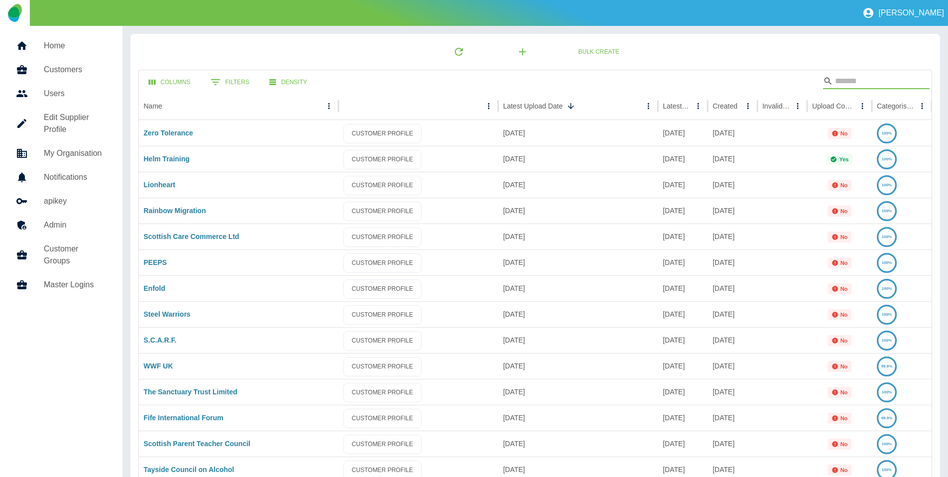
click at [860, 86] on input "Search" at bounding box center [875, 81] width 80 height 16
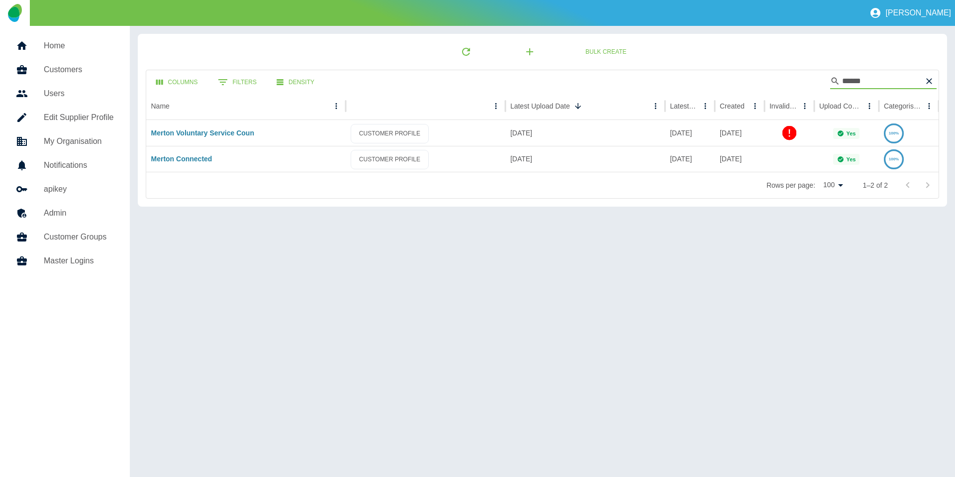
type input "******"
click at [204, 119] on div "Name" at bounding box center [245, 106] width 199 height 28
click at [204, 133] on link "Merton Voluntary Service Coun" at bounding box center [202, 133] width 103 height 8
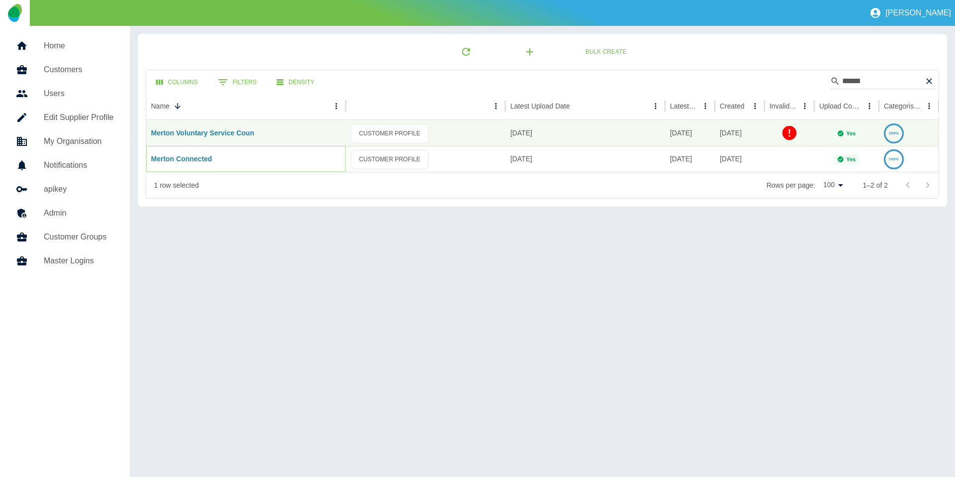
drag, startPoint x: 198, startPoint y: 154, endPoint x: 238, endPoint y: 149, distance: 40.1
click at [198, 155] on link "Merton Connected" at bounding box center [181, 159] width 61 height 8
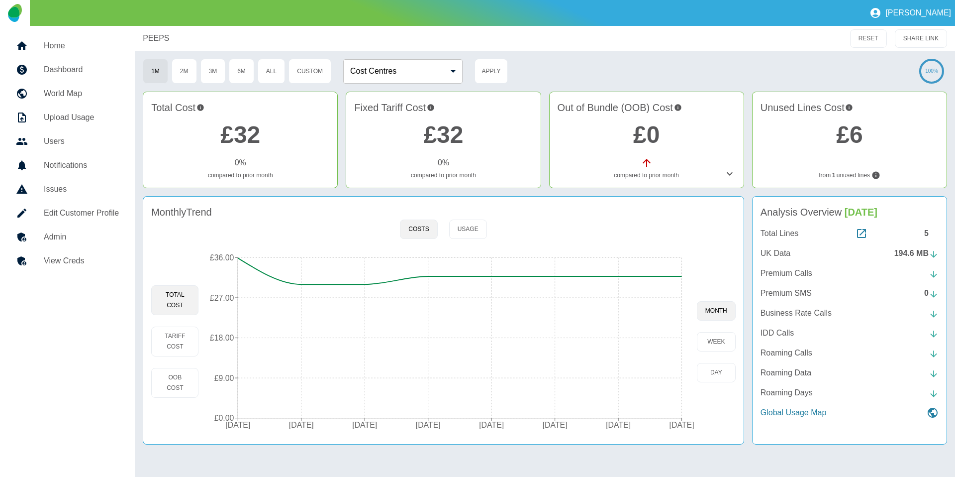
click at [84, 239] on h5 "Admin" at bounding box center [81, 237] width 75 height 12
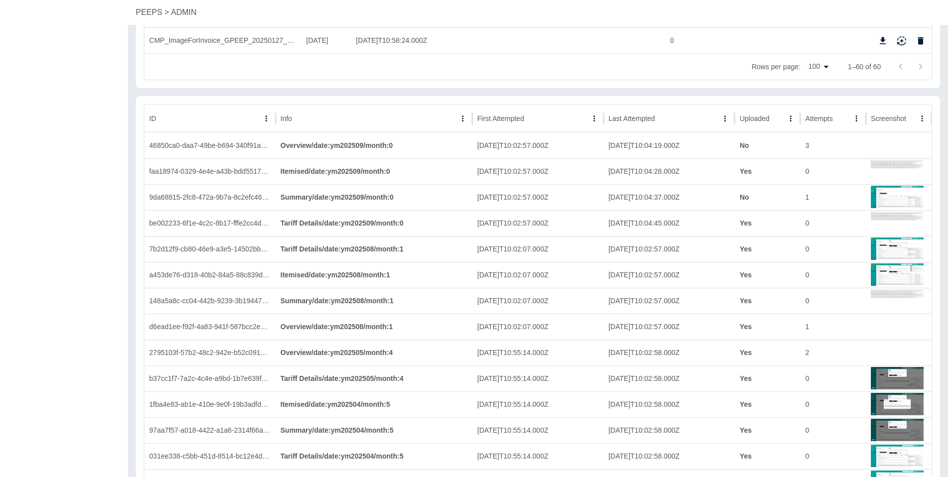
scroll to position [1567, 0]
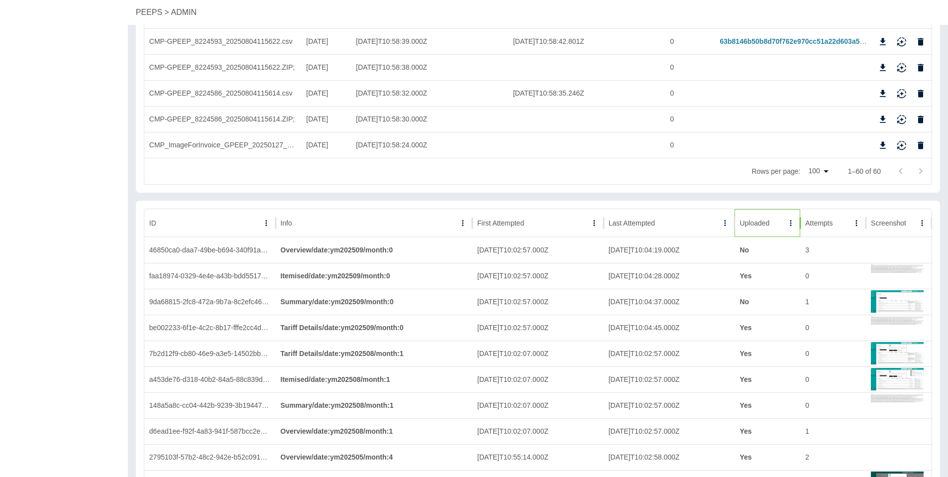
click at [768, 225] on div "Uploaded" at bounding box center [761, 222] width 44 height 27
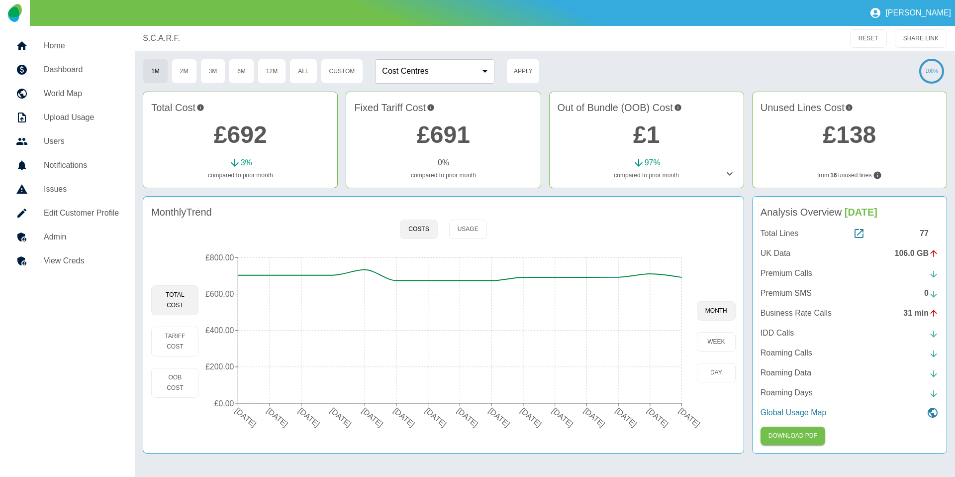
click at [75, 233] on h5 "Admin" at bounding box center [81, 237] width 75 height 12
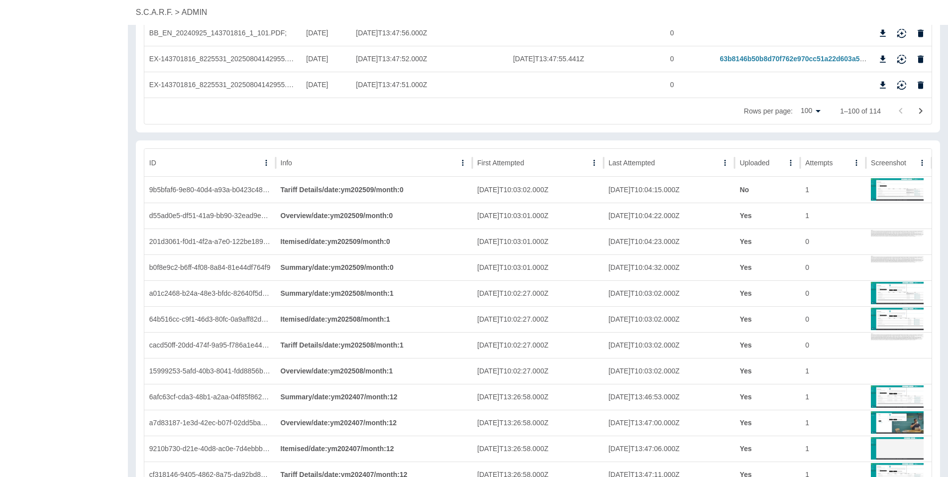
scroll to position [2610, 0]
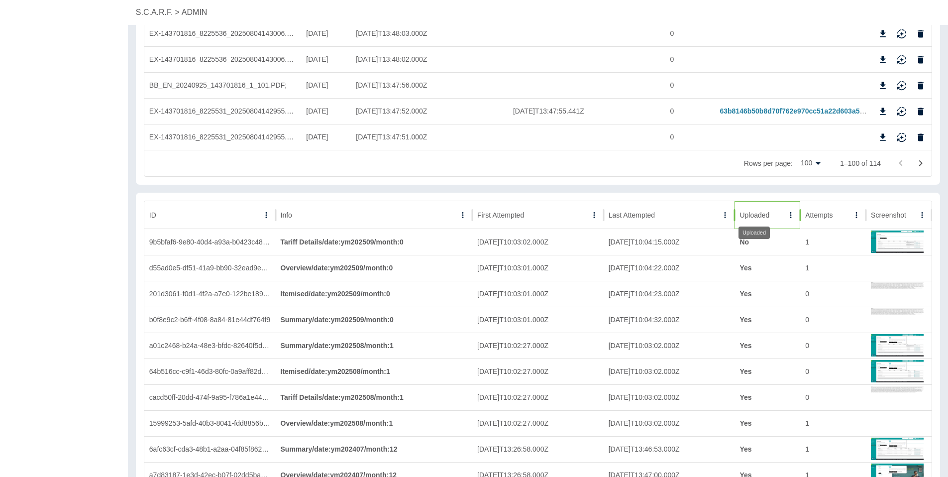
click at [760, 217] on div "Uploaded" at bounding box center [754, 215] width 30 height 8
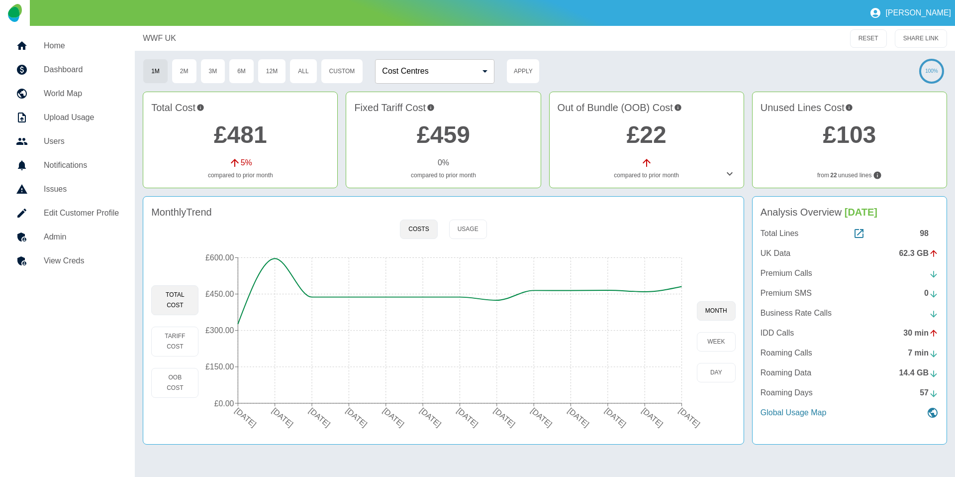
click at [54, 238] on h5 "Admin" at bounding box center [81, 237] width 75 height 12
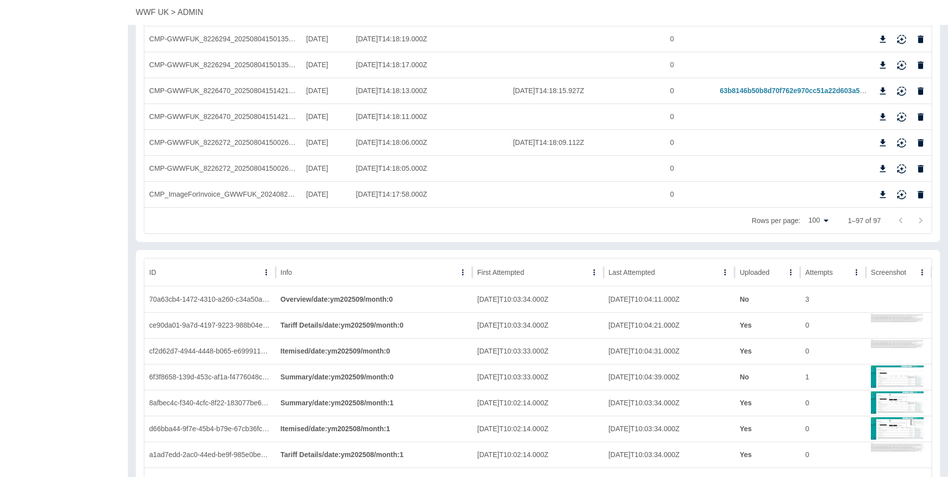
scroll to position [2479, 0]
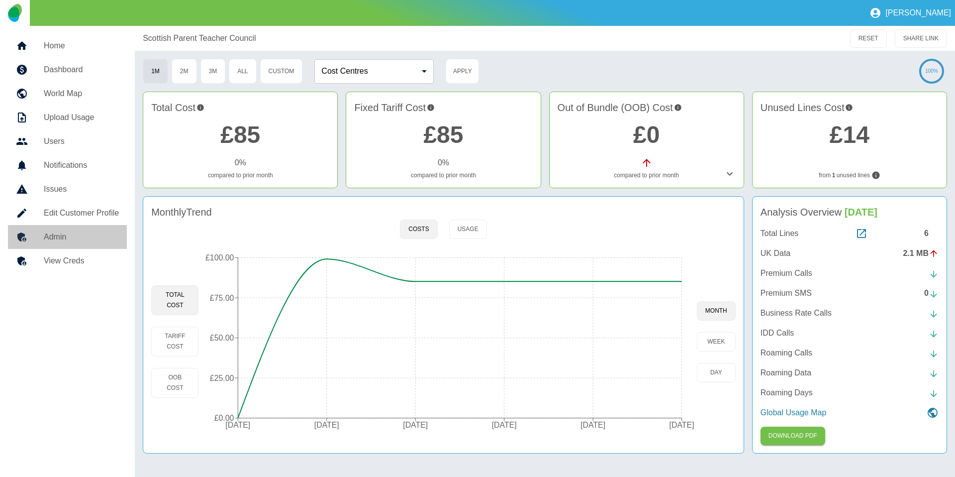
click at [60, 237] on h5 "Admin" at bounding box center [81, 237] width 75 height 12
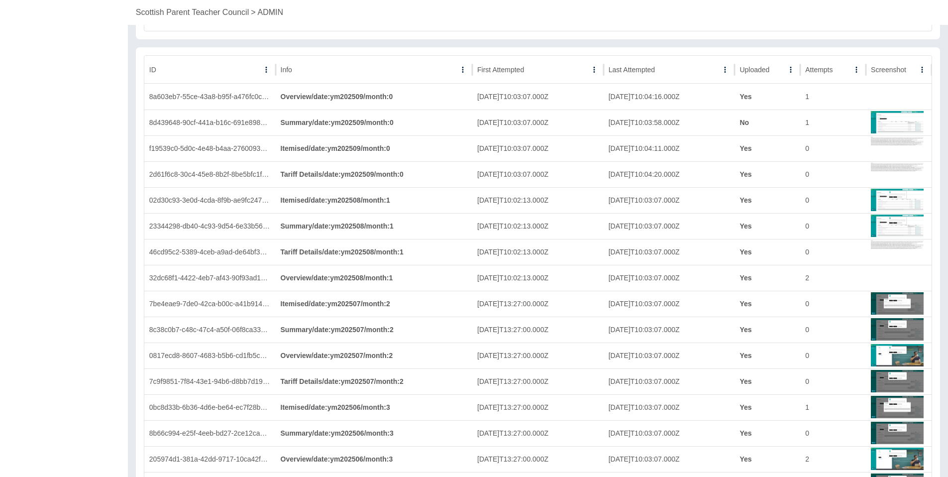
scroll to position [1341, 0]
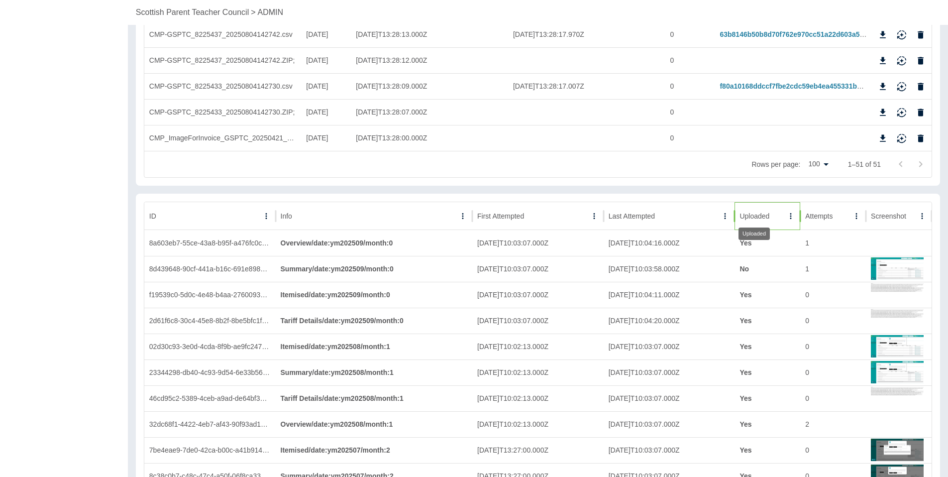
click at [758, 217] on div "Uploaded" at bounding box center [754, 216] width 30 height 8
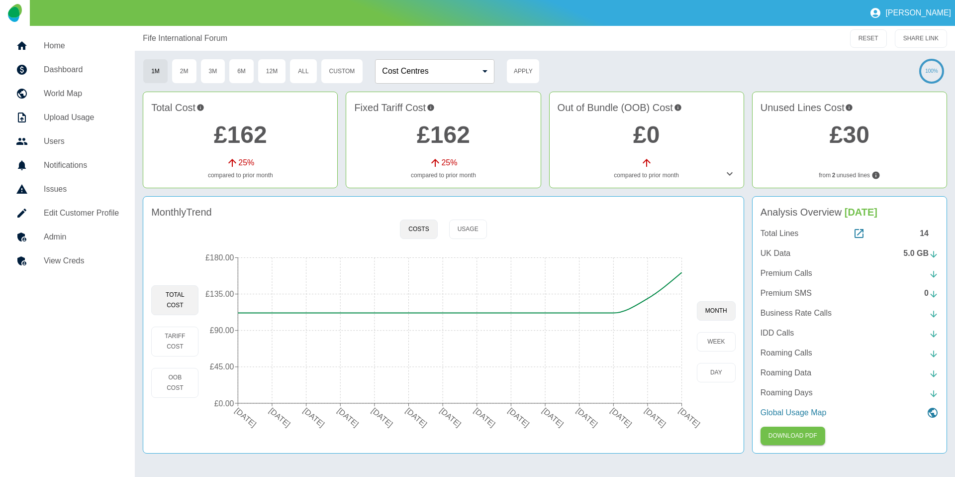
click at [95, 237] on h5 "Admin" at bounding box center [81, 237] width 75 height 12
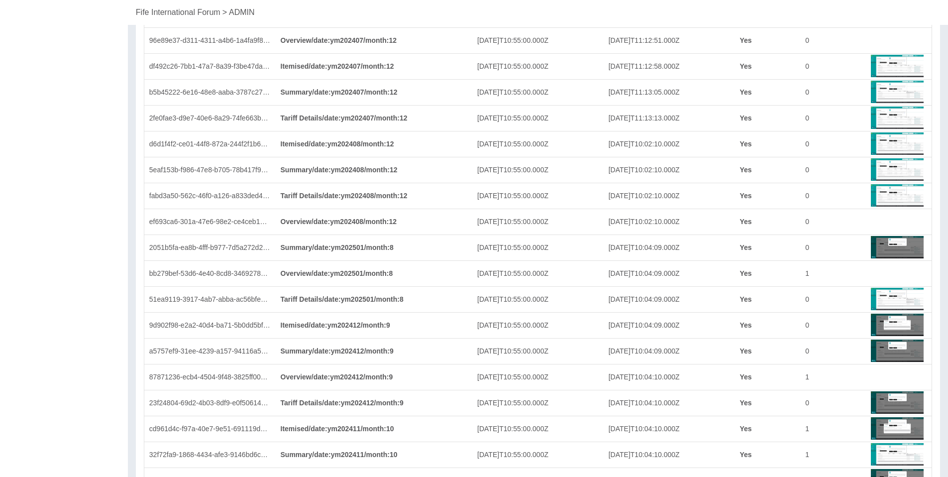
scroll to position [2723, 0]
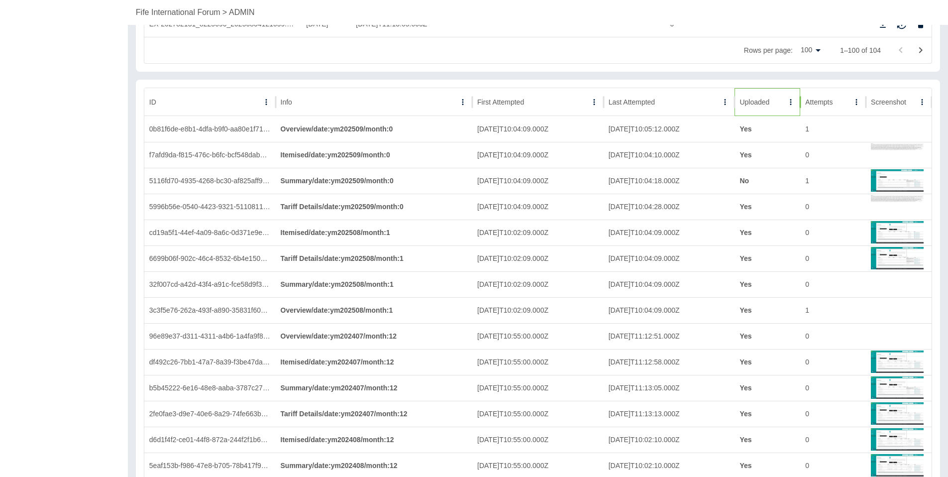
click at [767, 105] on div "Uploaded" at bounding box center [754, 102] width 30 height 8
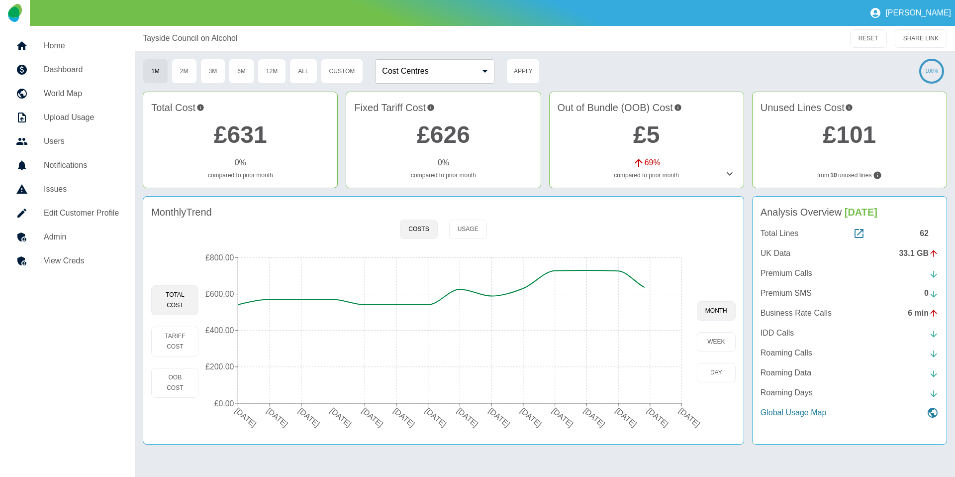
click at [45, 236] on h5 "Admin" at bounding box center [81, 237] width 75 height 12
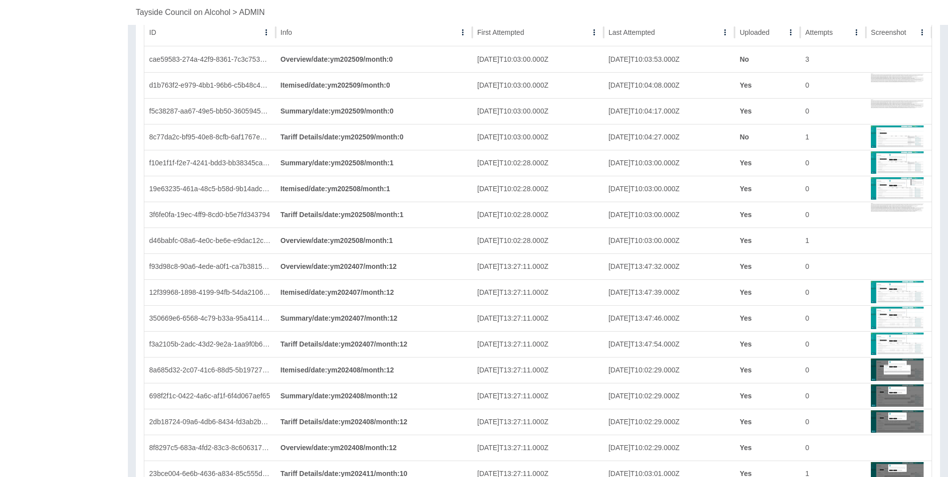
scroll to position [2792, 0]
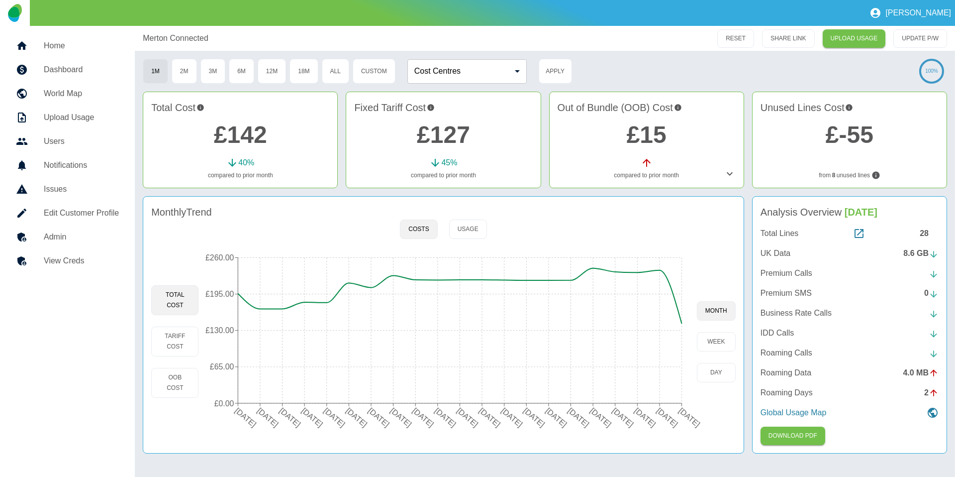
click at [84, 245] on link "Admin" at bounding box center [67, 237] width 119 height 24
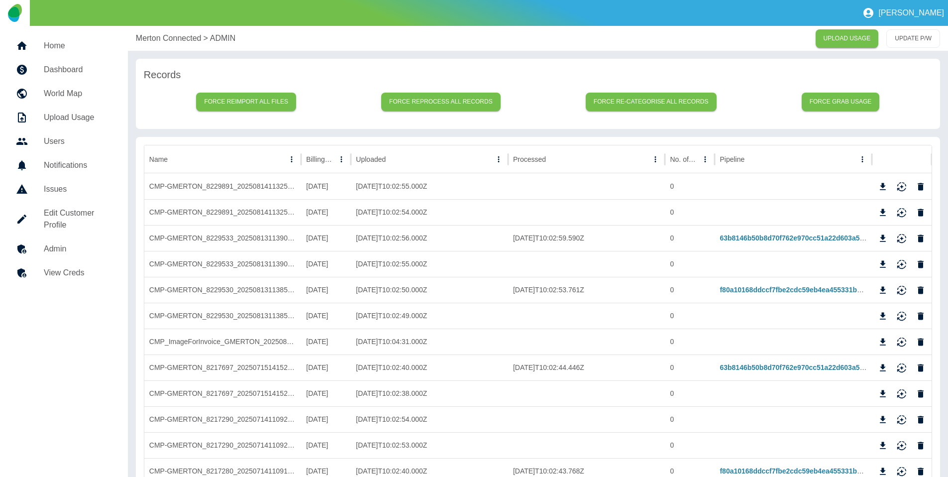
click at [162, 39] on p "Merton Connected" at bounding box center [169, 38] width 66 height 12
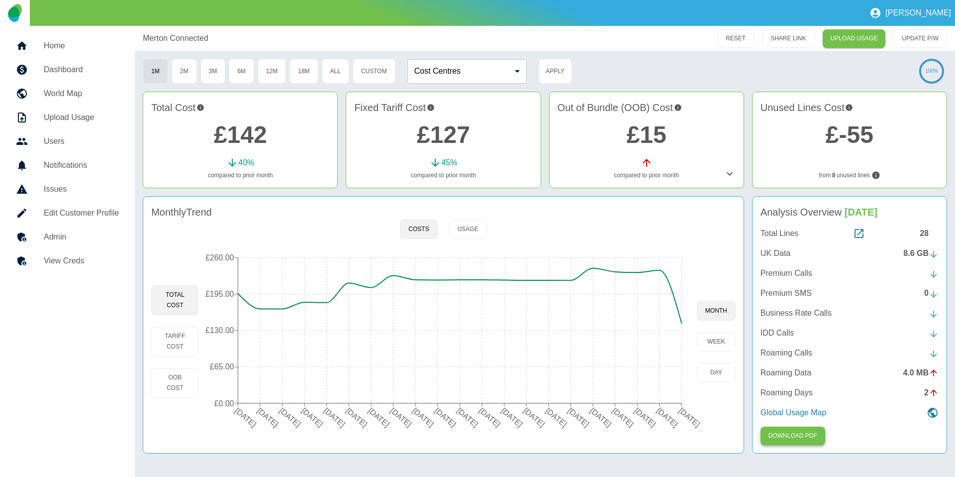
click at [812, 432] on button "Download PDF" at bounding box center [793, 435] width 65 height 18
click at [90, 246] on link "Admin" at bounding box center [67, 237] width 119 height 24
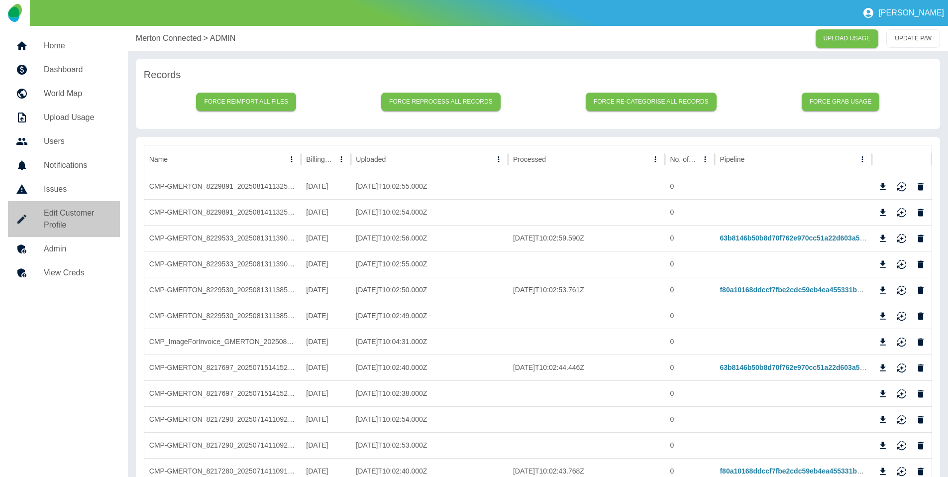
click at [73, 224] on h5 "Edit Customer Profile" at bounding box center [78, 219] width 68 height 24
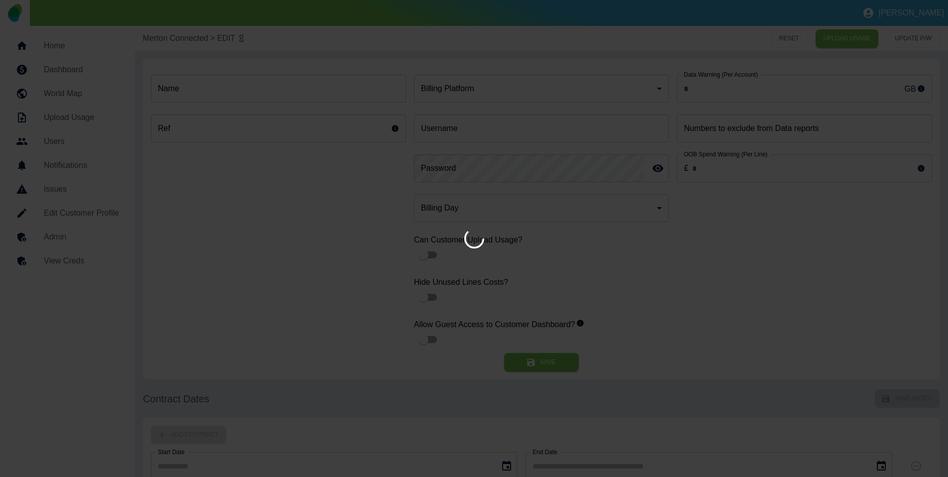
type input "**********"
type input "******"
type input "*"
type input "*********"
type input "**"
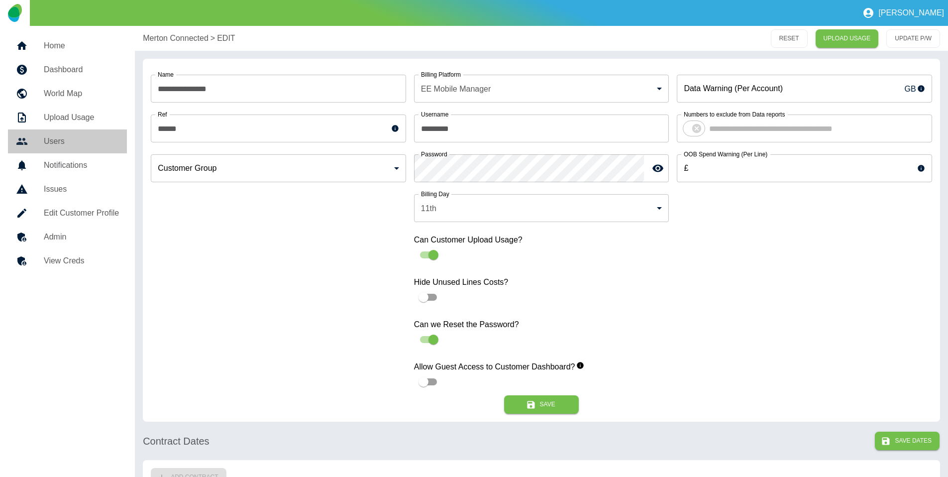
click at [67, 144] on h5 "Users" at bounding box center [81, 141] width 75 height 12
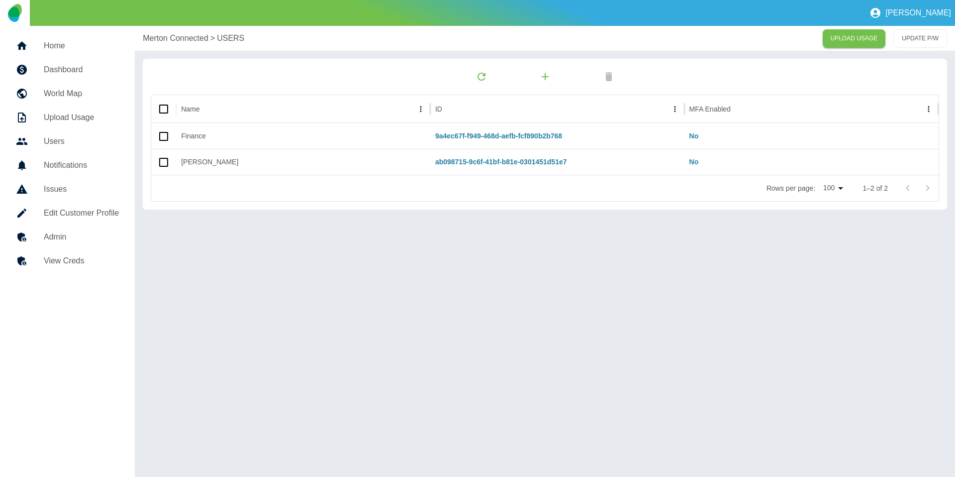
click at [169, 40] on p "Merton Connected" at bounding box center [176, 38] width 66 height 12
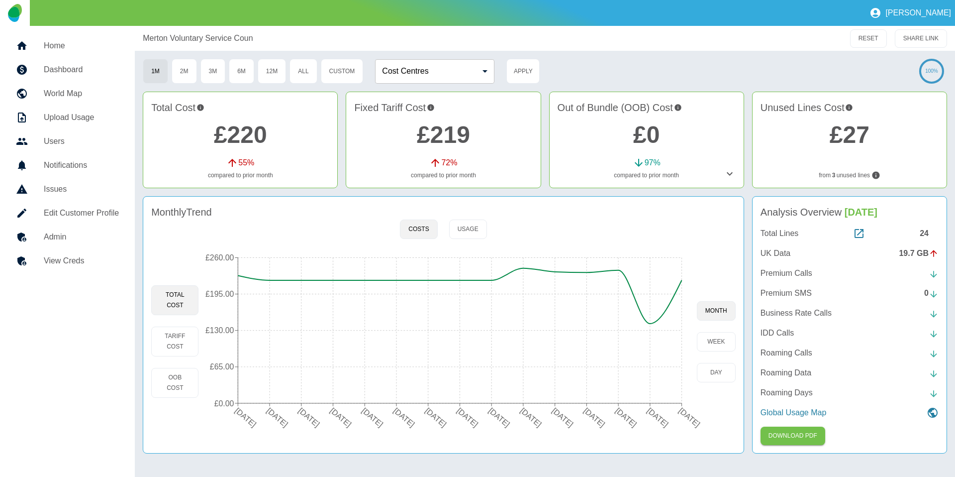
click at [89, 218] on h5 "Edit Customer Profile" at bounding box center [81, 213] width 75 height 12
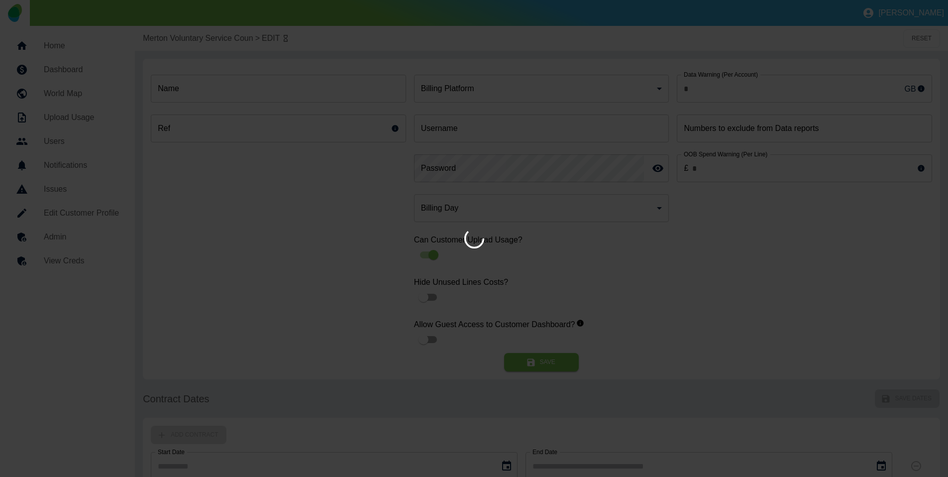
type input "*"
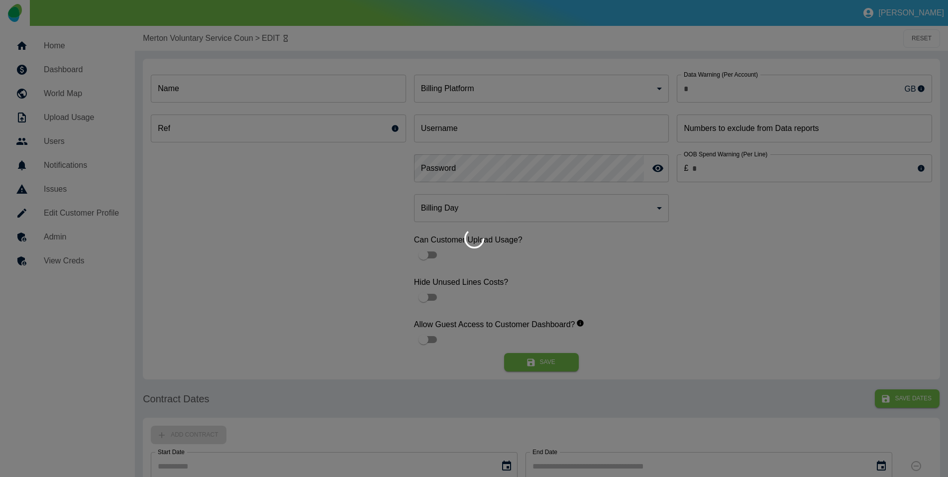
type input "**********"
type input "*"
type input "*********"
type input "**"
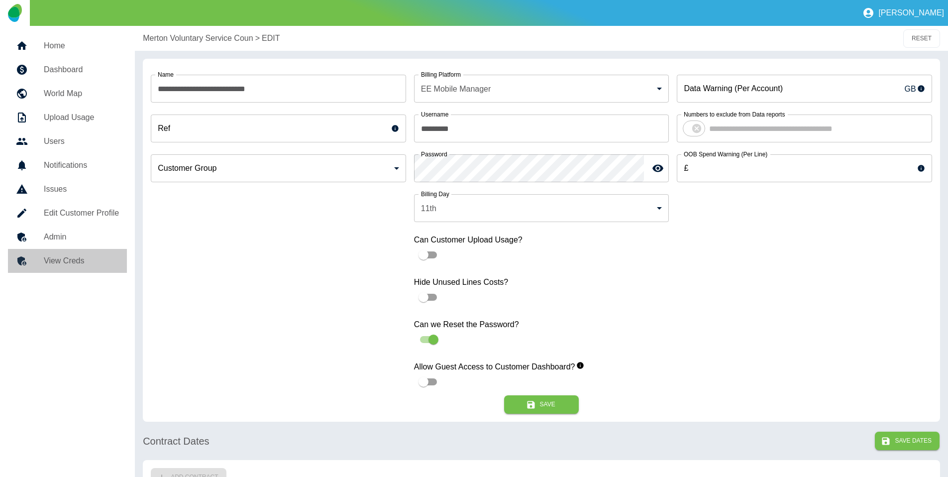
drag, startPoint x: 70, startPoint y: 268, endPoint x: 73, endPoint y: 262, distance: 6.2
click at [70, 268] on link "View Creds" at bounding box center [67, 261] width 119 height 24
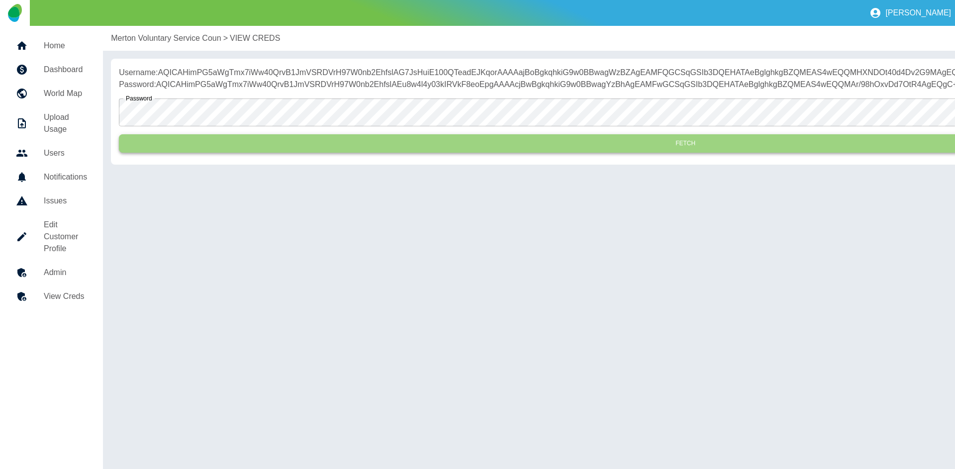
click at [241, 153] on button "Fetch" at bounding box center [685, 143] width 1133 height 18
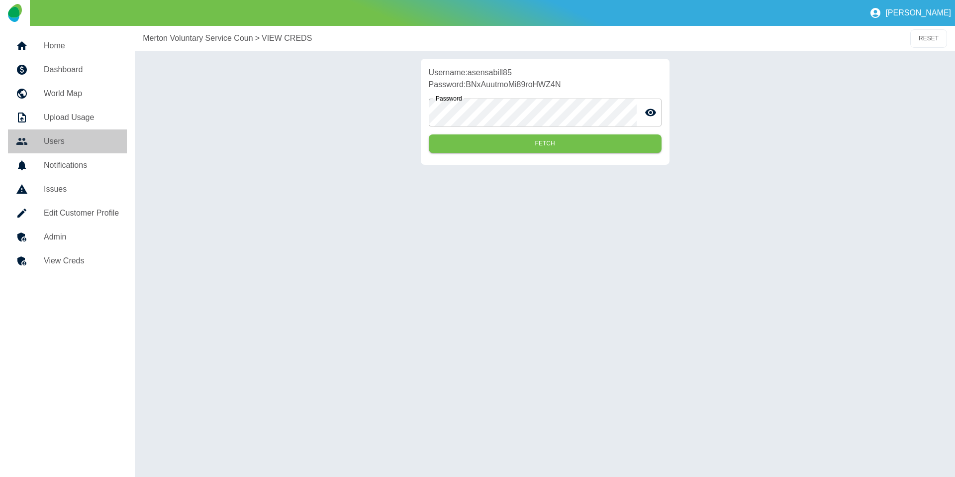
click at [69, 143] on h5 "Users" at bounding box center [81, 141] width 75 height 12
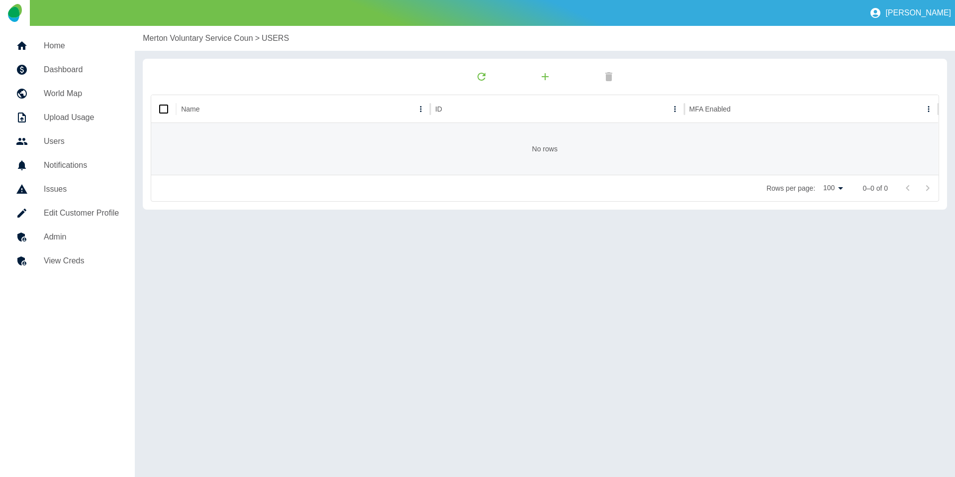
click at [68, 203] on link "Edit Customer Profile" at bounding box center [67, 213] width 119 height 24
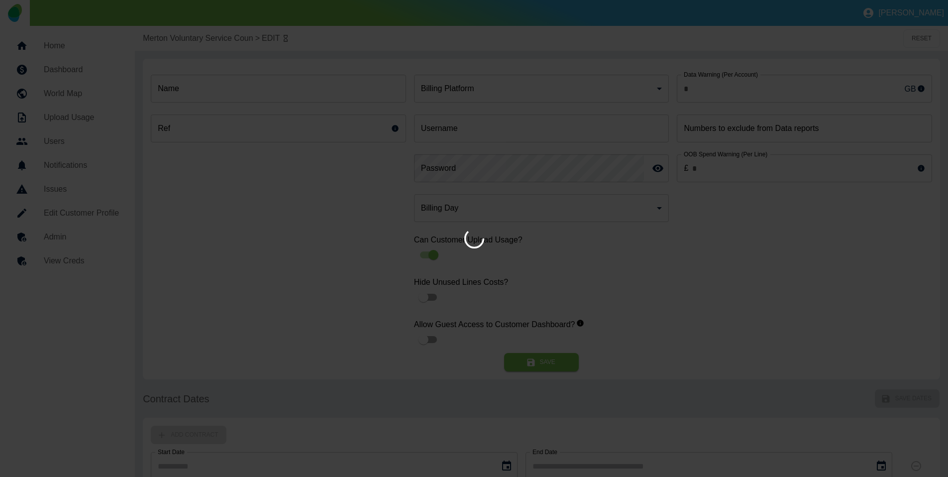
type input "*"
type input "**********"
type input "*"
type input "*********"
type input "**"
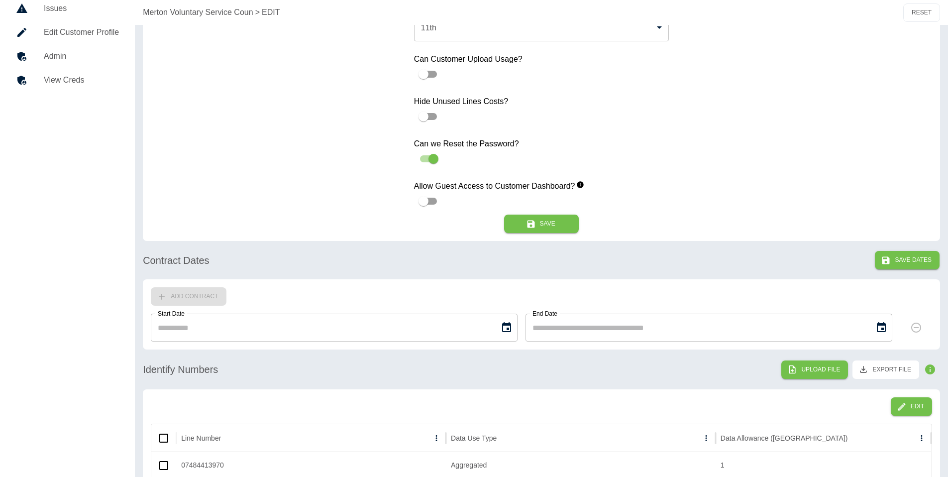
scroll to position [166, 0]
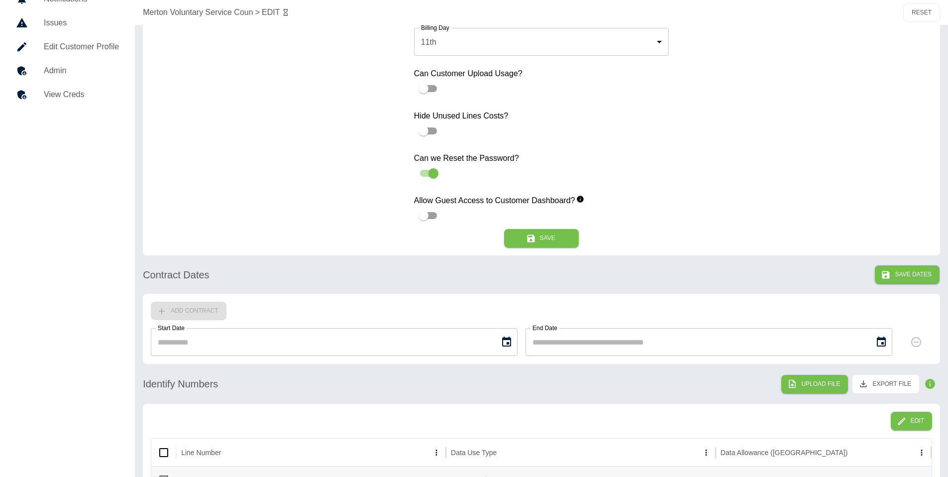
click at [230, 75] on div "**********" at bounding box center [278, 65] width 255 height 328
click at [171, 15] on p "Merton Voluntary Service Coun" at bounding box center [198, 12] width 110 height 12
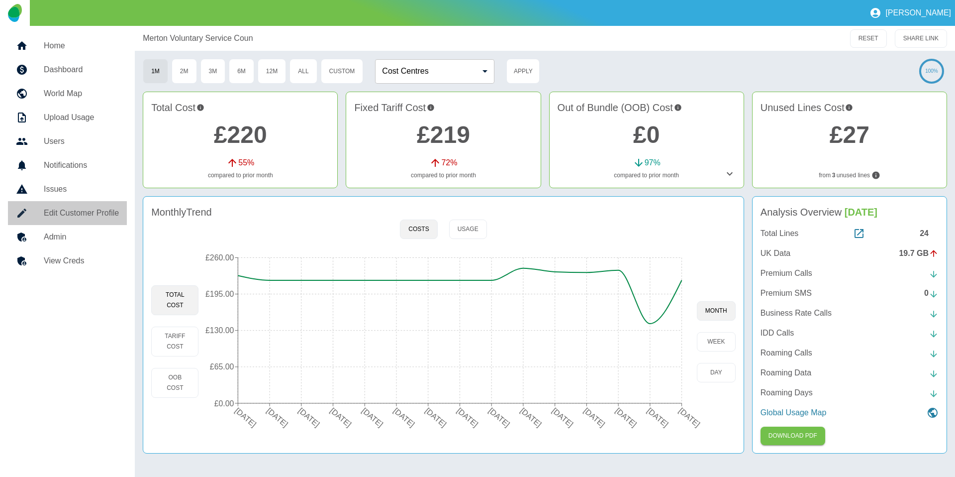
click at [93, 212] on h5 "Edit Customer Profile" at bounding box center [81, 213] width 75 height 12
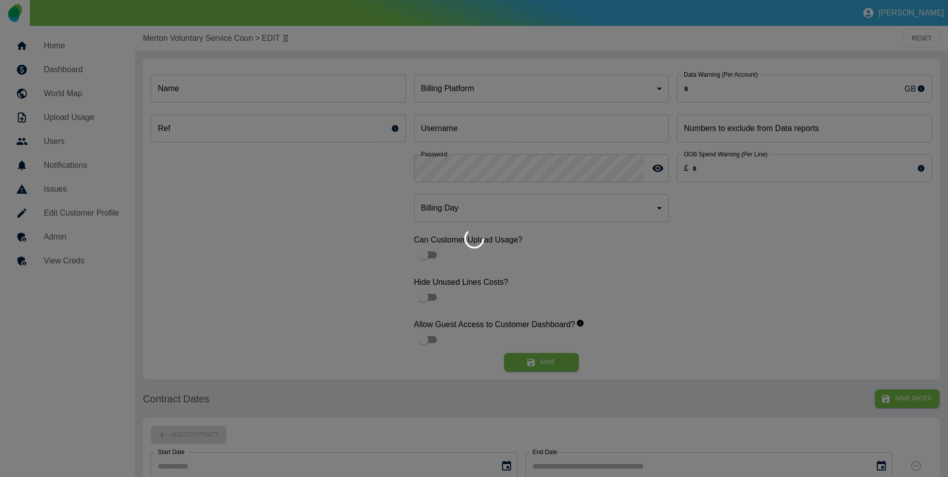
type input "**********"
type input "*"
type input "*********"
type input "**"
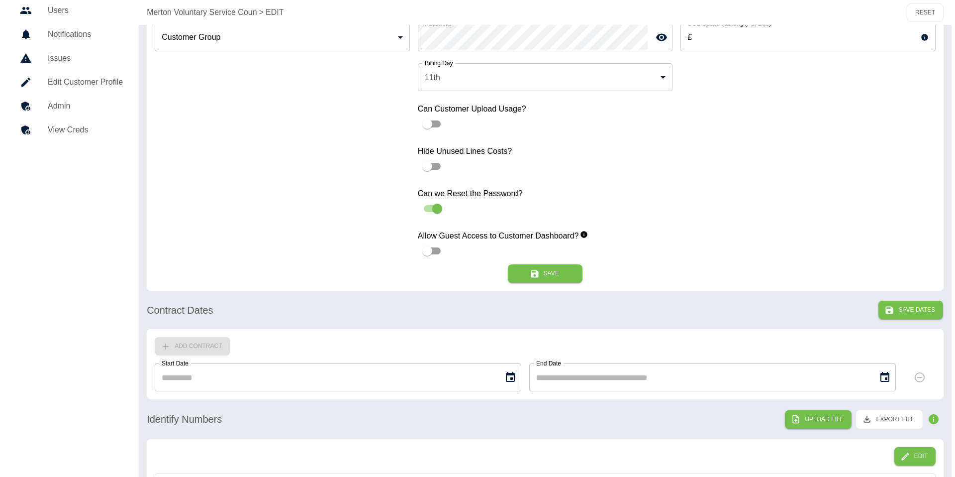
scroll to position [515, 0]
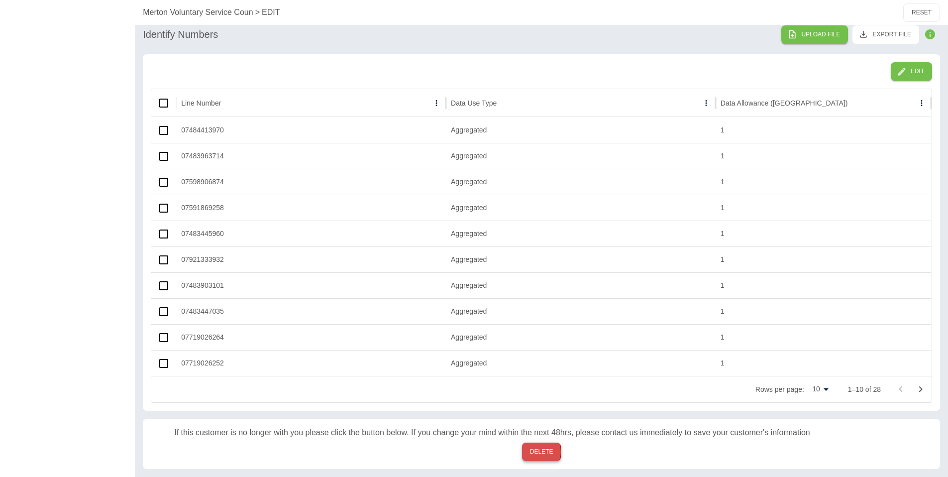
click at [536, 451] on button "DELETE" at bounding box center [541, 451] width 39 height 18
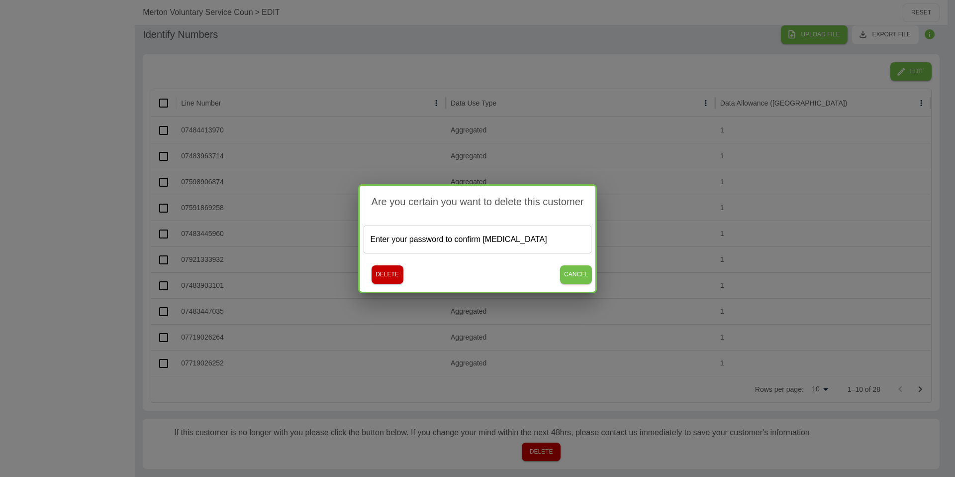
click at [476, 234] on input "Enter your password to confirm deletion" at bounding box center [478, 239] width 228 height 28
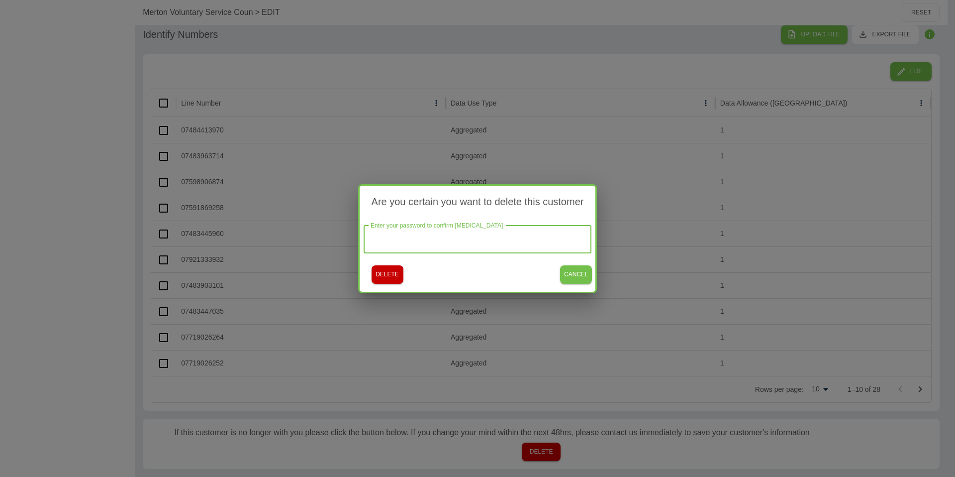
click at [841, 160] on div "Are you certain you want to delete this customer Enter your password to confirm…" at bounding box center [477, 238] width 955 height 477
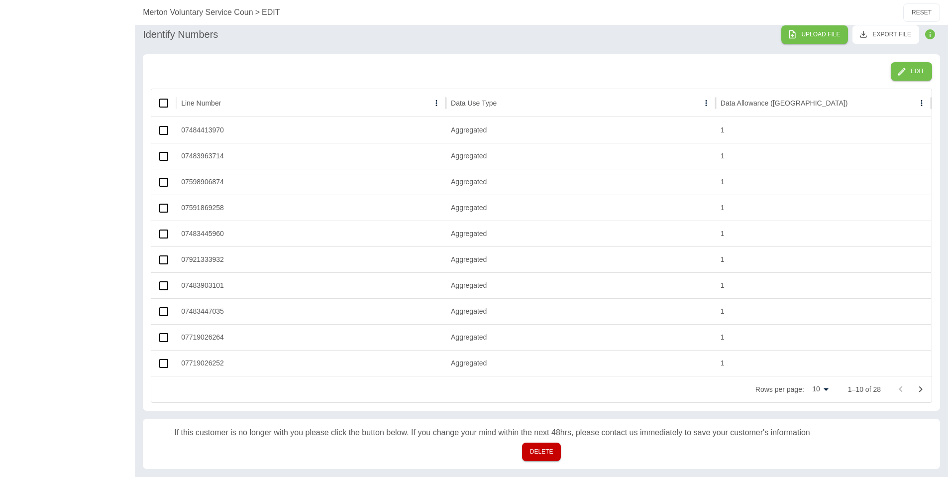
drag, startPoint x: 389, startPoint y: 53, endPoint x: 566, endPoint y: 476, distance: 458.6
click at [552, 454] on button "DELETE" at bounding box center [541, 451] width 39 height 18
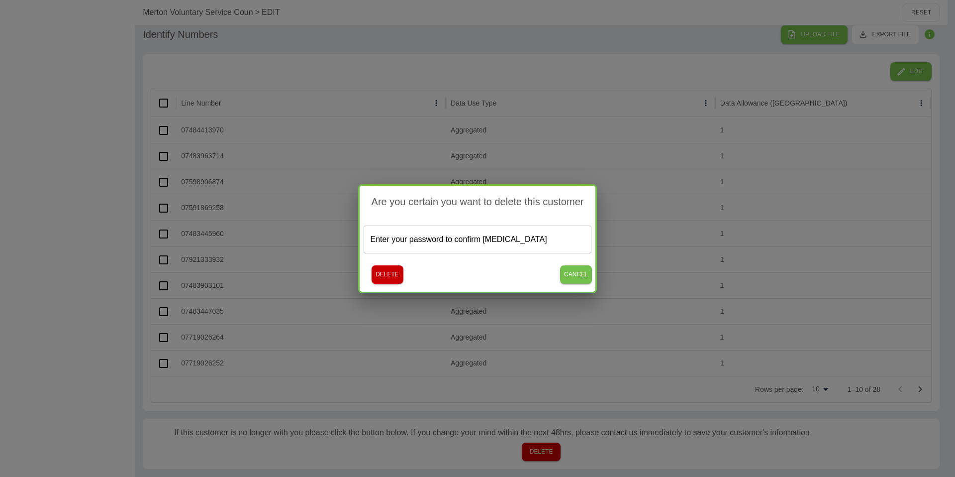
click at [449, 231] on div "Enter your password to confirm deletion Enter your password to confirm deletion" at bounding box center [478, 239] width 228 height 28
paste input "**********"
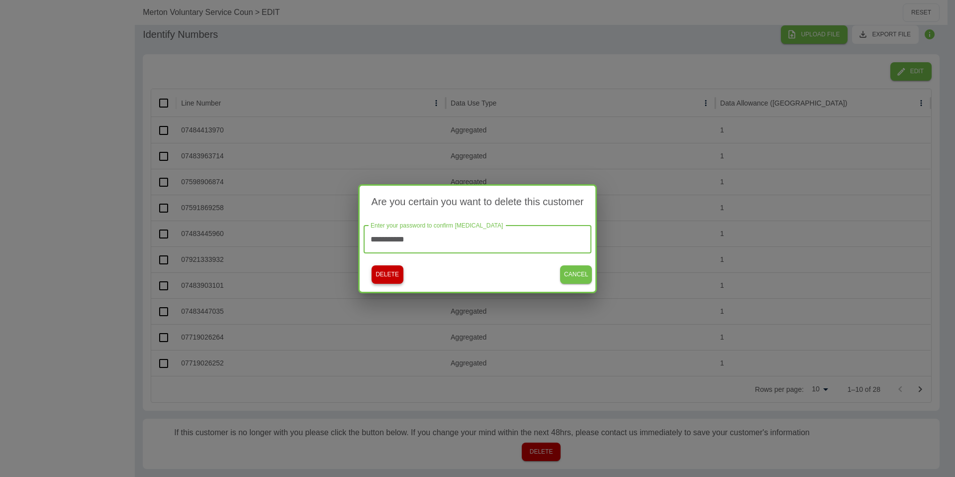
type input "**********"
click at [383, 271] on button "DELETE" at bounding box center [388, 274] width 32 height 18
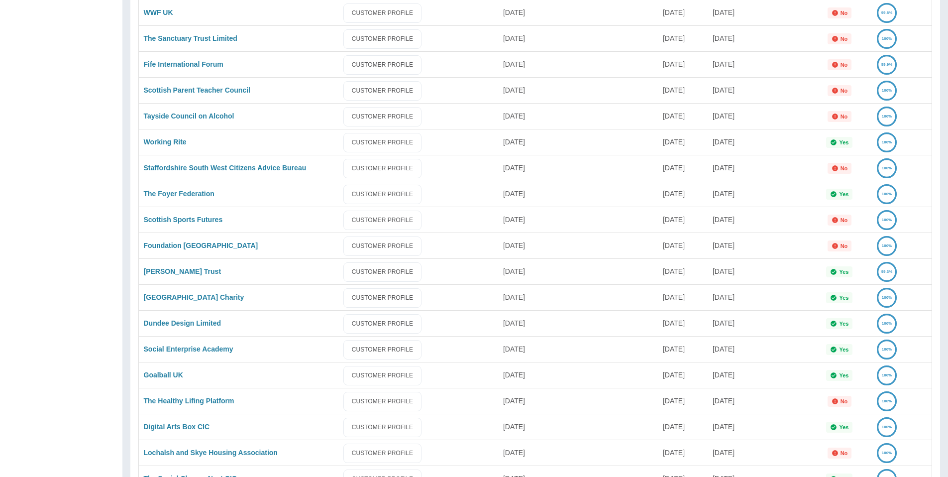
scroll to position [104, 0]
